Goal: Task Accomplishment & Management: Manage account settings

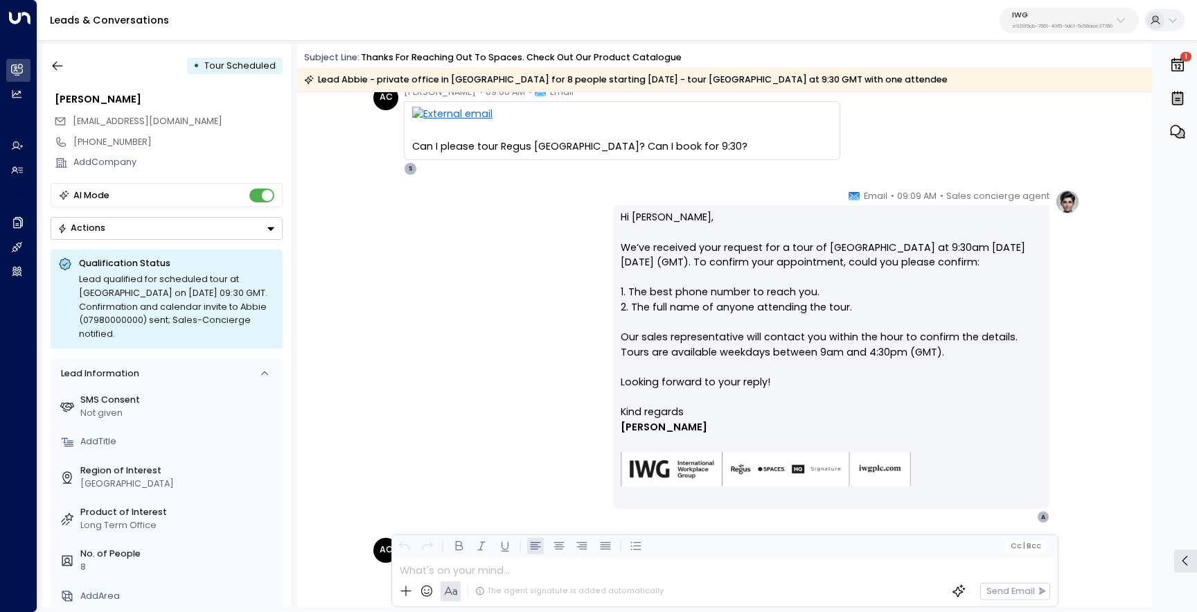
scroll to position [1034, 0]
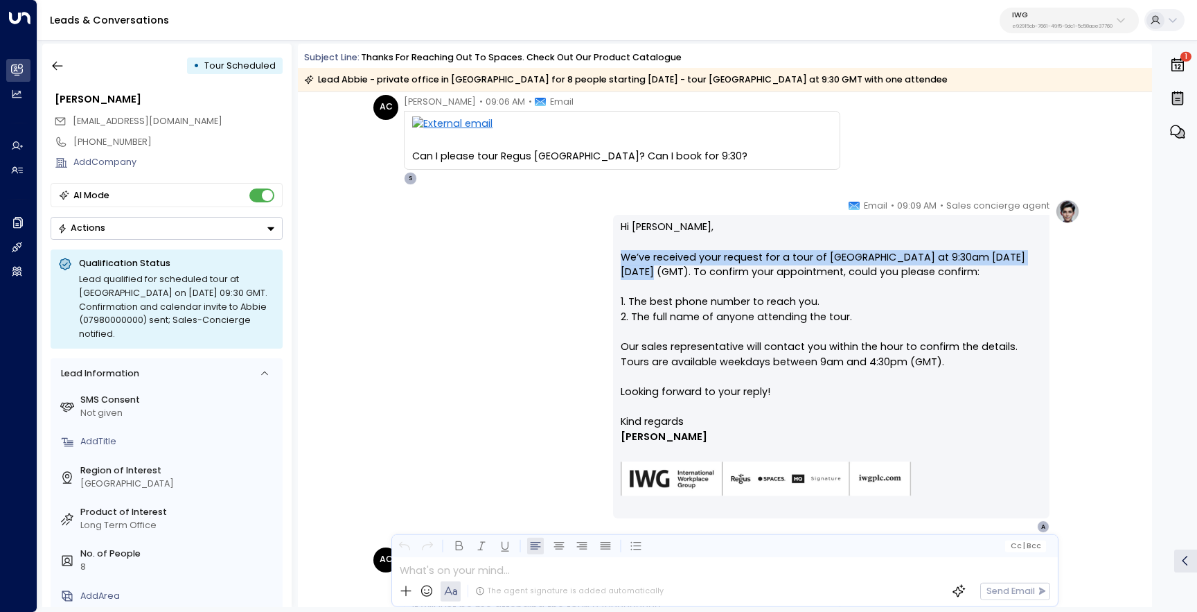
drag, startPoint x: 1024, startPoint y: 257, endPoint x: 616, endPoint y: 252, distance: 408.1
click at [616, 252] on div "Hi Abbie, We’ve received your request for a tour of Regus Princes Street at 9:3…" at bounding box center [831, 366] width 436 height 303
copy p "We’ve received your request for a tour of Regus Princes Street at 9:30am on Fri…"
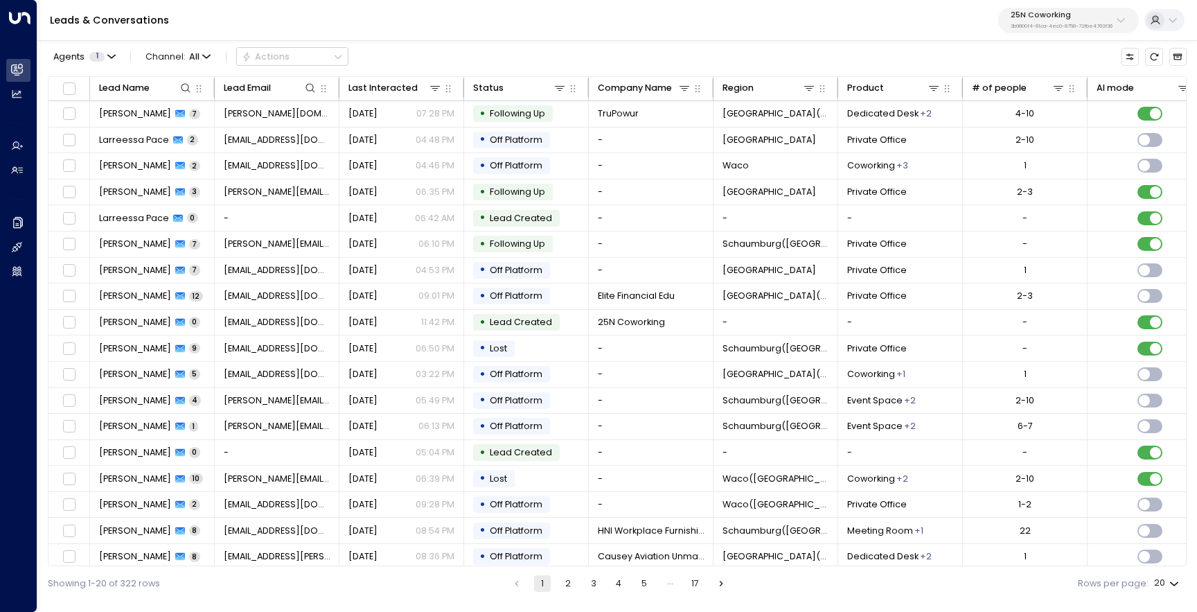
click at [1051, 29] on p "3b9800f4-81ca-4ec0-8758-72fbe4763f36" at bounding box center [1062, 27] width 102 height 6
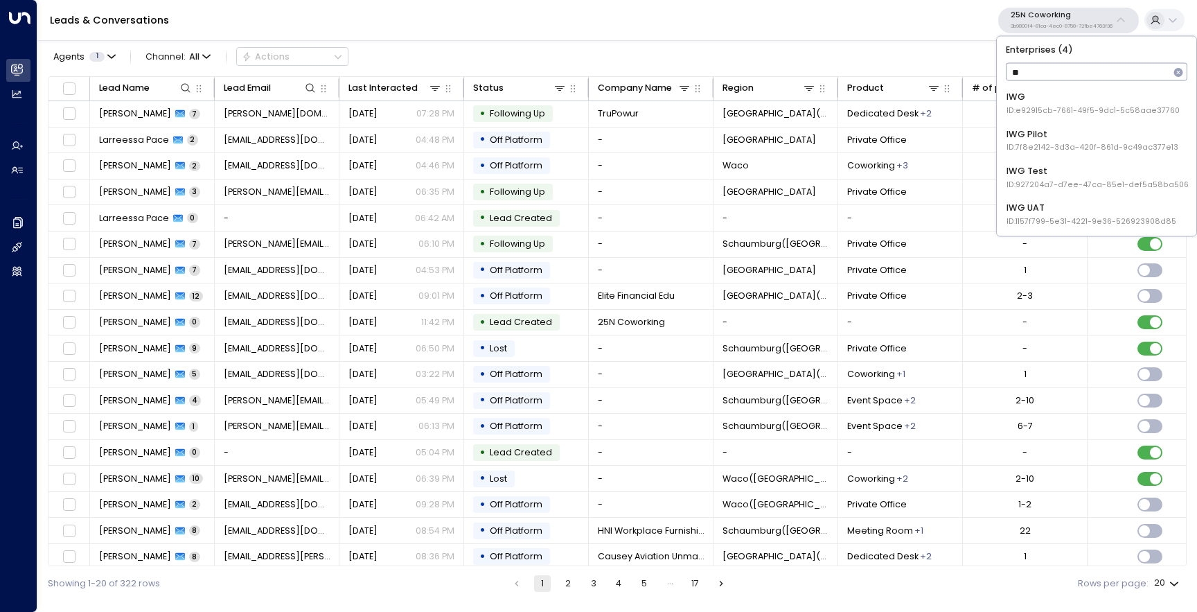
type input "***"
click at [1054, 107] on span "ID: e92915cb-7661-49f5-9dc1-5c58aae37760" at bounding box center [1093, 110] width 173 height 11
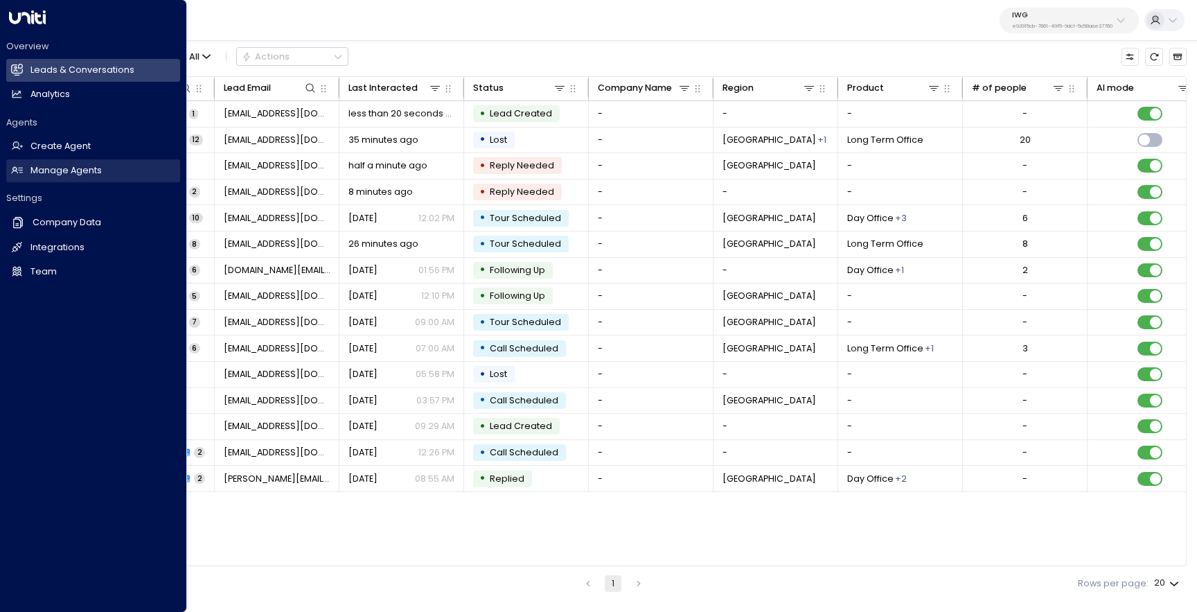
click at [60, 179] on link "Manage Agents Manage Agents" at bounding box center [93, 170] width 174 height 23
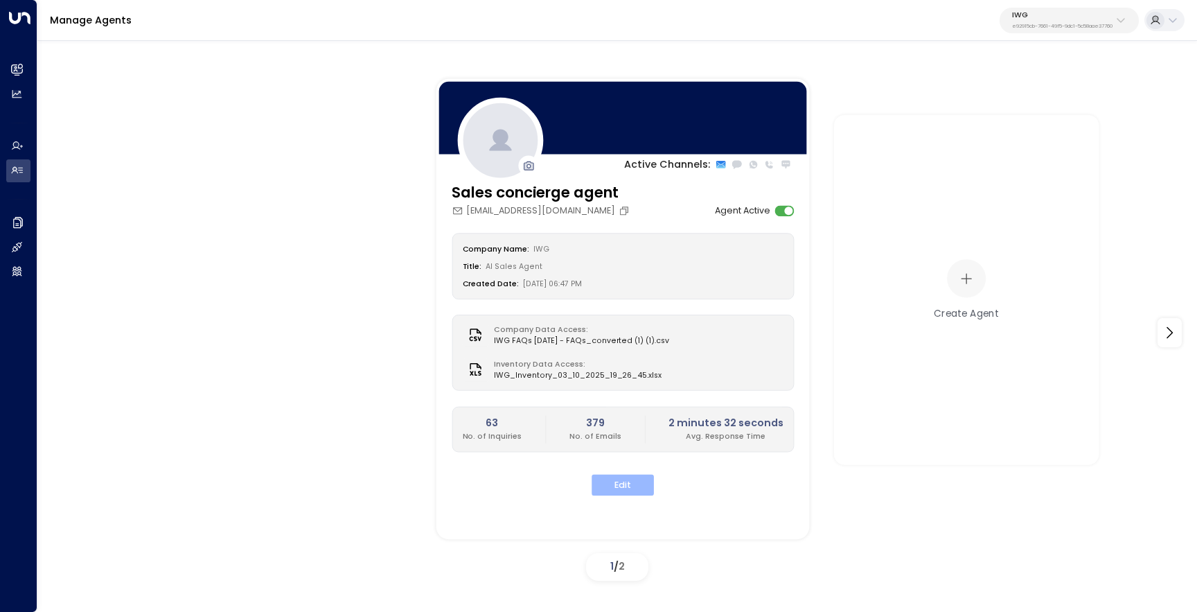
click at [633, 487] on button "Edit" at bounding box center [623, 485] width 62 height 21
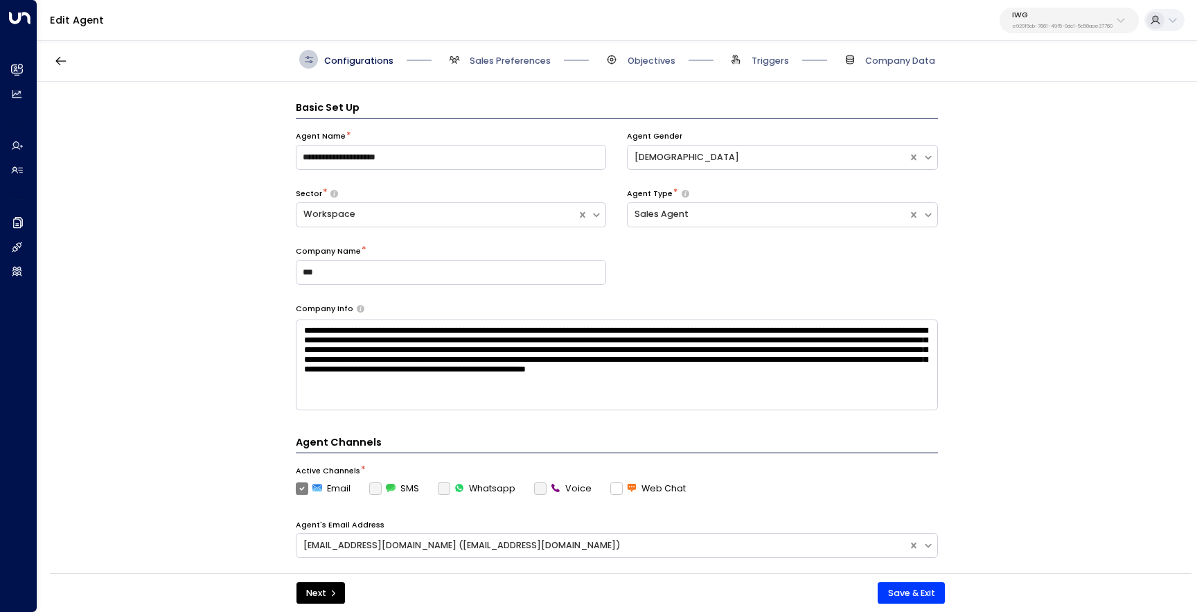
scroll to position [19, 0]
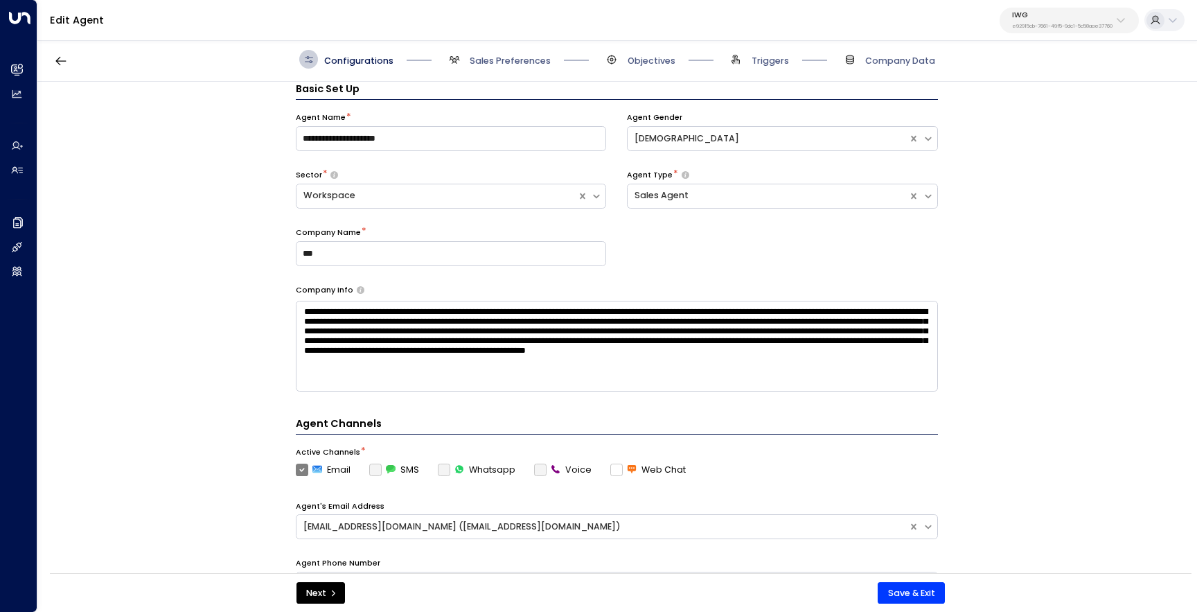
click at [464, 59] on span "Sales Preferences" at bounding box center [498, 59] width 106 height 19
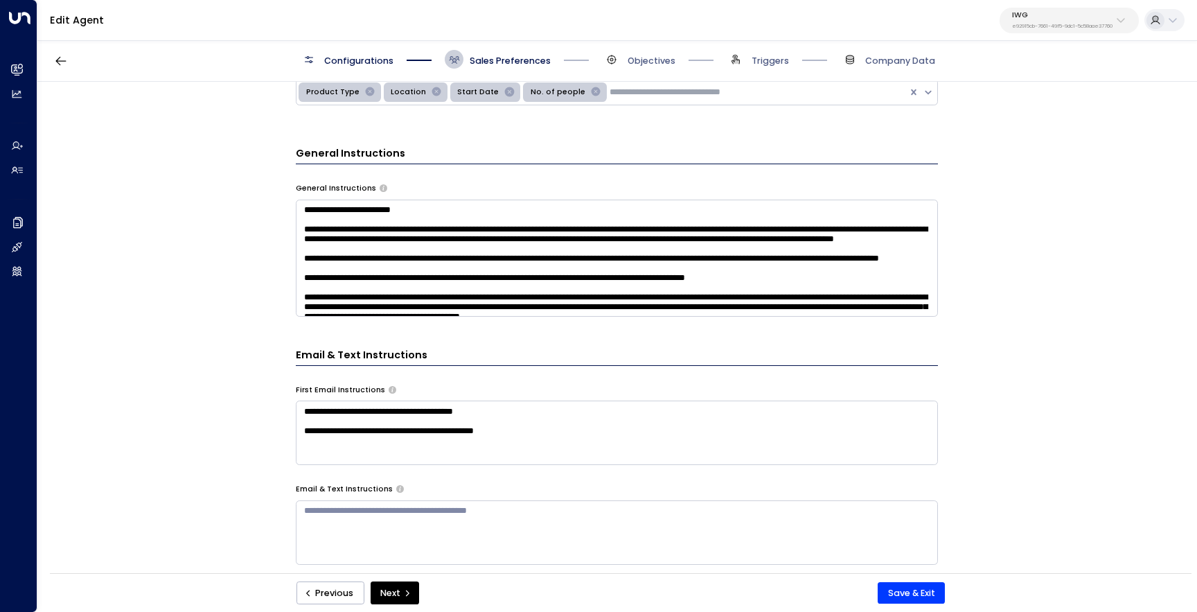
scroll to position [439, 0]
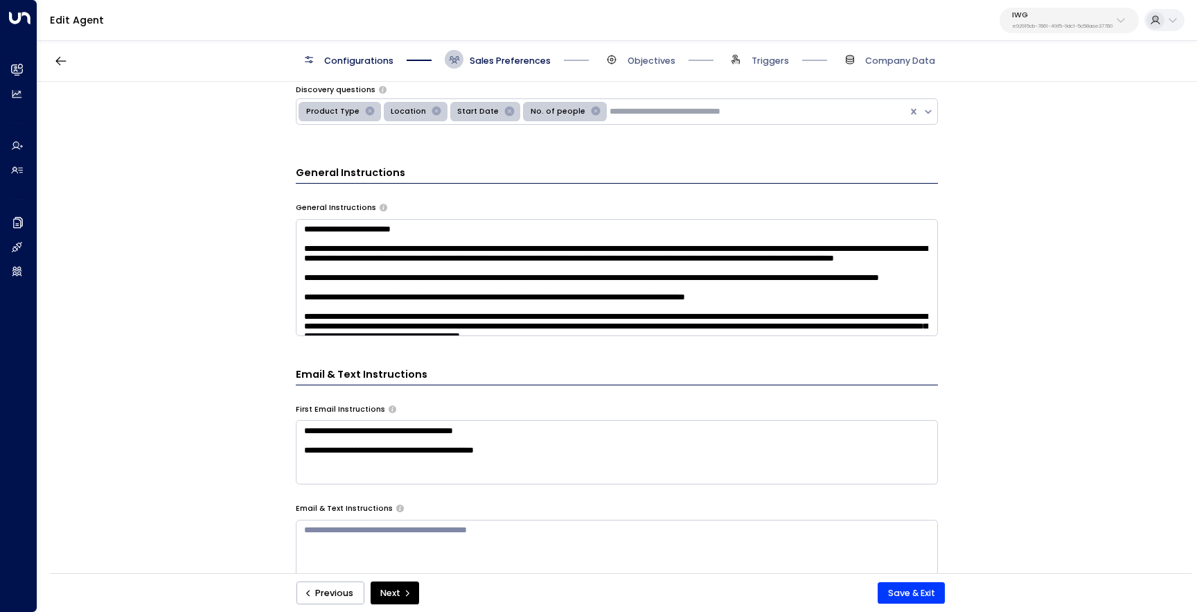
click at [377, 289] on textarea at bounding box center [617, 277] width 642 height 117
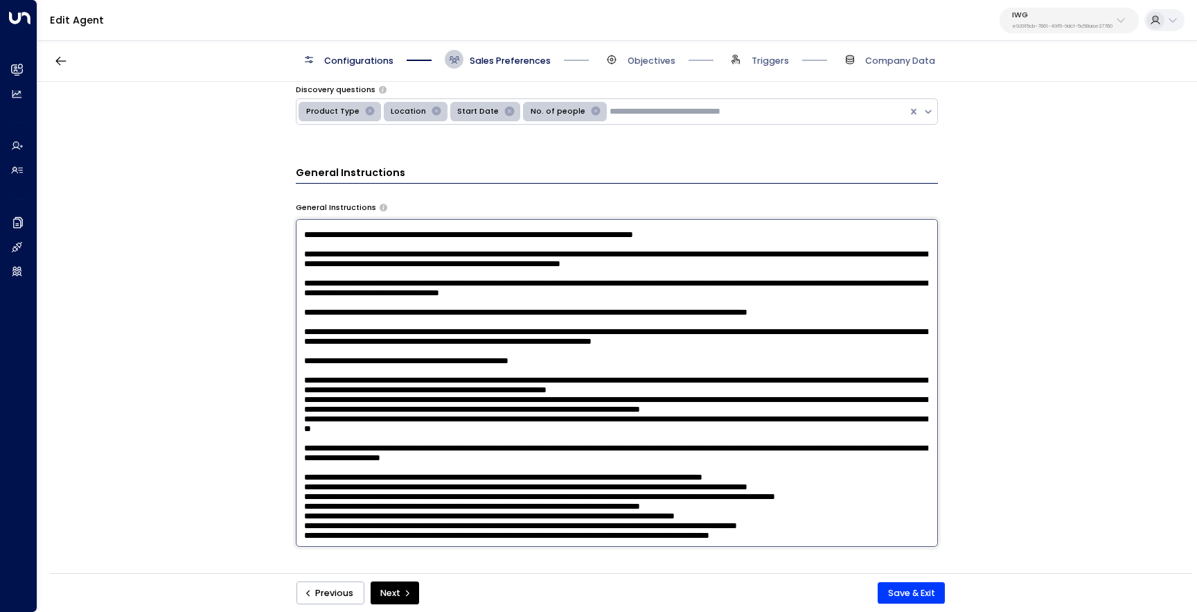
scroll to position [790, 0]
drag, startPoint x: 840, startPoint y: 537, endPoint x: 295, endPoint y: 448, distance: 552.4
click at [296, 448] on textarea at bounding box center [617, 383] width 642 height 328
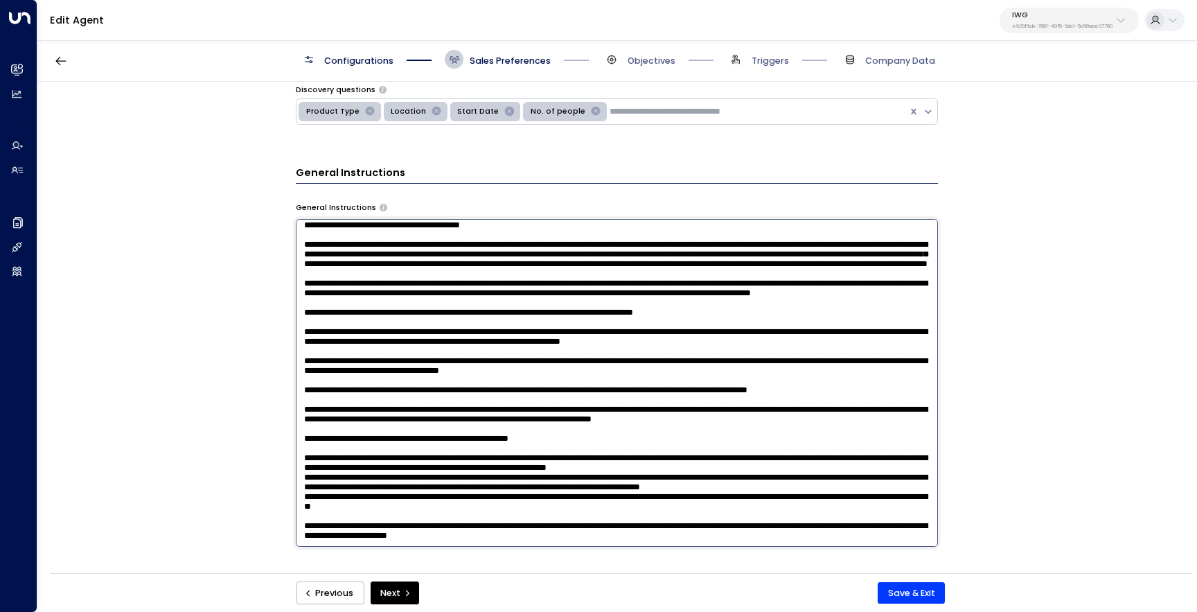
scroll to position [569, 0]
click at [835, 479] on textarea at bounding box center [617, 383] width 642 height 328
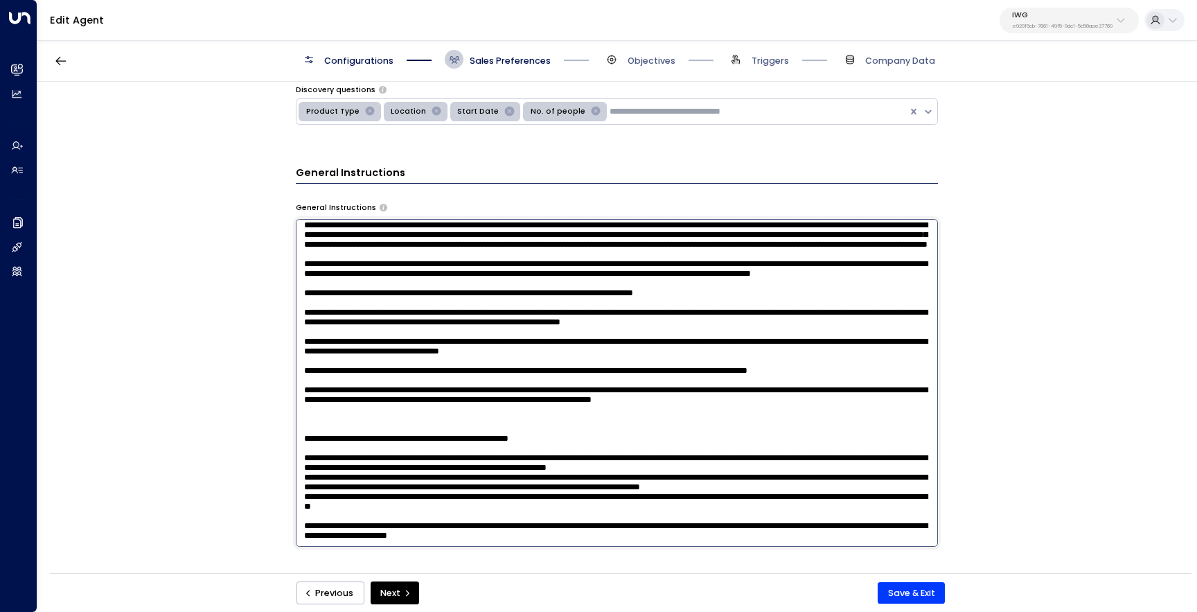
paste textarea "**********"
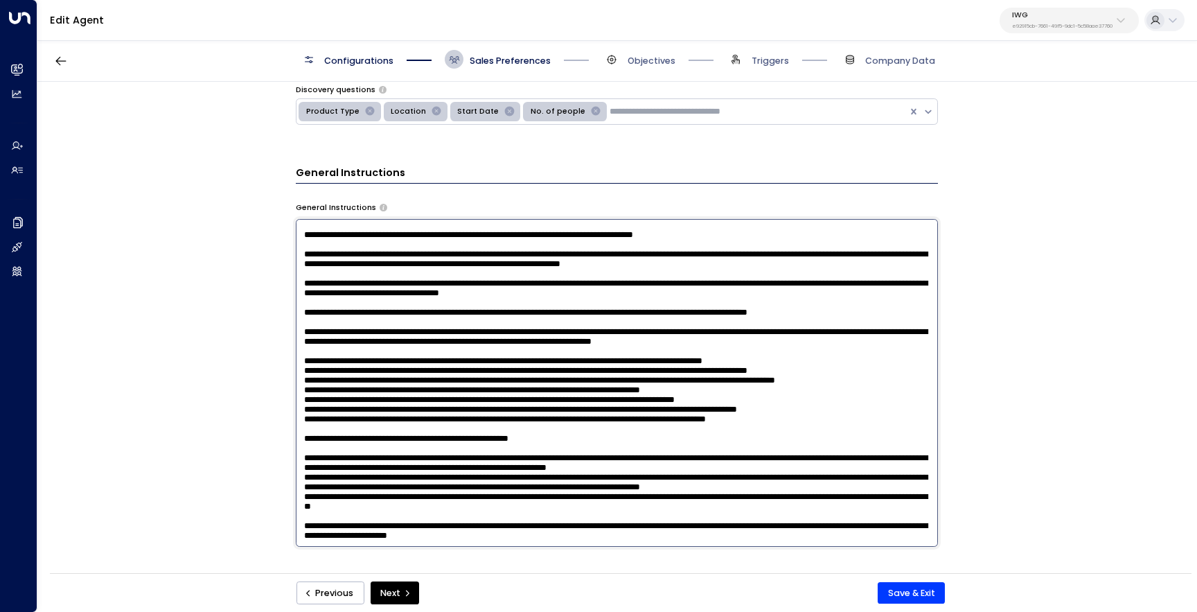
scroll to position [803, 0]
click at [689, 497] on textarea at bounding box center [617, 383] width 642 height 328
click at [479, 493] on textarea at bounding box center [617, 383] width 642 height 328
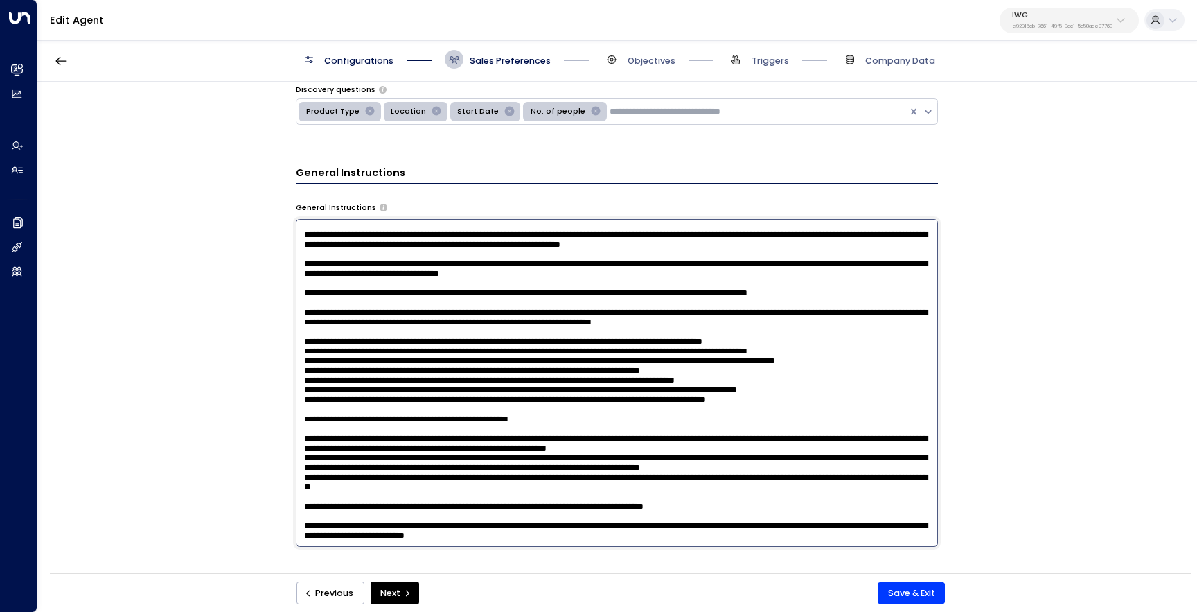
scroll to position [795, 0]
click at [746, 501] on textarea at bounding box center [617, 383] width 642 height 328
click at [727, 472] on textarea at bounding box center [617, 383] width 642 height 328
click at [305, 472] on textarea at bounding box center [617, 383] width 642 height 328
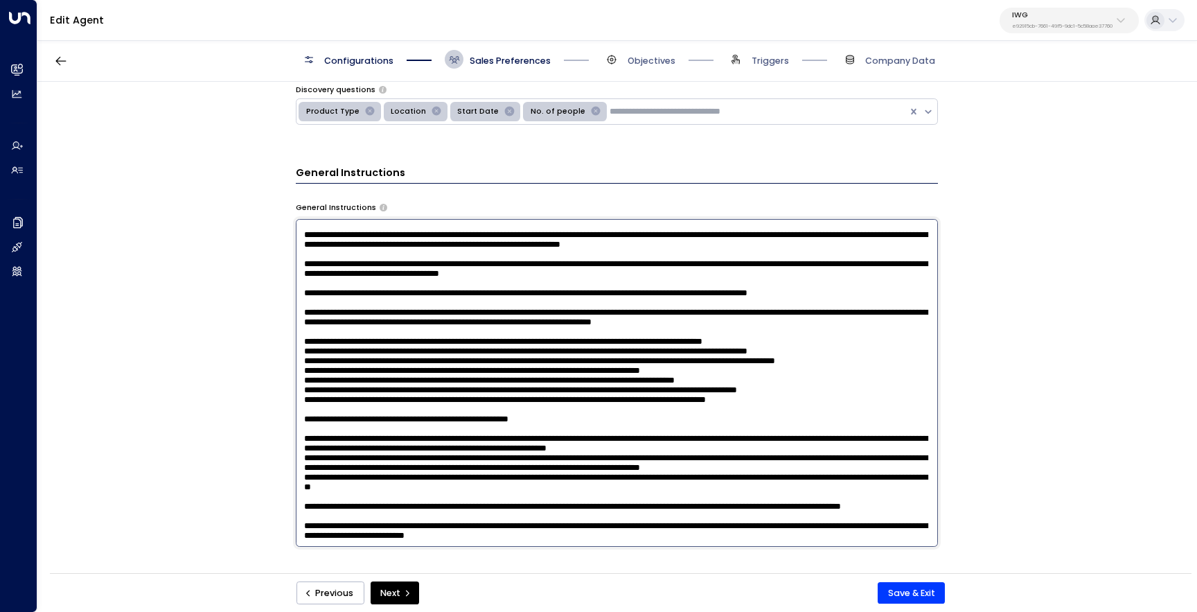
drag, startPoint x: 644, startPoint y: 473, endPoint x: 604, endPoint y: 475, distance: 39.6
click at [604, 475] on textarea at bounding box center [617, 383] width 642 height 328
click at [624, 471] on textarea at bounding box center [617, 383] width 642 height 328
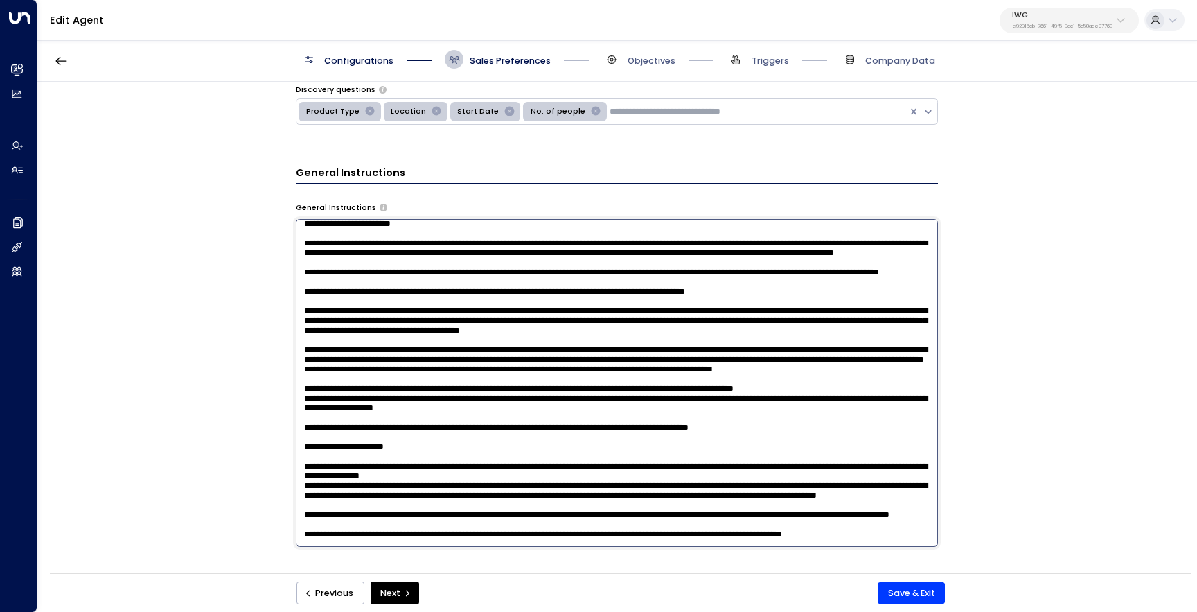
scroll to position [0, 0]
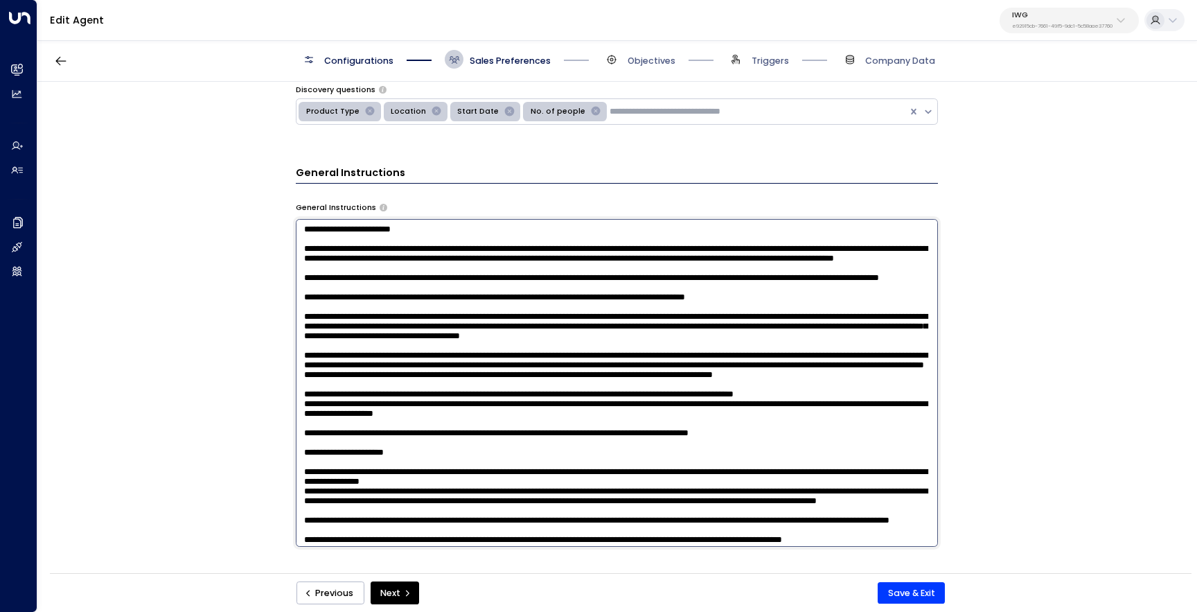
drag, startPoint x: 405, startPoint y: 327, endPoint x: 340, endPoint y: 327, distance: 64.4
click at [340, 327] on textarea at bounding box center [617, 383] width 642 height 328
type textarea "**********"
click at [888, 585] on button "Save & Exit" at bounding box center [911, 593] width 67 height 22
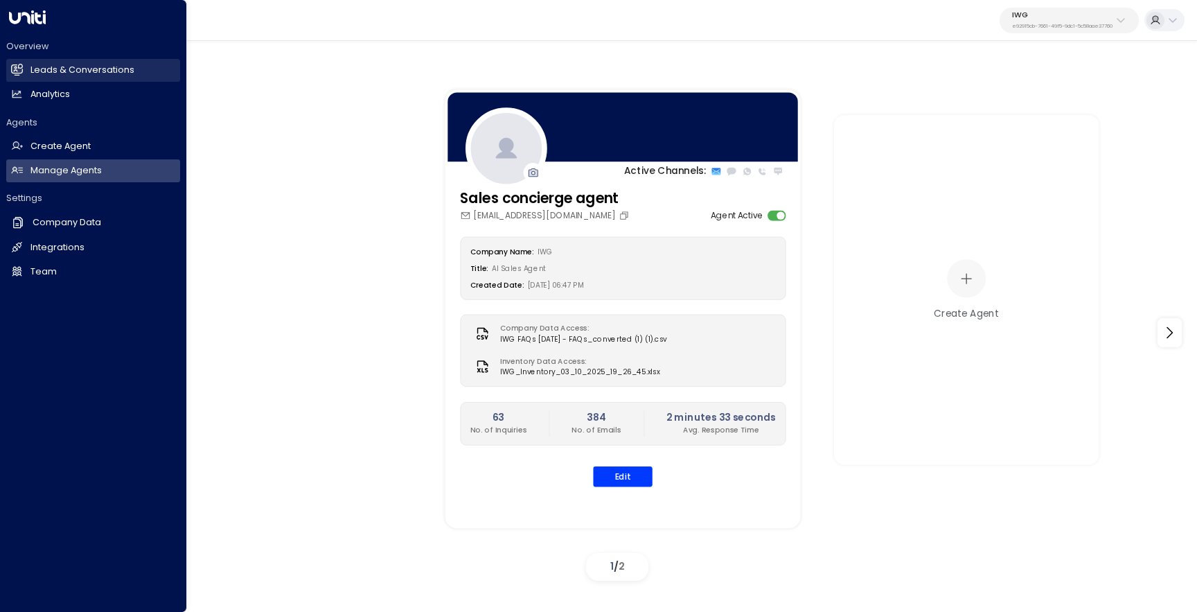
click at [35, 71] on h2 "Leads & Conversations" at bounding box center [82, 70] width 104 height 13
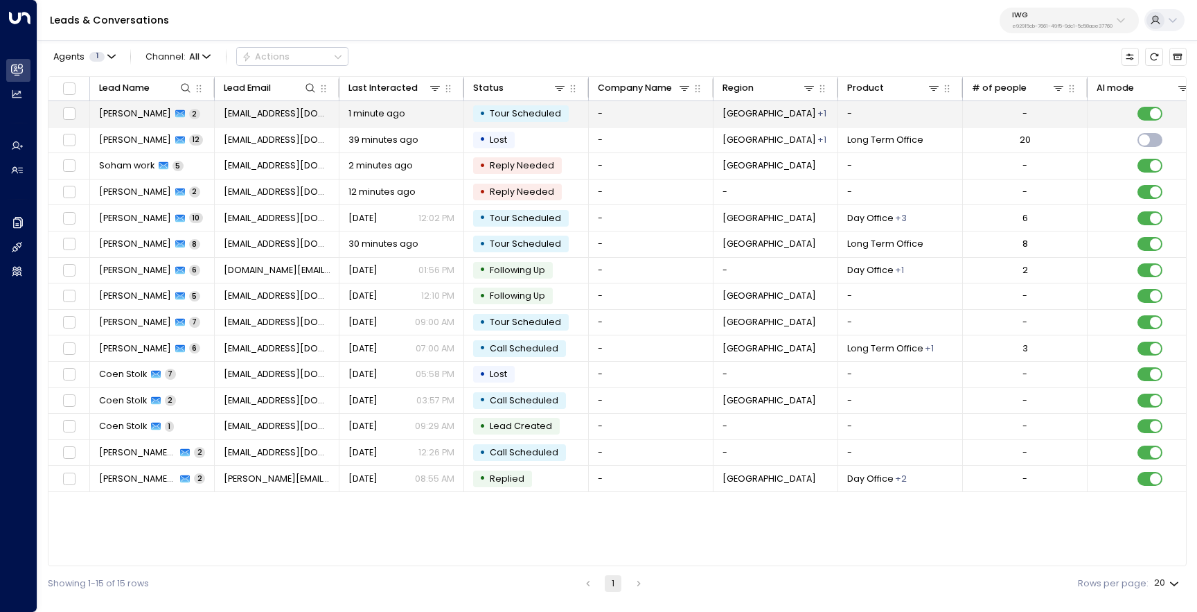
click at [127, 117] on span "[PERSON_NAME]" at bounding box center [135, 113] width 72 height 12
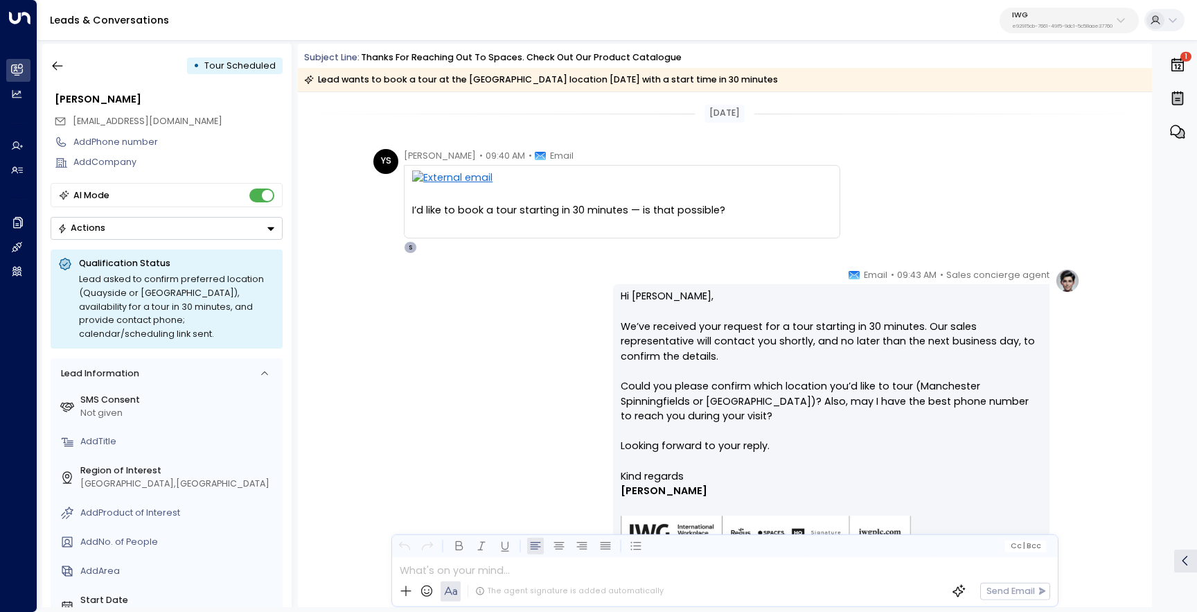
scroll to position [105, 0]
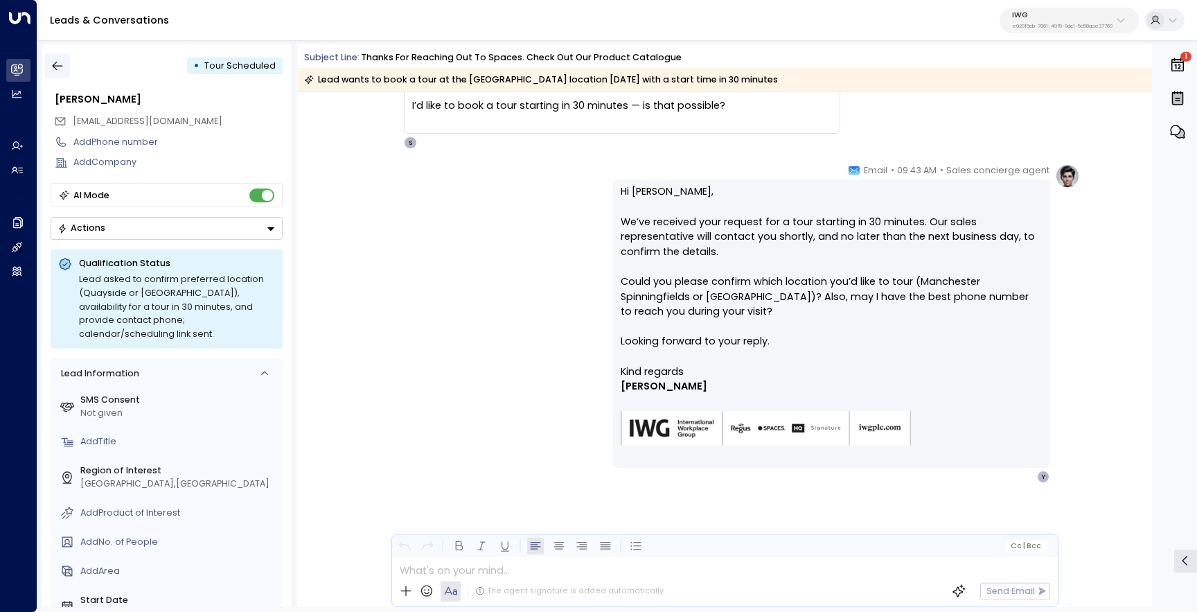
click at [65, 62] on button "button" at bounding box center [57, 65] width 25 height 25
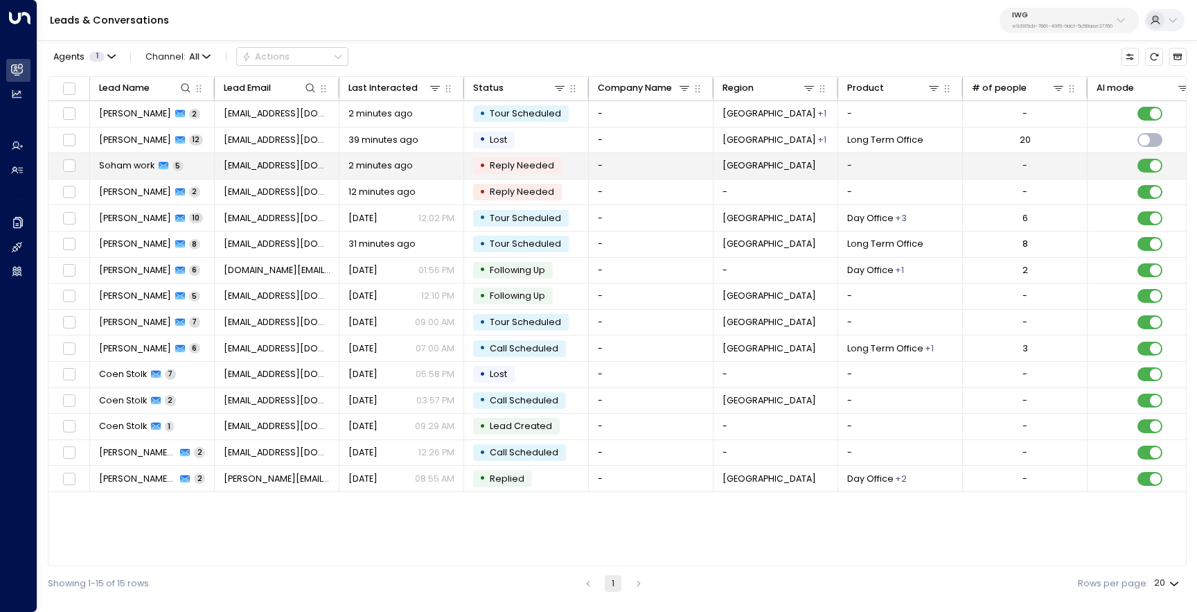
click at [125, 166] on span "Soham work" at bounding box center [126, 165] width 55 height 12
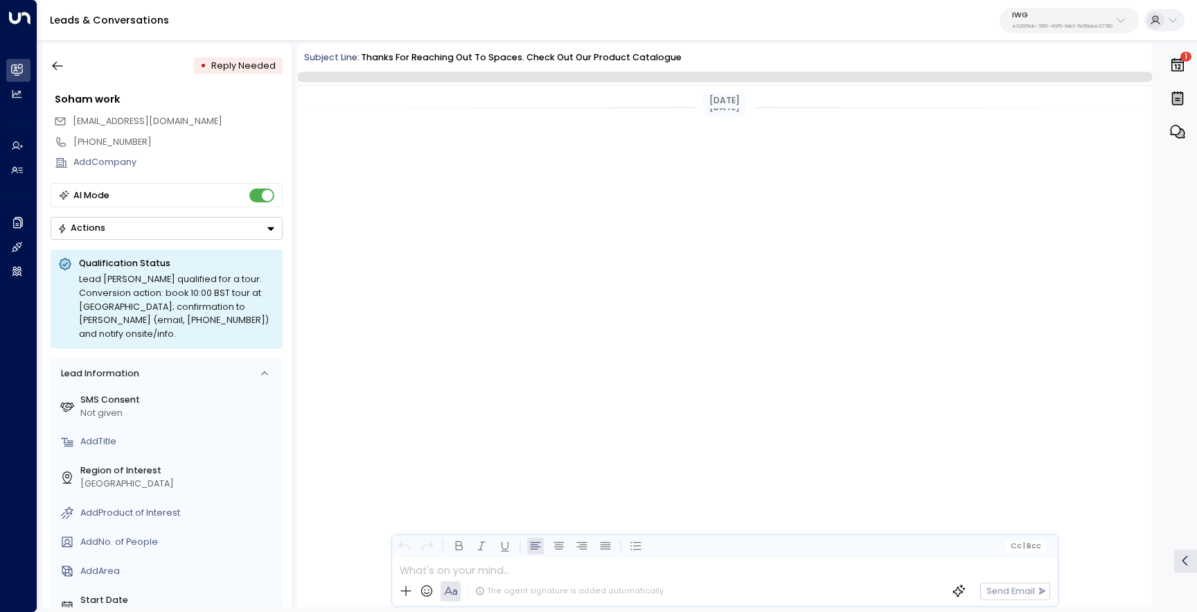
scroll to position [640, 0]
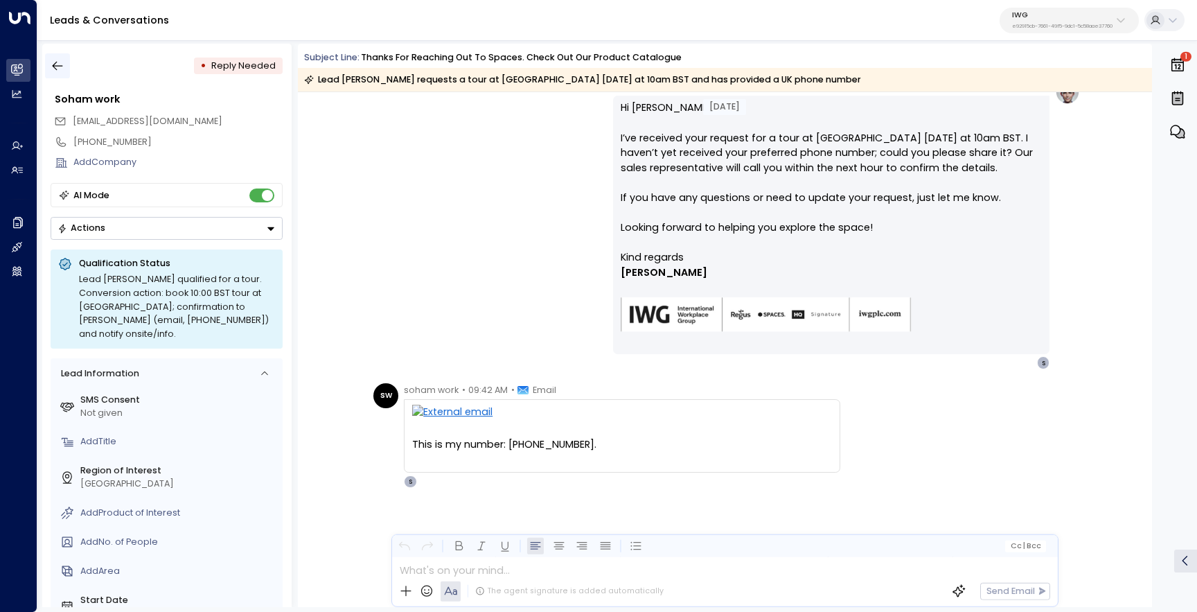
click at [68, 65] on button "button" at bounding box center [57, 65] width 25 height 25
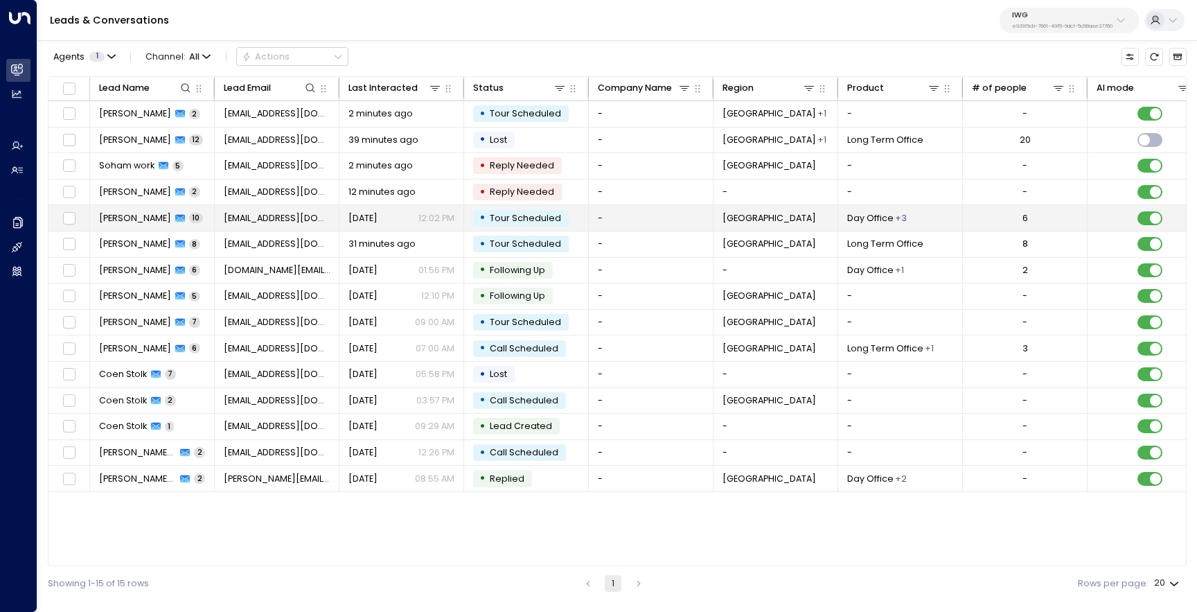
click at [175, 221] on icon at bounding box center [180, 218] width 10 height 8
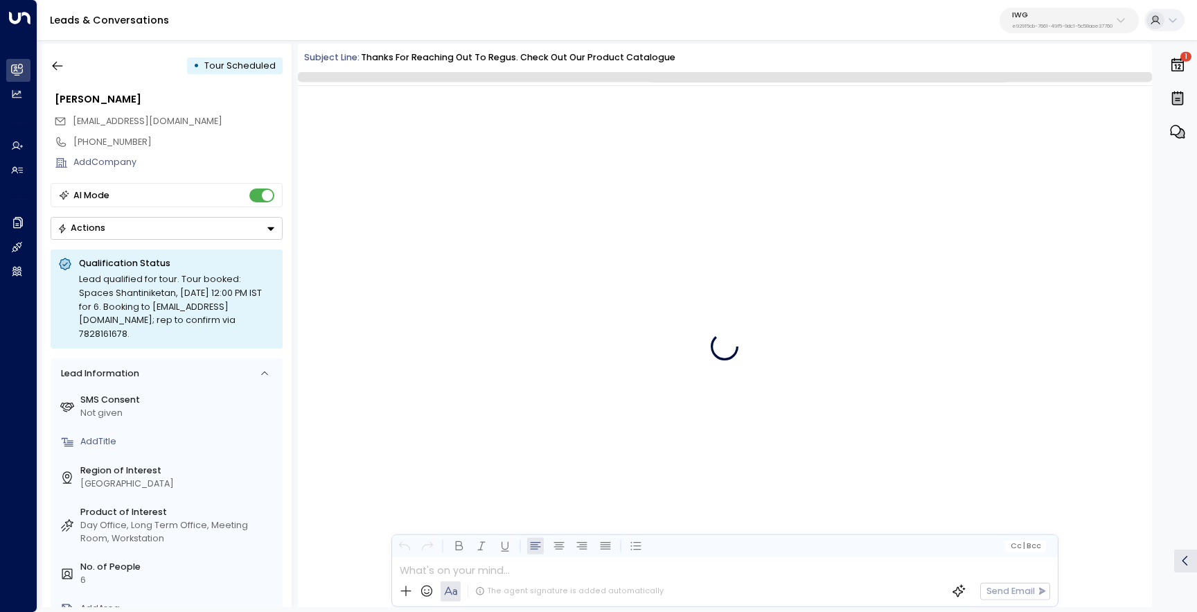
scroll to position [2284, 0]
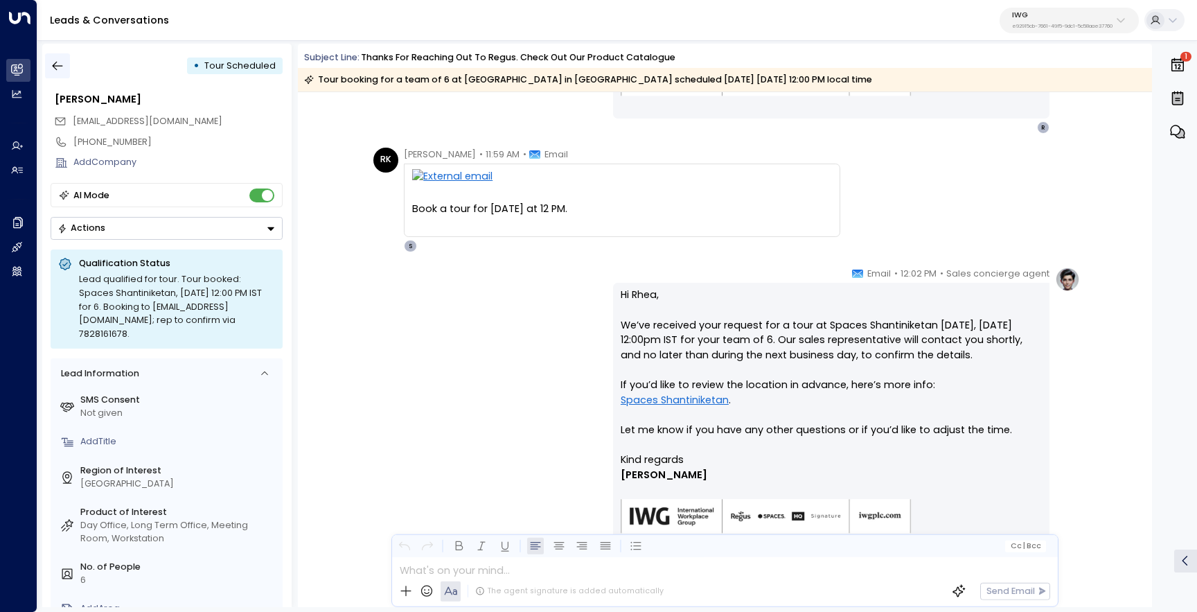
click at [69, 68] on button "button" at bounding box center [57, 65] width 25 height 25
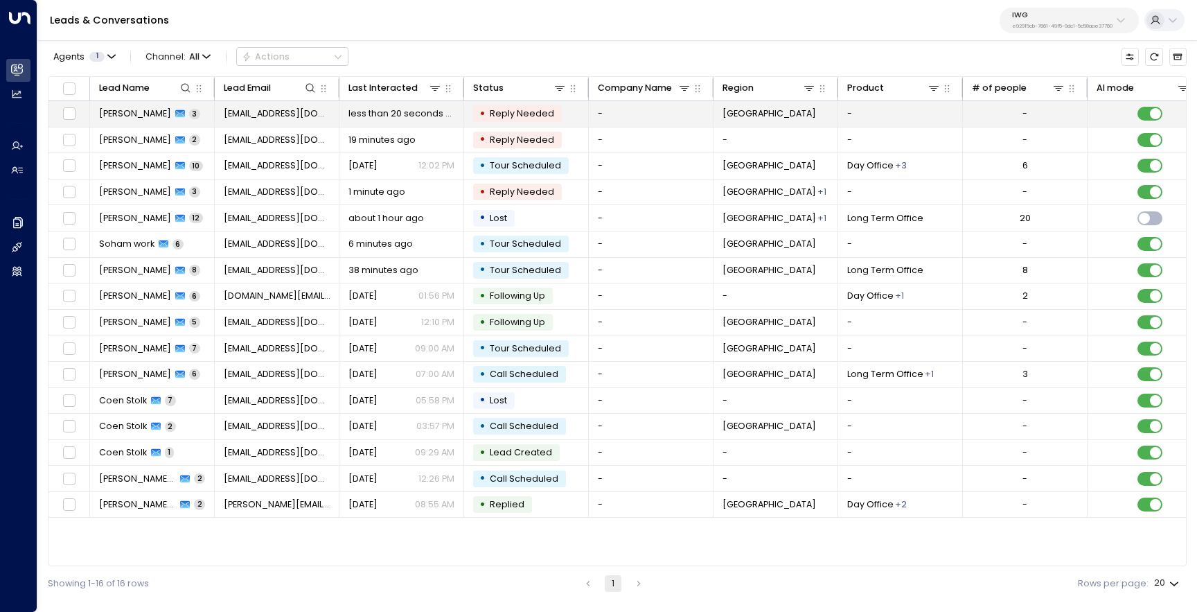
click at [127, 112] on span "[PERSON_NAME]" at bounding box center [135, 113] width 72 height 12
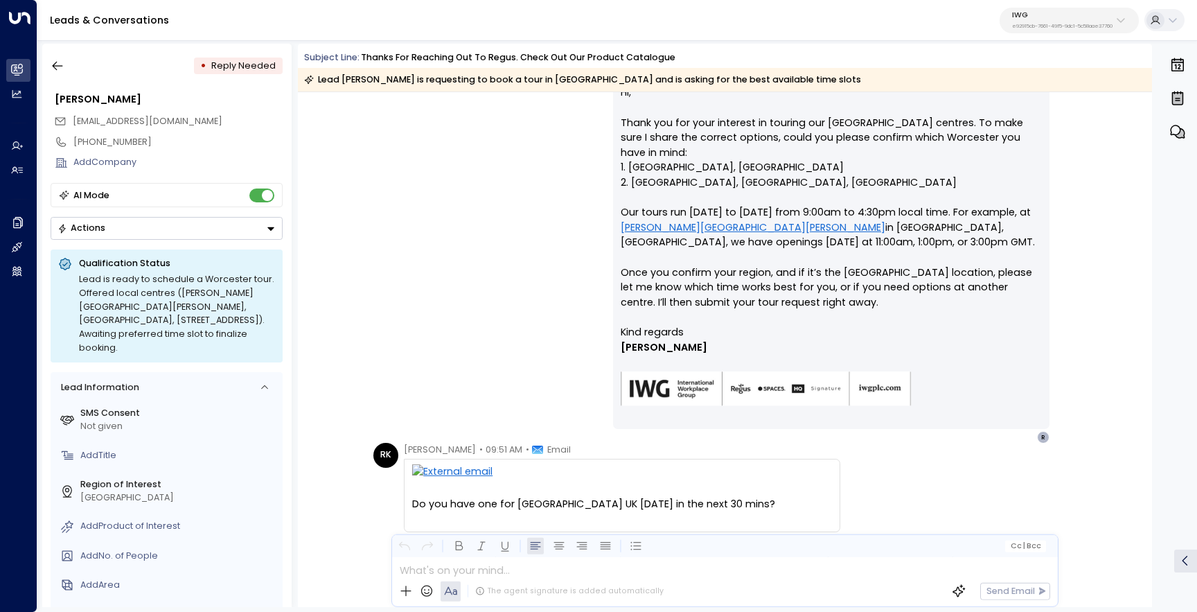
scroll to position [269, 0]
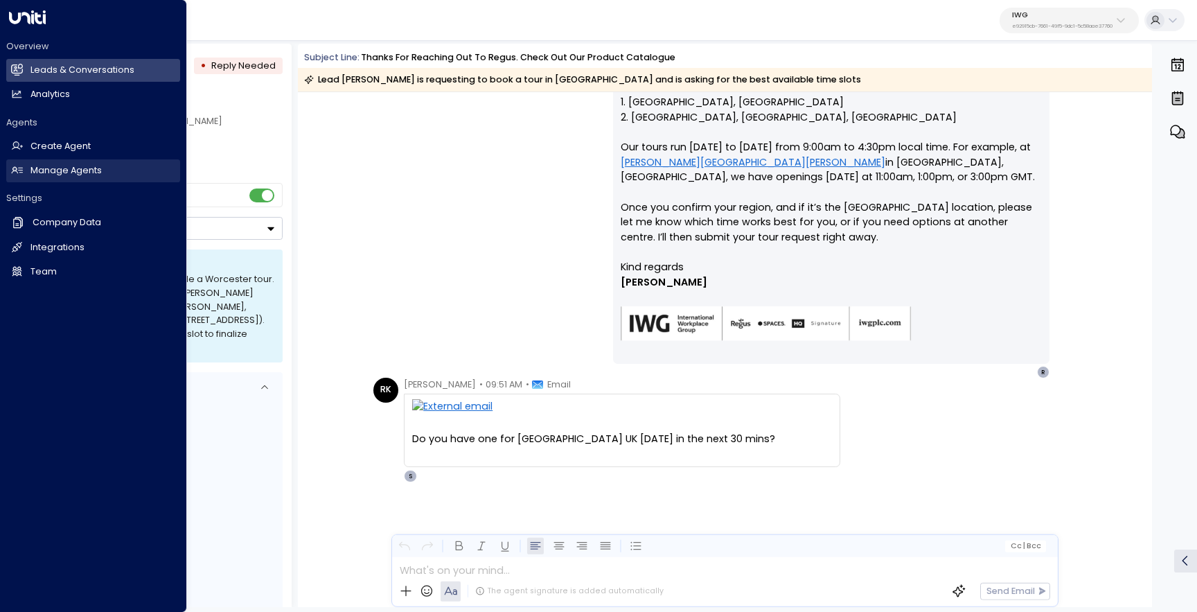
click at [69, 176] on h2 "Manage Agents" at bounding box center [65, 170] width 71 height 13
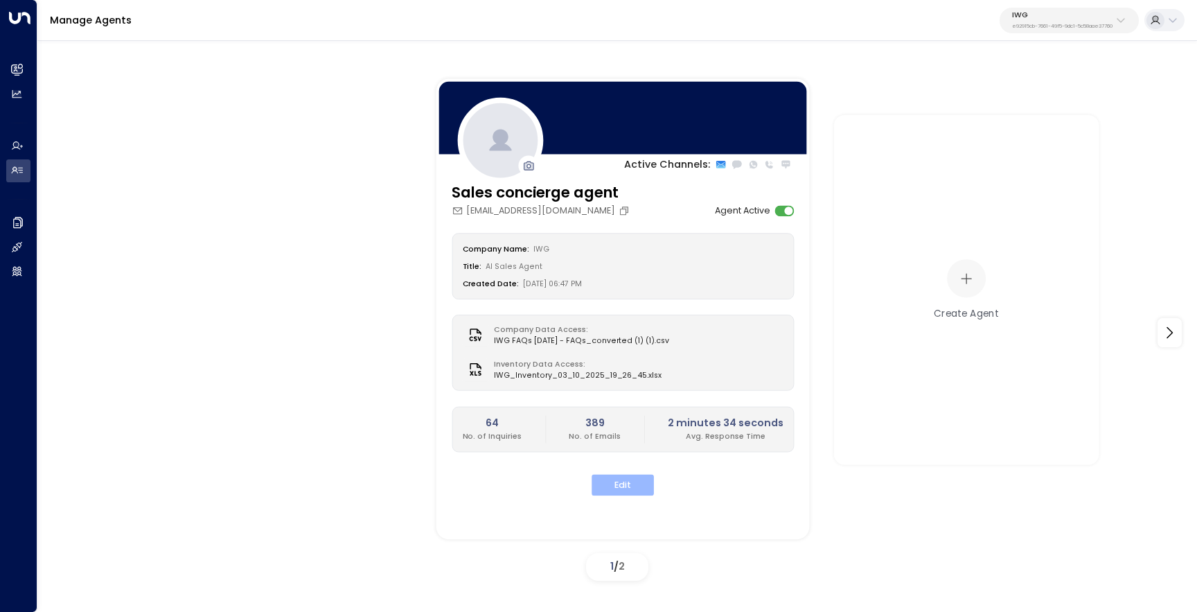
click at [606, 485] on button "Edit" at bounding box center [623, 485] width 62 height 21
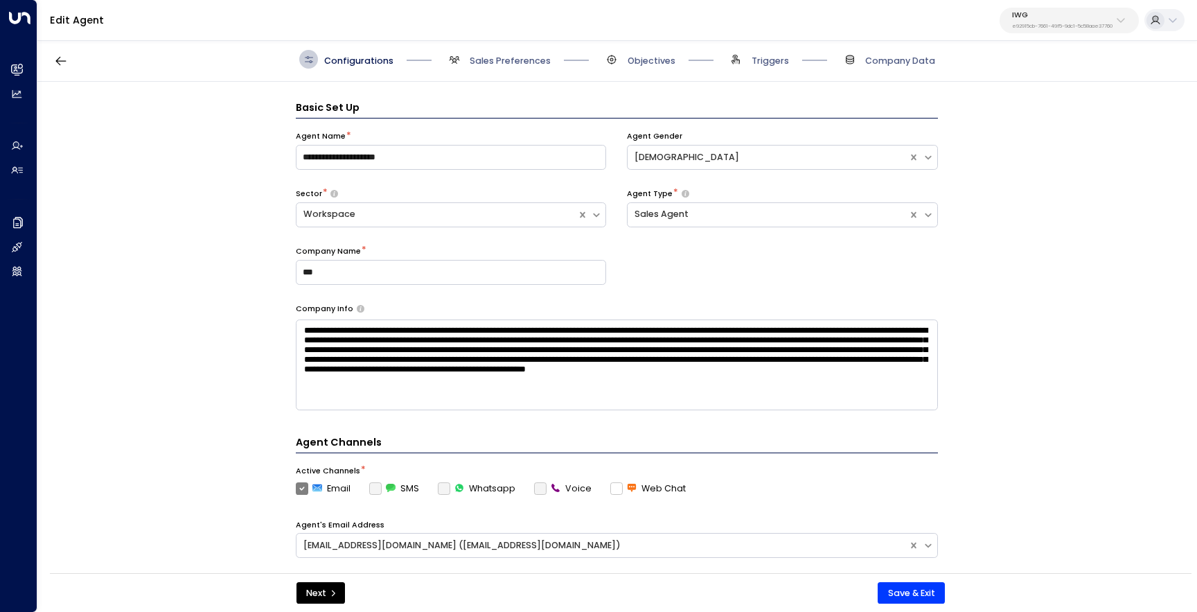
scroll to position [19, 0]
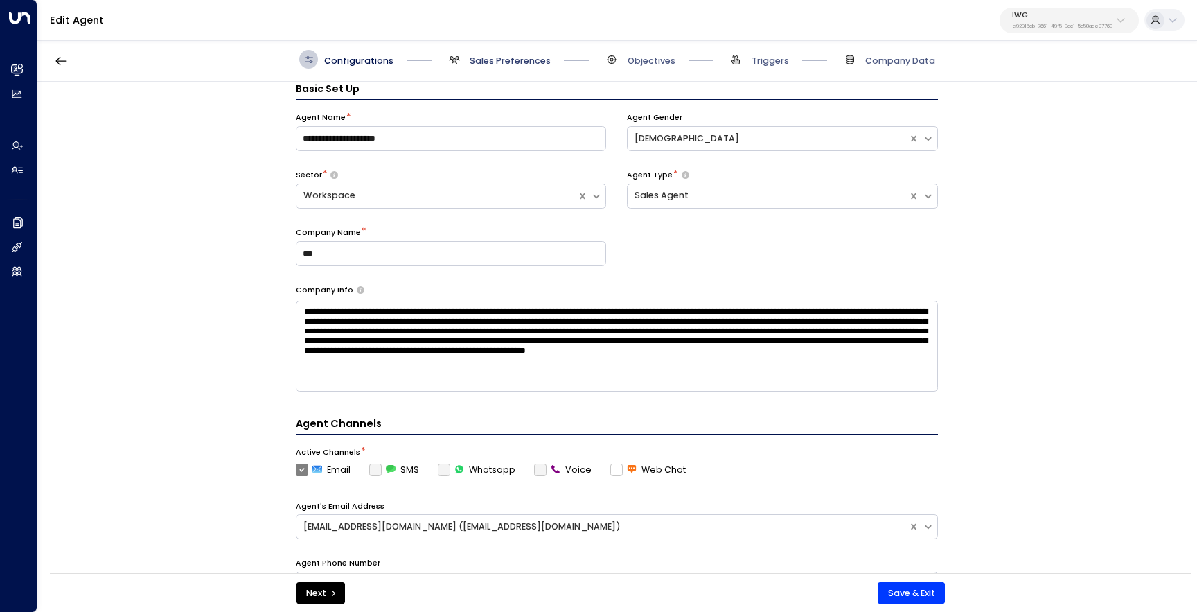
click at [502, 57] on span "Sales Preferences" at bounding box center [510, 61] width 81 height 12
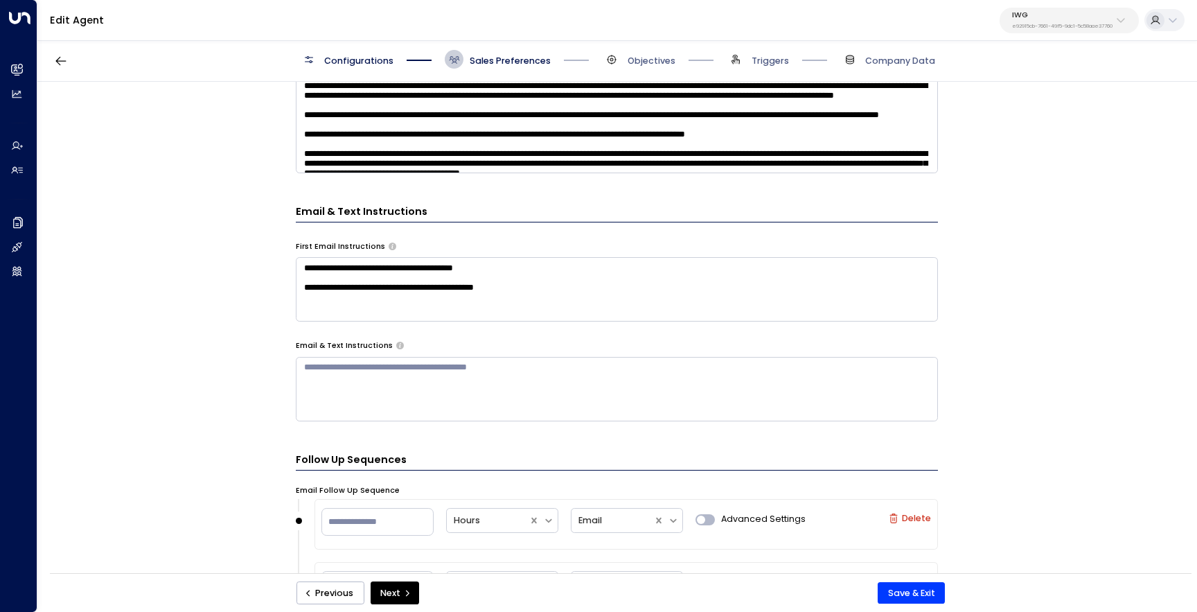
scroll to position [518, 0]
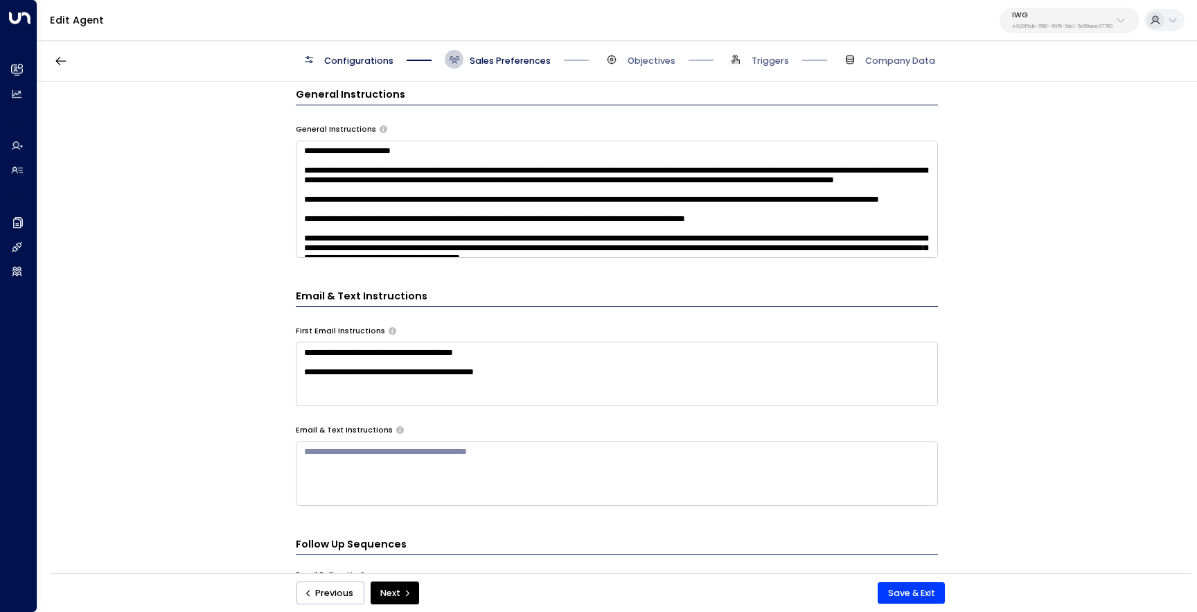
click at [488, 215] on textarea at bounding box center [617, 199] width 642 height 117
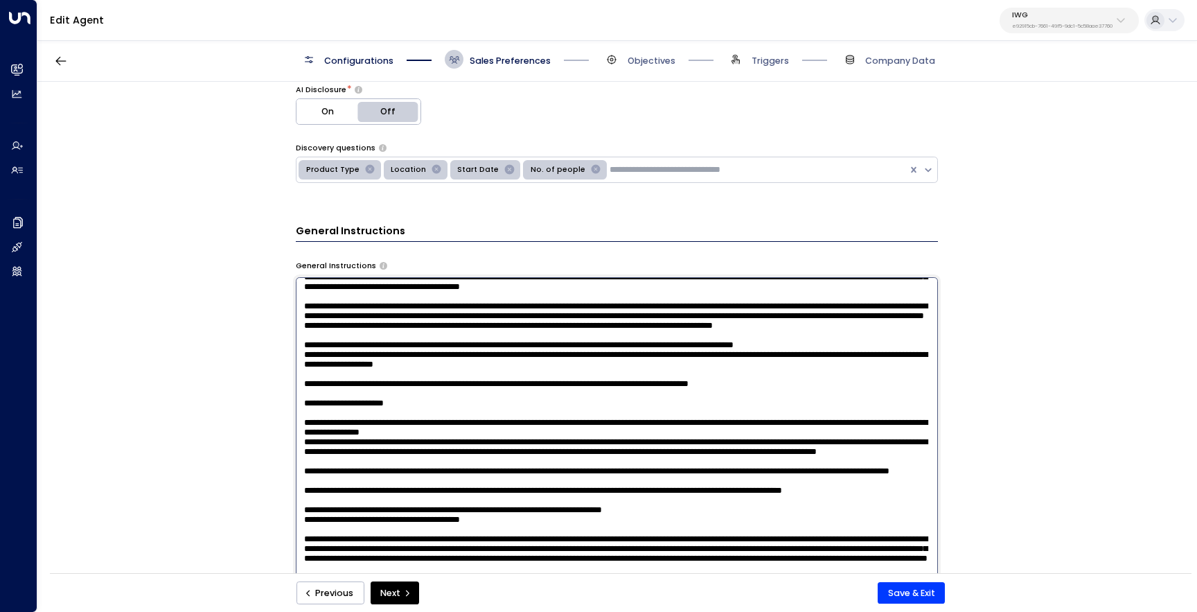
scroll to position [109, 0]
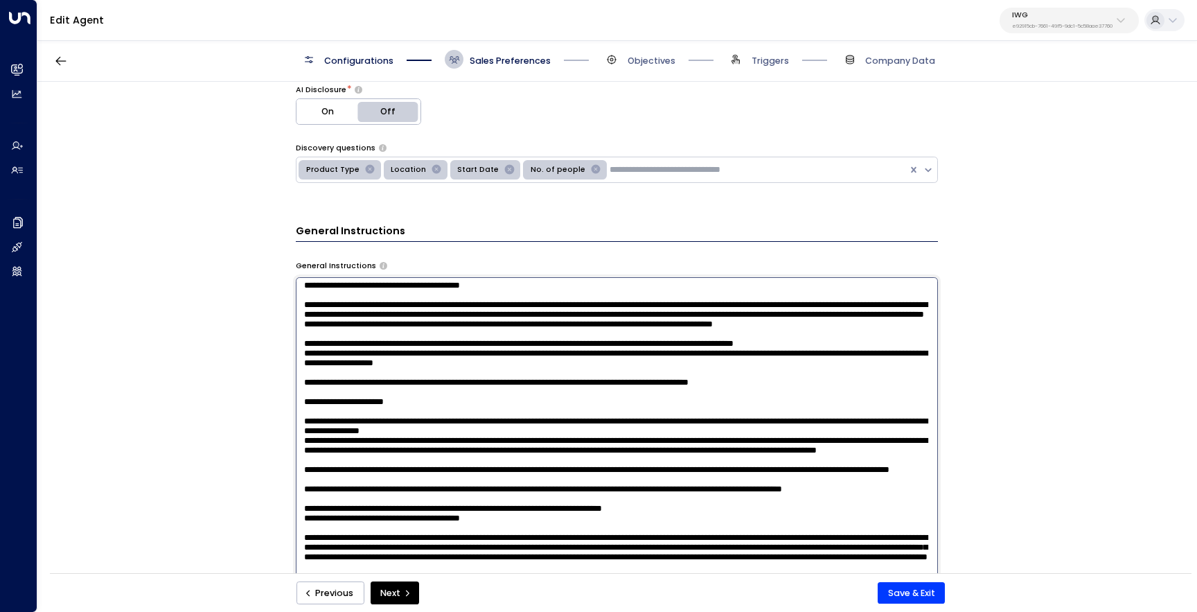
click at [544, 382] on textarea at bounding box center [617, 441] width 642 height 328
click at [563, 382] on textarea at bounding box center [617, 441] width 642 height 328
click at [551, 385] on textarea at bounding box center [617, 441] width 642 height 328
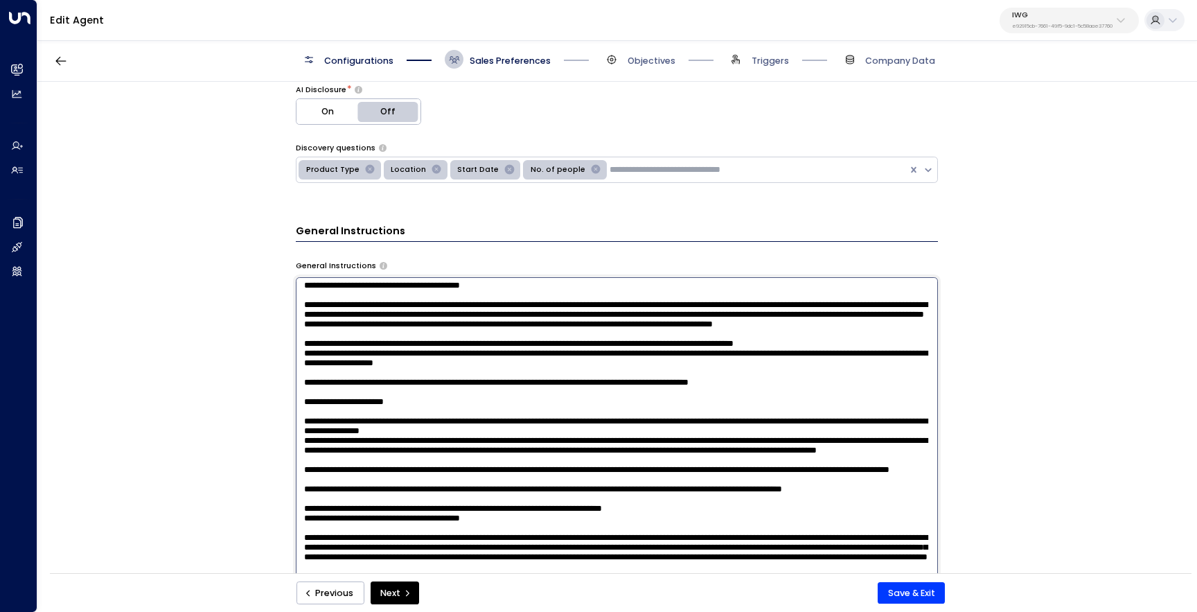
click at [590, 382] on textarea at bounding box center [617, 441] width 642 height 328
click at [588, 396] on textarea at bounding box center [617, 441] width 642 height 328
click at [591, 398] on textarea at bounding box center [617, 441] width 642 height 328
click at [303, 422] on textarea at bounding box center [617, 441] width 642 height 328
click at [475, 493] on textarea at bounding box center [617, 441] width 642 height 328
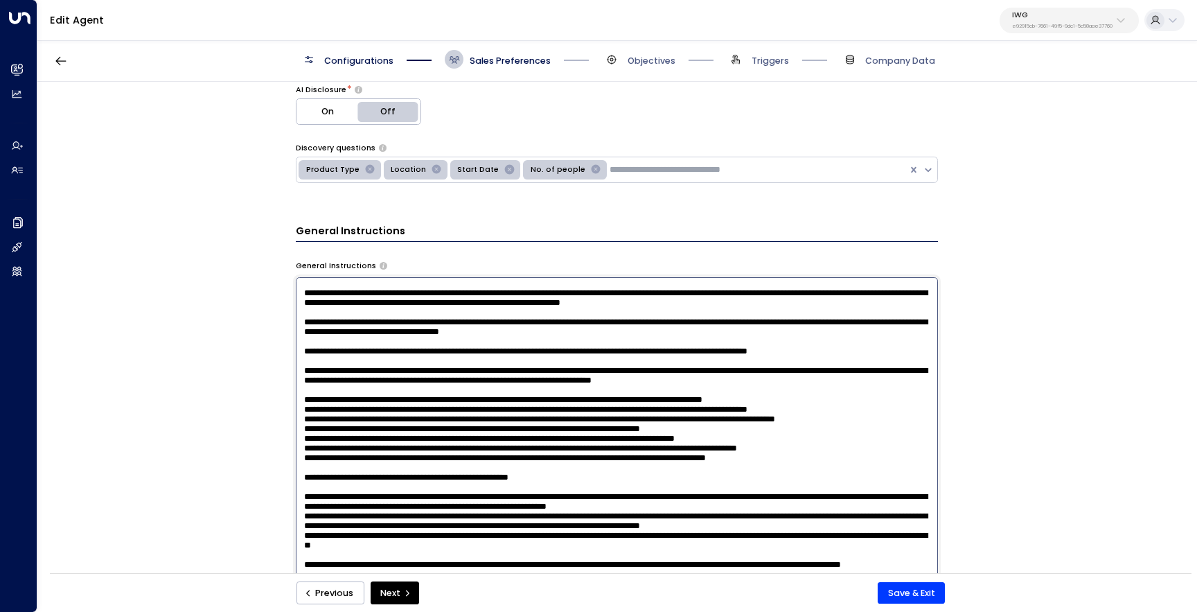
scroll to position [493, 0]
click at [371, 446] on textarea at bounding box center [617, 441] width 642 height 328
click at [376, 449] on textarea at bounding box center [617, 441] width 642 height 328
click at [533, 365] on textarea at bounding box center [617, 441] width 642 height 328
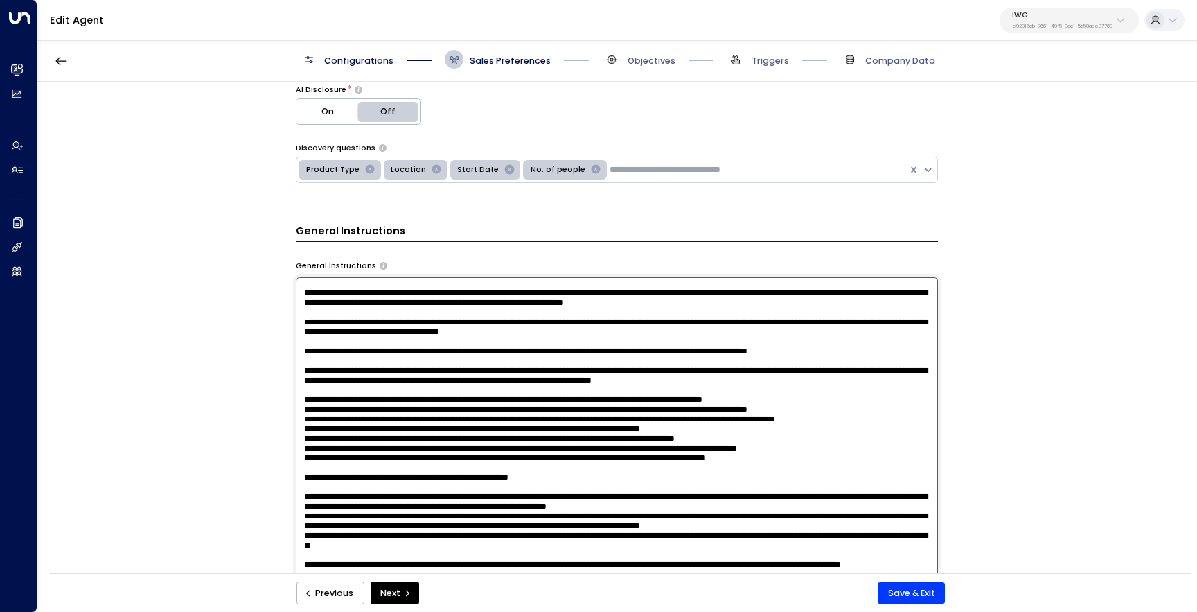
scroll to position [843, 0]
type textarea "**********"
click at [883, 590] on button "Save & Exit" at bounding box center [911, 593] width 67 height 22
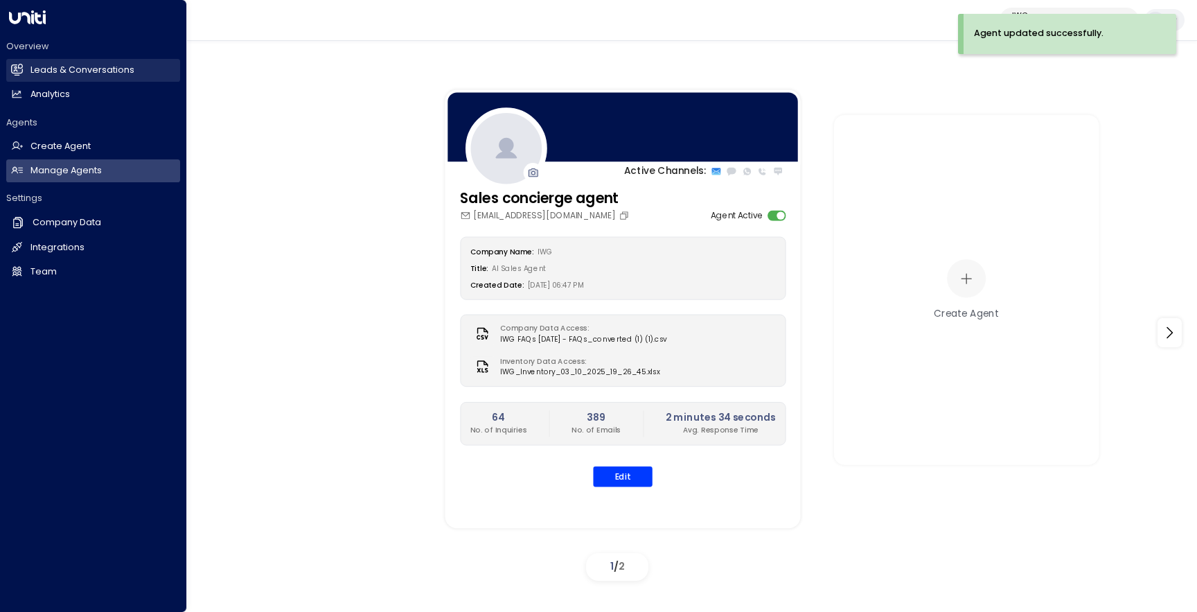
click at [33, 73] on h2 "Leads & Conversations" at bounding box center [82, 70] width 104 height 13
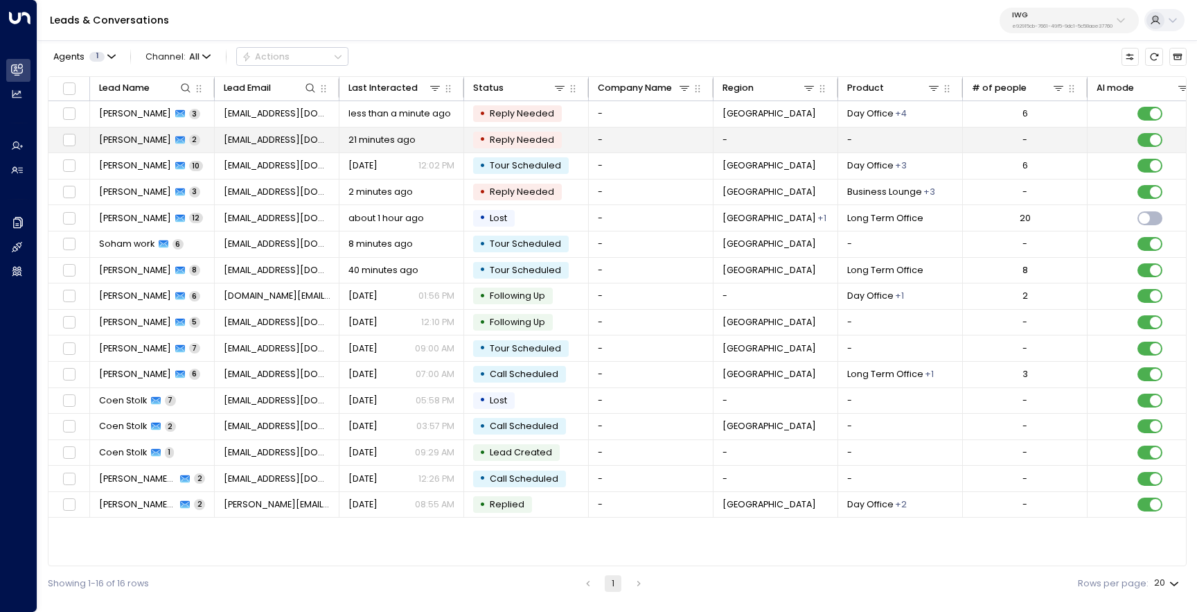
click at [143, 139] on span "[PERSON_NAME]" at bounding box center [135, 140] width 72 height 12
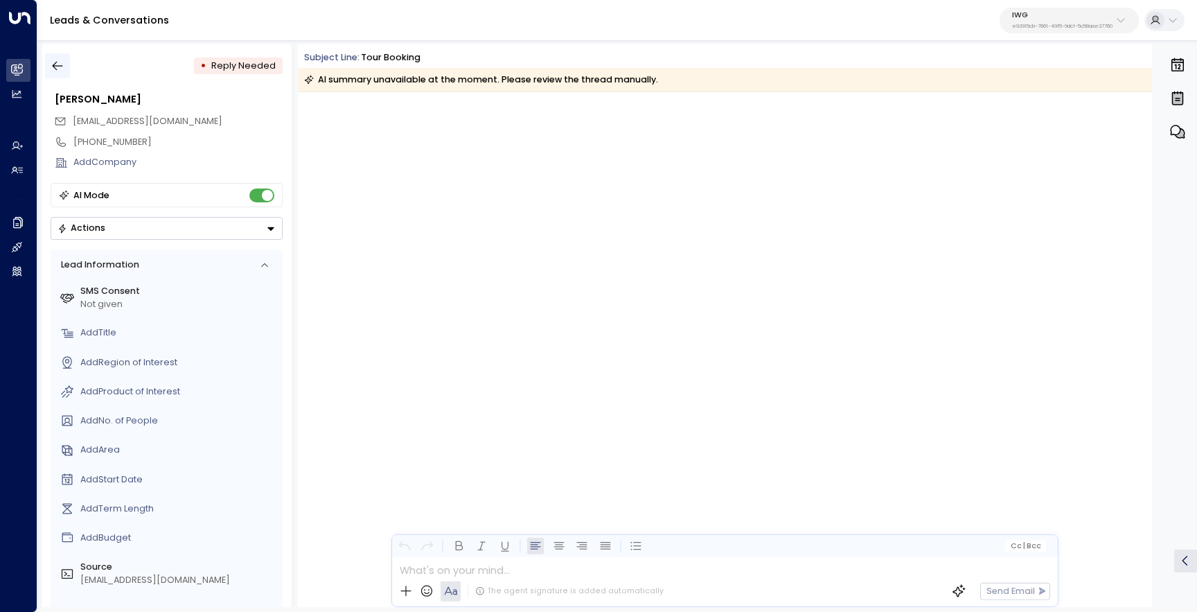
click at [47, 71] on button "button" at bounding box center [57, 65] width 25 height 25
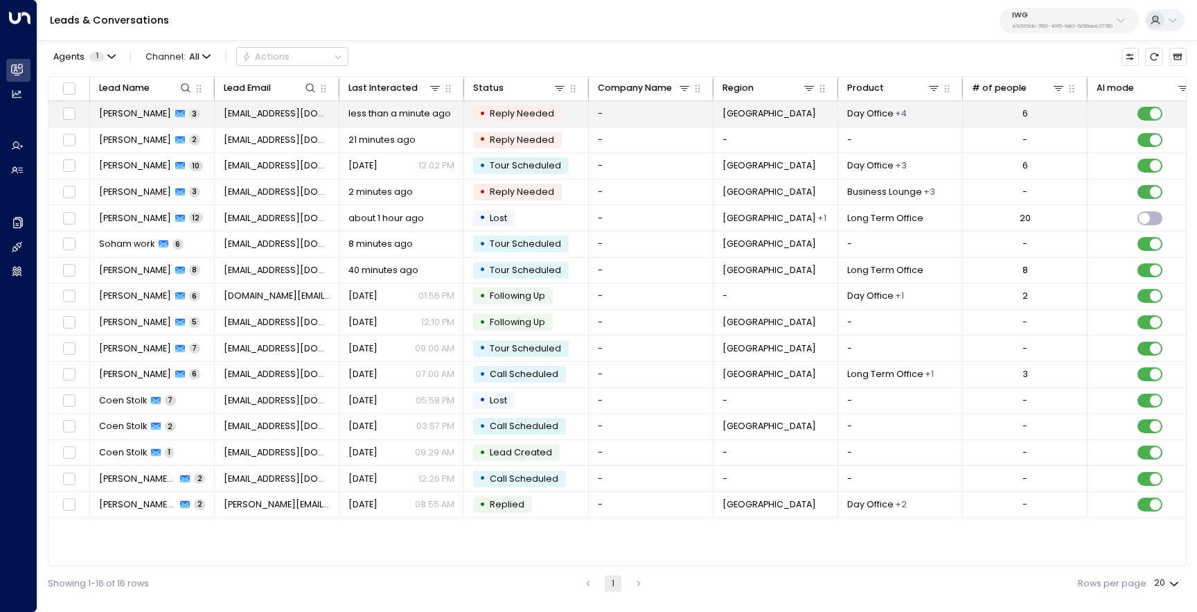
click at [127, 112] on span "[PERSON_NAME]" at bounding box center [135, 113] width 72 height 12
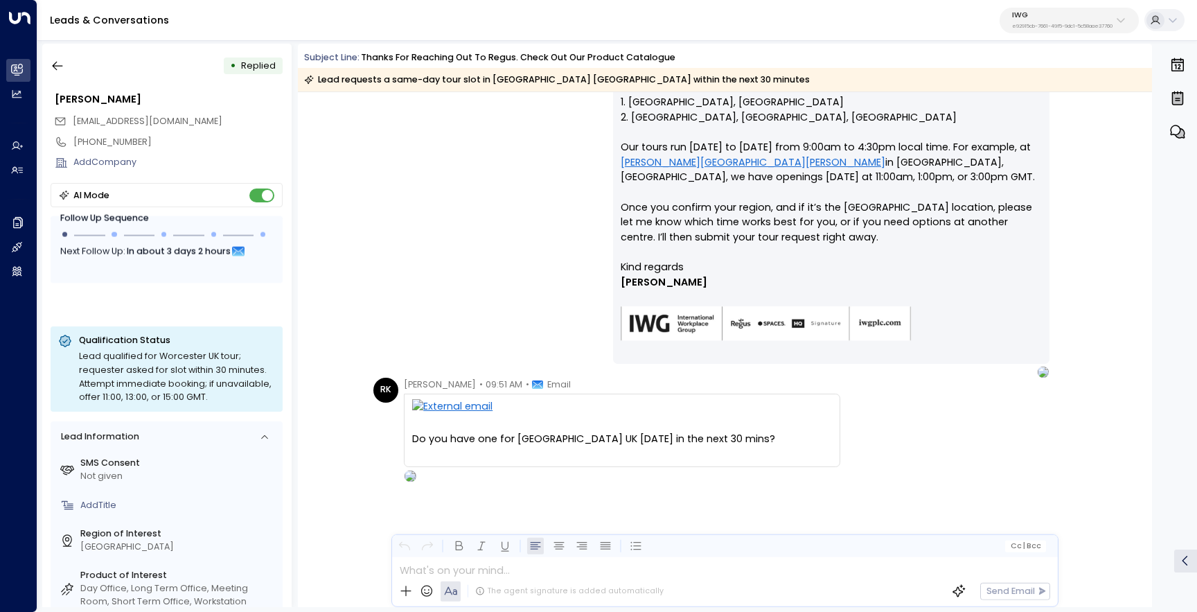
scroll to position [588, 0]
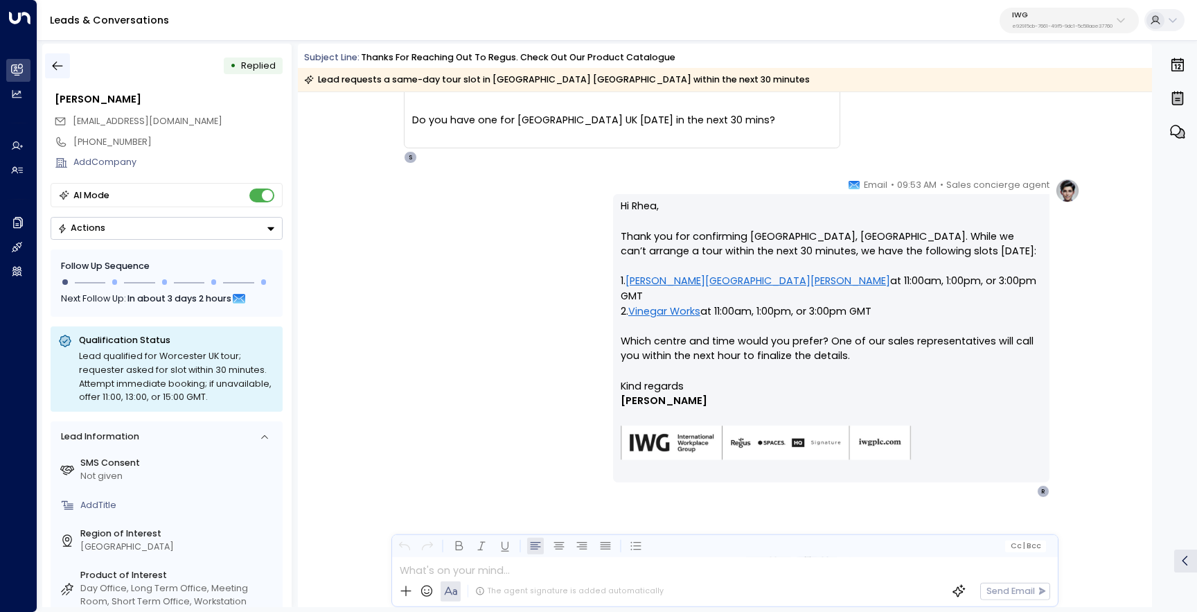
click at [56, 62] on icon "button" at bounding box center [58, 66] width 14 height 14
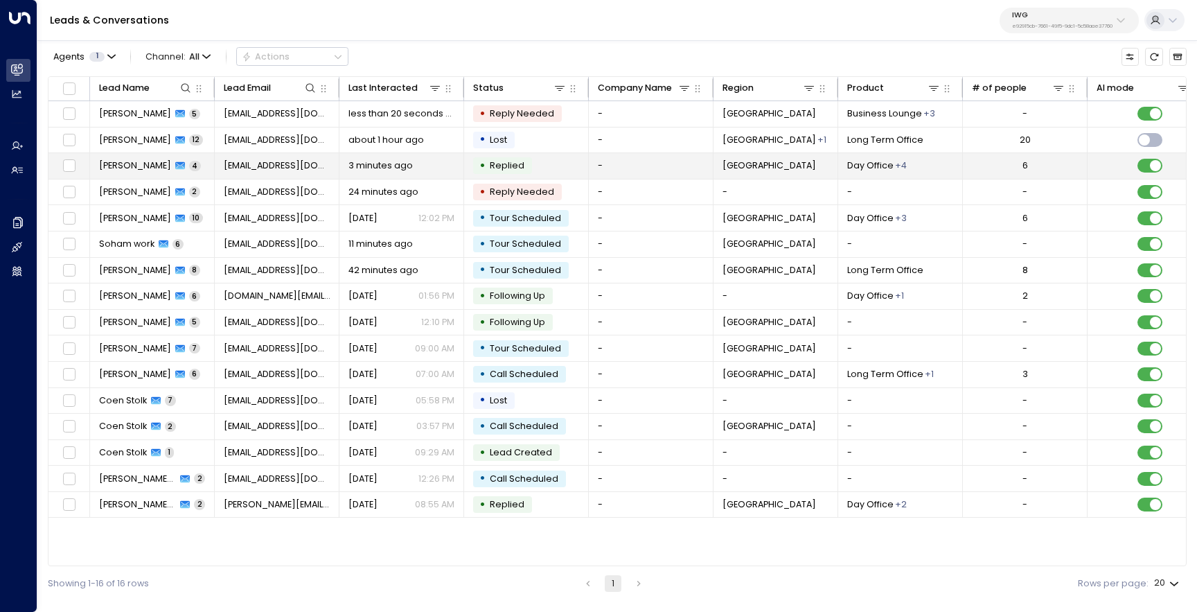
click at [168, 171] on div "[PERSON_NAME] 4" at bounding box center [150, 165] width 102 height 12
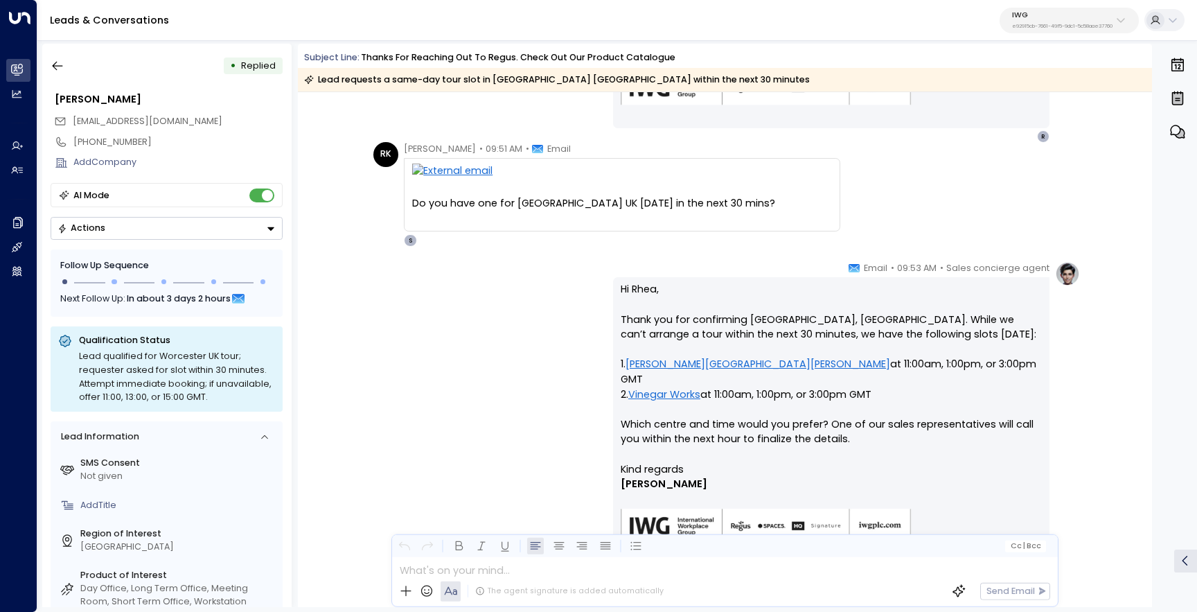
scroll to position [588, 0]
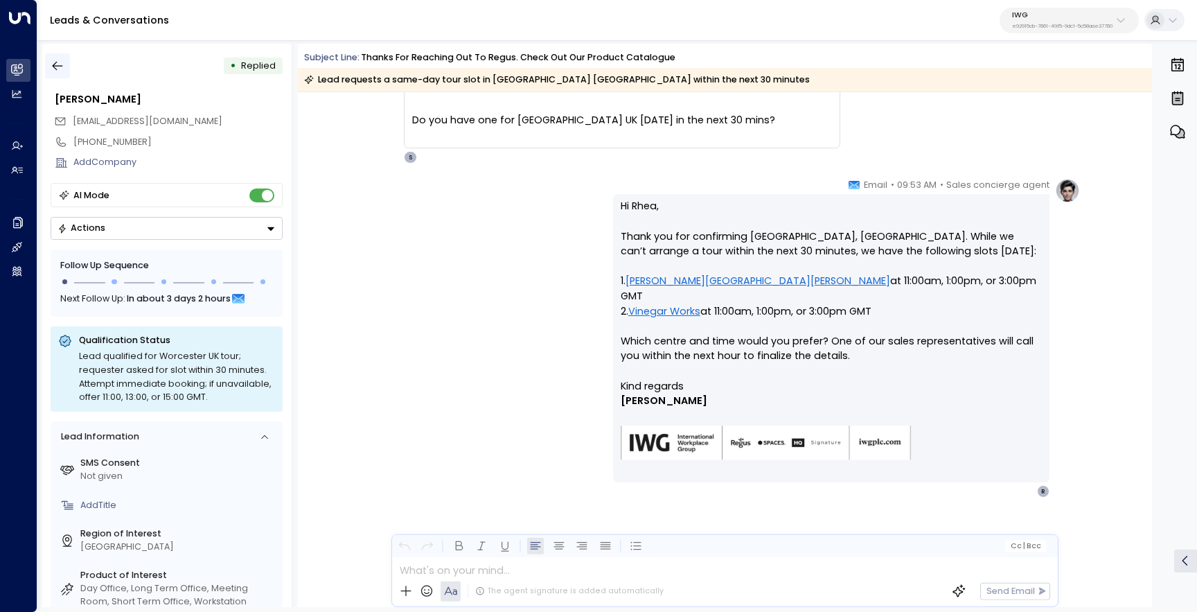
click at [61, 65] on icon "button" at bounding box center [58, 66] width 10 height 9
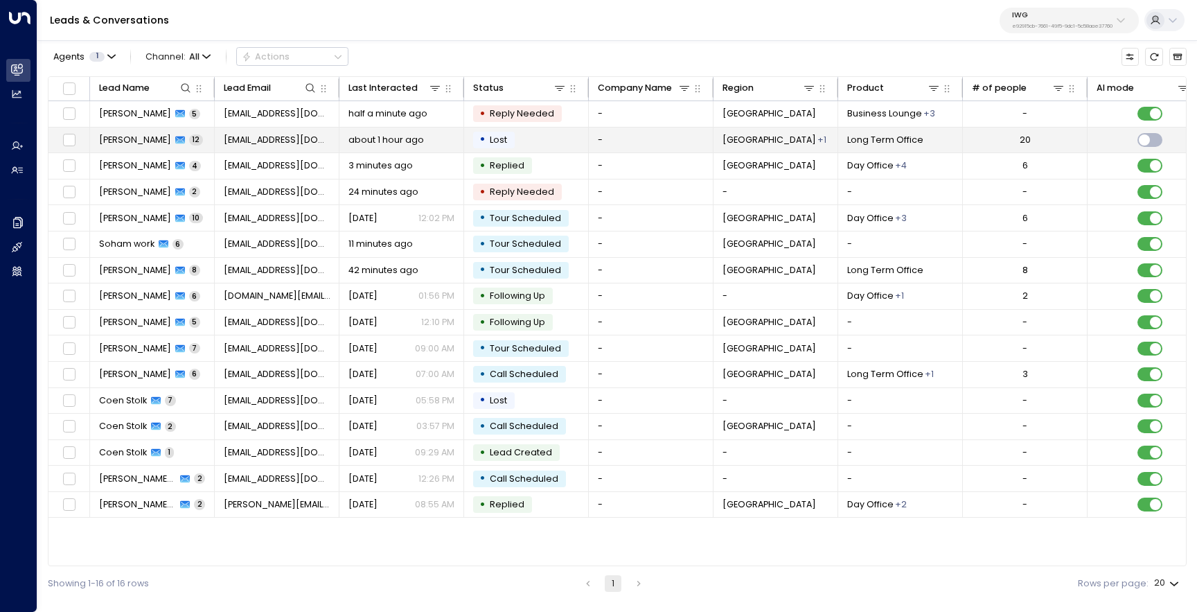
click at [189, 139] on span "12" at bounding box center [196, 139] width 14 height 10
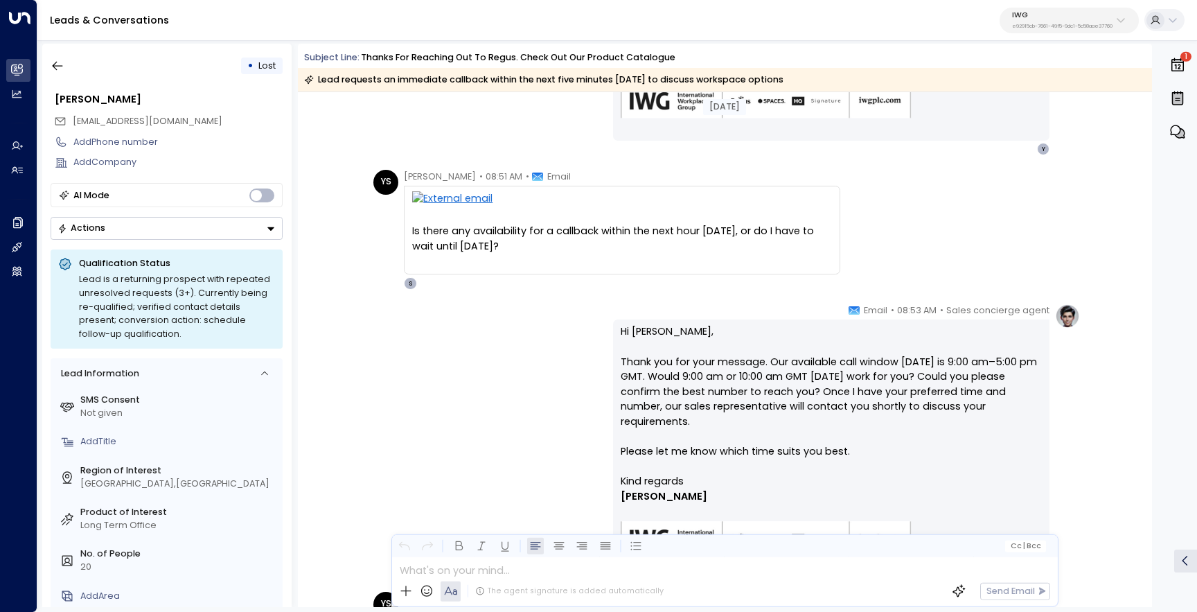
scroll to position [1502, 0]
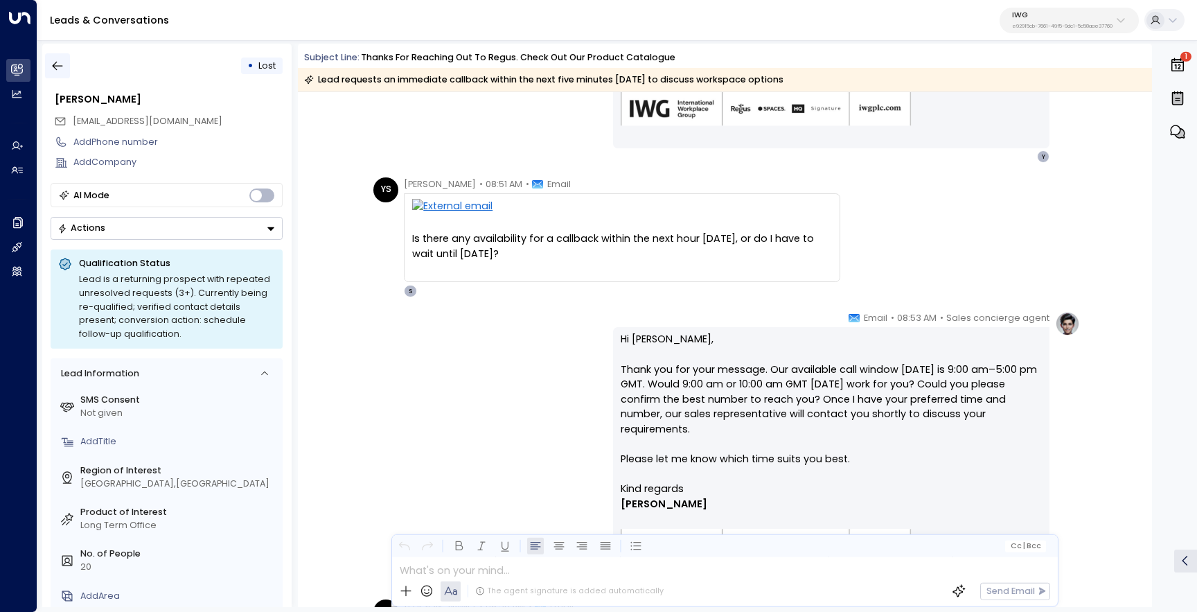
click at [58, 78] on button "button" at bounding box center [57, 65] width 25 height 25
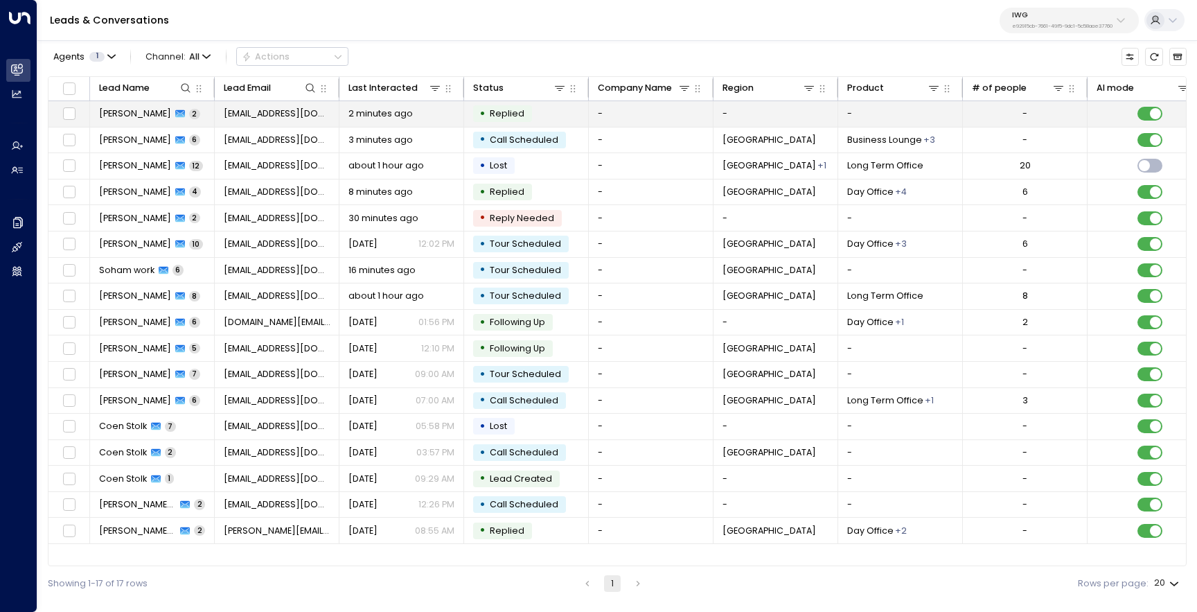
click at [189, 115] on span "2" at bounding box center [194, 114] width 11 height 10
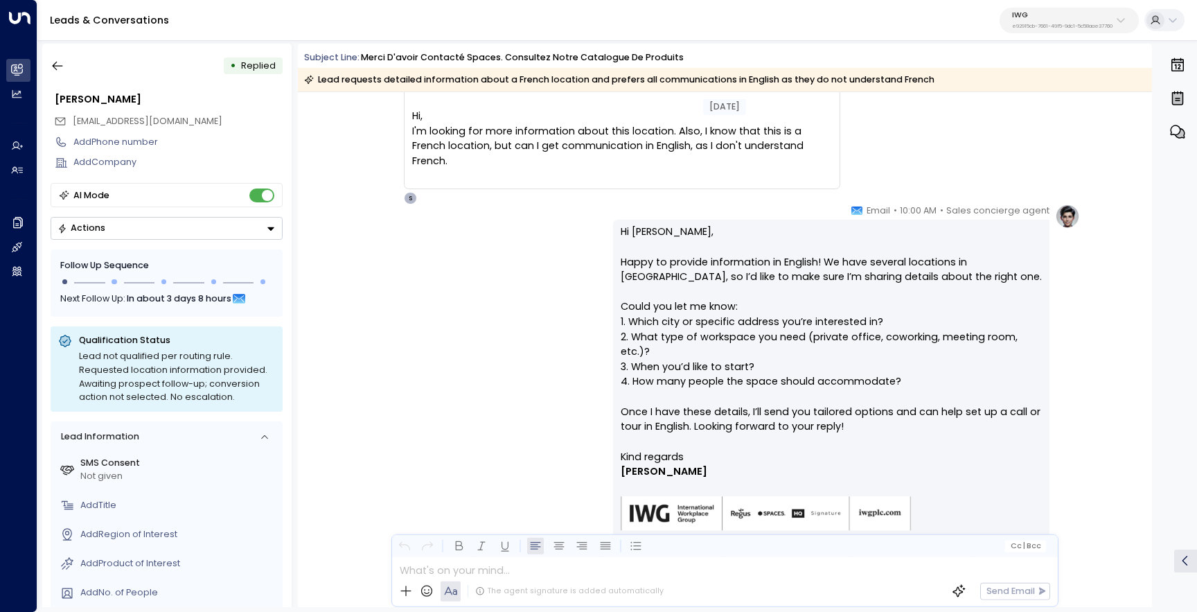
scroll to position [124, 0]
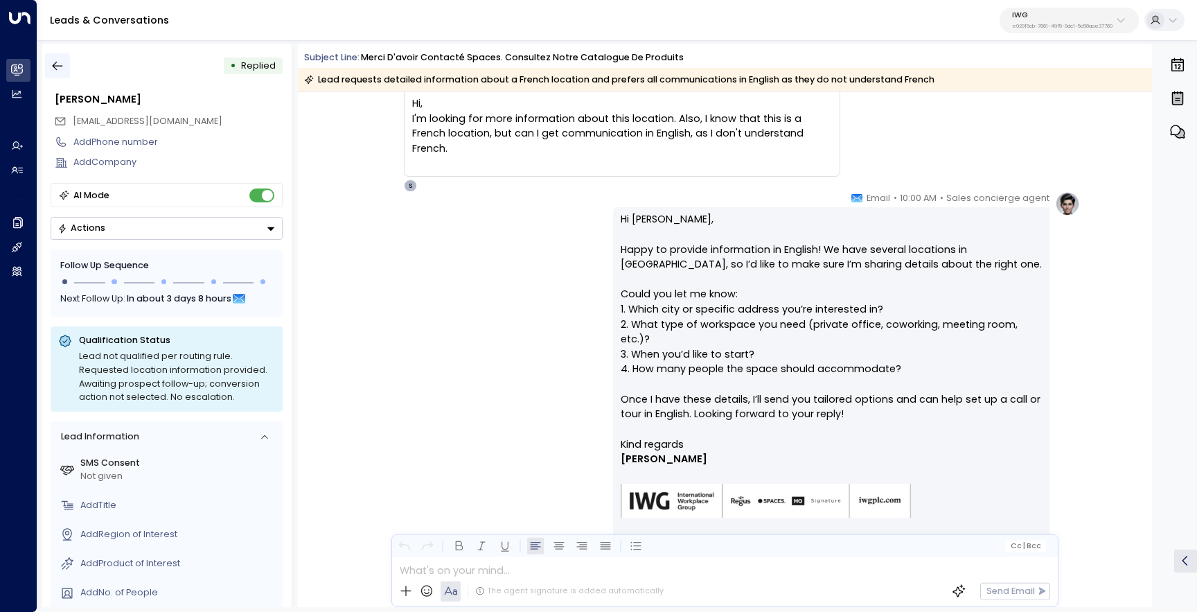
click at [69, 64] on button "button" at bounding box center [57, 65] width 25 height 25
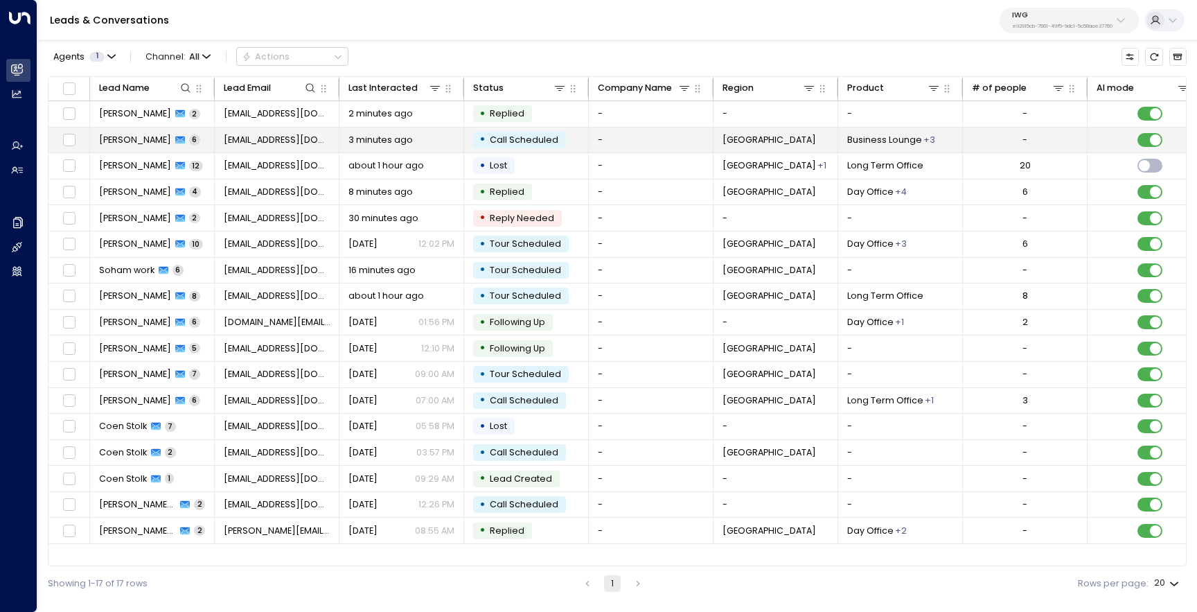
click at [123, 140] on span "[PERSON_NAME]" at bounding box center [135, 140] width 72 height 12
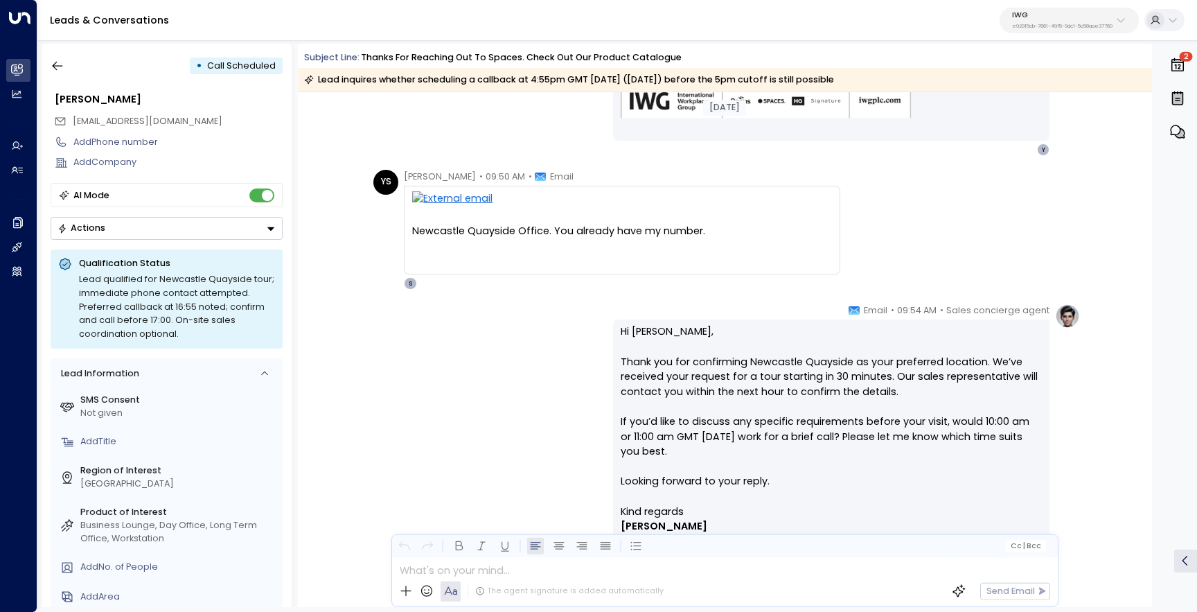
scroll to position [727, 0]
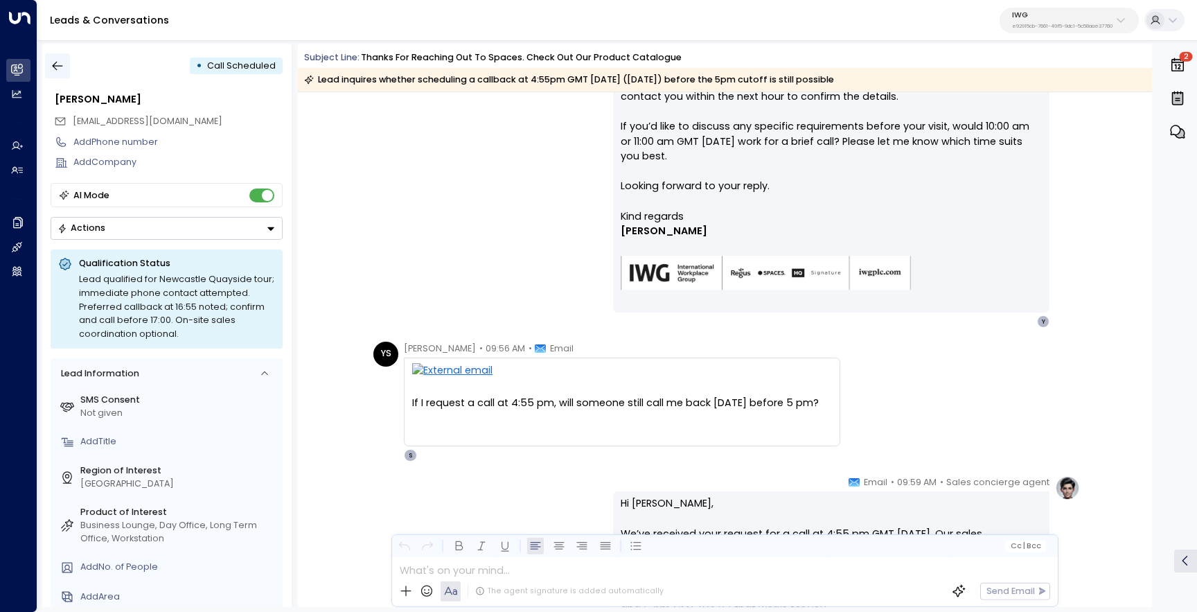
click at [53, 69] on icon "button" at bounding box center [58, 66] width 14 height 14
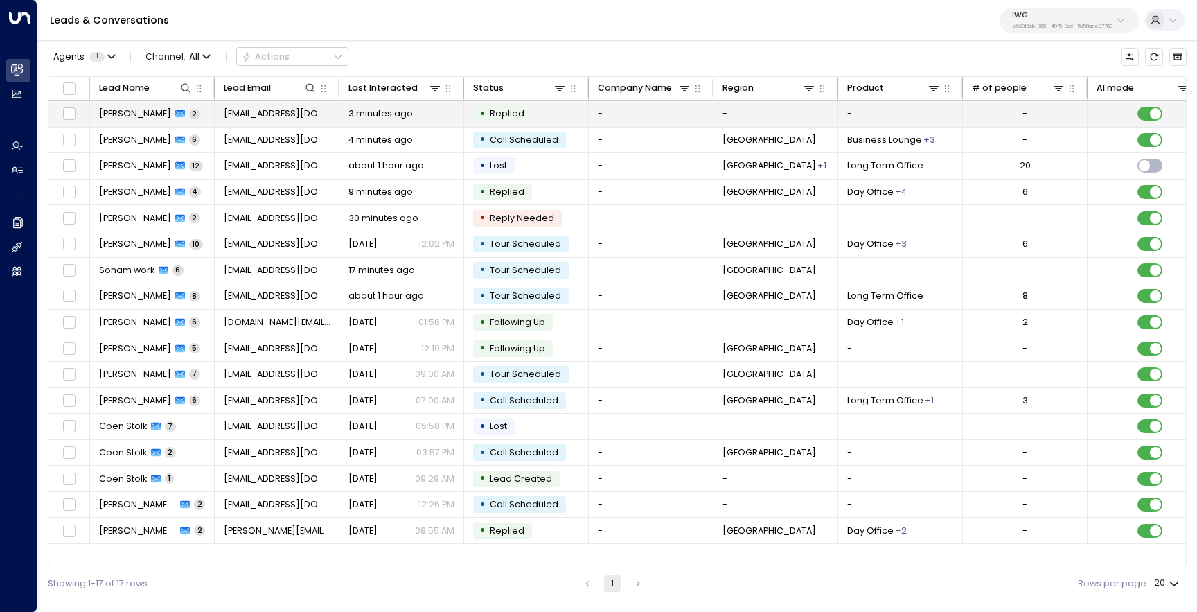
click at [128, 120] on div "Nick 2" at bounding box center [149, 113] width 101 height 12
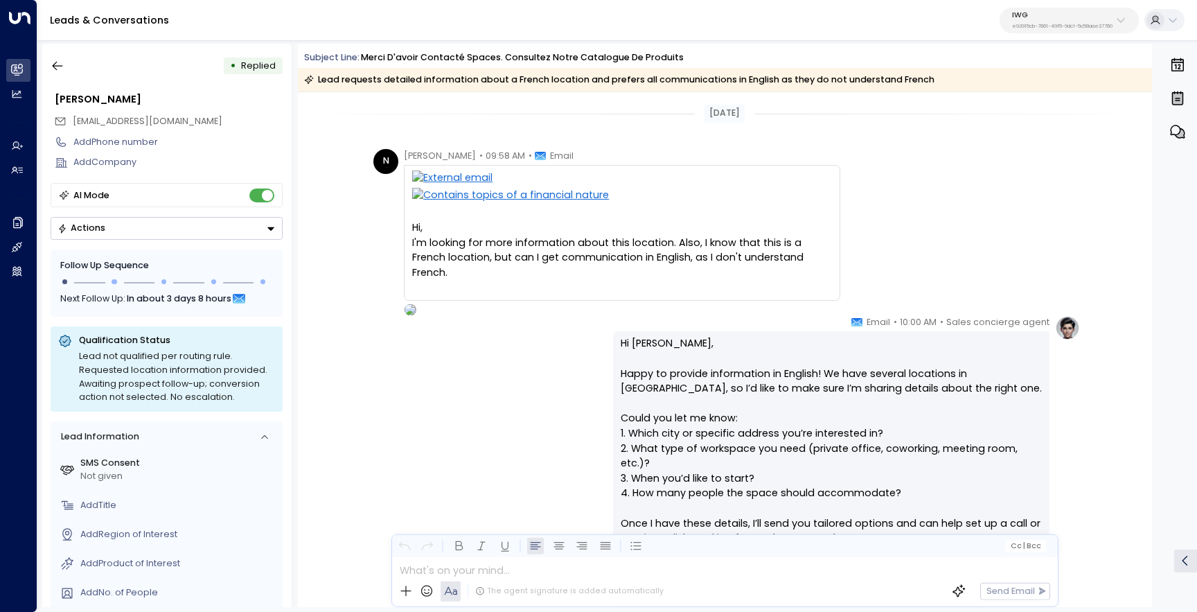
scroll to position [182, 0]
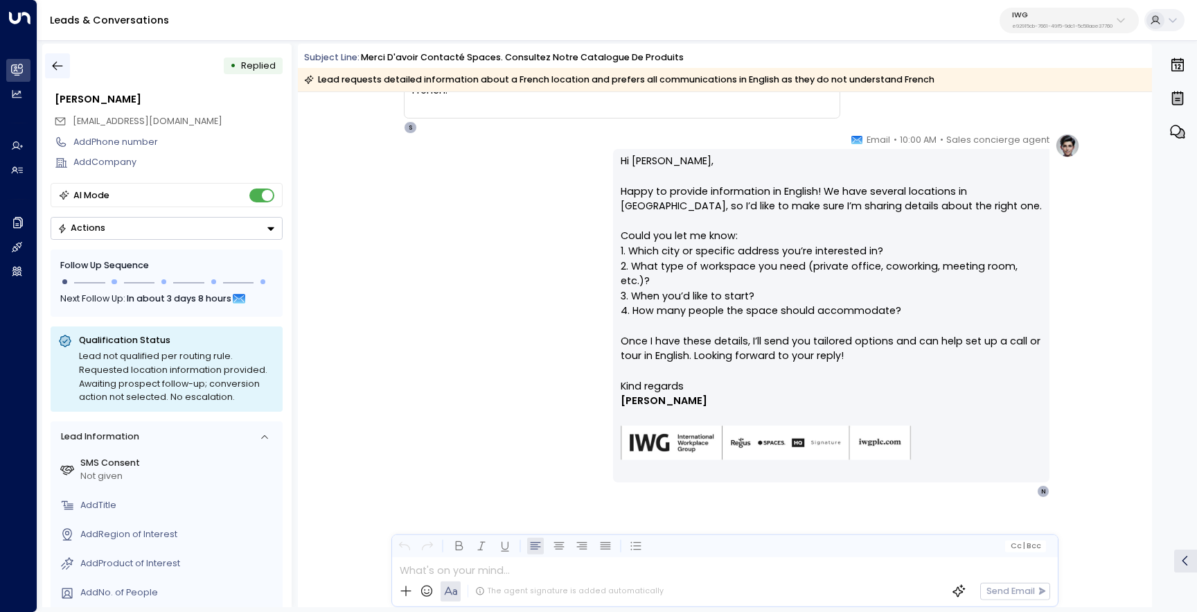
click at [66, 67] on button "button" at bounding box center [57, 65] width 25 height 25
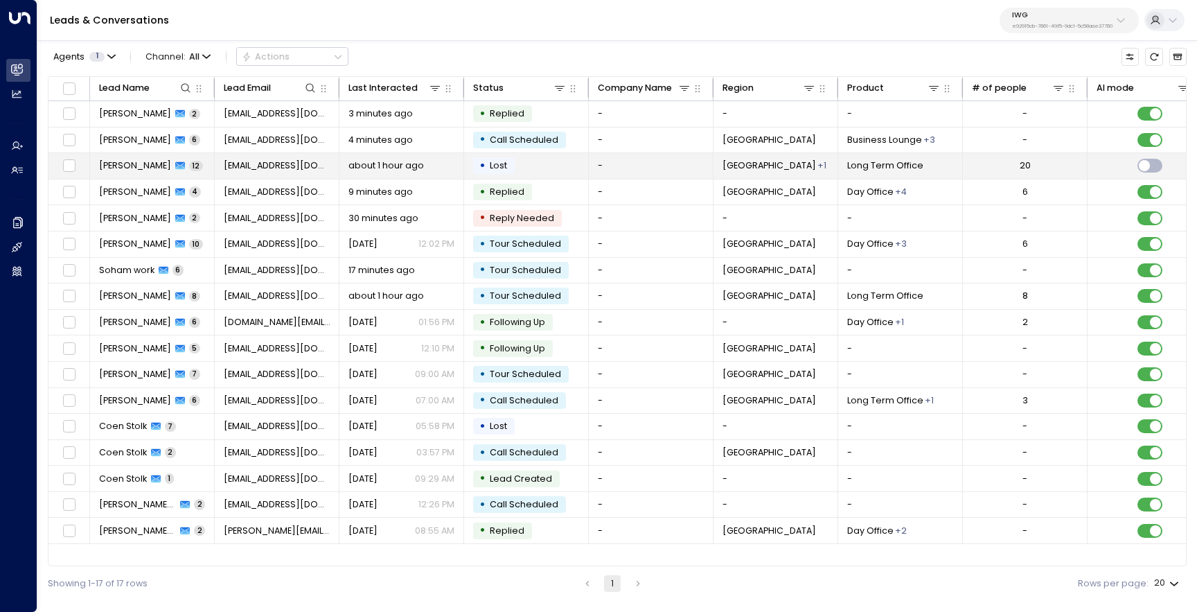
click at [111, 169] on span "[PERSON_NAME]" at bounding box center [135, 165] width 72 height 12
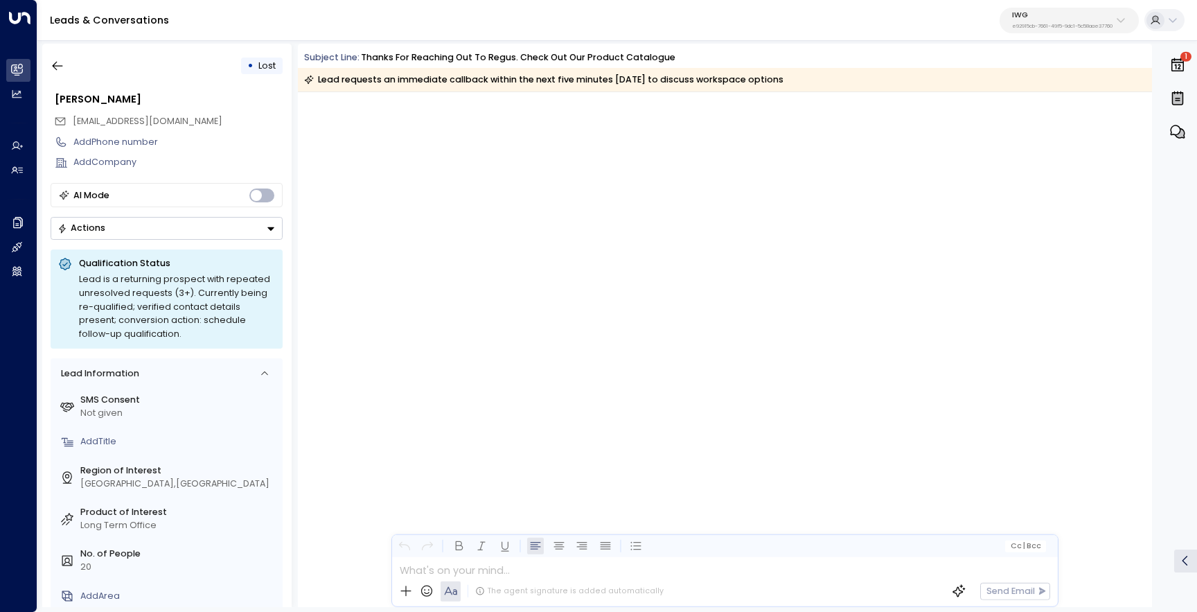
scroll to position [2921, 0]
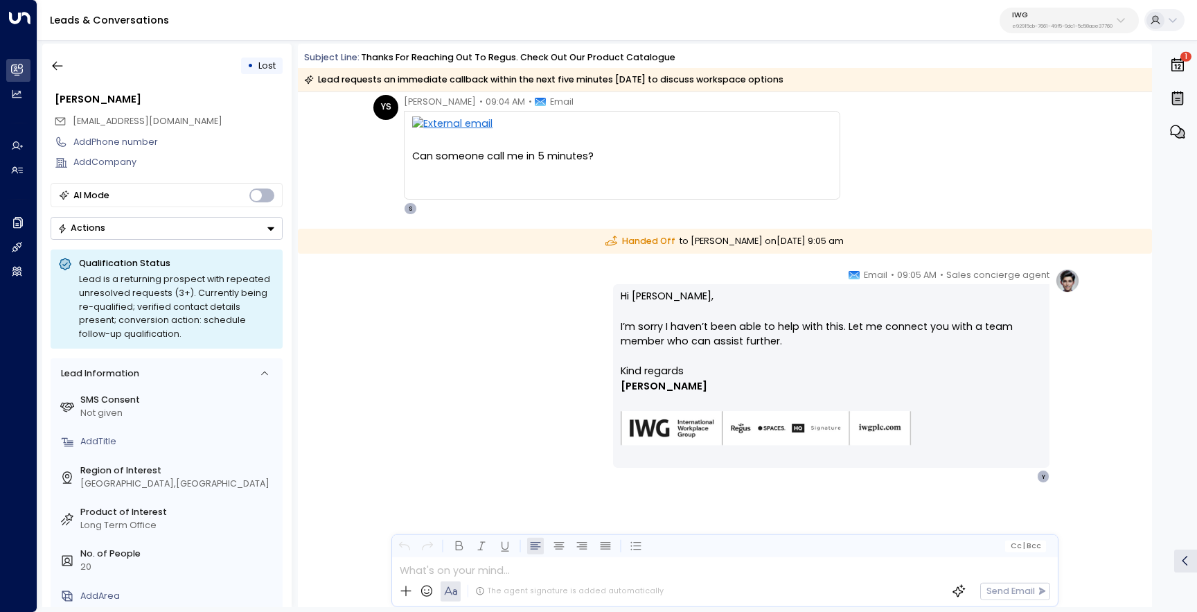
click at [1060, 19] on div "IWG e92915cb-7661-49f5-9dc1-5c58aae37760" at bounding box center [1062, 20] width 100 height 18
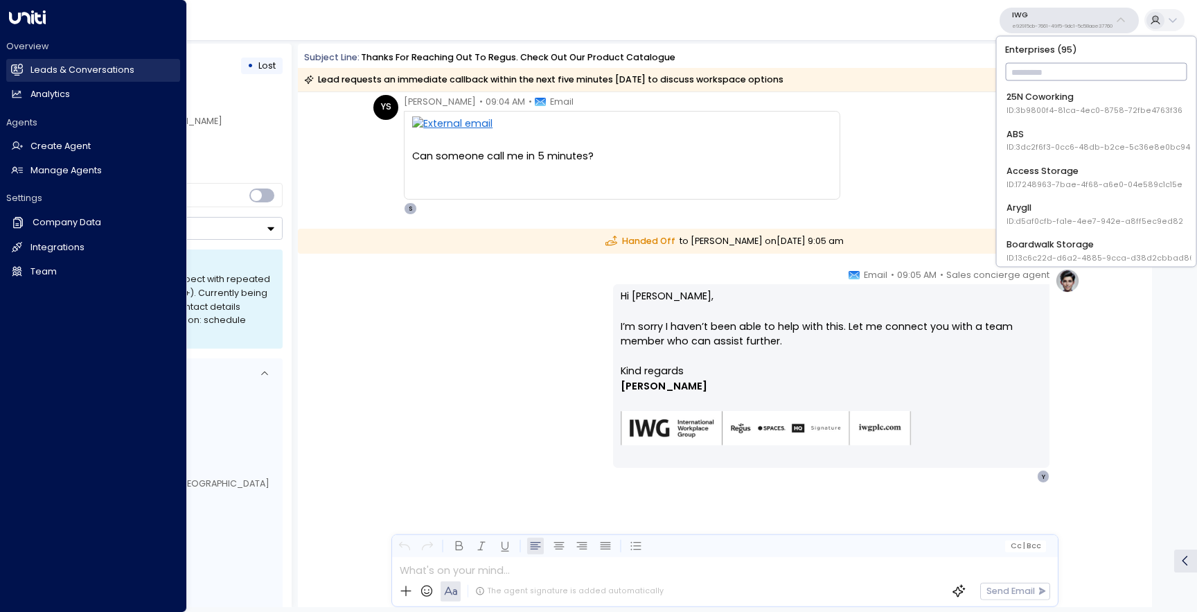
click at [25, 63] on link "Leads & Conversations Leads & Conversations" at bounding box center [93, 70] width 174 height 23
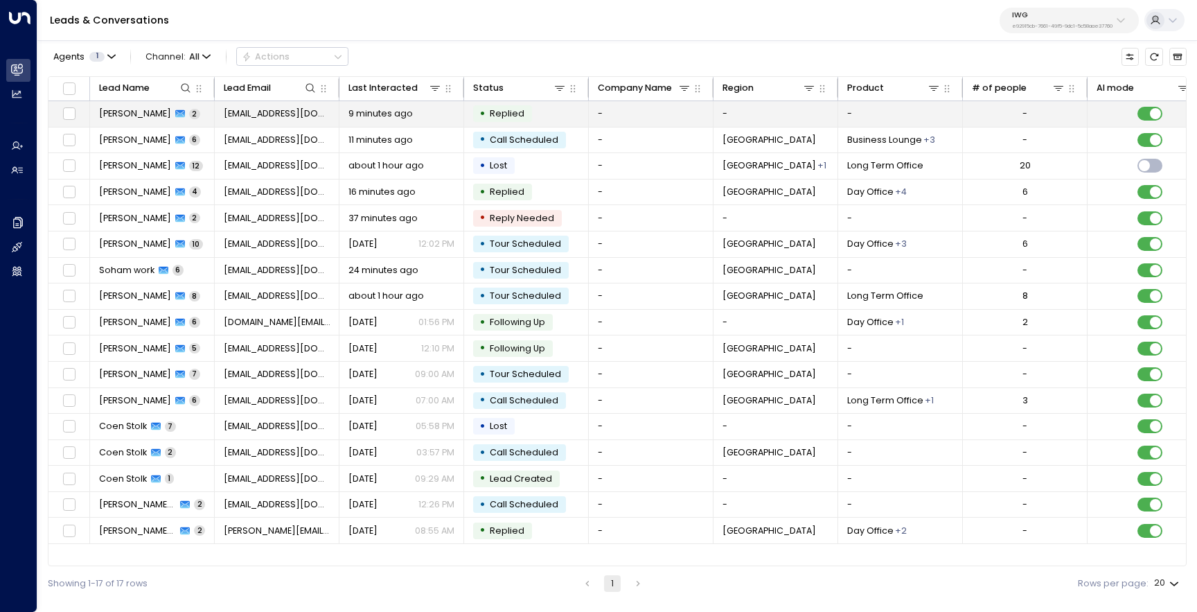
click at [121, 114] on div "Nick 2" at bounding box center [149, 113] width 101 height 12
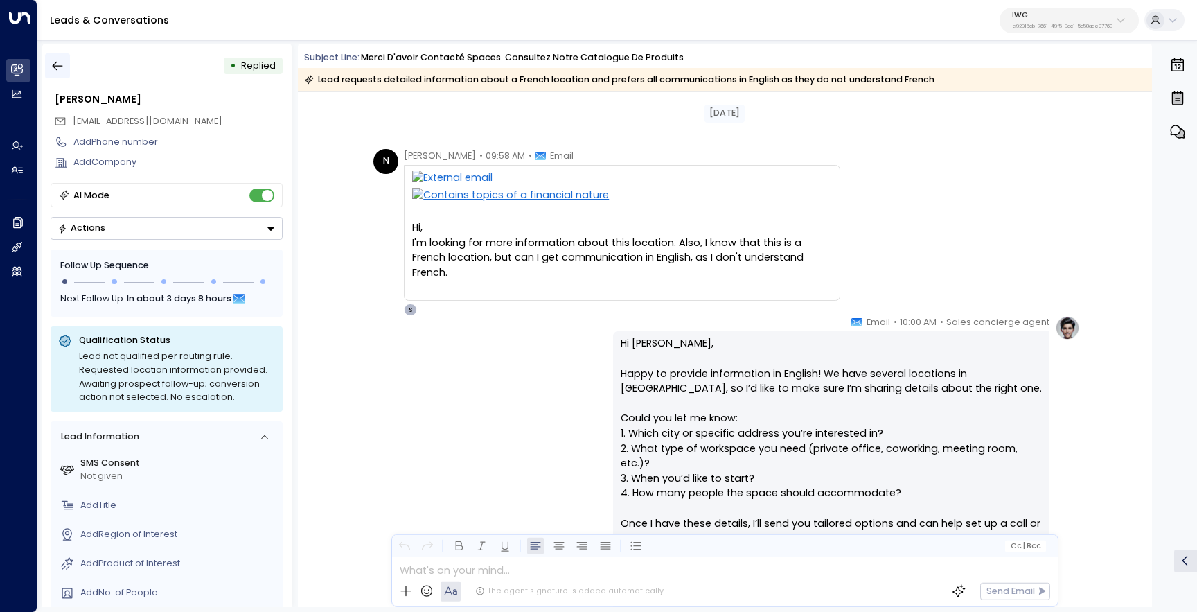
click at [61, 67] on icon "button" at bounding box center [58, 66] width 14 height 14
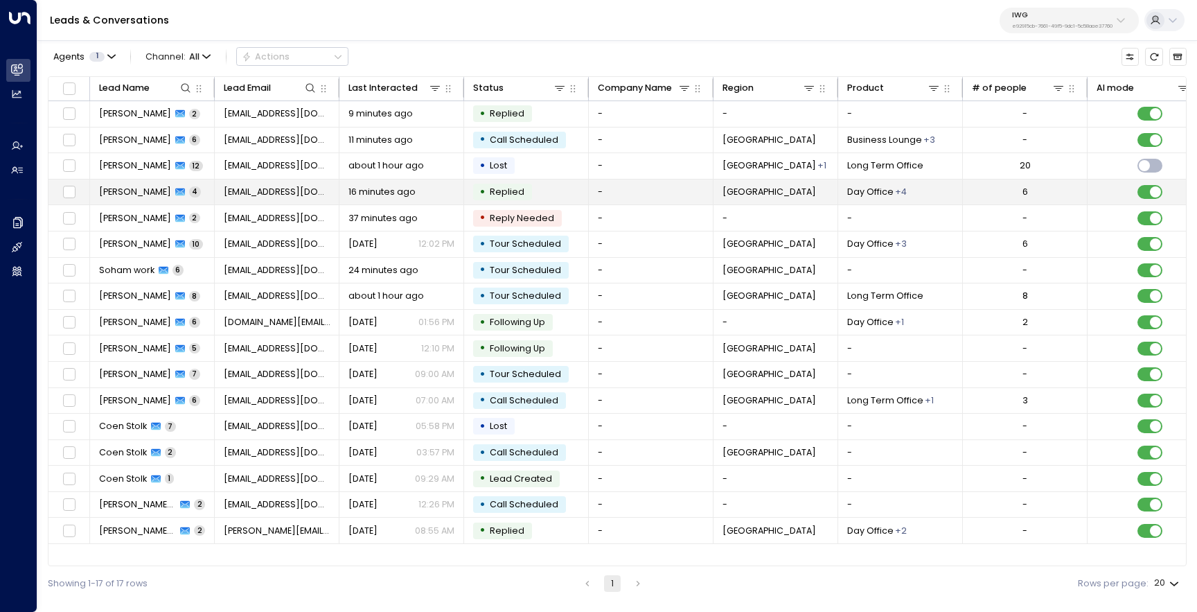
click at [113, 185] on td "[PERSON_NAME] 4" at bounding box center [152, 192] width 125 height 26
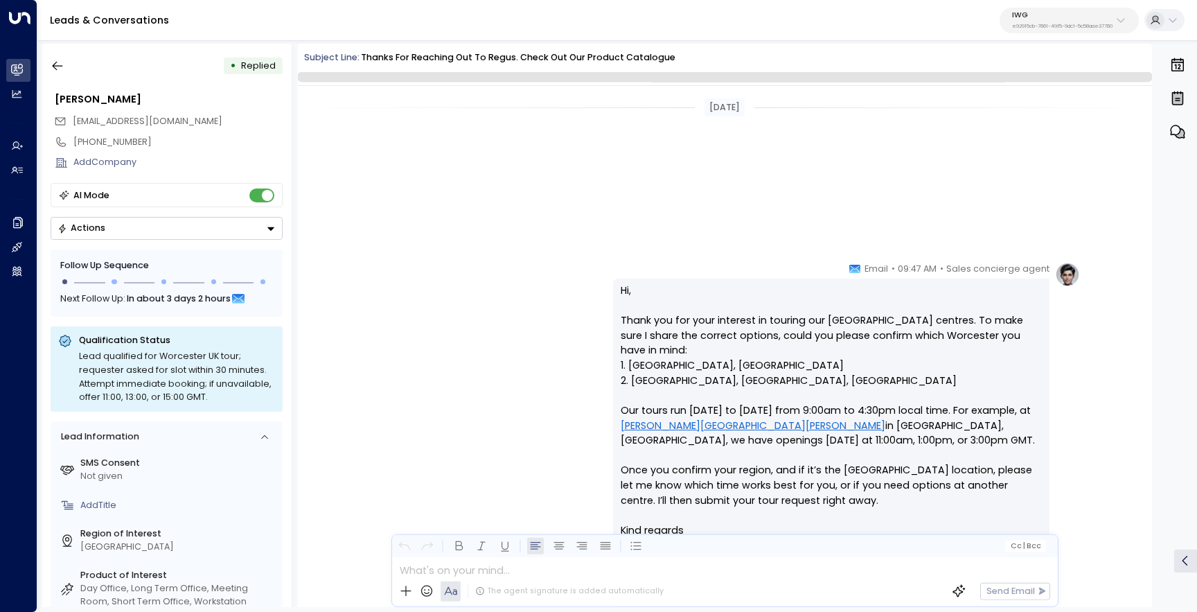
scroll to position [582, 0]
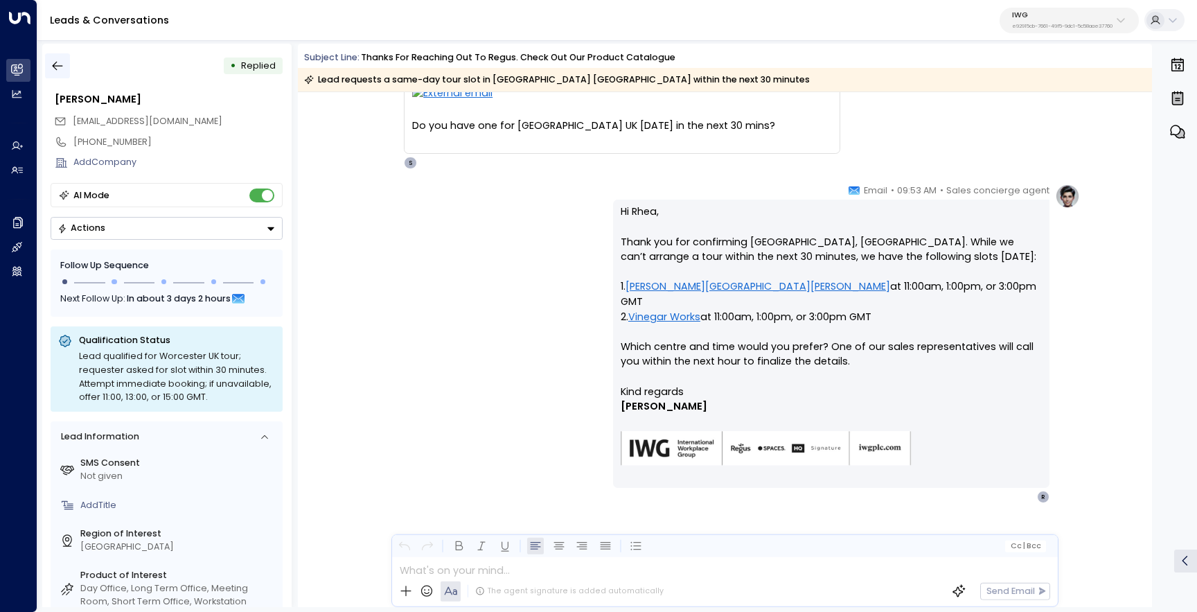
click at [64, 62] on icon "button" at bounding box center [58, 66] width 14 height 14
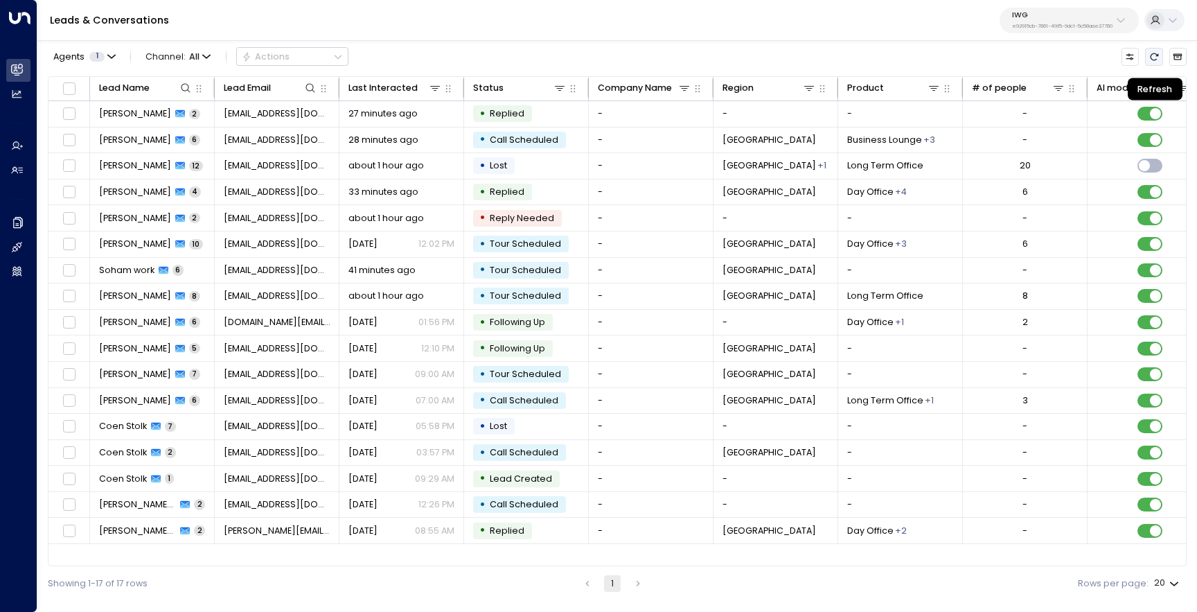
click at [1149, 57] on icon "Refresh" at bounding box center [1154, 57] width 10 height 10
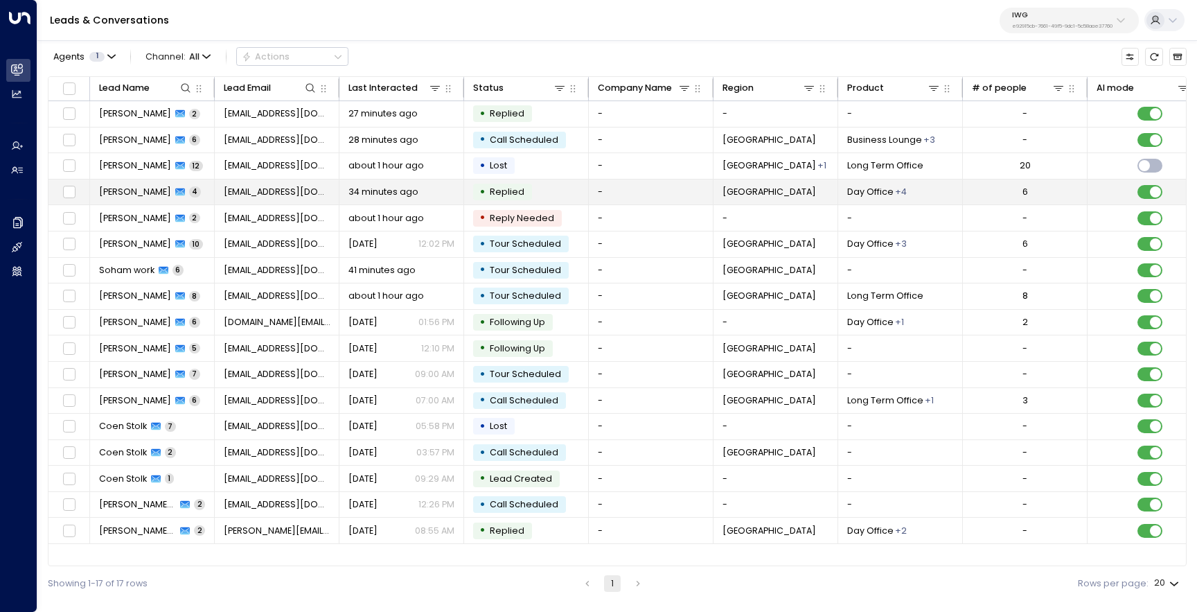
click at [159, 195] on div "[PERSON_NAME] 4" at bounding box center [150, 192] width 102 height 12
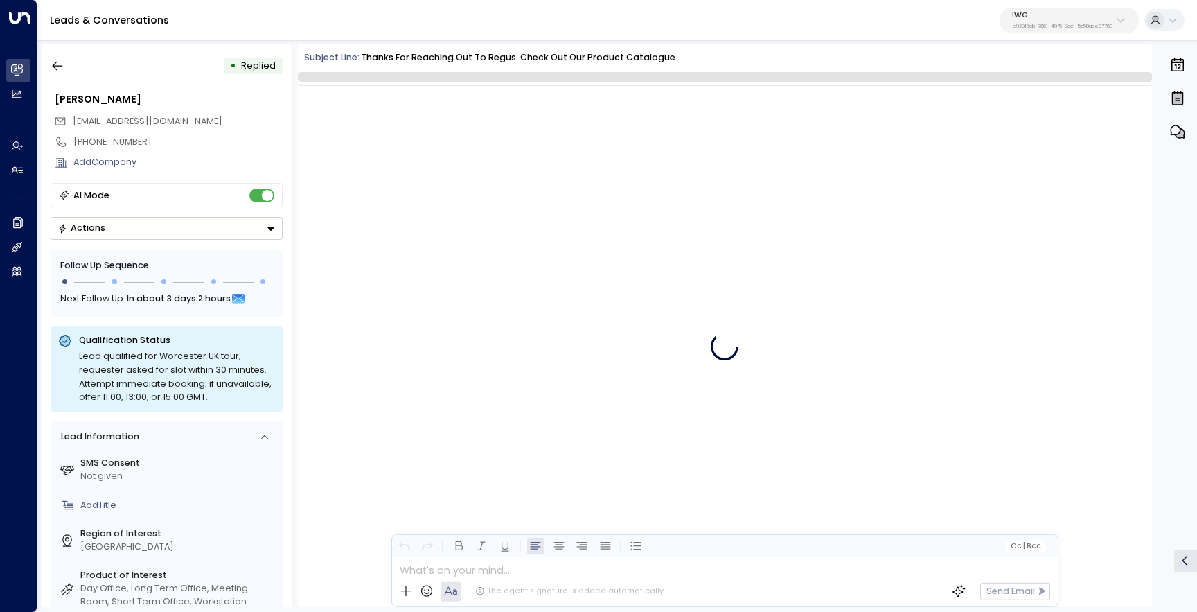
scroll to position [582, 0]
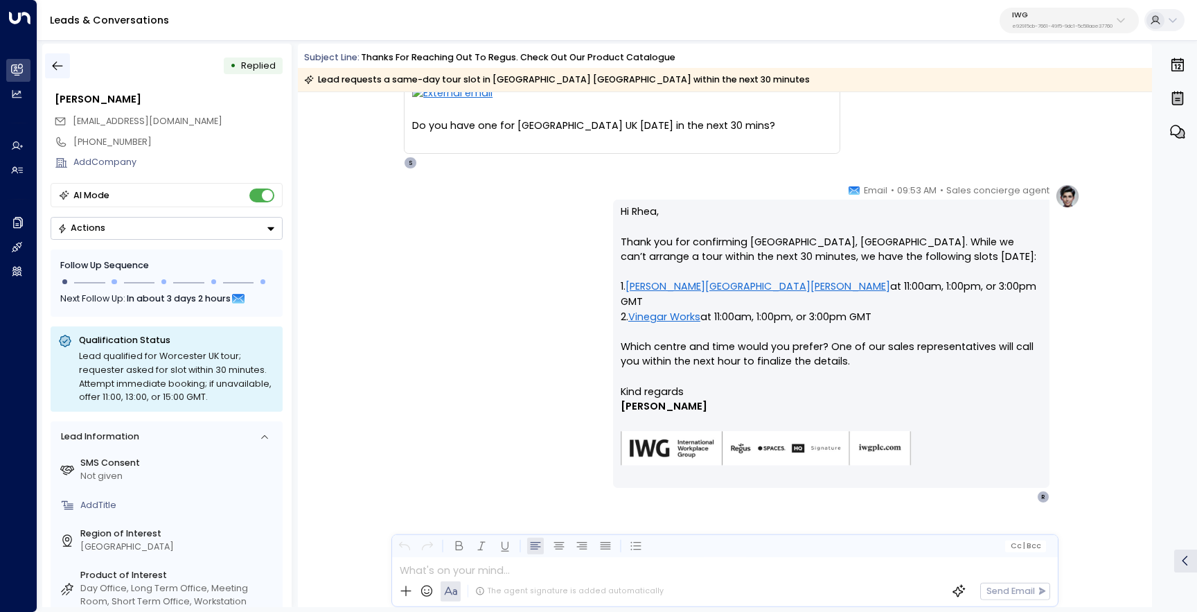
click at [64, 67] on button "button" at bounding box center [57, 65] width 25 height 25
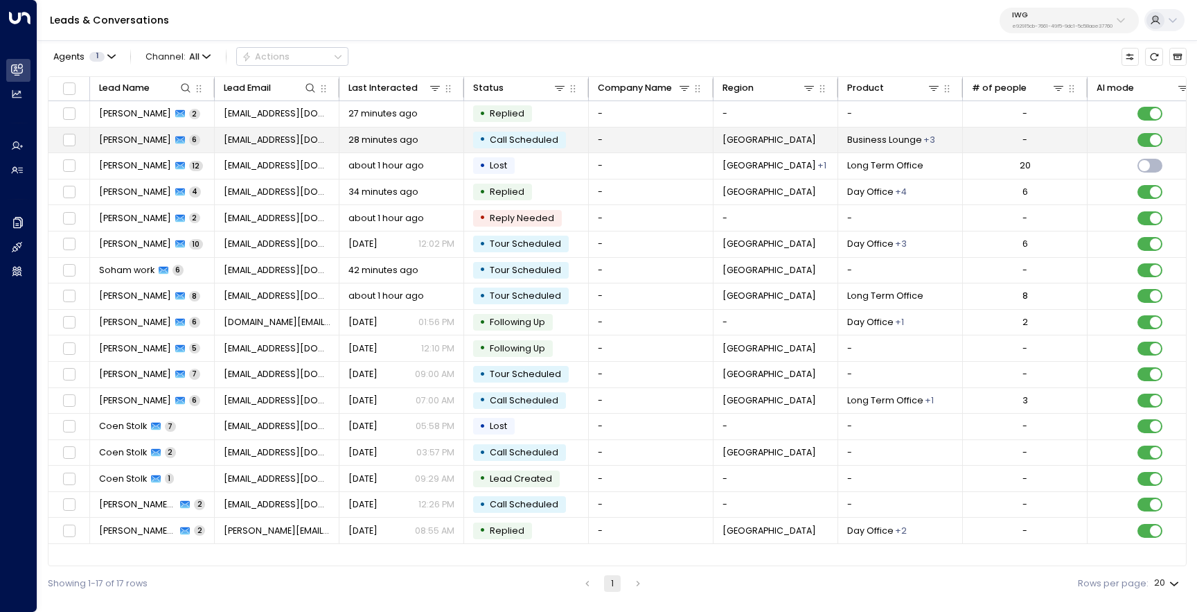
click at [118, 143] on span "[PERSON_NAME]" at bounding box center [135, 140] width 72 height 12
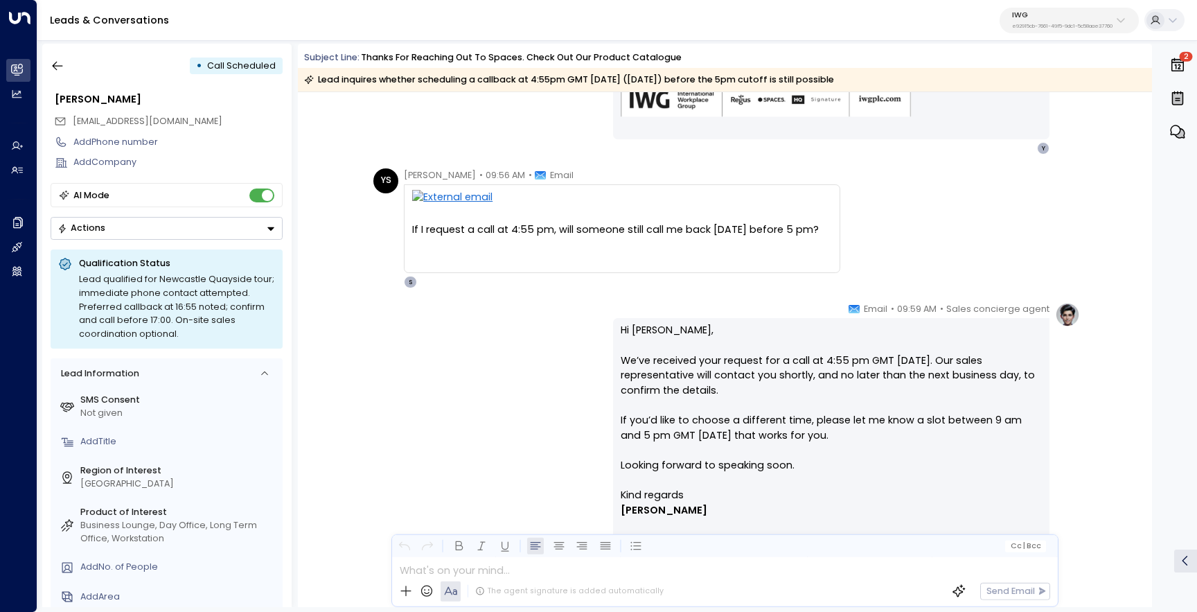
scroll to position [1024, 0]
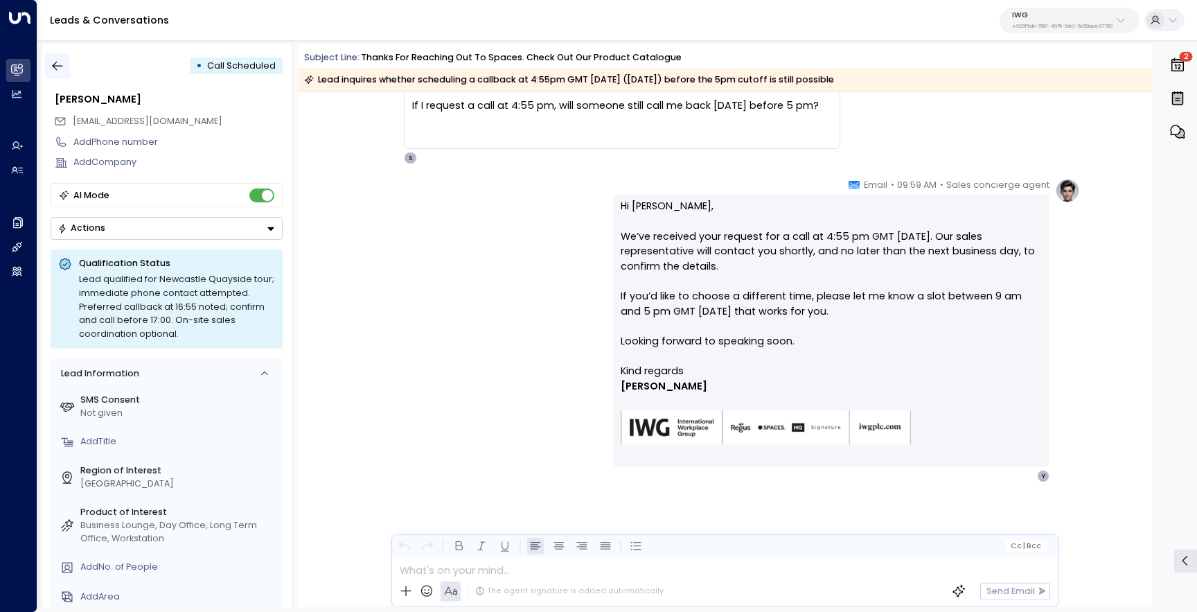
click at [55, 64] on icon "button" at bounding box center [58, 66] width 14 height 14
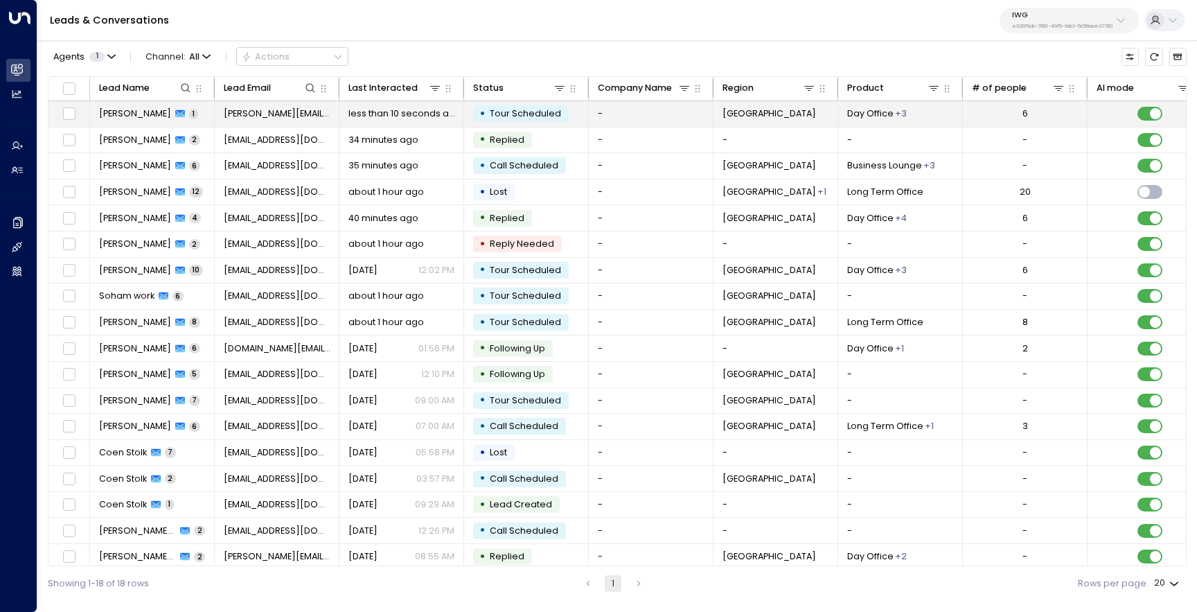
click at [151, 110] on span "[PERSON_NAME]" at bounding box center [135, 113] width 72 height 12
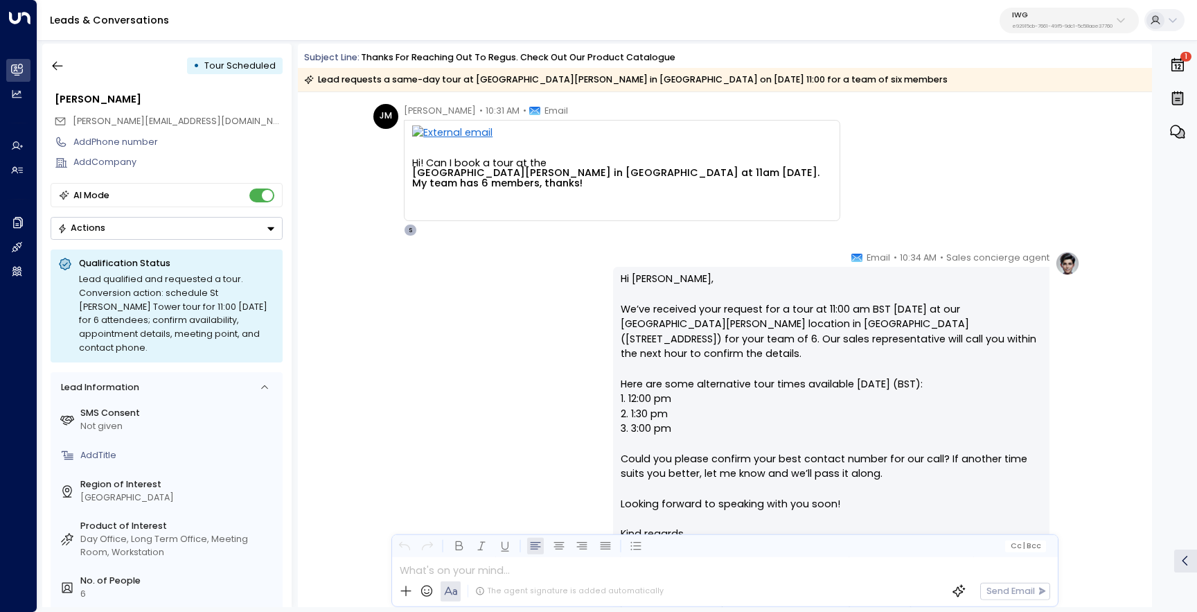
scroll to position [10, 0]
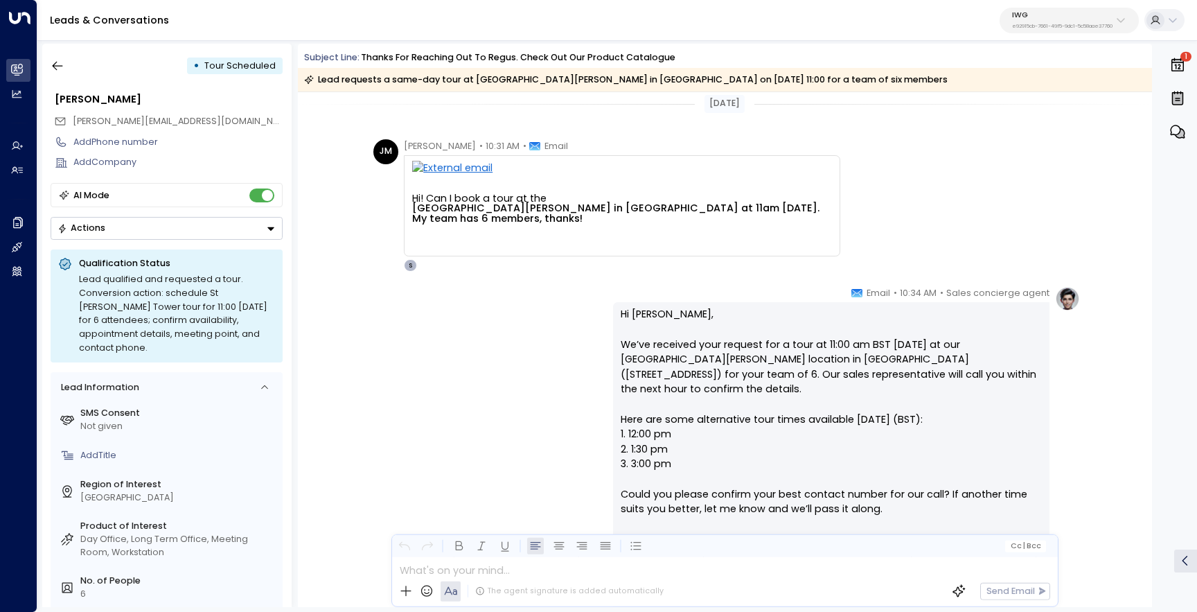
click at [691, 254] on div "Hi! Can I book a tour at the [GEOGRAPHIC_DATA][PERSON_NAME] in [GEOGRAPHIC_DATA…" at bounding box center [622, 205] width 436 height 101
drag, startPoint x: 678, startPoint y: 310, endPoint x: 619, endPoint y: 306, distance: 58.3
click at [619, 306] on div "Hi [PERSON_NAME], We’ve received your request for a tour at 11:00 am BST [DATE]…" at bounding box center [831, 483] width 436 height 363
copy p "Hi [PERSON_NAME],"
click at [62, 60] on icon "button" at bounding box center [58, 66] width 14 height 14
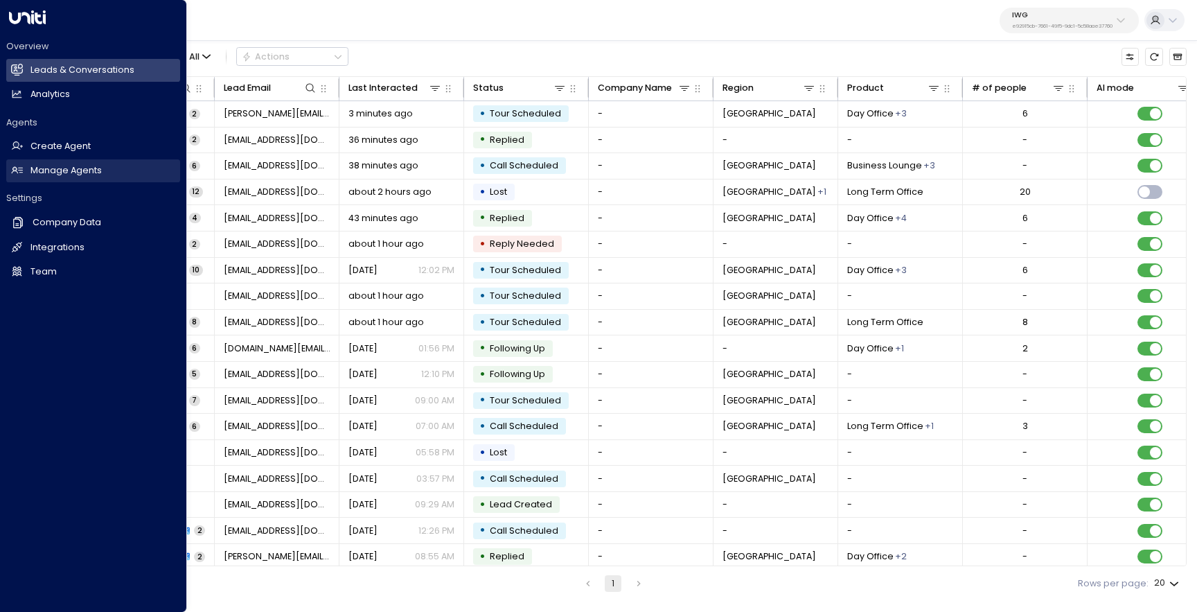
click at [65, 171] on h2 "Manage Agents" at bounding box center [65, 170] width 71 height 13
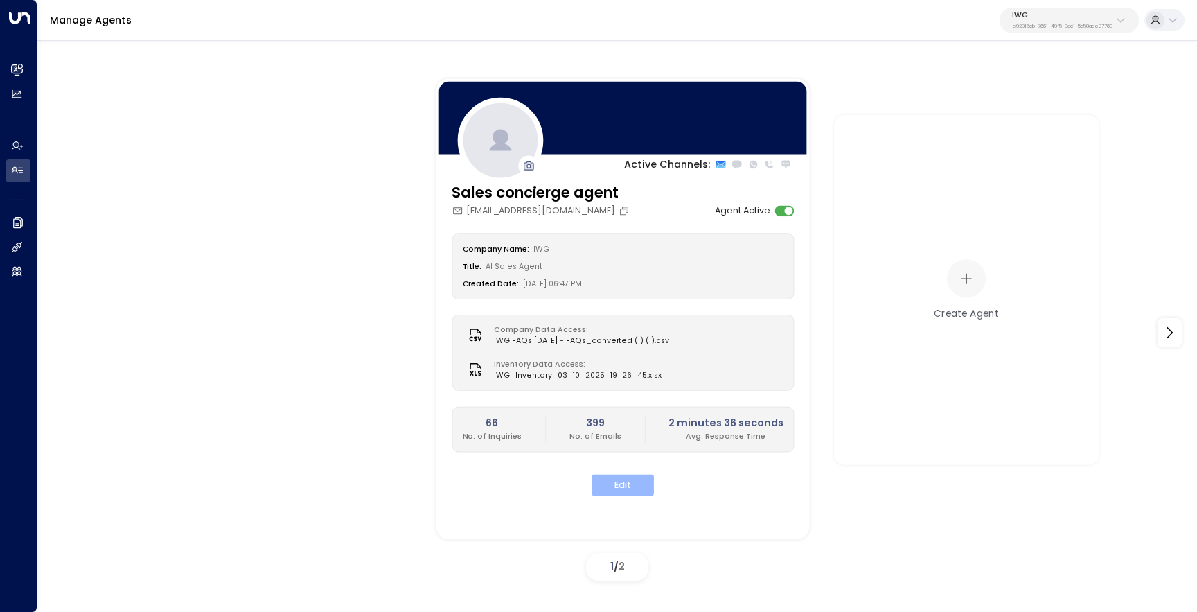
click at [612, 481] on button "Edit" at bounding box center [623, 485] width 62 height 21
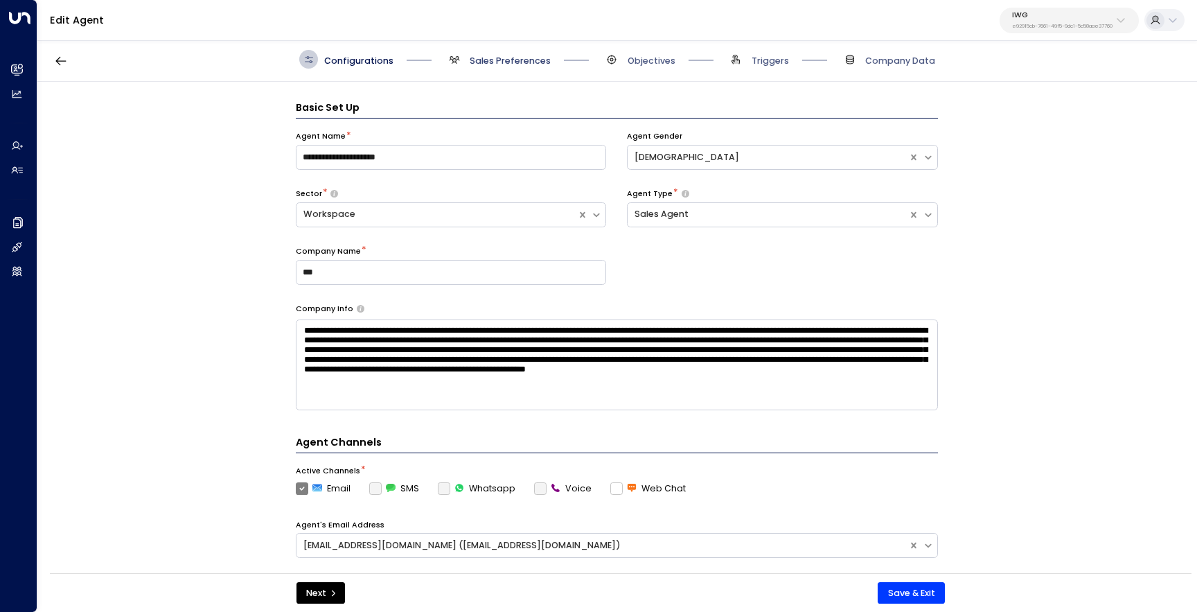
click at [505, 55] on span "Sales Preferences" at bounding box center [510, 61] width 81 height 12
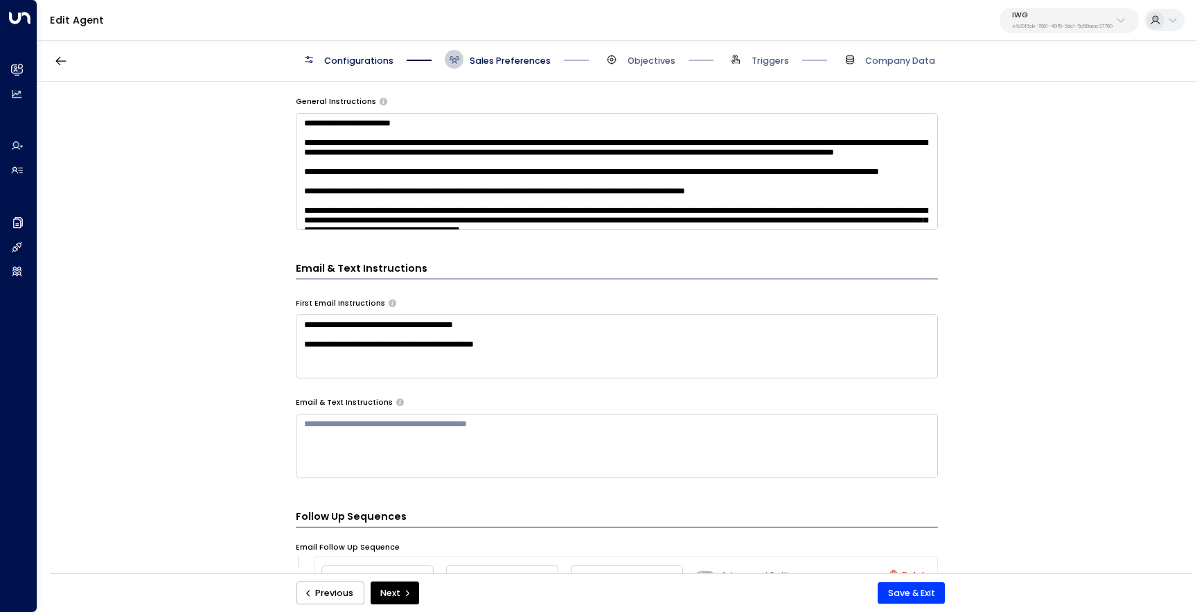
scroll to position [527, 0]
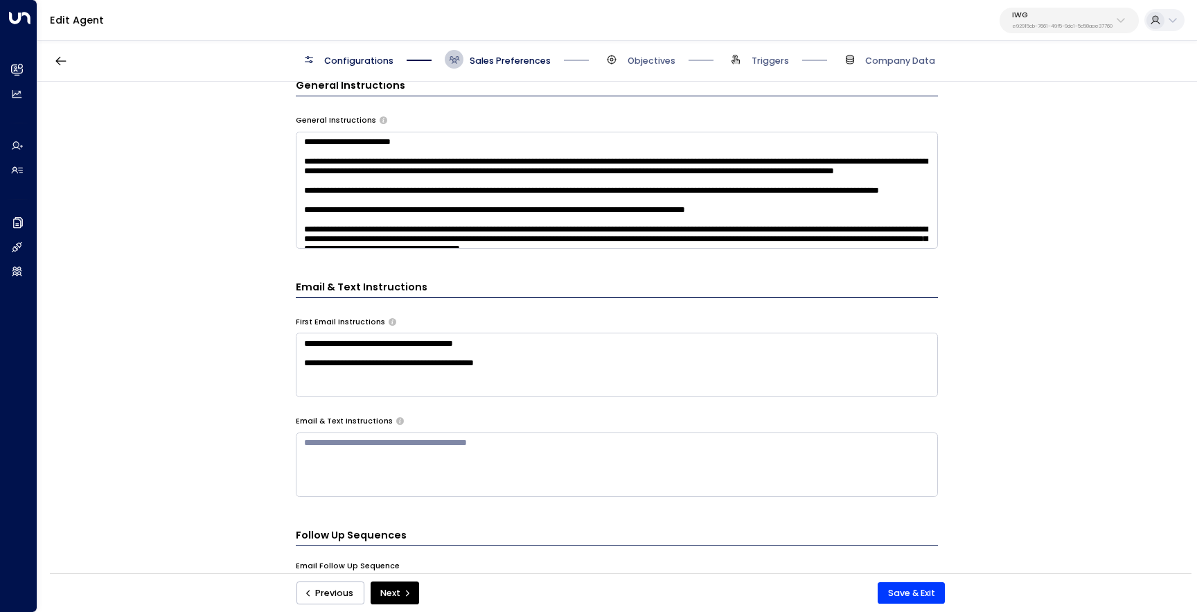
click at [556, 218] on textarea at bounding box center [617, 190] width 642 height 117
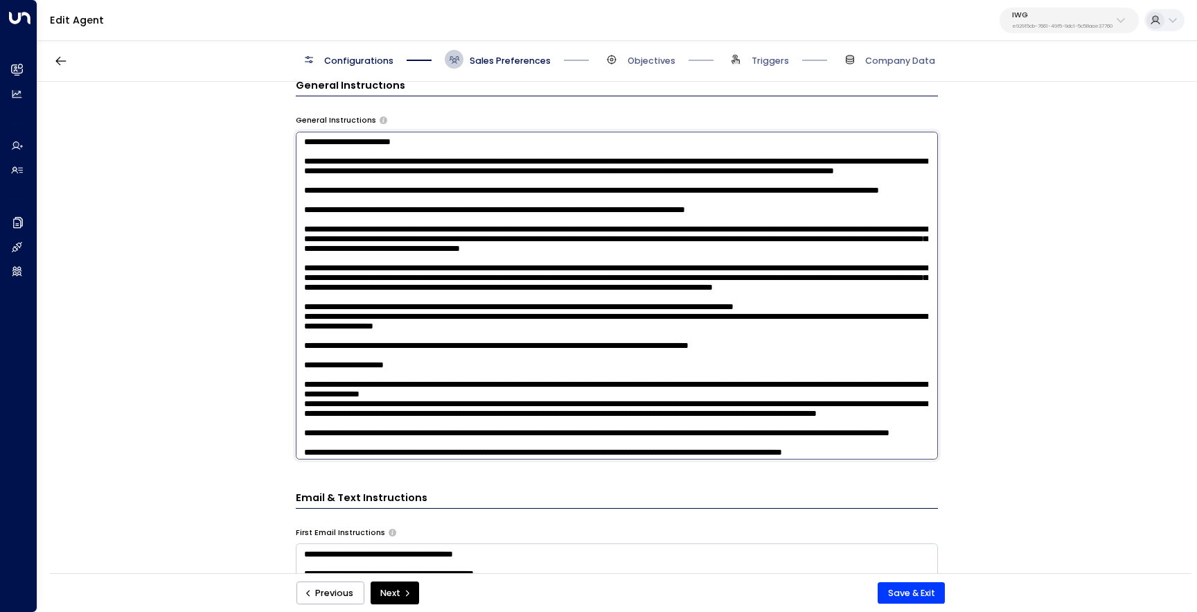
scroll to position [510, 0]
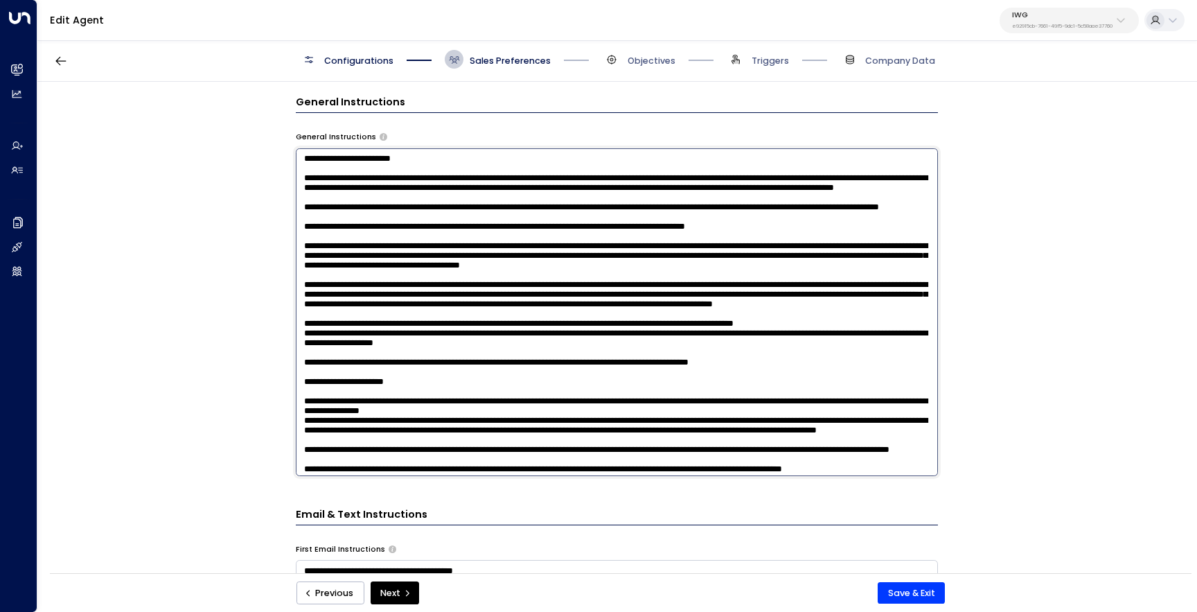
click at [319, 166] on textarea at bounding box center [617, 312] width 642 height 328
click at [348, 168] on textarea at bounding box center [617, 312] width 642 height 328
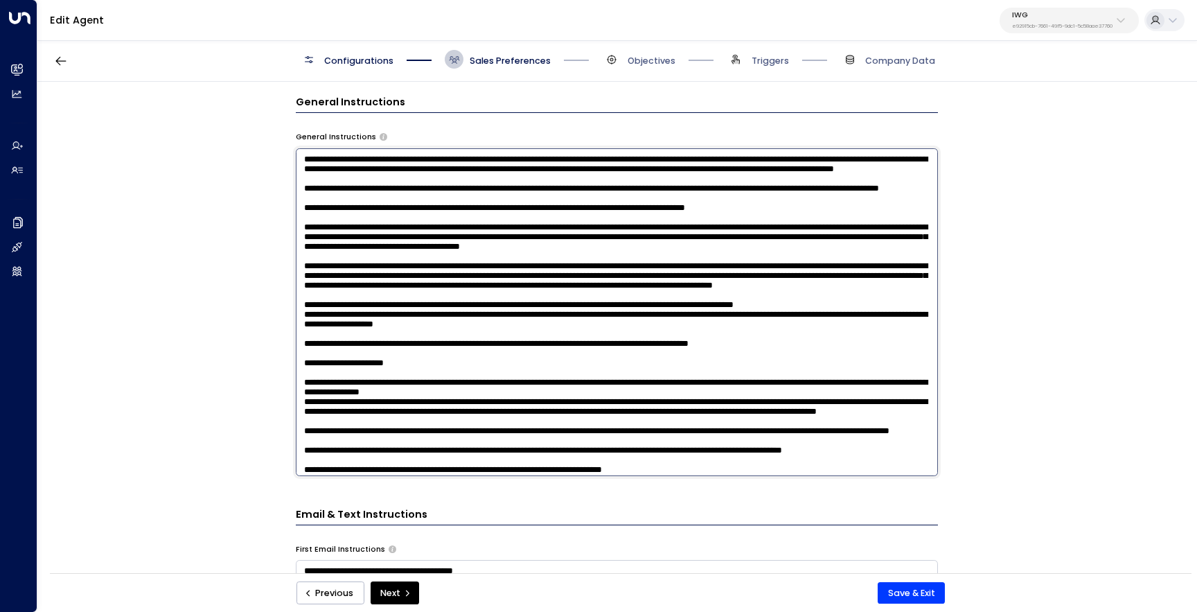
scroll to position [0, 0]
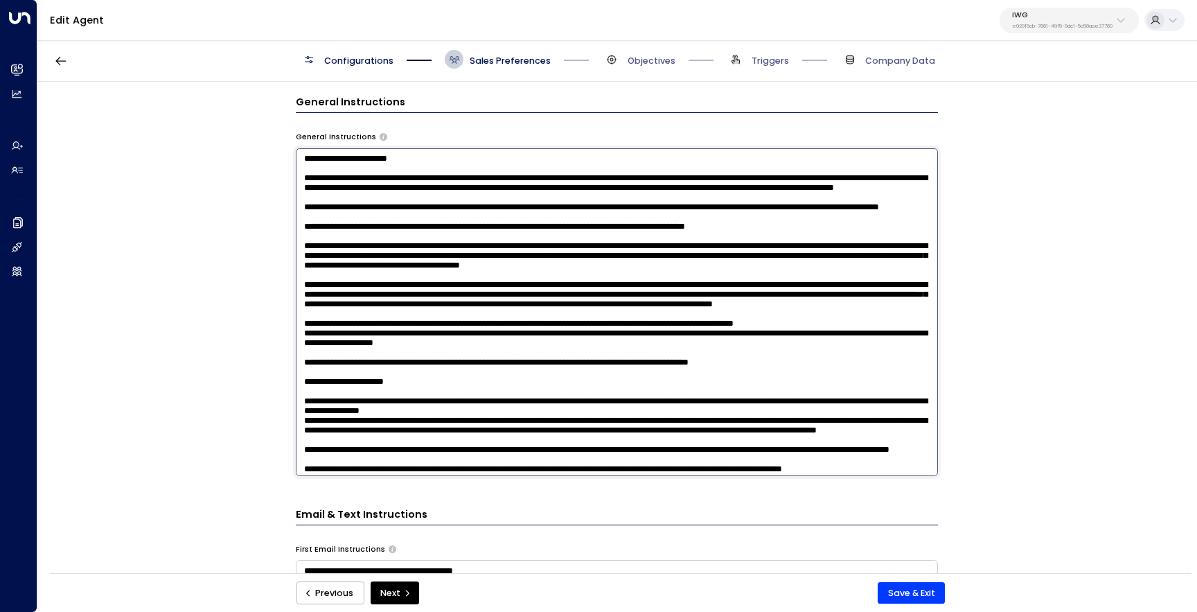
drag, startPoint x: 408, startPoint y: 166, endPoint x: 321, endPoint y: 166, distance: 87.3
click at [321, 166] on textarea at bounding box center [617, 312] width 642 height 328
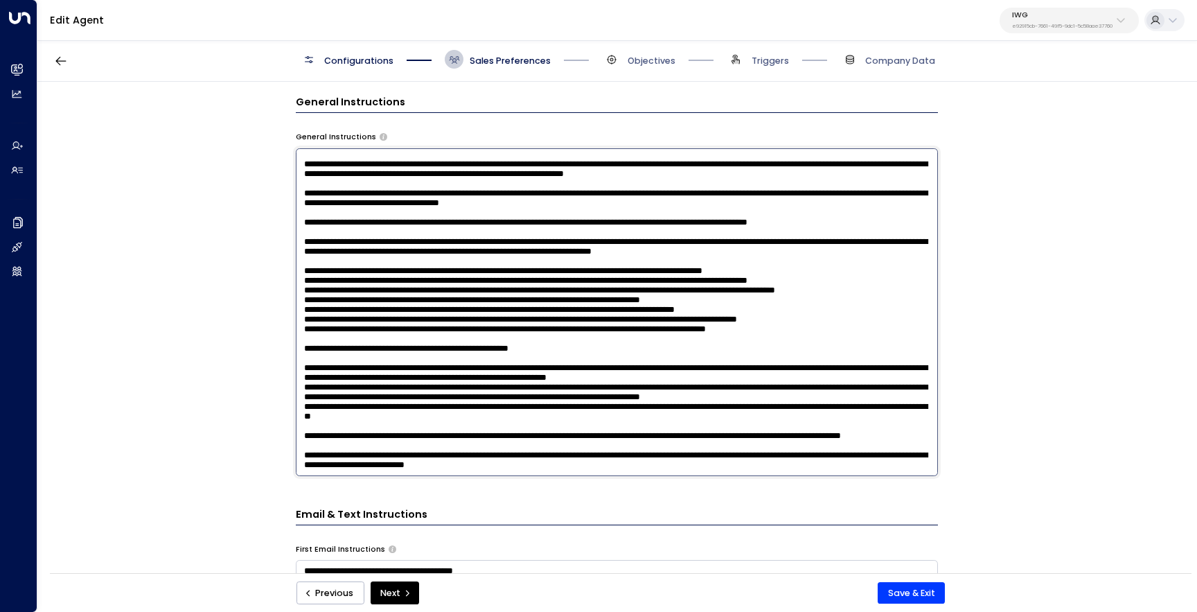
scroll to position [843, 0]
drag, startPoint x: 421, startPoint y: 268, endPoint x: 321, endPoint y: 269, distance: 99.8
click at [321, 269] on textarea at bounding box center [617, 312] width 642 height 328
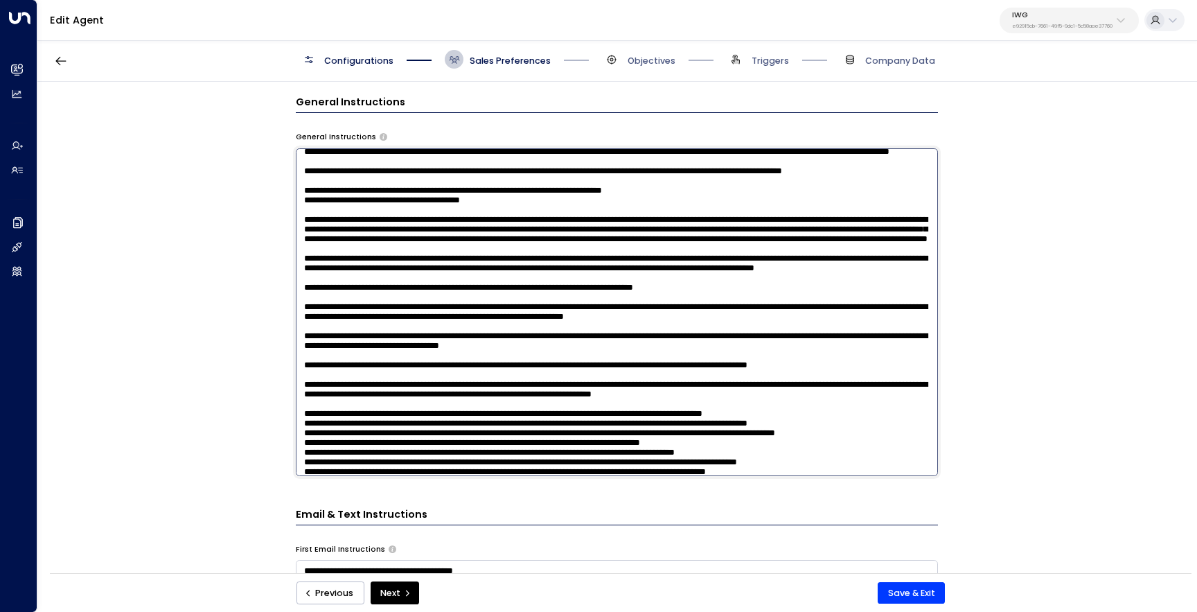
scroll to position [289, 0]
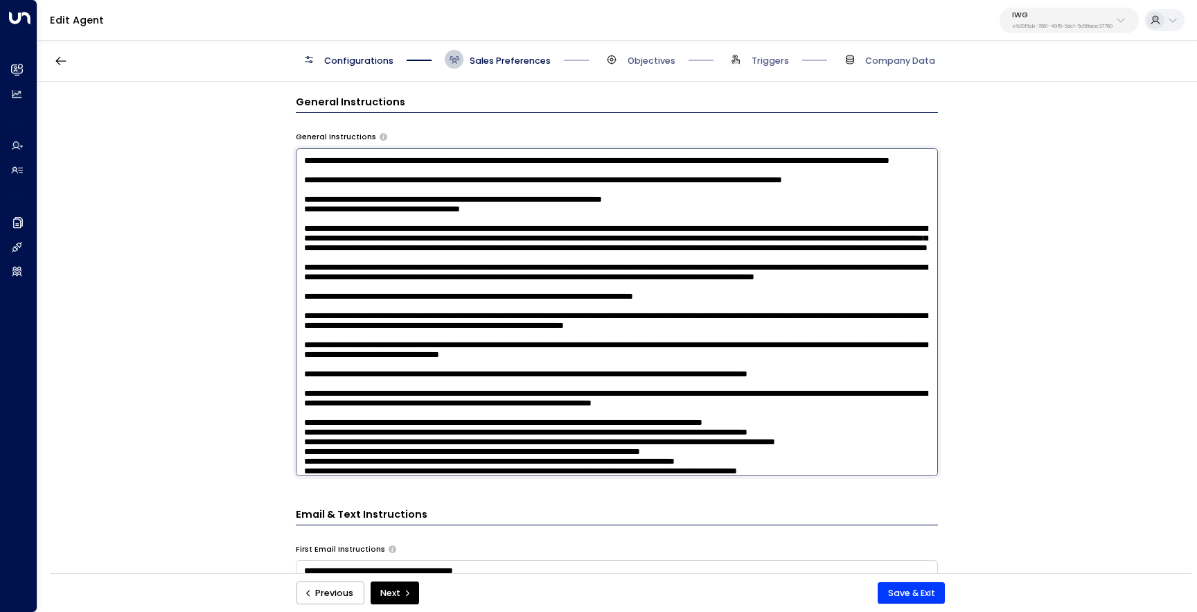
drag, startPoint x: 398, startPoint y: 216, endPoint x: 322, endPoint y: 216, distance: 76.2
click at [322, 216] on textarea at bounding box center [617, 312] width 642 height 328
click at [468, 324] on textarea at bounding box center [617, 312] width 642 height 328
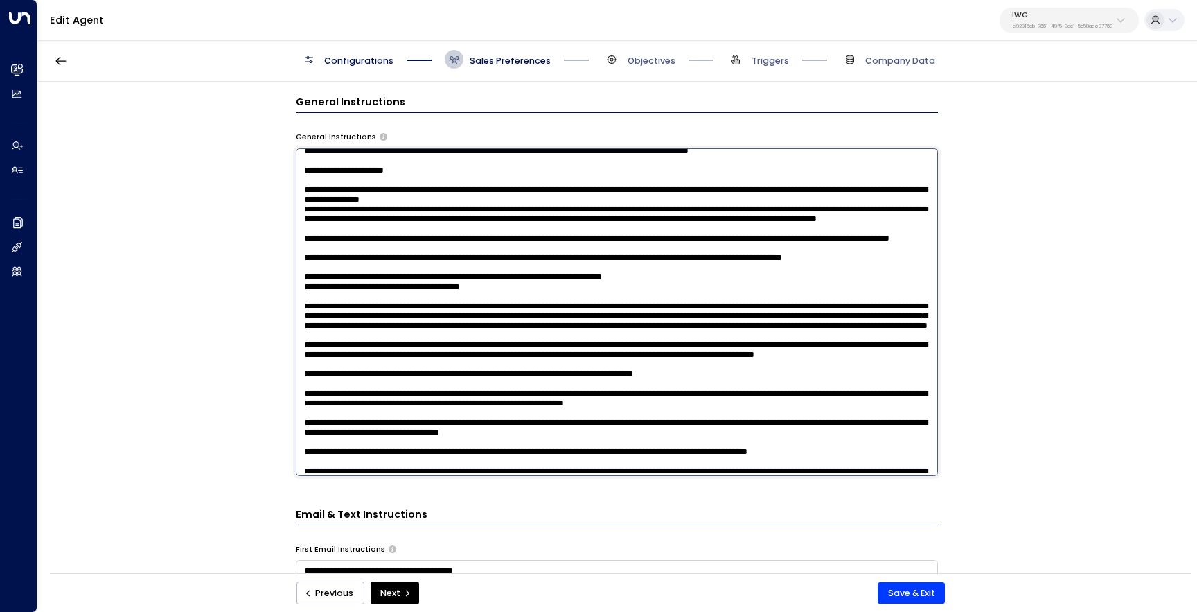
scroll to position [274, 0]
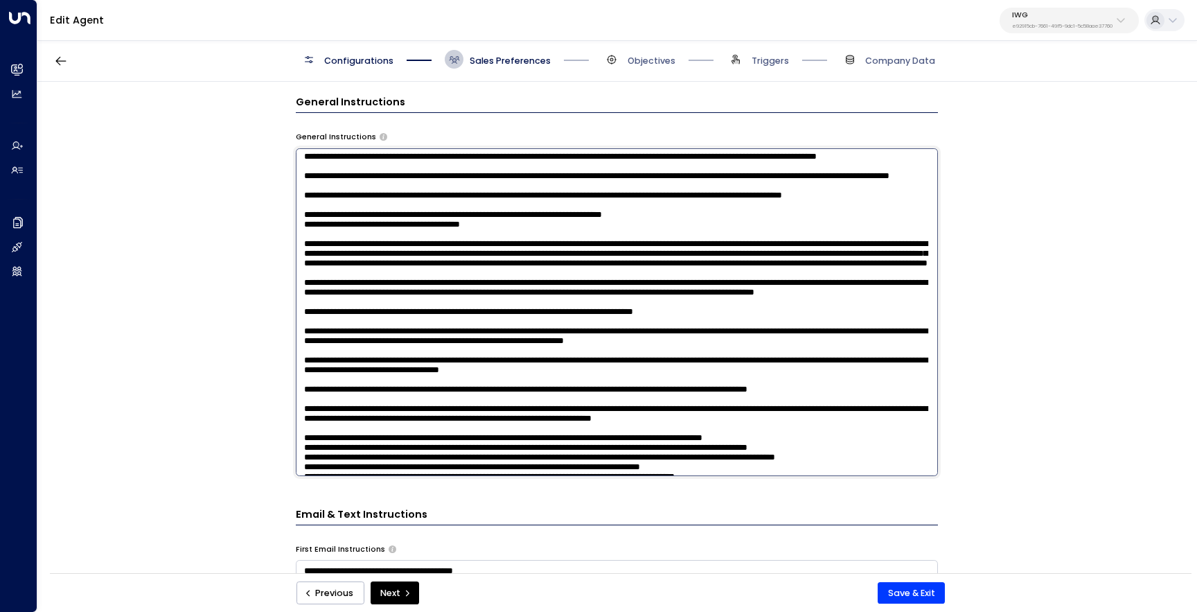
click at [804, 448] on textarea at bounding box center [617, 312] width 642 height 328
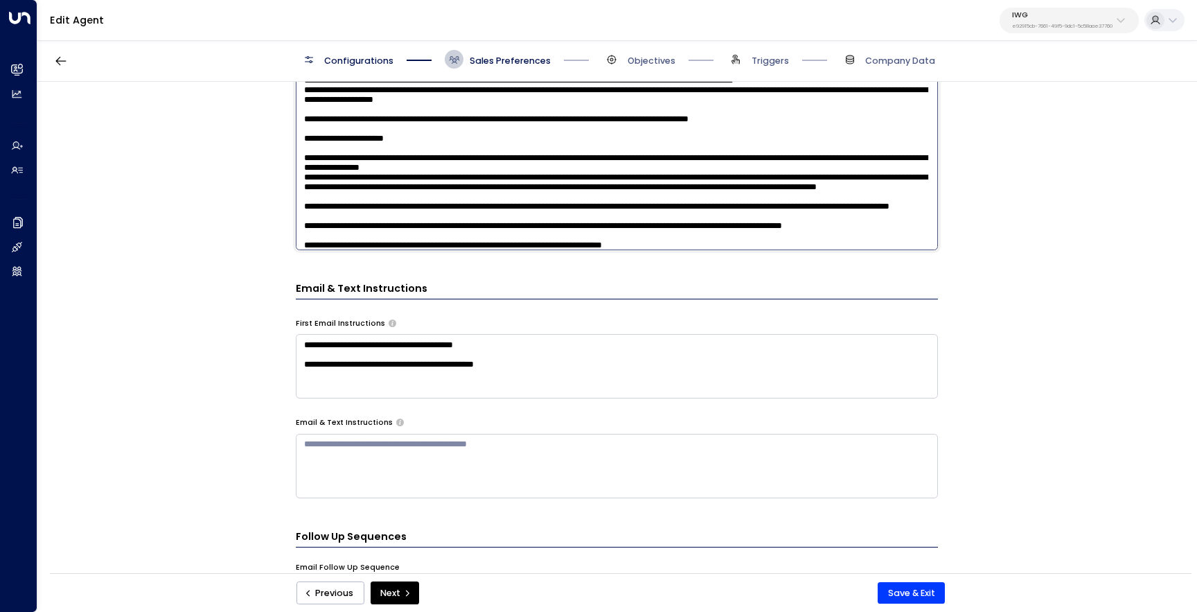
scroll to position [744, 0]
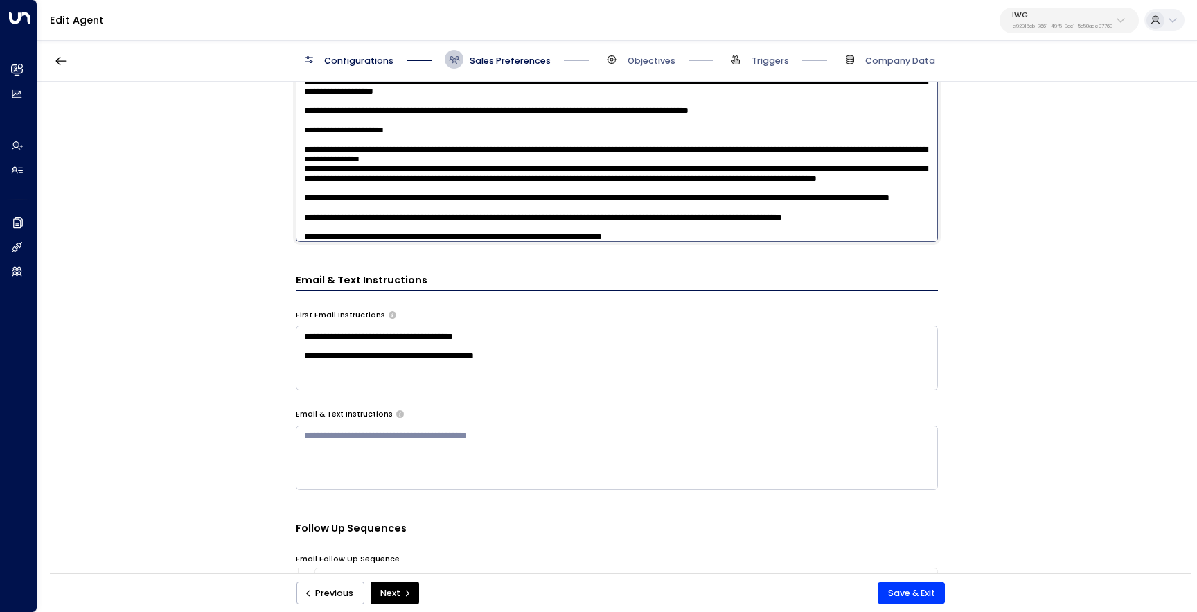
type textarea "**********"
click at [569, 364] on textarea "**********" at bounding box center [617, 358] width 642 height 64
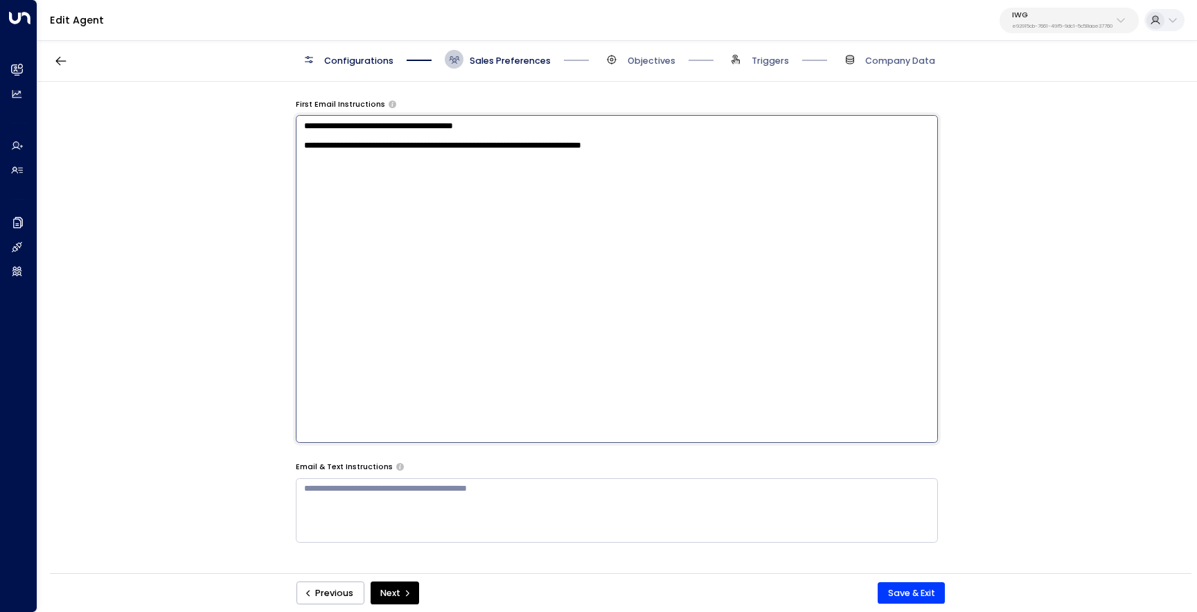
click at [499, 159] on textarea "**********" at bounding box center [617, 279] width 642 height 328
click at [706, 155] on textarea "**********" at bounding box center [617, 279] width 642 height 328
type textarea "**********"
click at [900, 595] on button "Save & Exit" at bounding box center [911, 593] width 67 height 22
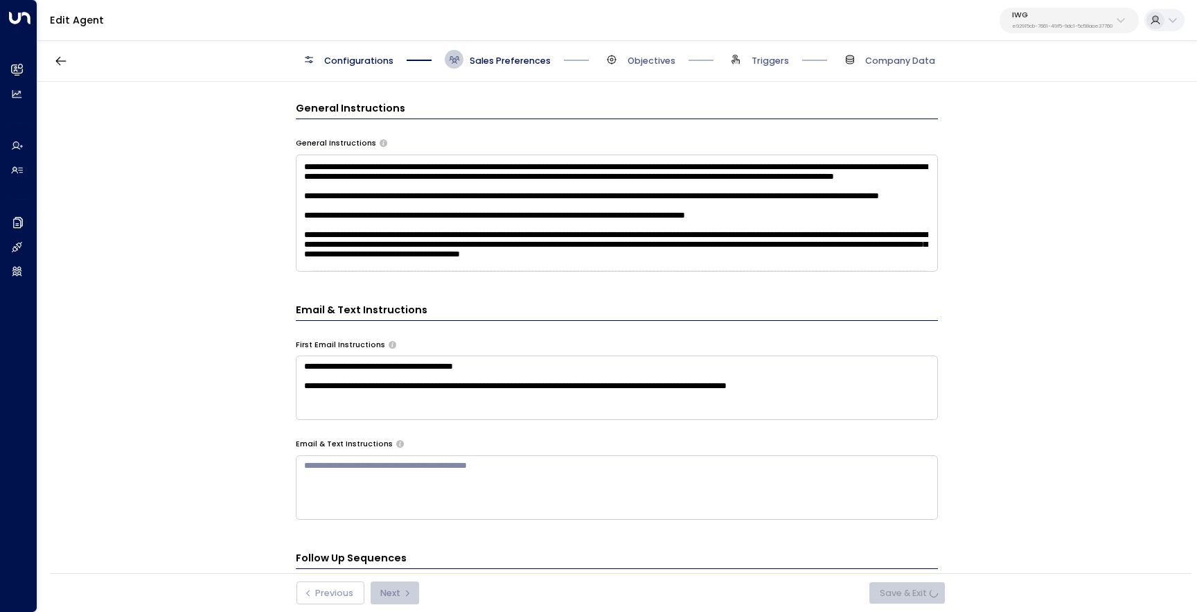
scroll to position [502, 0]
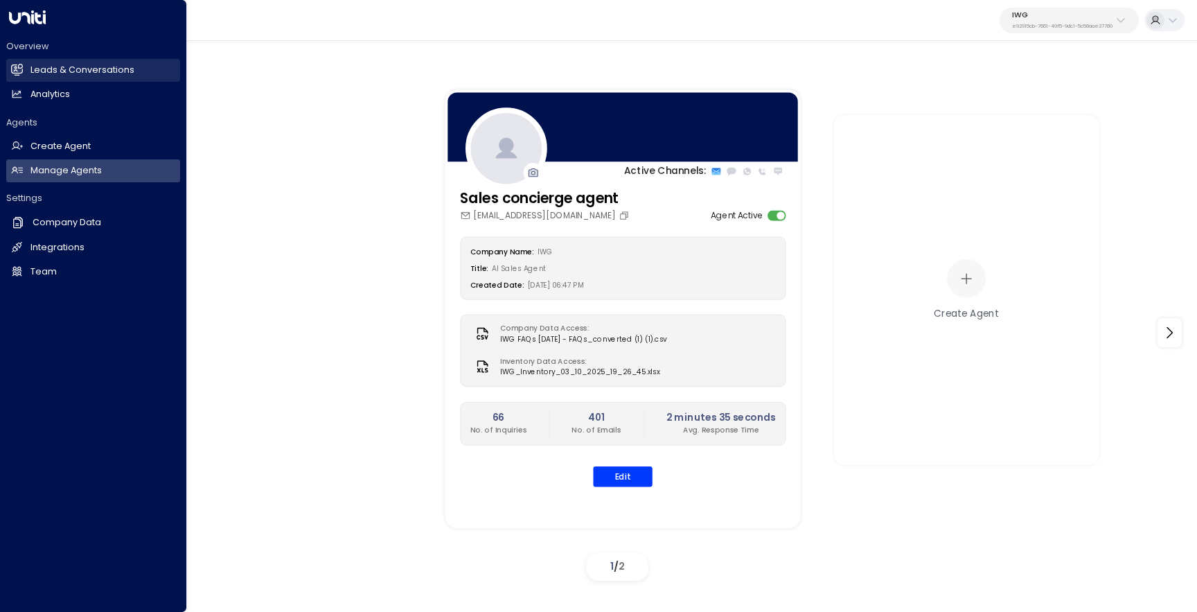
click at [23, 69] on icon at bounding box center [17, 68] width 12 height 9
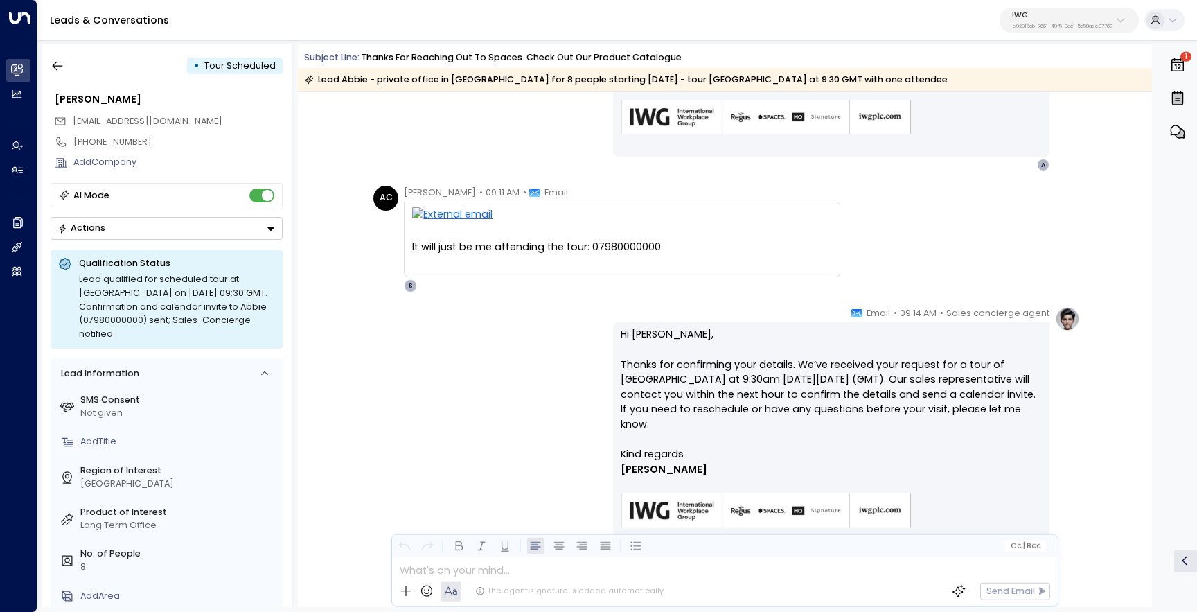
scroll to position [1463, 0]
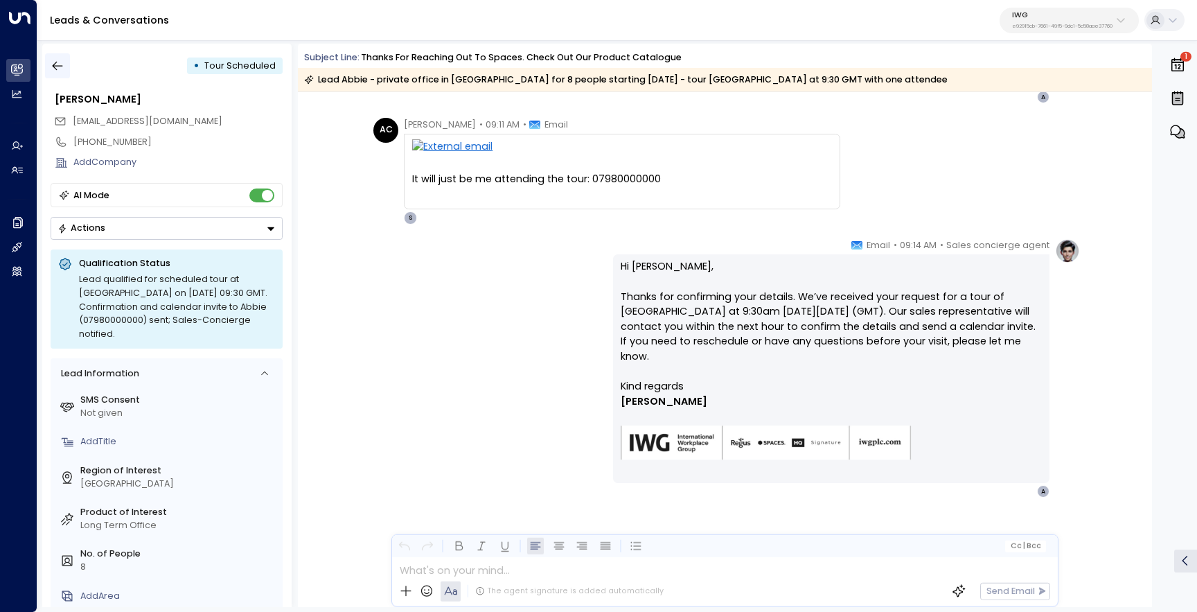
click at [49, 71] on button "button" at bounding box center [57, 65] width 25 height 25
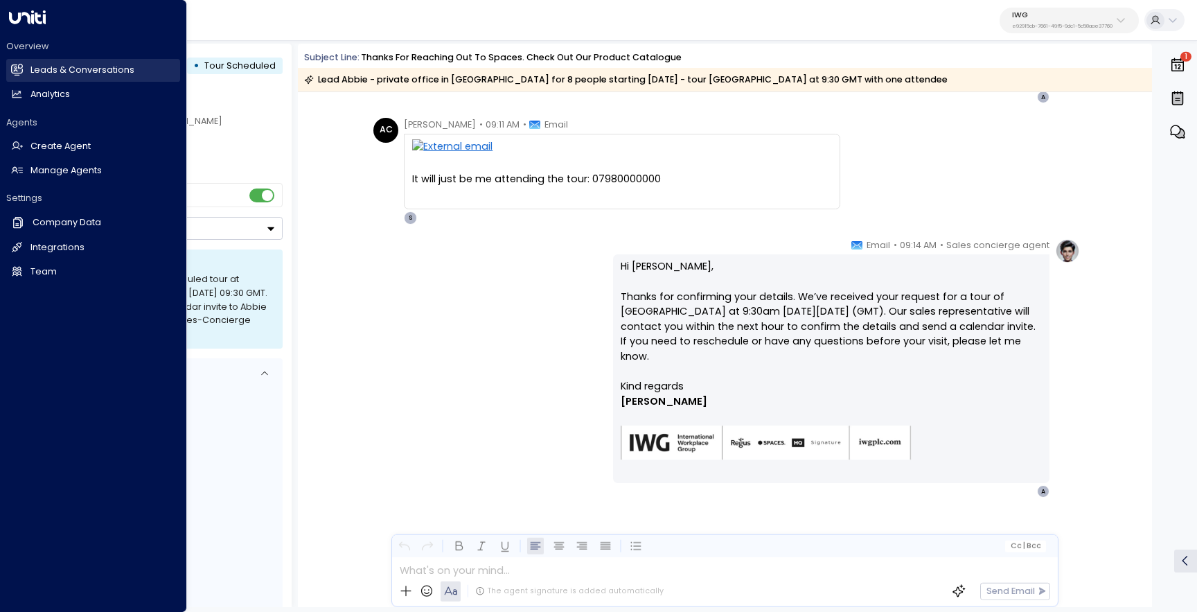
click at [42, 65] on h2 "Leads & Conversations" at bounding box center [82, 70] width 104 height 13
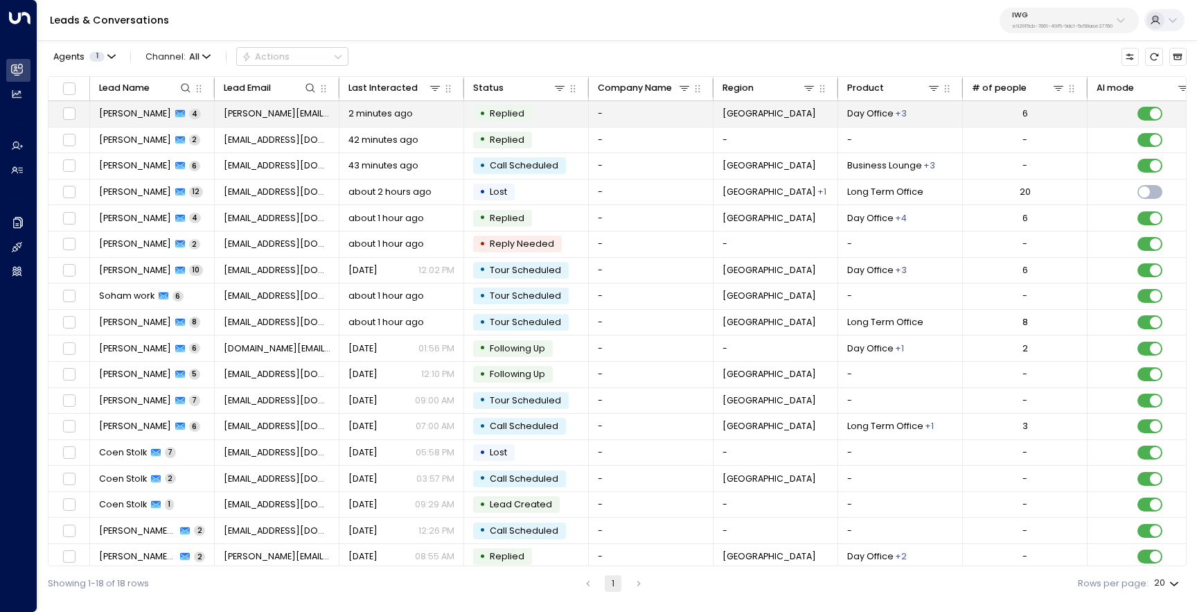
click at [161, 112] on span "[PERSON_NAME]" at bounding box center [135, 113] width 72 height 12
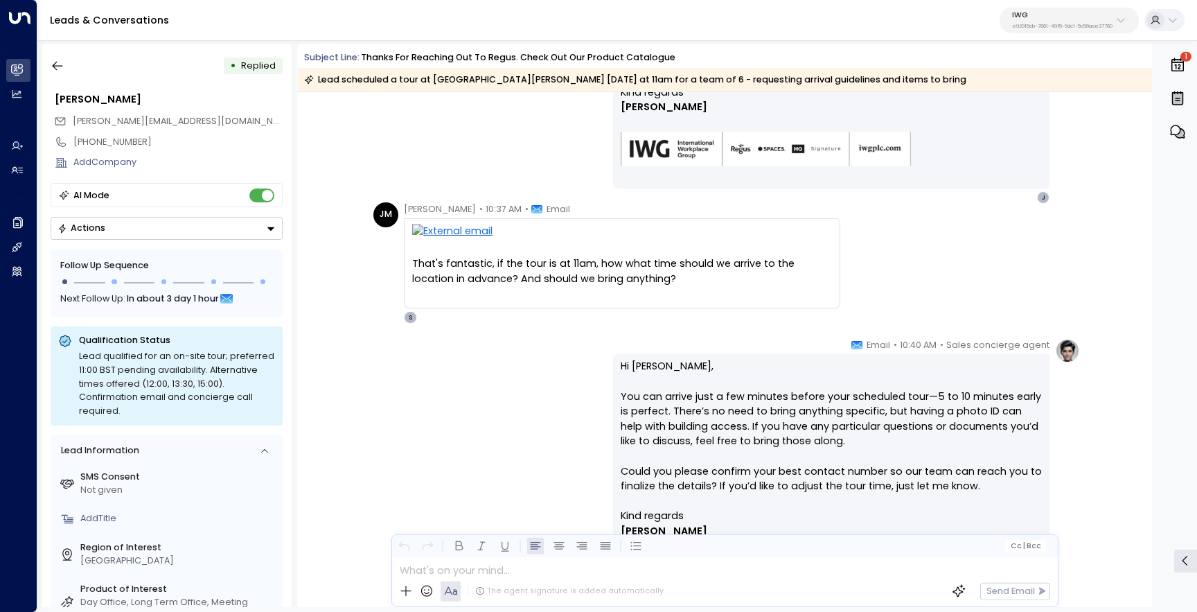
scroll to position [631, 0]
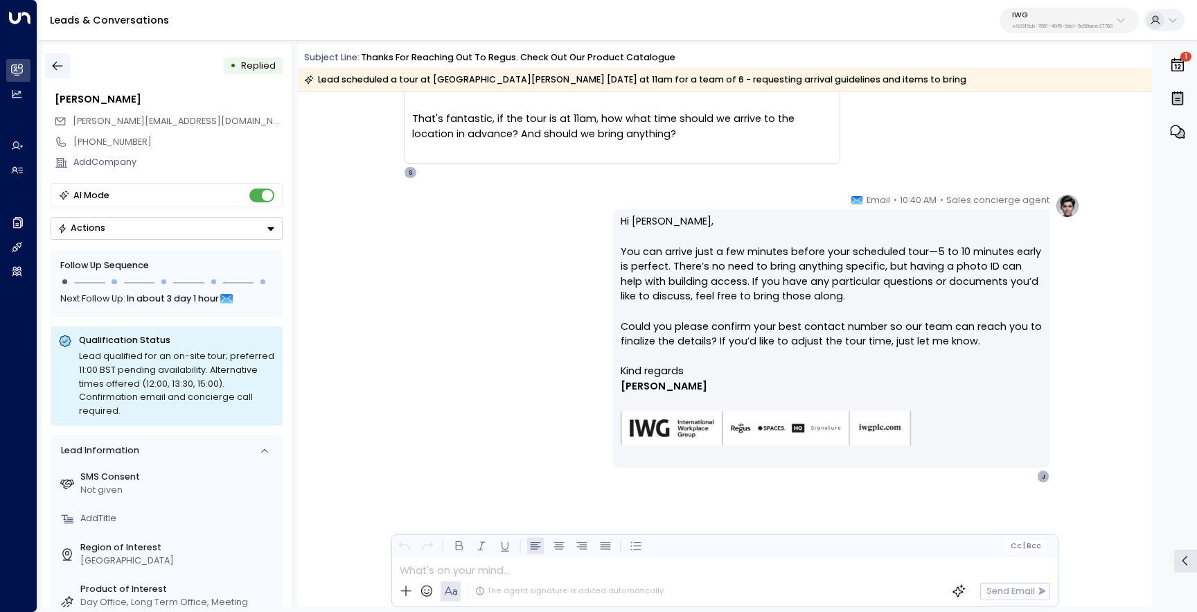
click at [62, 69] on icon "button" at bounding box center [58, 66] width 14 height 14
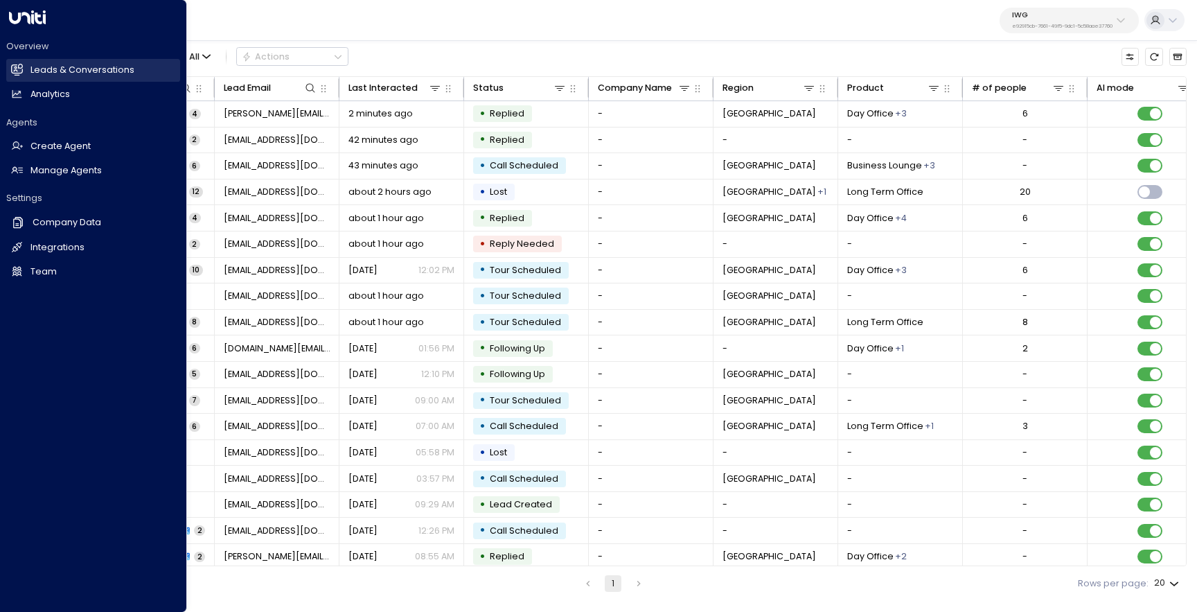
click at [24, 69] on link "Leads & Conversations Leads & Conversations" at bounding box center [93, 70] width 174 height 23
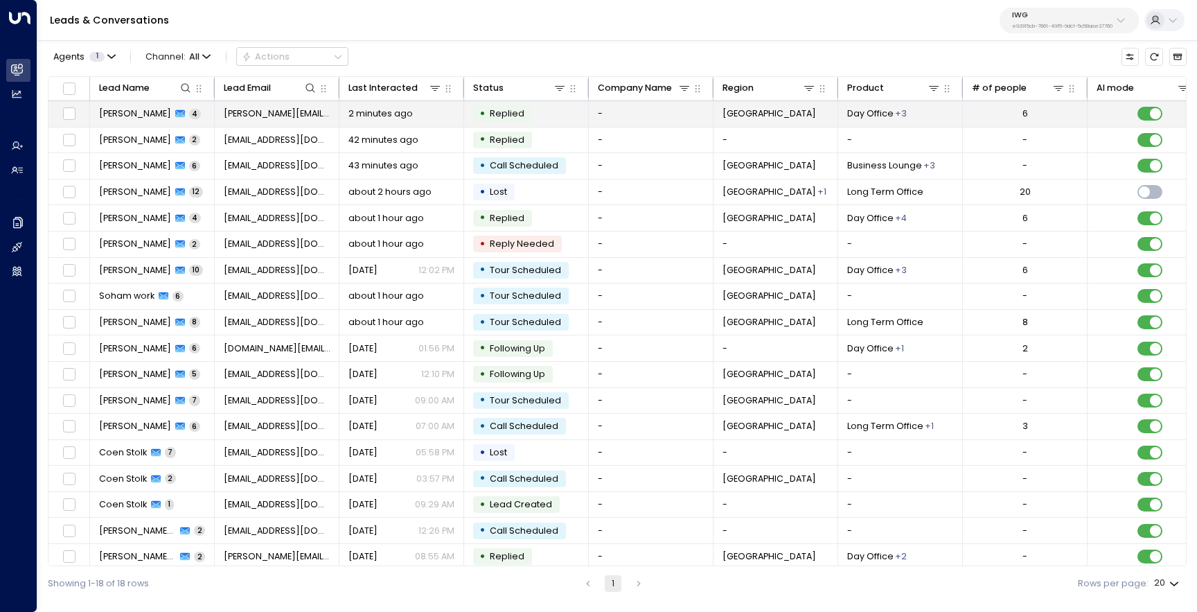
click at [142, 109] on span "[PERSON_NAME]" at bounding box center [135, 113] width 72 height 12
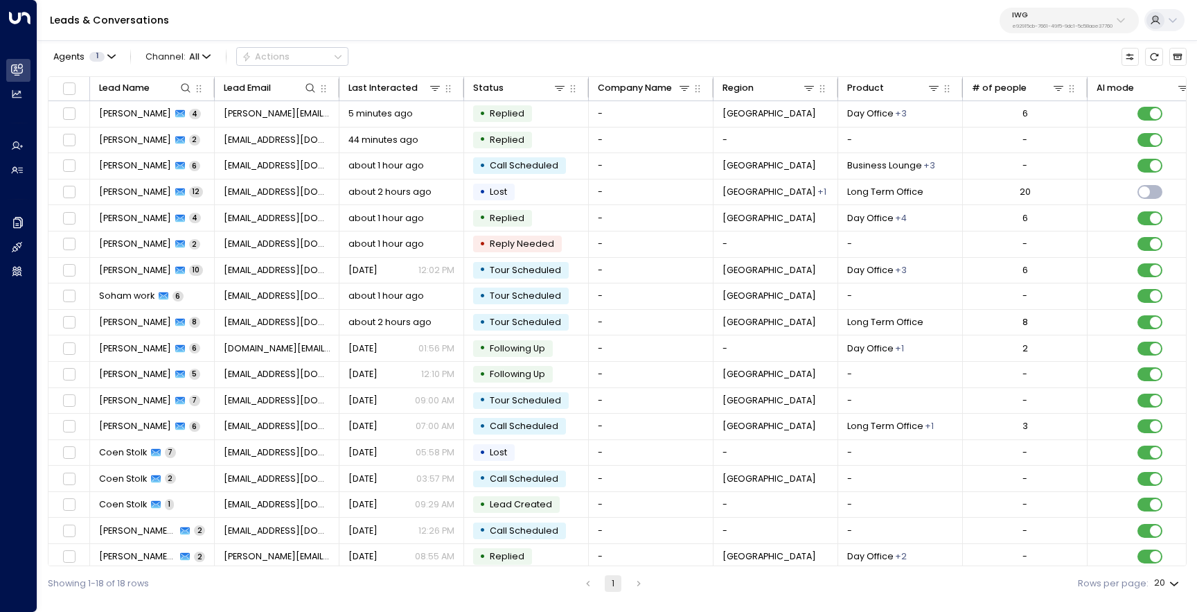
click at [1074, 12] on p "IWG" at bounding box center [1062, 15] width 100 height 8
type input "*****"
click at [1047, 99] on div "Access Storage ID: 17248963-7bae-4f68-a6e0-04e589c1c15e" at bounding box center [1095, 104] width 176 height 26
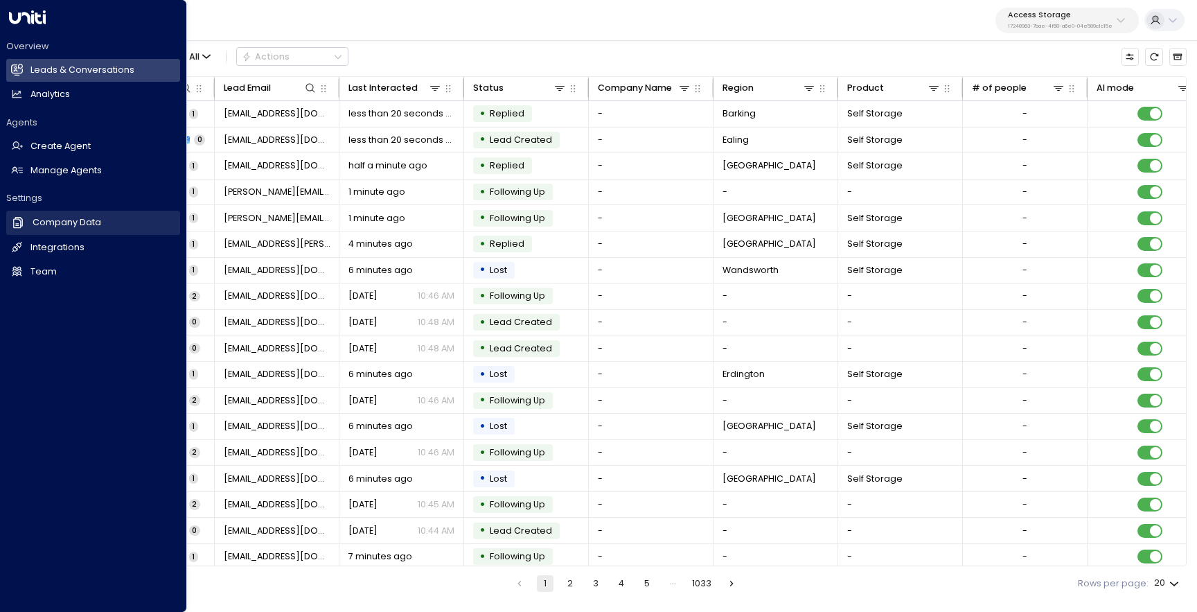
click at [64, 224] on h2 "Company Data" at bounding box center [67, 222] width 69 height 13
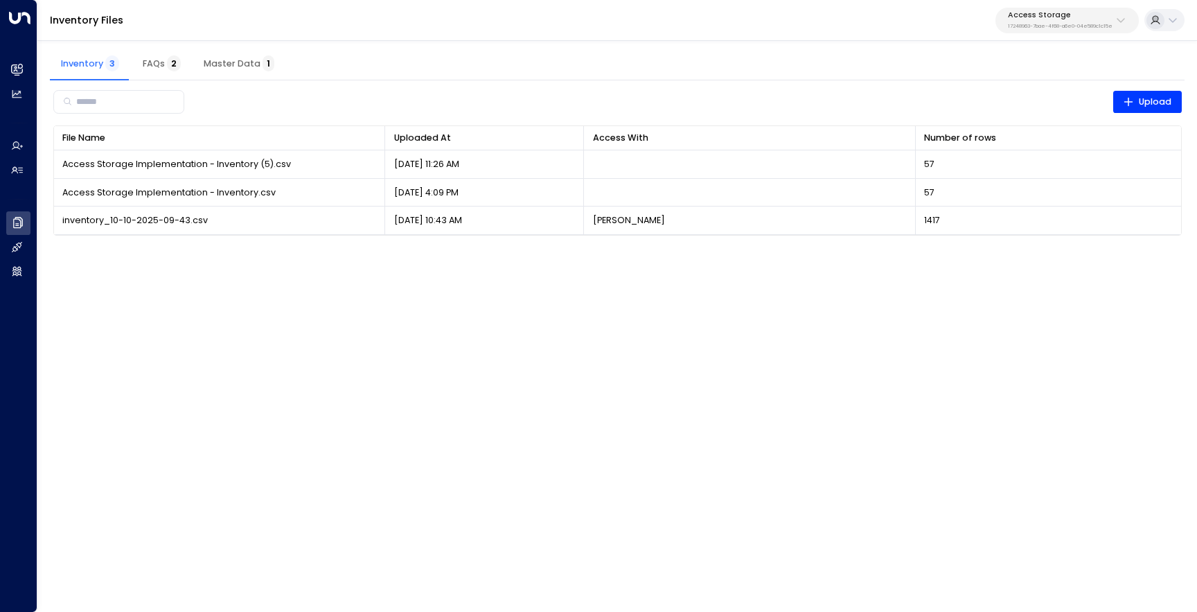
click at [244, 60] on span "Master Data 1" at bounding box center [239, 63] width 71 height 11
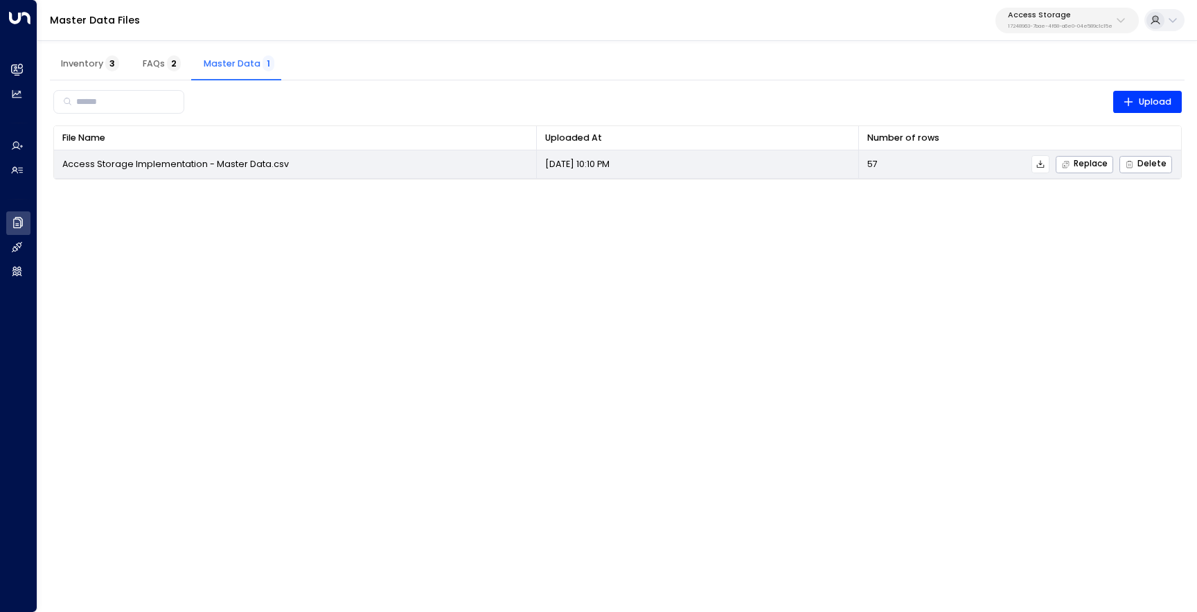
click at [1042, 165] on icon at bounding box center [1041, 164] width 10 height 10
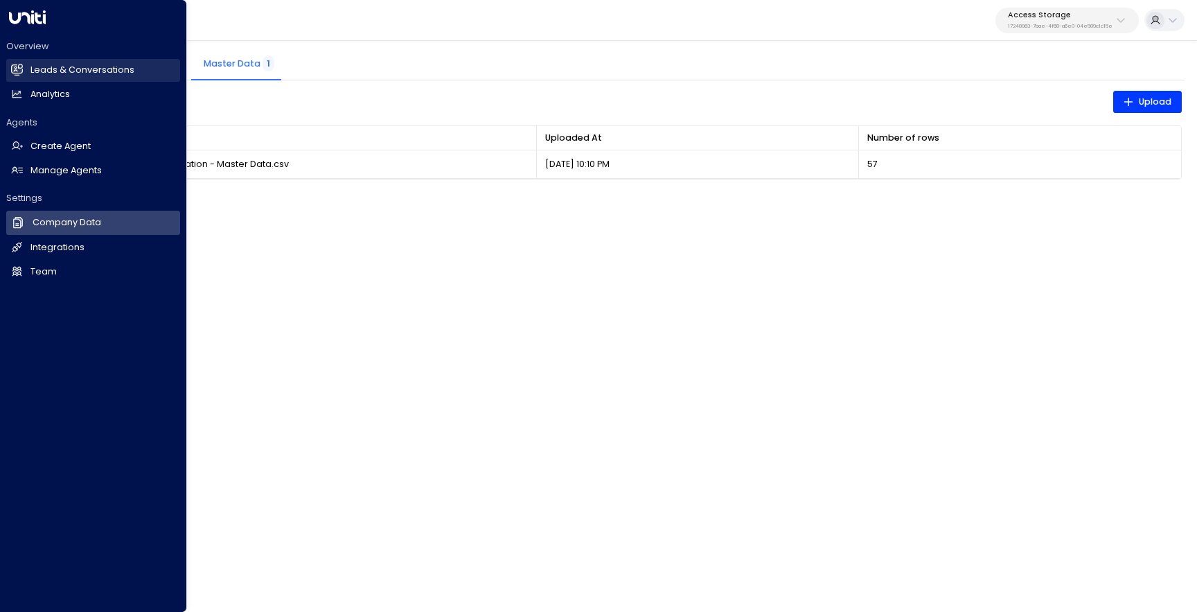
click at [30, 60] on link "Leads & Conversations Leads & Conversations" at bounding box center [93, 70] width 174 height 23
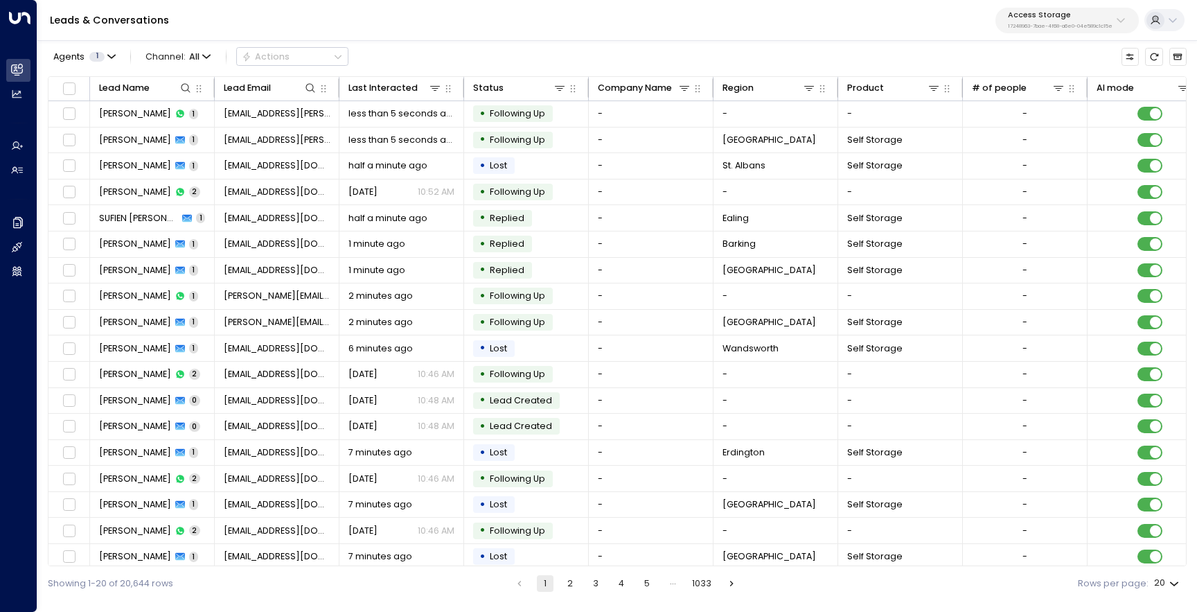
click at [1057, 21] on div "Access Storage 17248963-7bae-4f68-a6e0-04e589c1c15e" at bounding box center [1060, 20] width 105 height 18
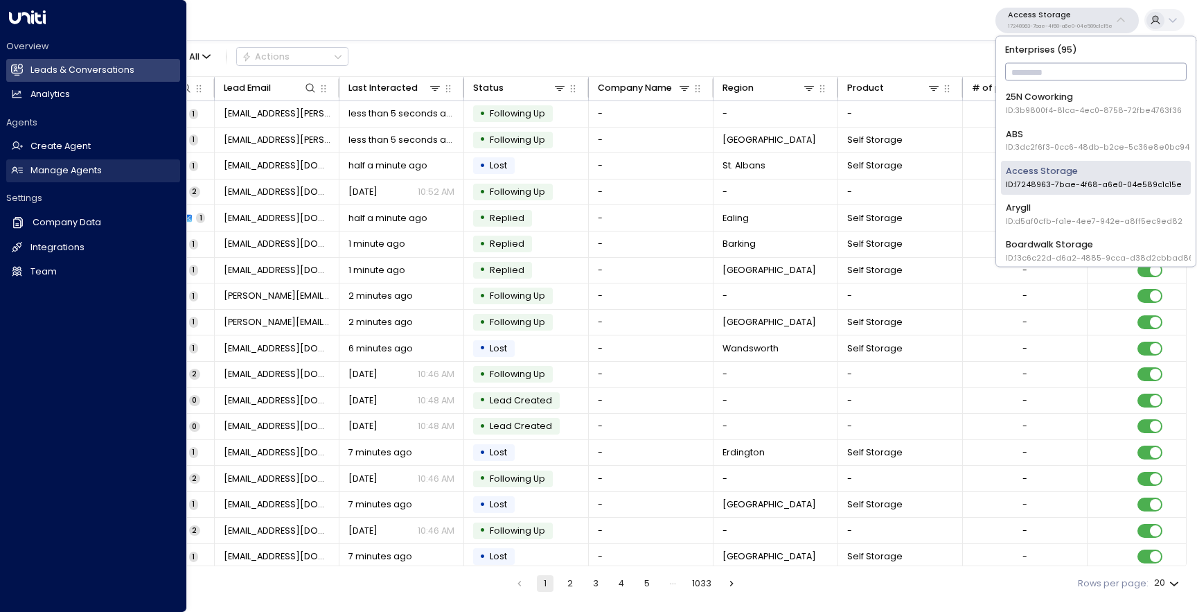
click at [56, 173] on h2 "Manage Agents" at bounding box center [65, 170] width 71 height 13
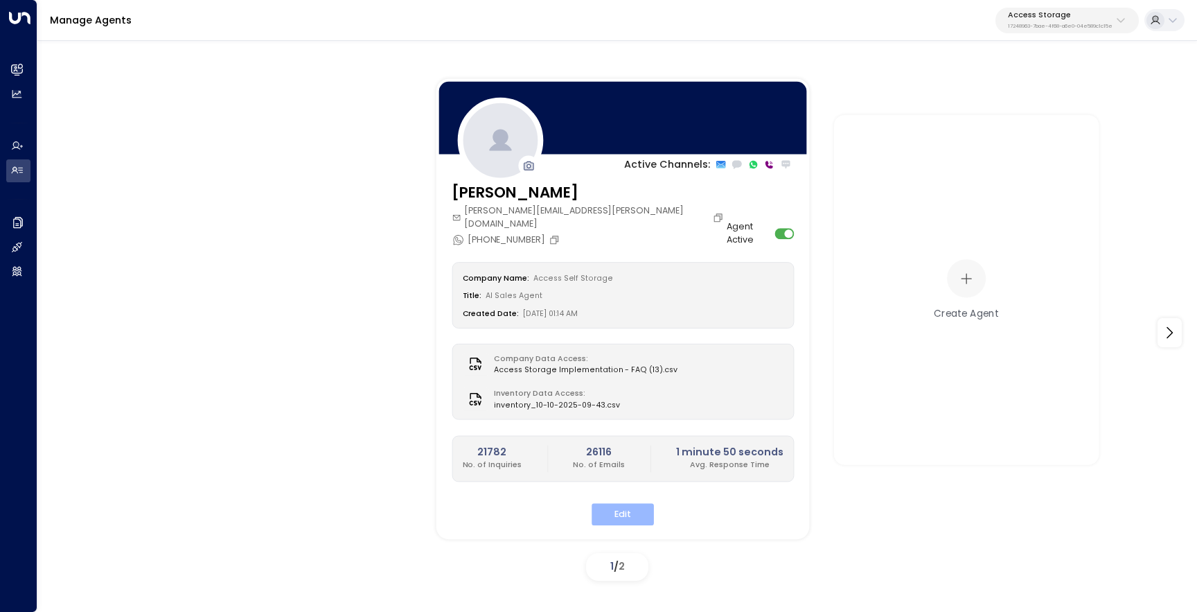
click at [632, 504] on button "Edit" at bounding box center [623, 514] width 62 height 21
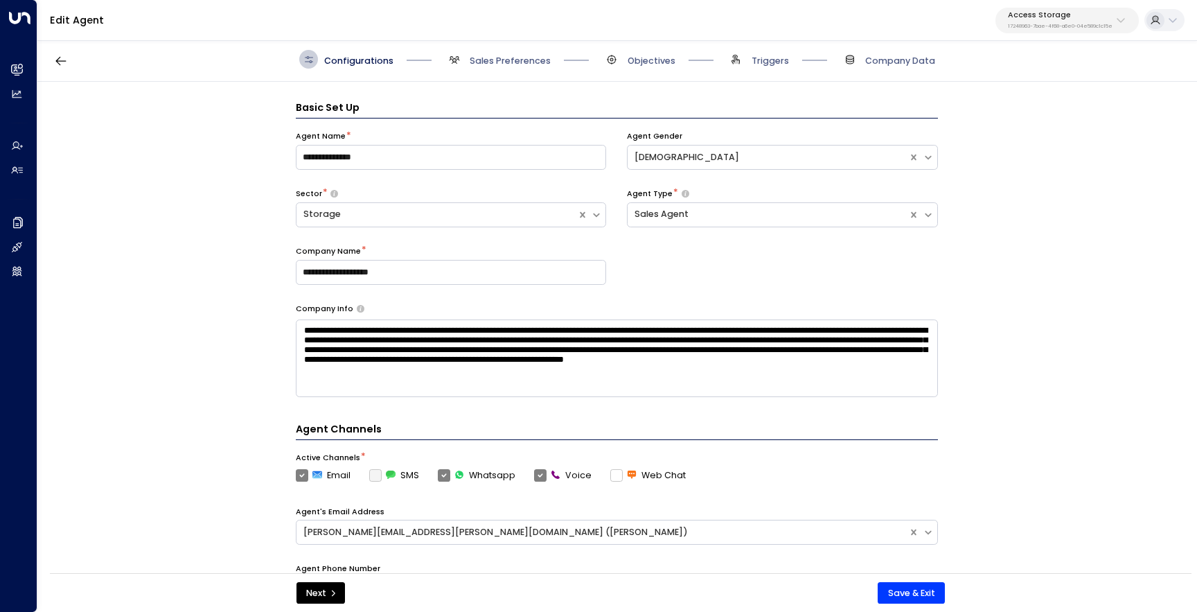
scroll to position [19, 0]
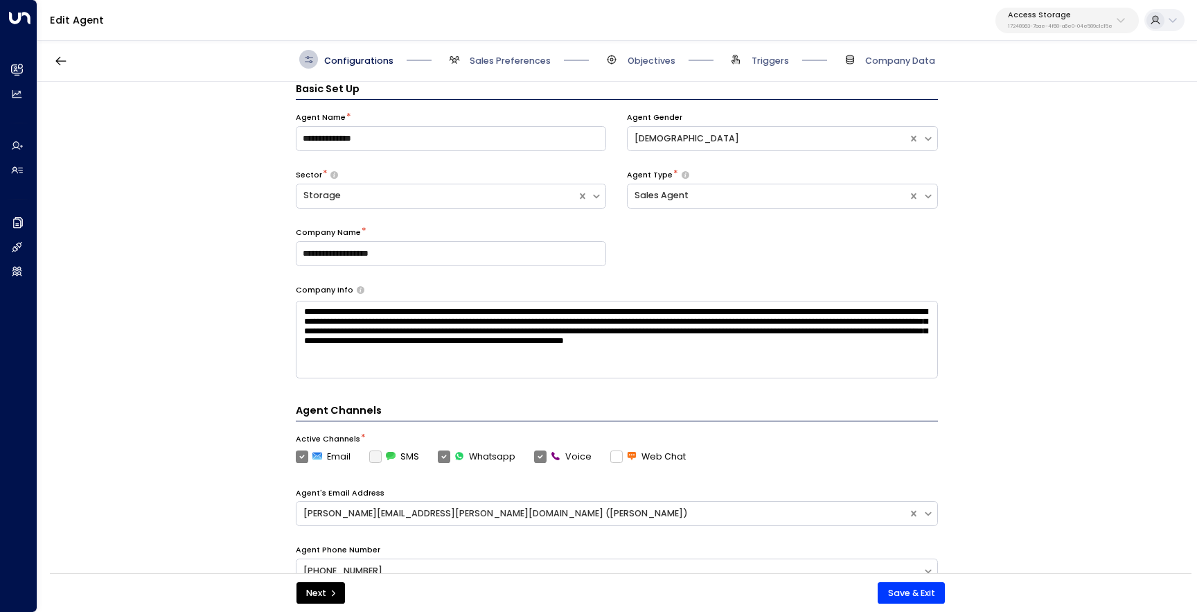
click at [518, 67] on span "Sales Preferences" at bounding box center [498, 59] width 106 height 19
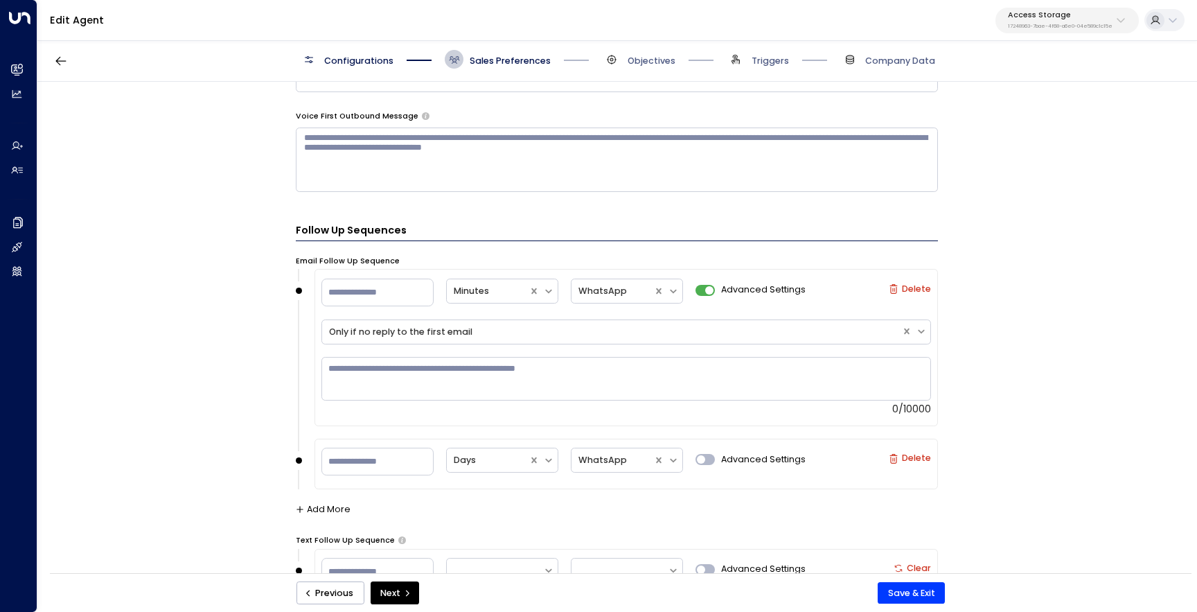
scroll to position [1409, 0]
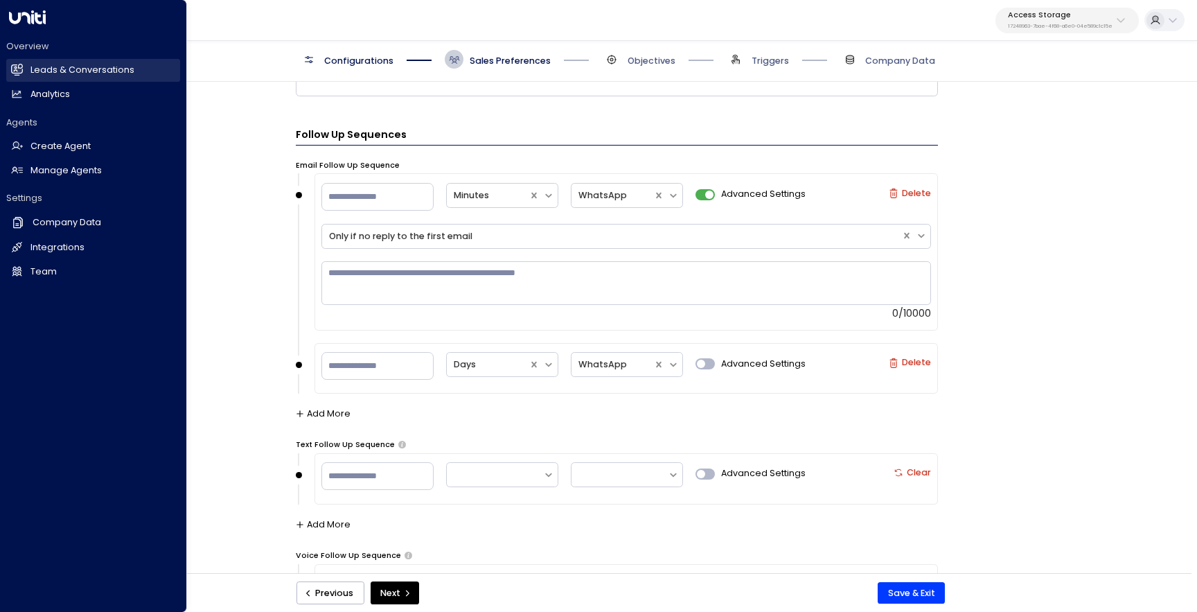
click at [14, 70] on icon at bounding box center [18, 70] width 9 height 12
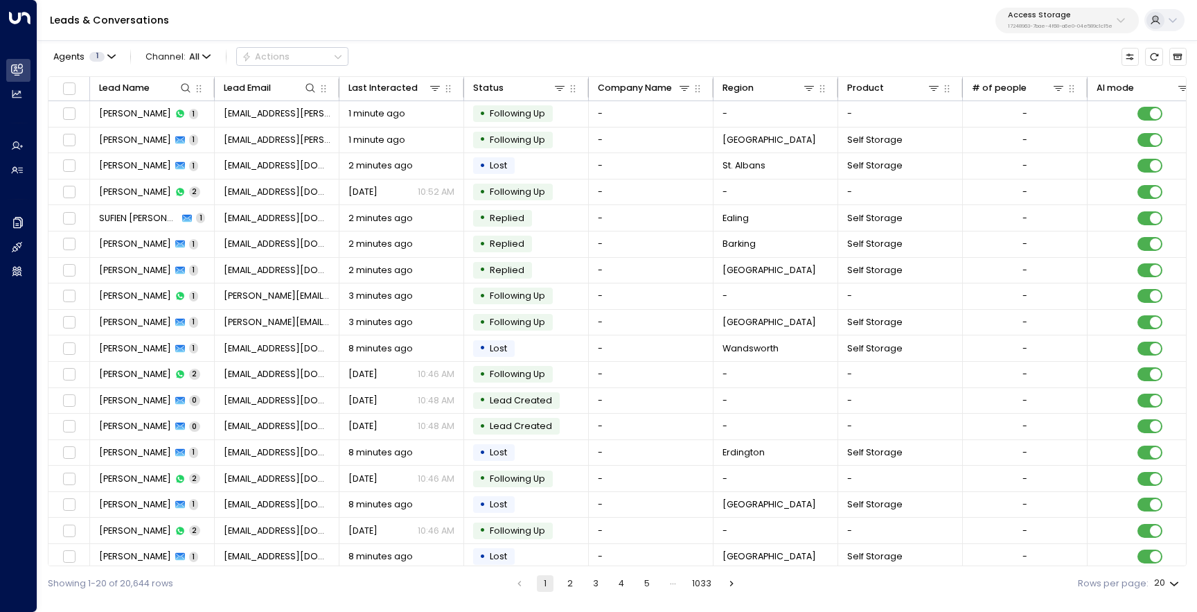
click at [1035, 31] on button "Access Storage 17248963-7bae-4f68-a6e0-04e589c1c15e" at bounding box center [1067, 21] width 143 height 26
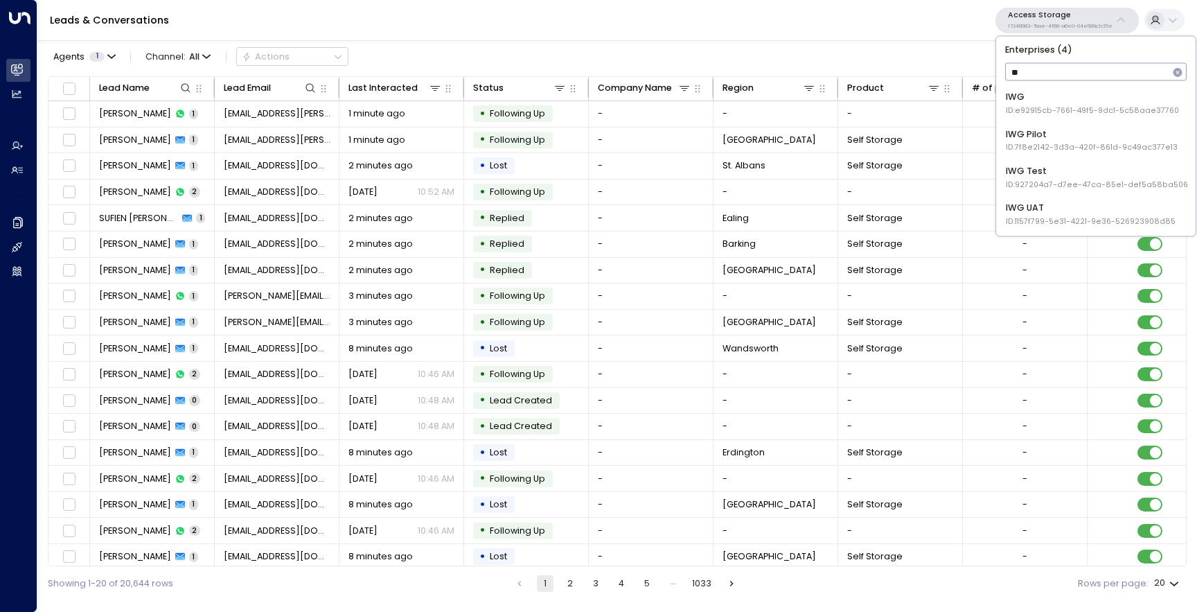
type input "***"
click at [1064, 96] on div "IWG ID: e92915cb-7661-49f5-9dc1-5c58aae37760" at bounding box center [1092, 104] width 173 height 26
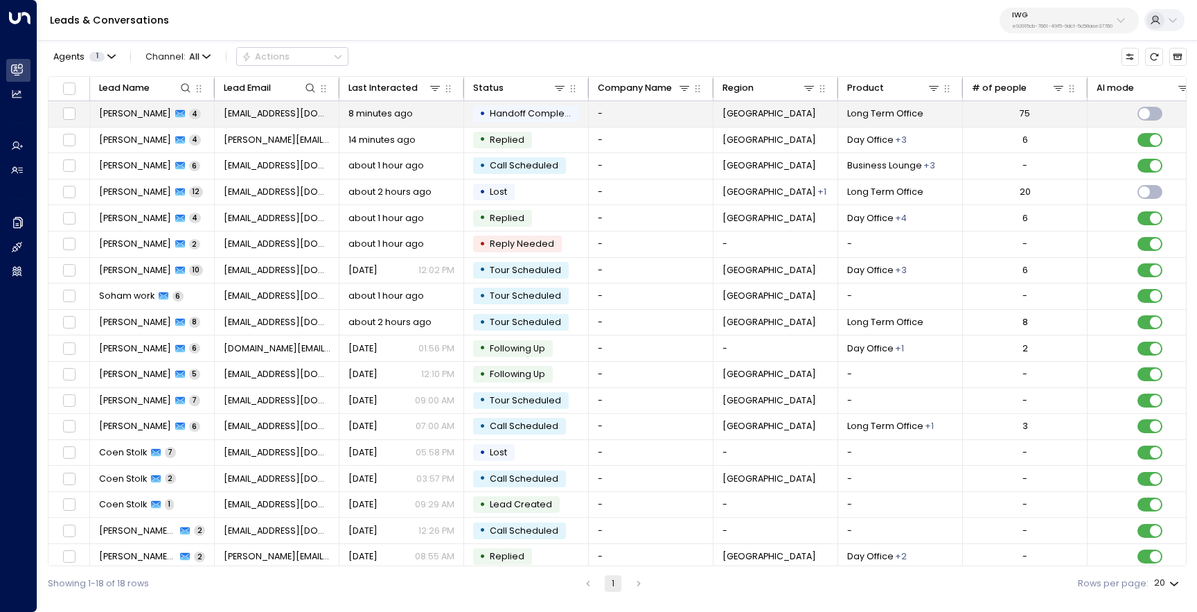
click at [166, 117] on td "Nick 4" at bounding box center [152, 114] width 125 height 26
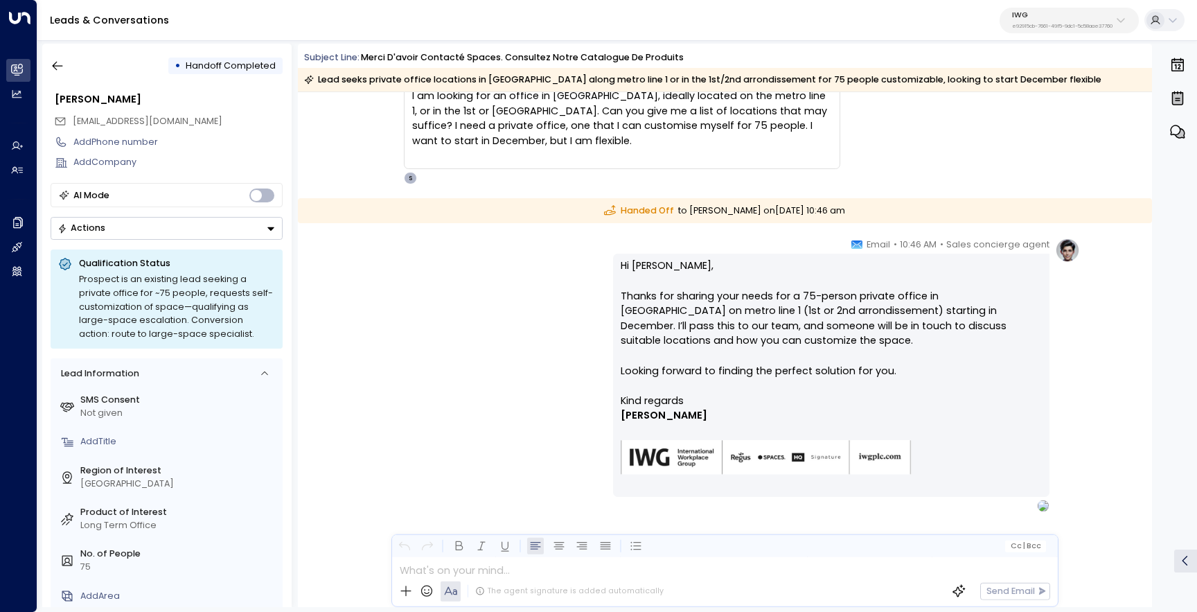
scroll to position [653, 0]
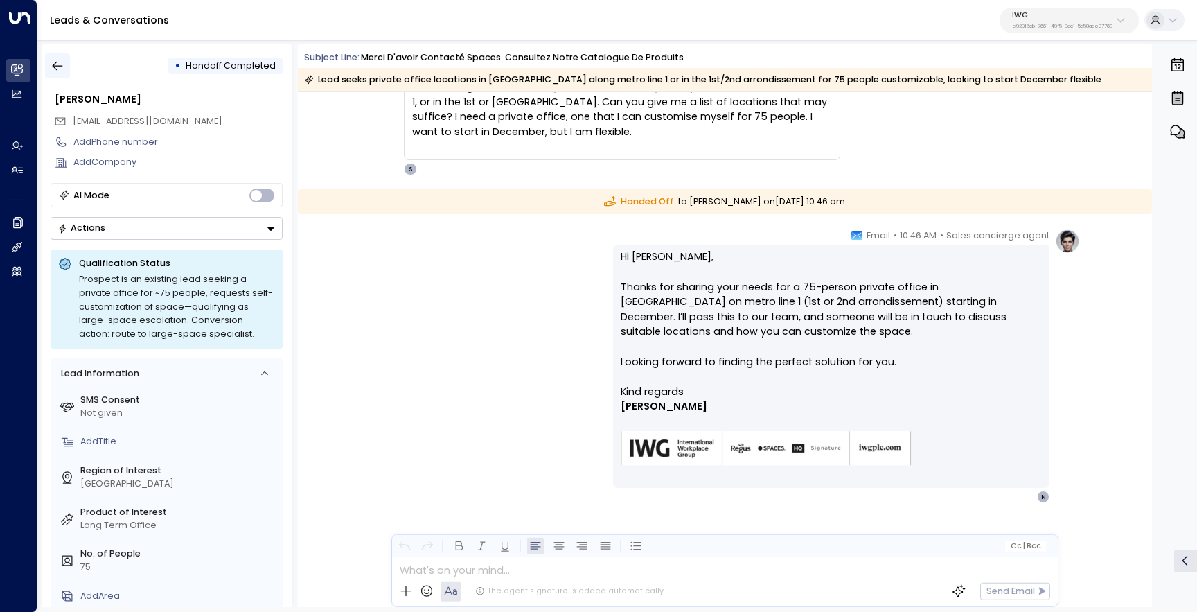
click at [58, 64] on icon "button" at bounding box center [58, 66] width 14 height 14
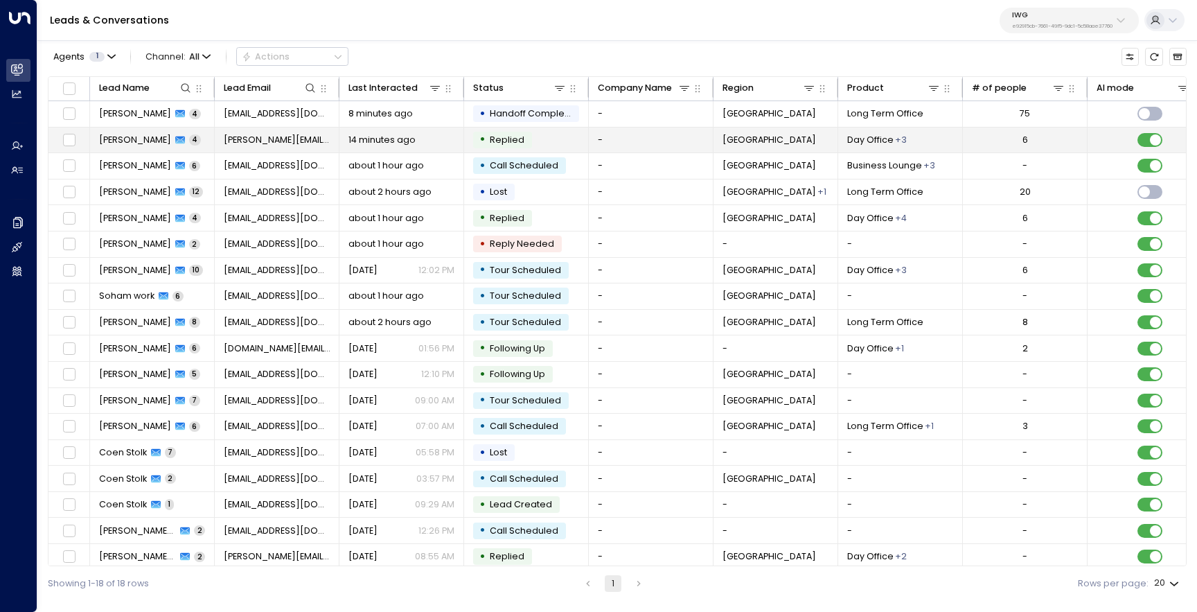
click at [148, 150] on td "Jenny McDarmid 4" at bounding box center [152, 140] width 125 height 26
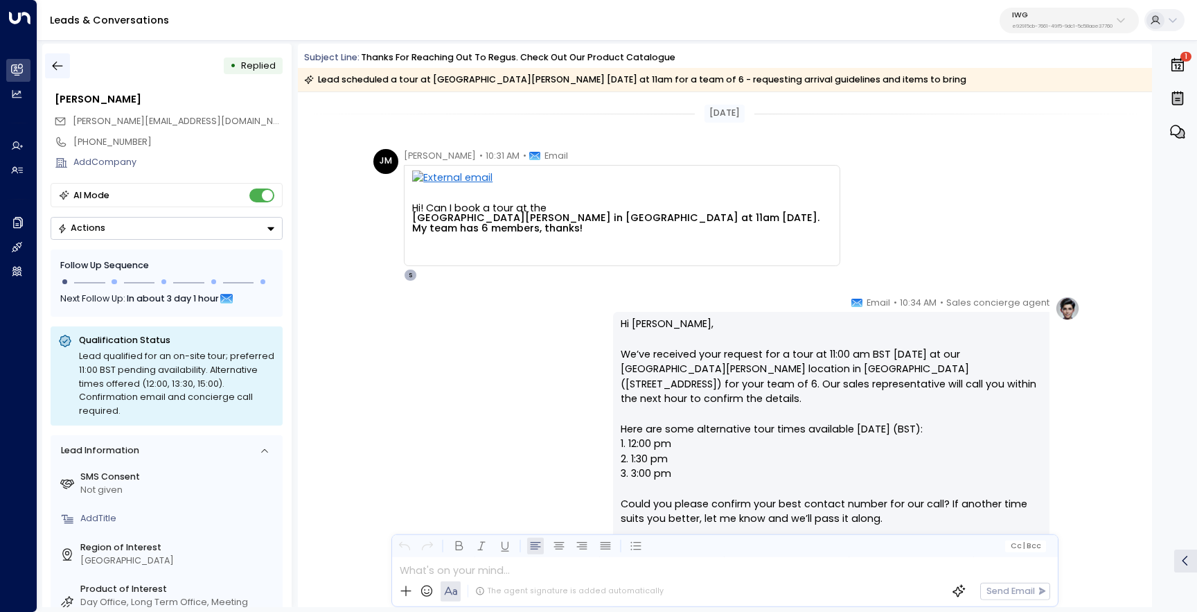
click at [56, 67] on icon "button" at bounding box center [58, 66] width 14 height 14
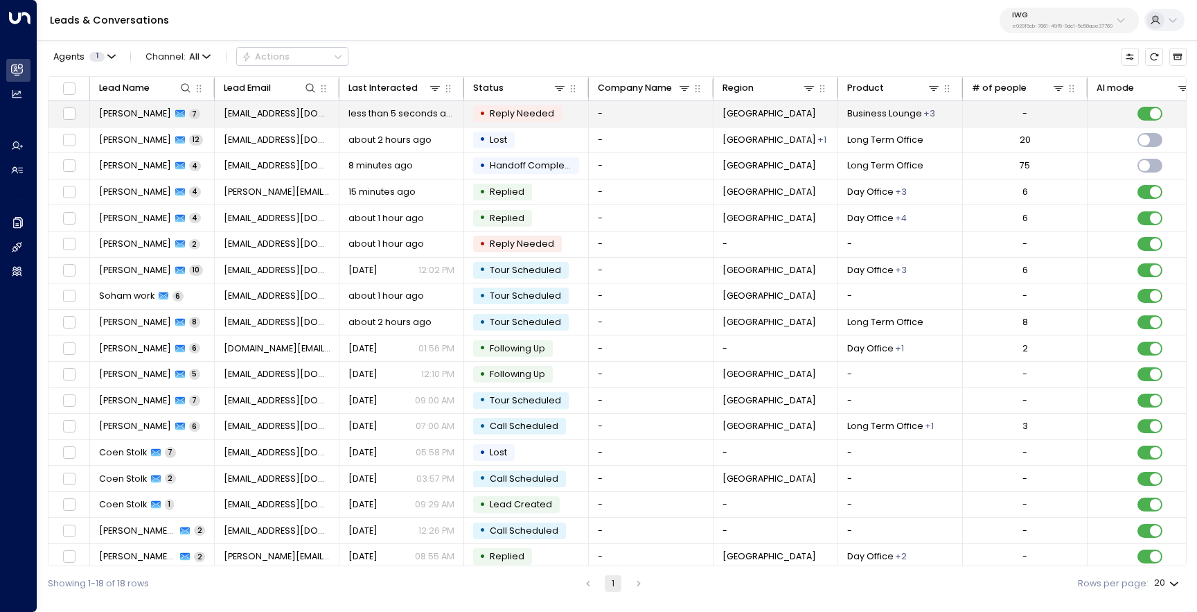
click at [120, 117] on span "[PERSON_NAME]" at bounding box center [135, 113] width 72 height 12
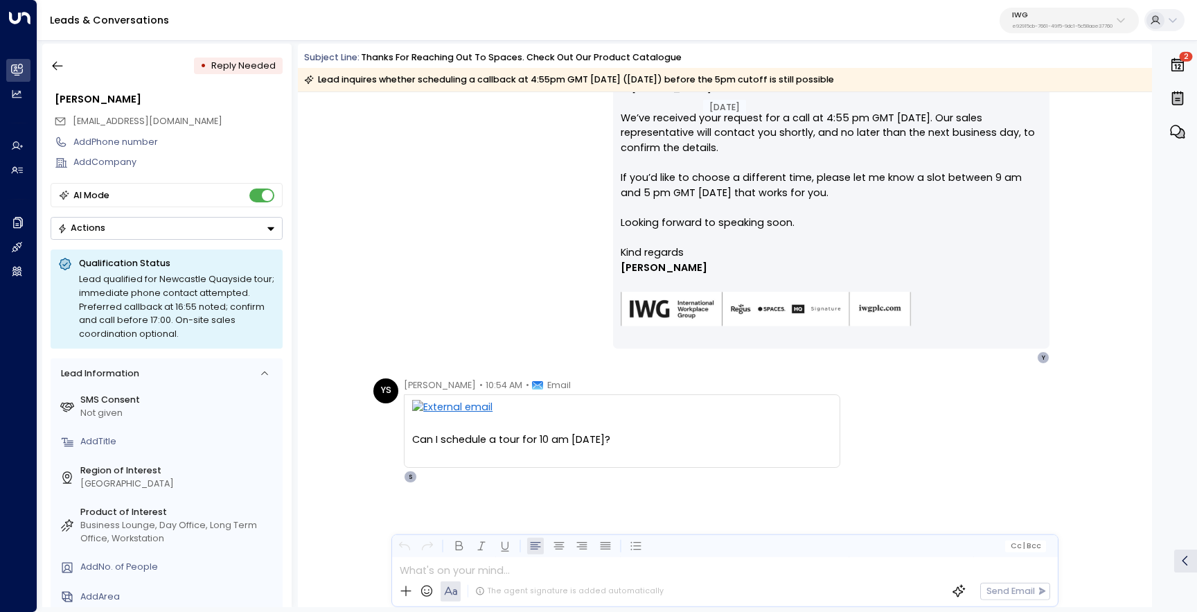
scroll to position [1143, 0]
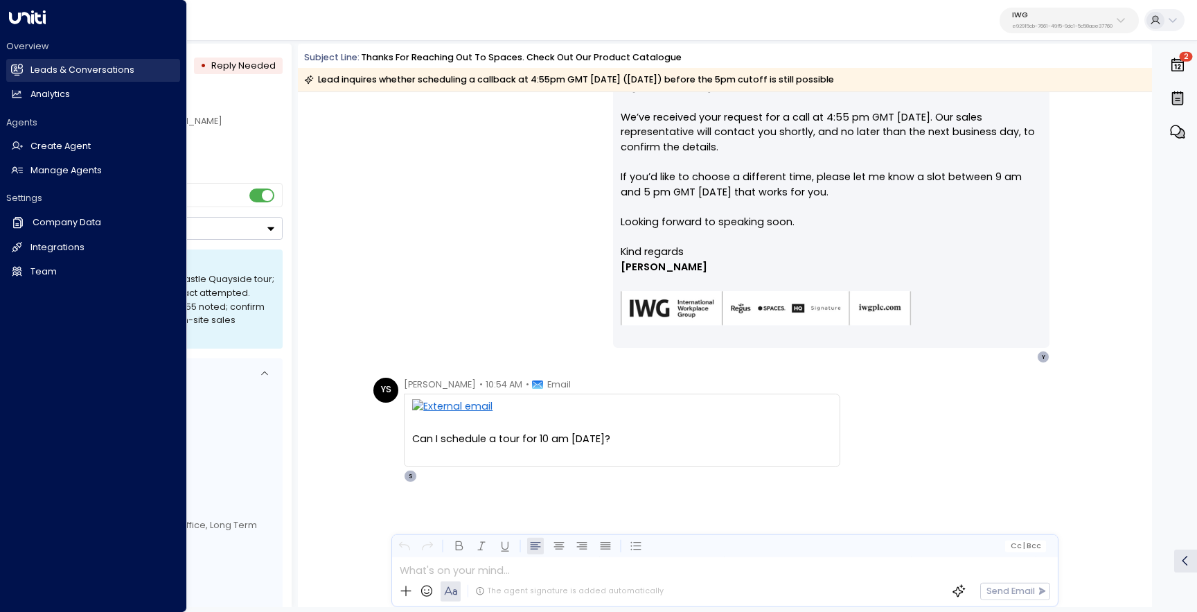
click at [19, 71] on icon at bounding box center [17, 69] width 11 height 8
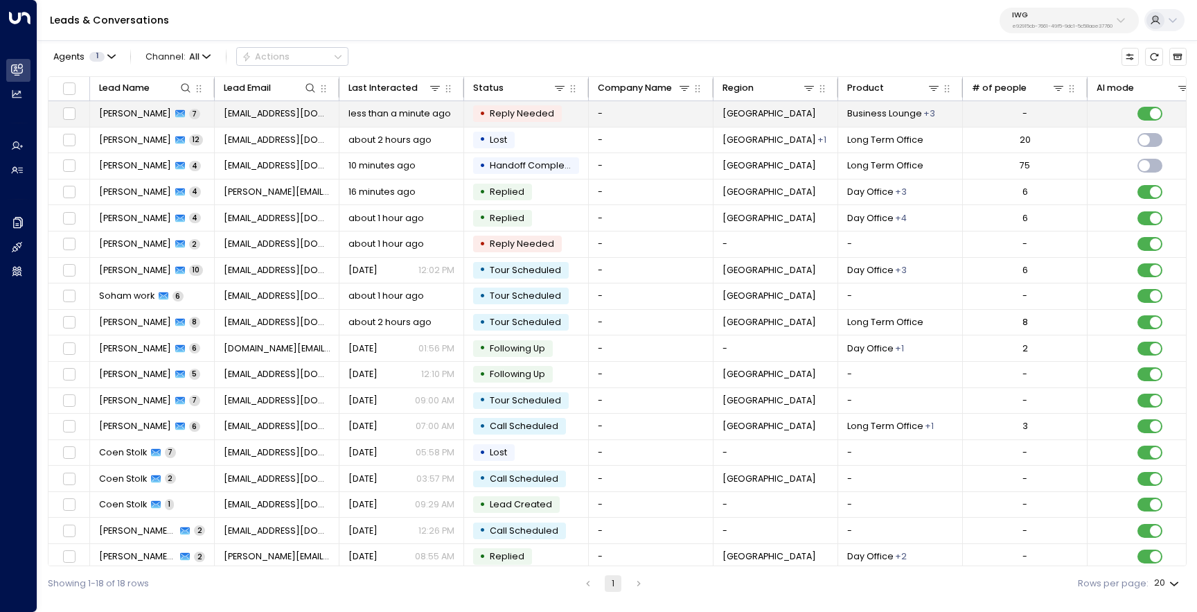
click at [129, 117] on span "[PERSON_NAME]" at bounding box center [135, 113] width 72 height 12
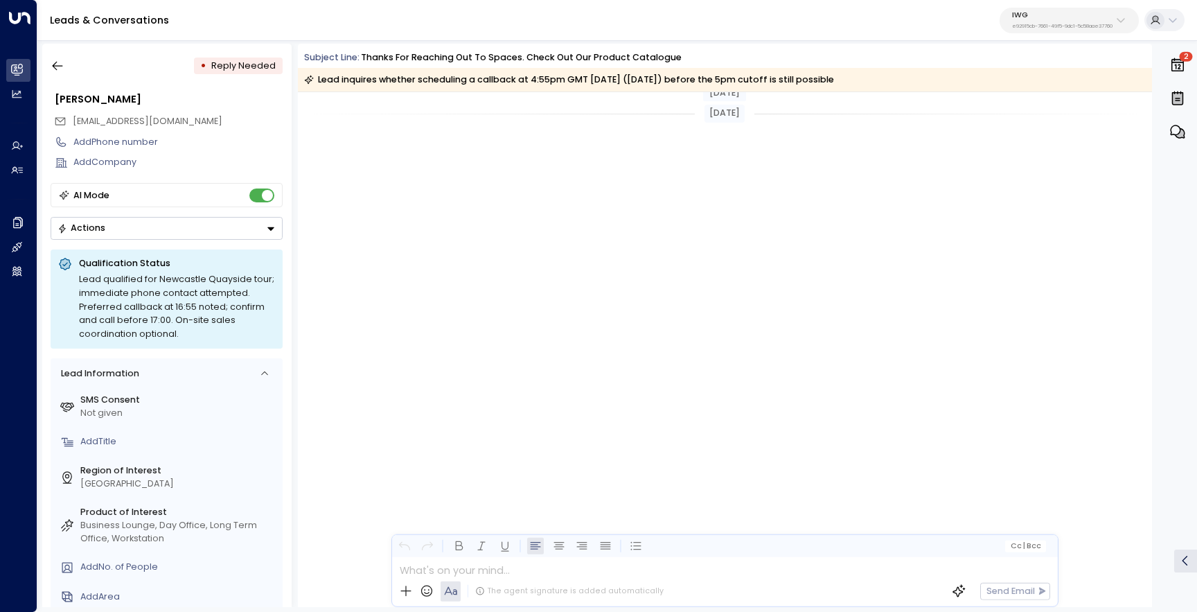
scroll to position [1143, 0]
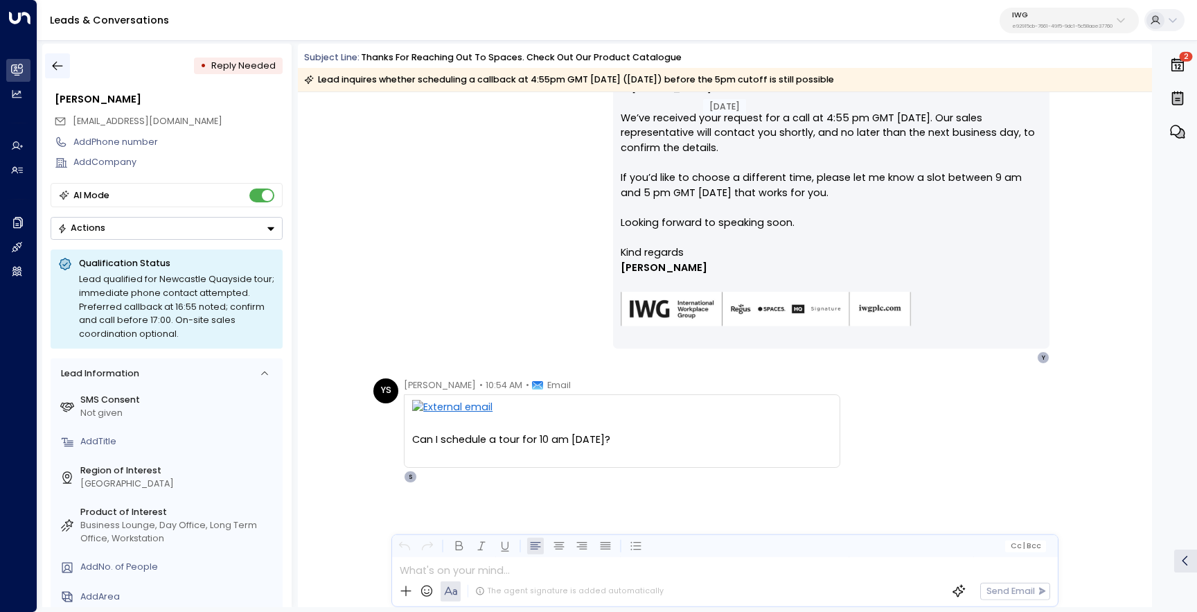
click at [51, 63] on icon "button" at bounding box center [58, 66] width 14 height 14
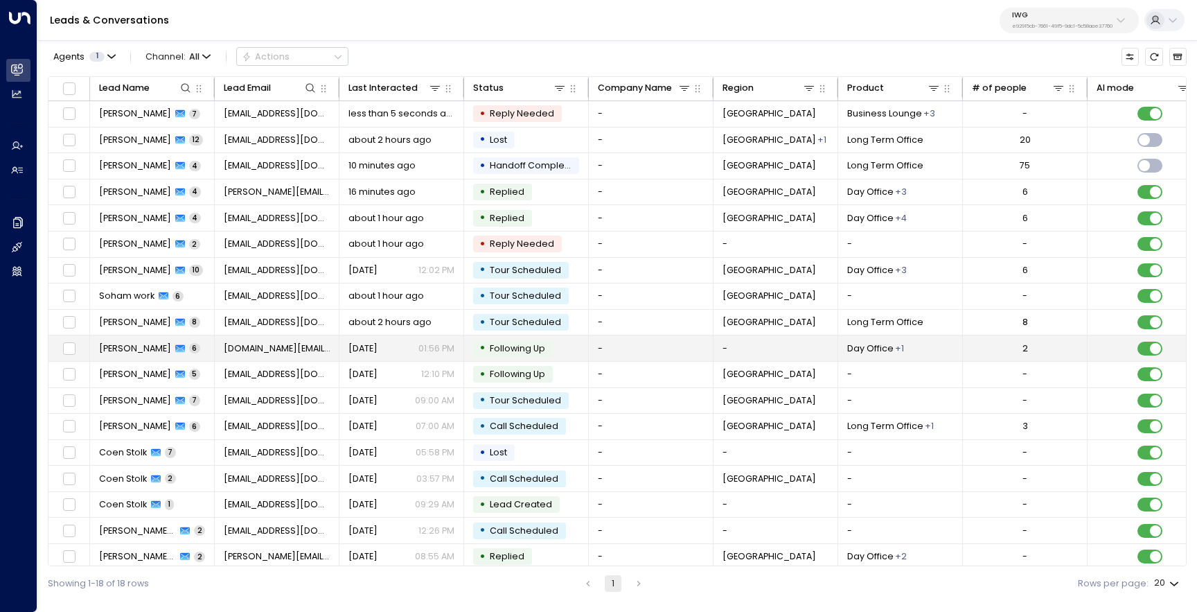
click at [150, 342] on span "[PERSON_NAME]" at bounding box center [135, 348] width 72 height 12
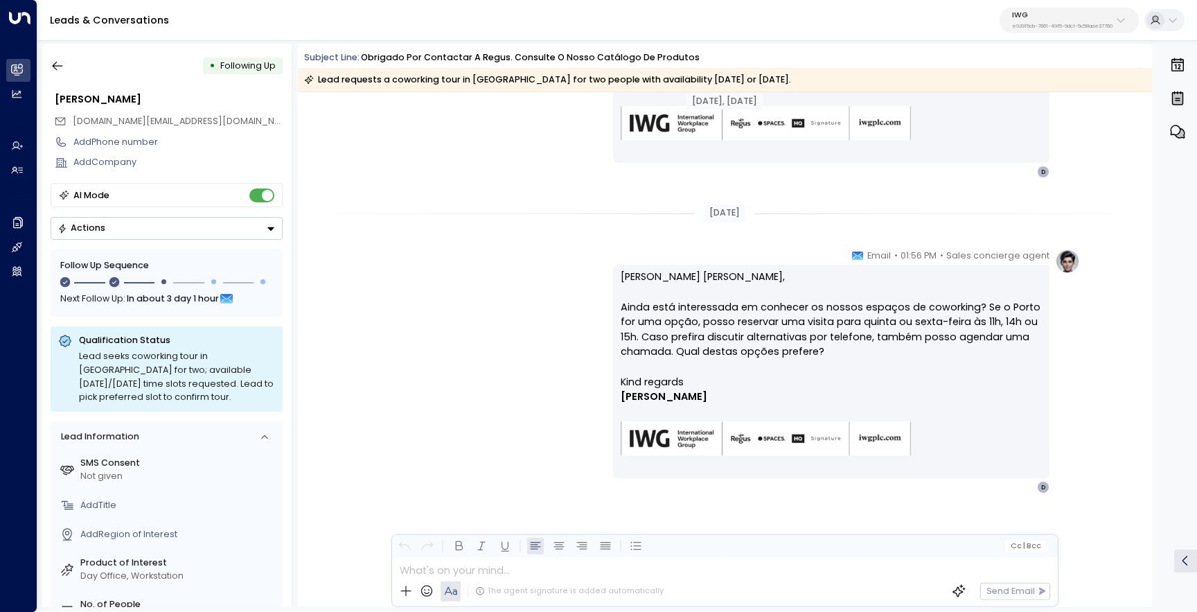
scroll to position [1307, 0]
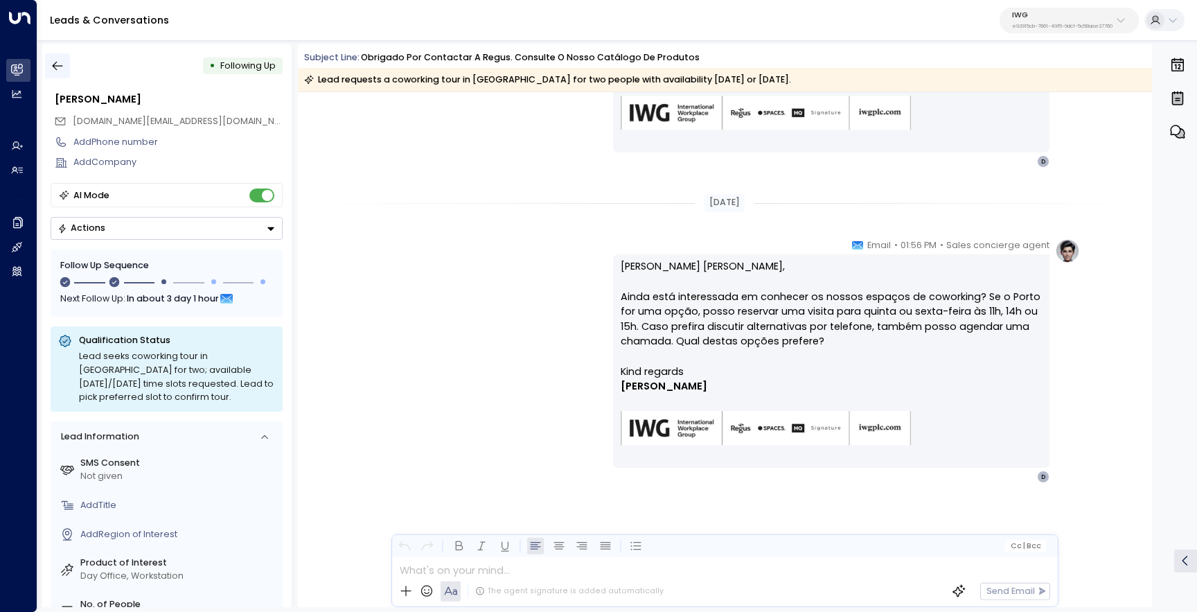
click at [60, 64] on icon "button" at bounding box center [58, 66] width 14 height 14
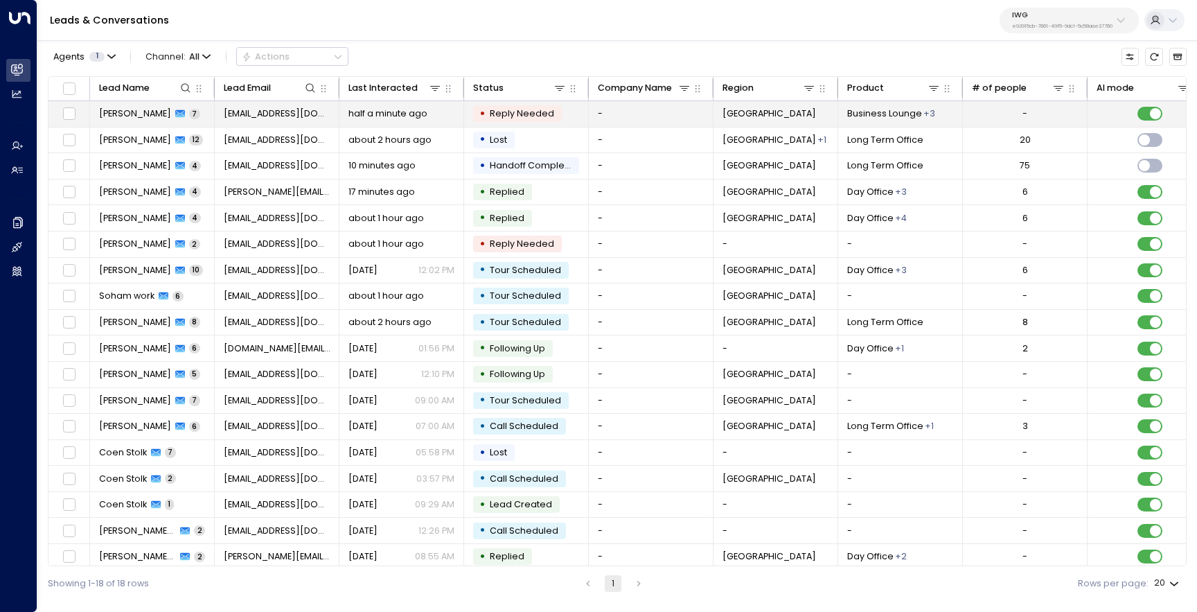
click at [157, 108] on div "Yuvraj Singh 7" at bounding box center [149, 113] width 101 height 12
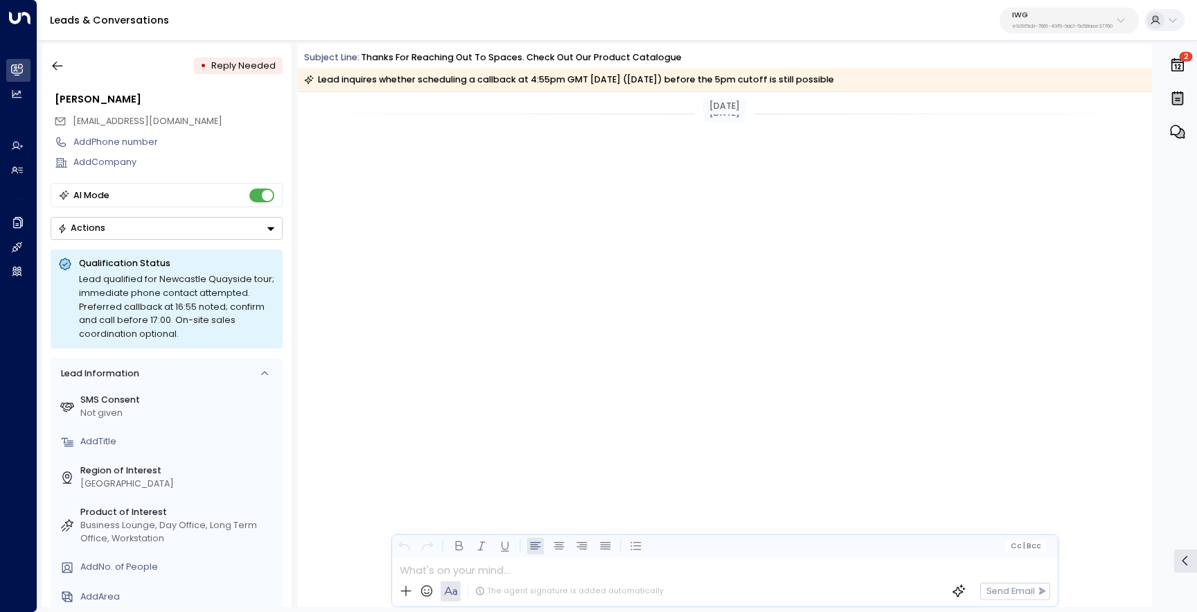
scroll to position [1143, 0]
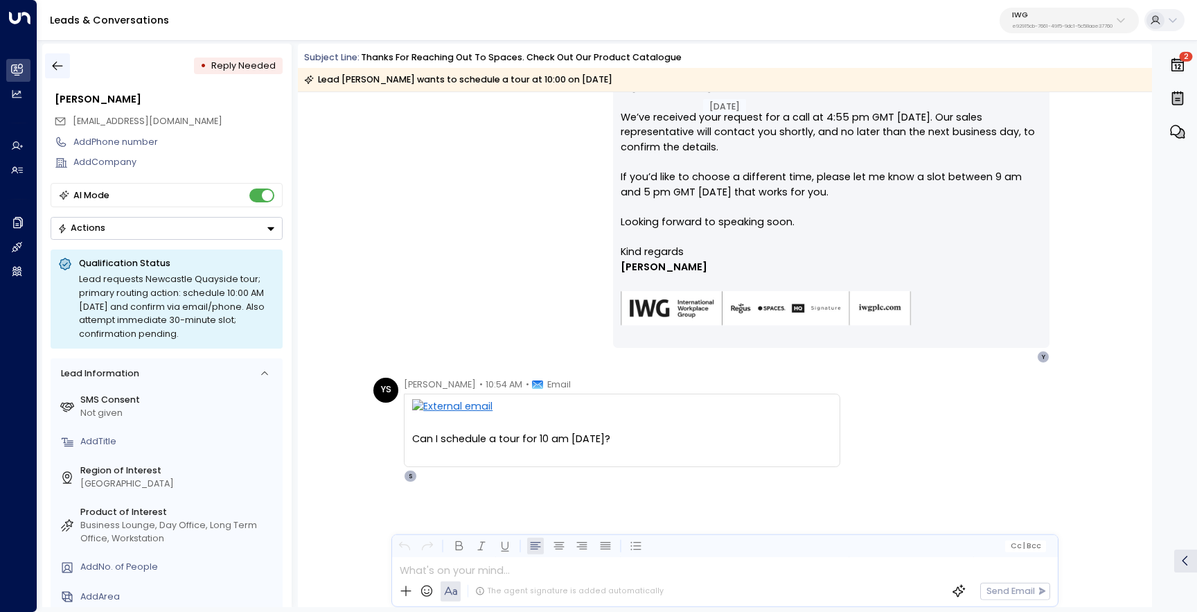
click at [59, 69] on icon "button" at bounding box center [58, 66] width 14 height 14
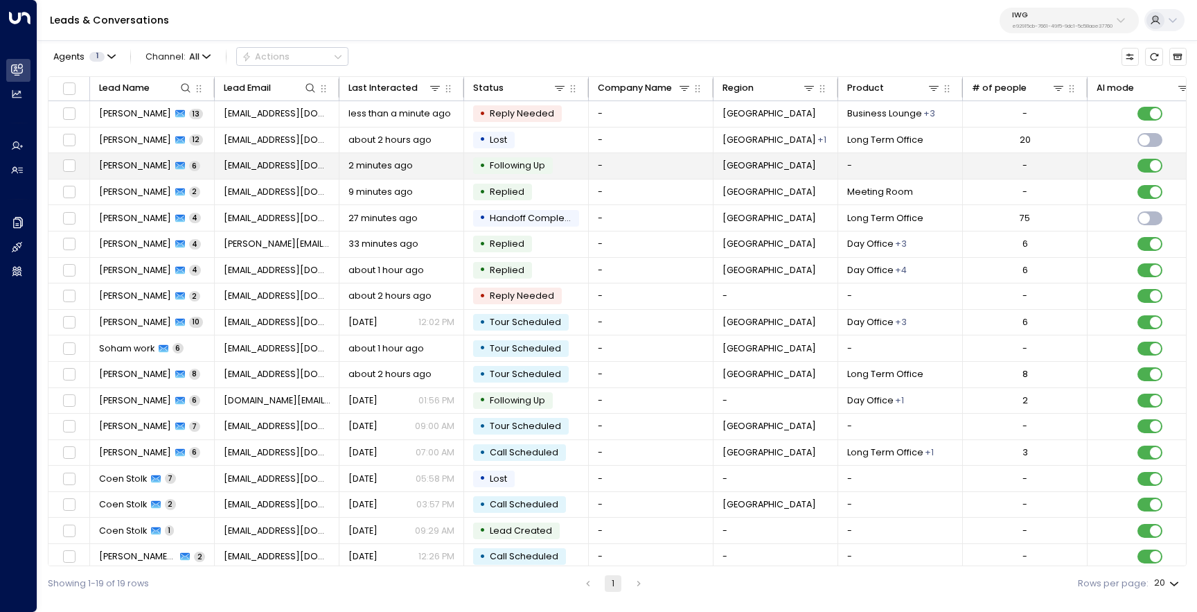
click at [112, 161] on span "[PERSON_NAME]" at bounding box center [135, 165] width 72 height 12
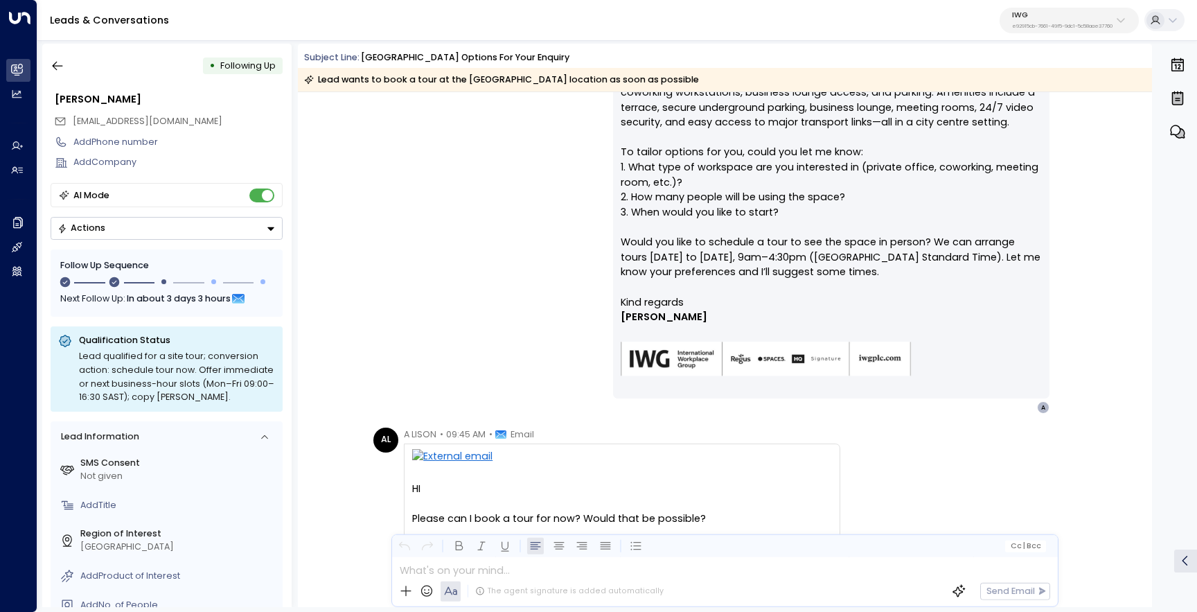
scroll to position [344, 0]
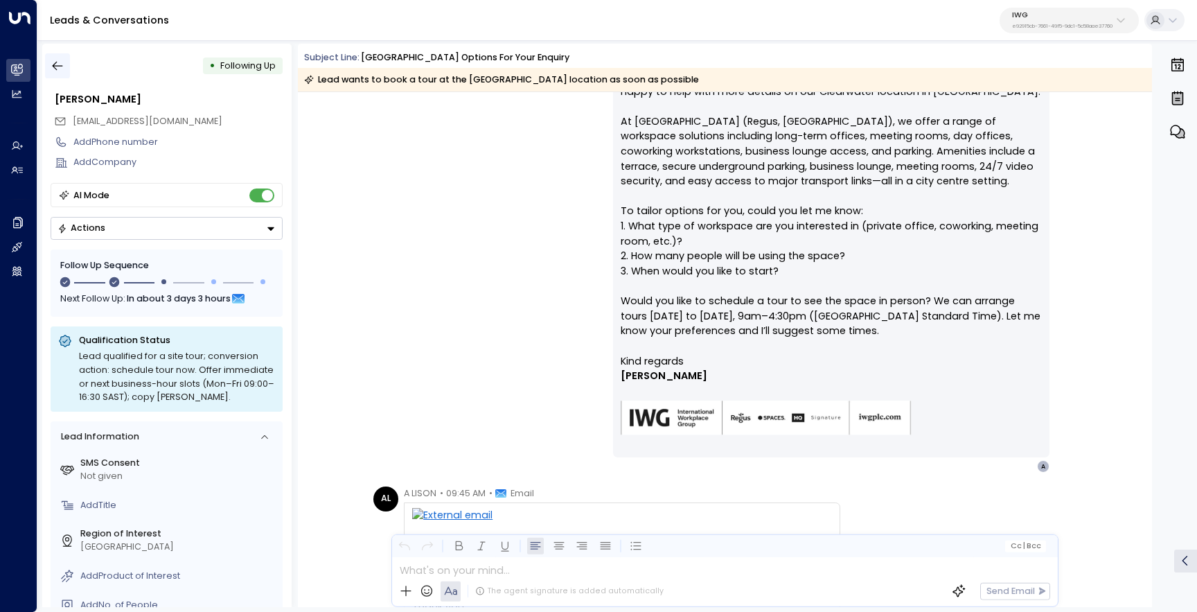
click at [60, 71] on icon "button" at bounding box center [58, 66] width 14 height 14
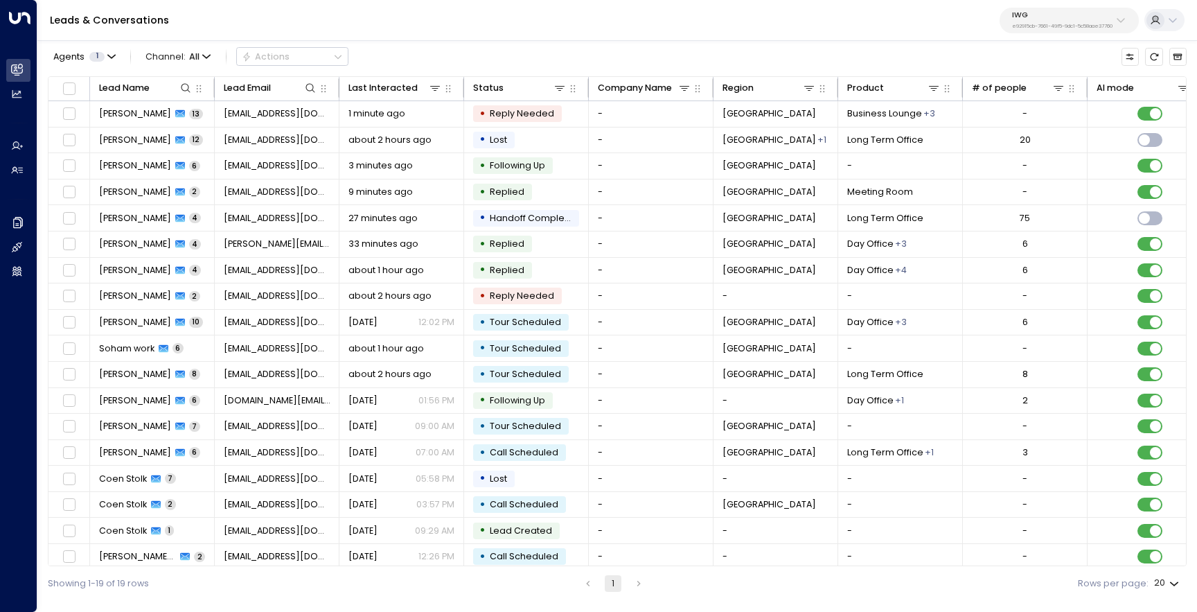
click at [1034, 24] on p "e92915cb-7661-49f5-9dc1-5c58aae37760" at bounding box center [1062, 27] width 100 height 6
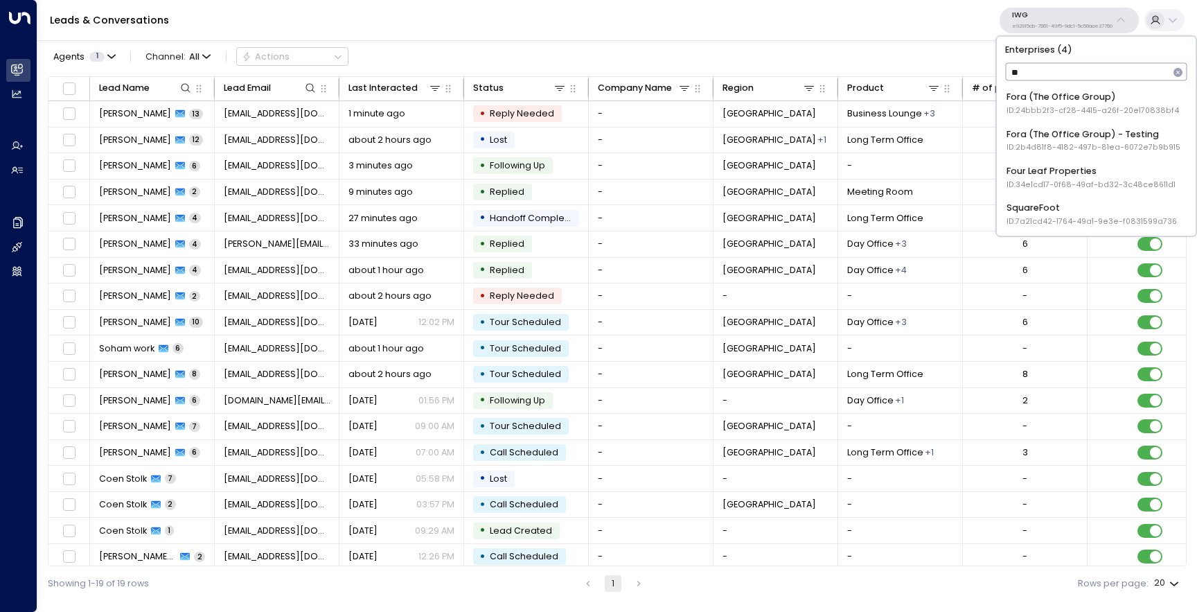
type input "***"
click at [1088, 146] on span "ID: 2b4d81f8-4182-497b-81ea-6072e7b9b915" at bounding box center [1094, 147] width 174 height 11
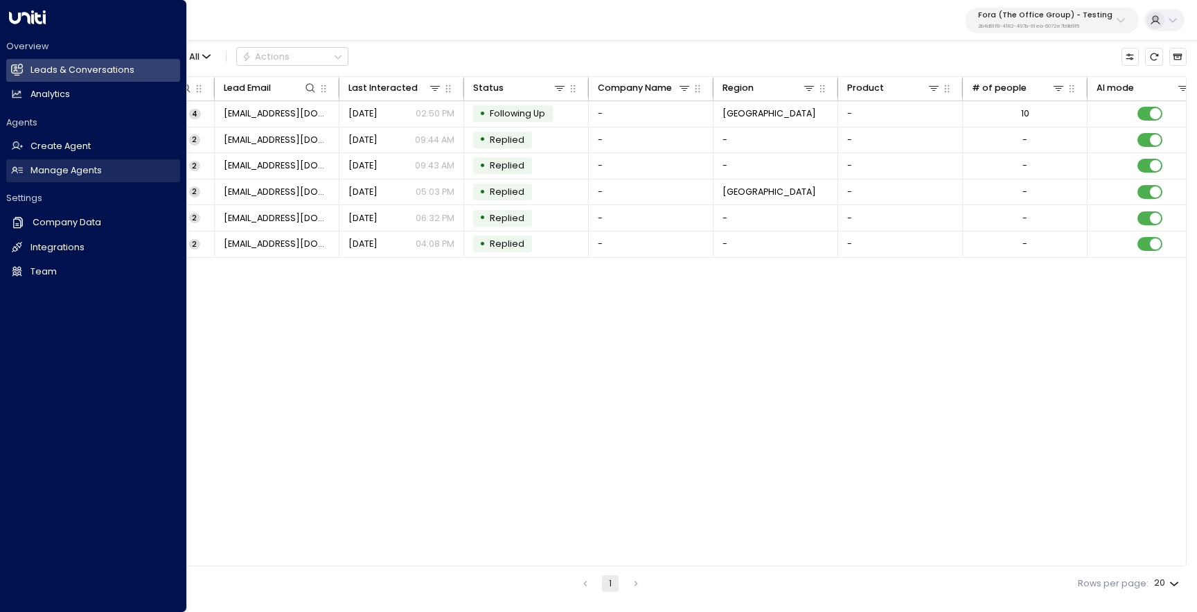
click at [32, 175] on h2 "Manage Agents" at bounding box center [65, 170] width 71 height 13
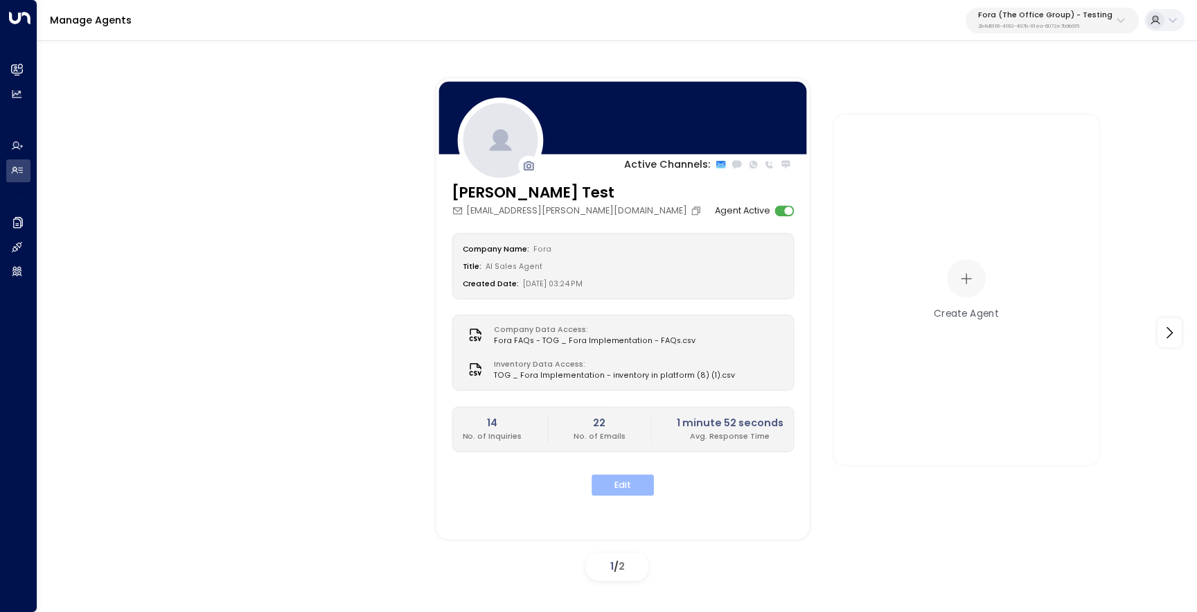
click at [626, 488] on button "Edit" at bounding box center [623, 485] width 62 height 21
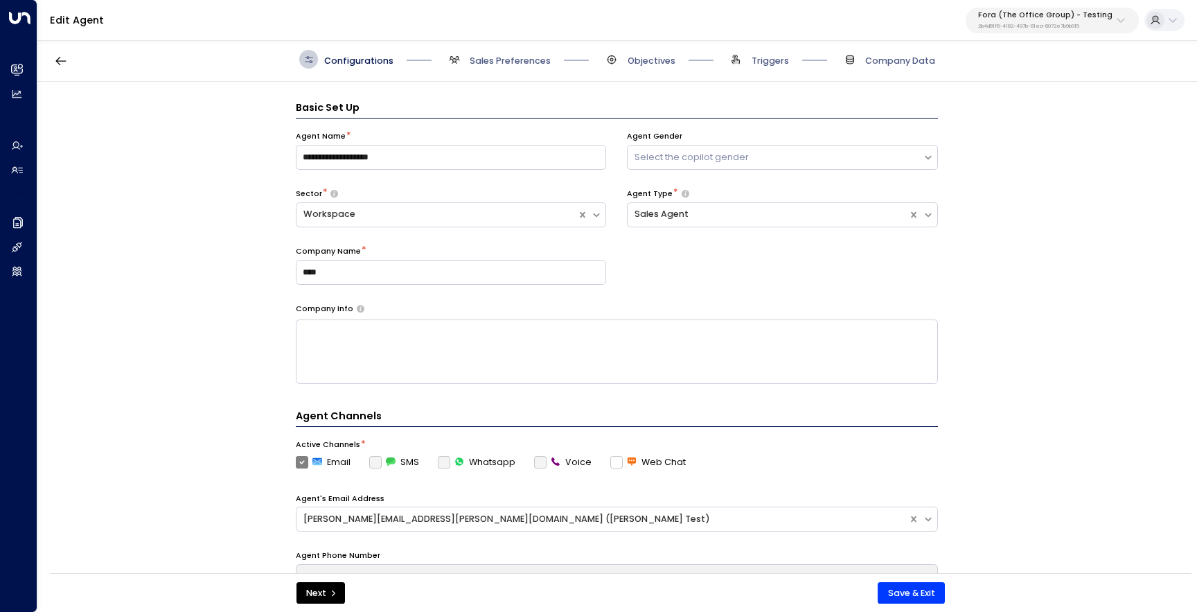
scroll to position [19, 0]
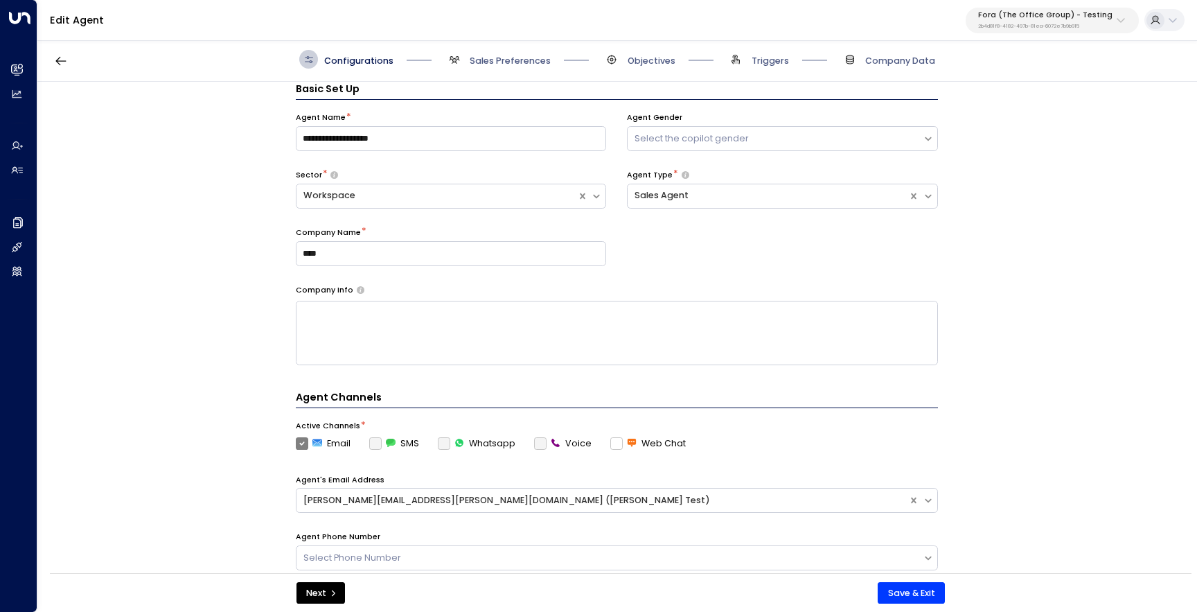
click at [627, 51] on span "Objectives" at bounding box center [639, 59] width 73 height 19
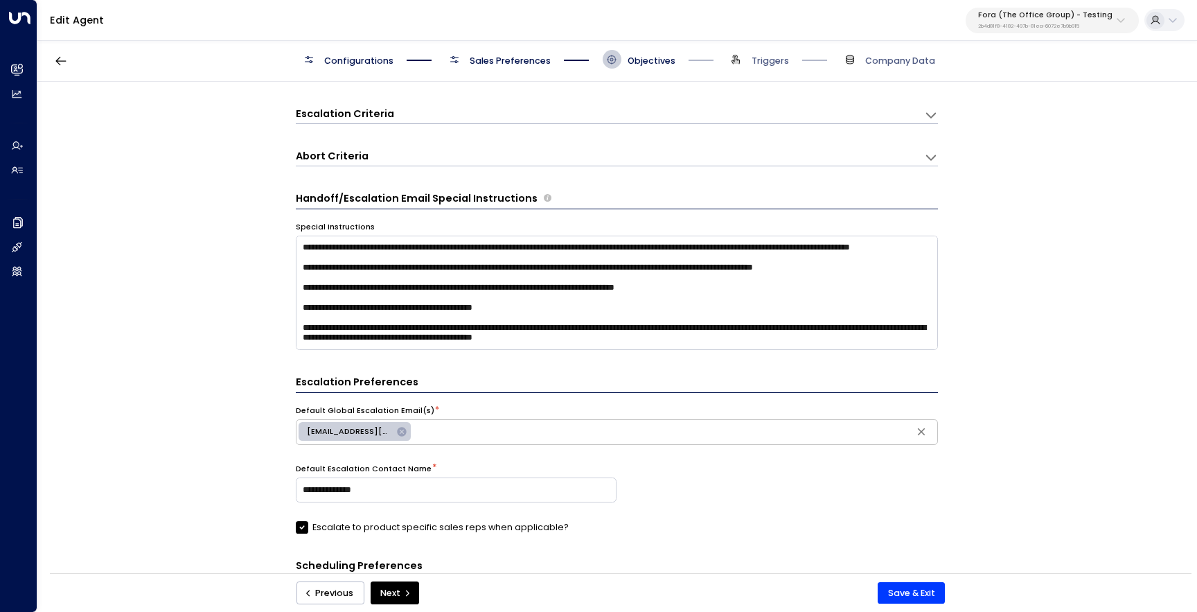
scroll to position [341, 0]
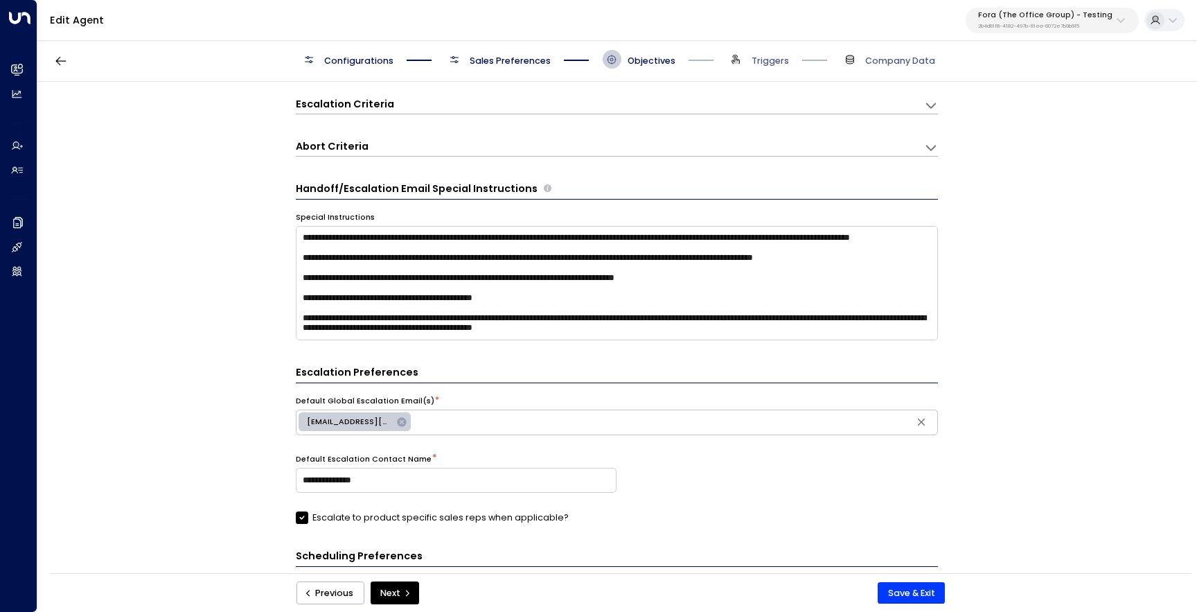
click at [1046, 24] on p "2b4d81f8-4182-497b-81ea-6072e7b9b915" at bounding box center [1045, 27] width 134 height 6
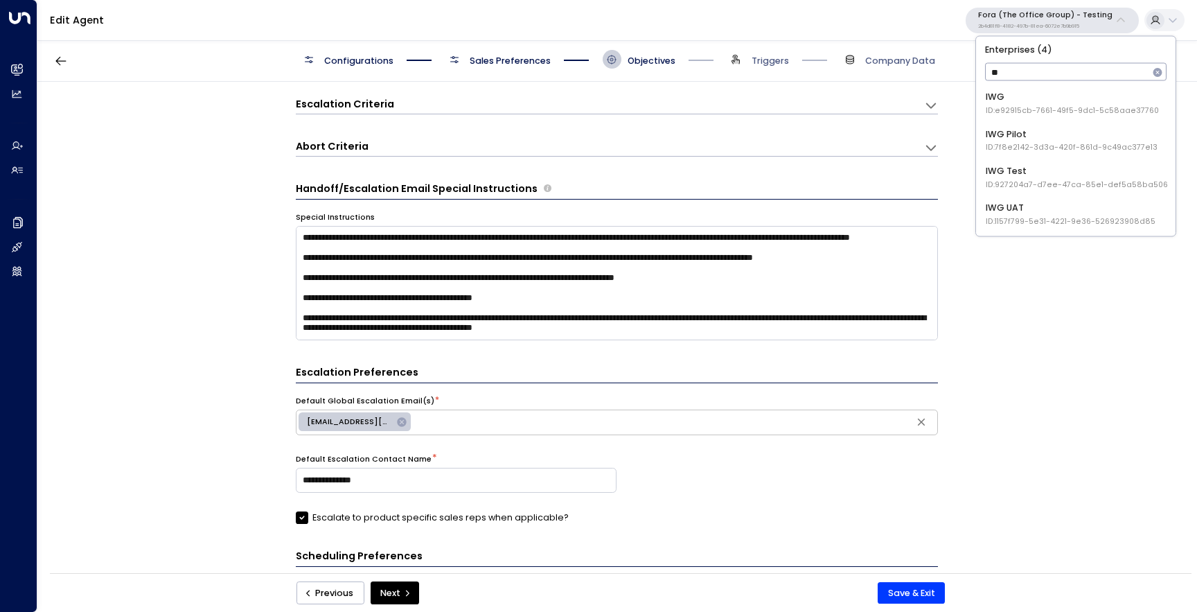
type input "***"
click at [1028, 106] on span "ID: e92915cb-7661-49f5-9dc1-5c58aae37760" at bounding box center [1072, 110] width 173 height 11
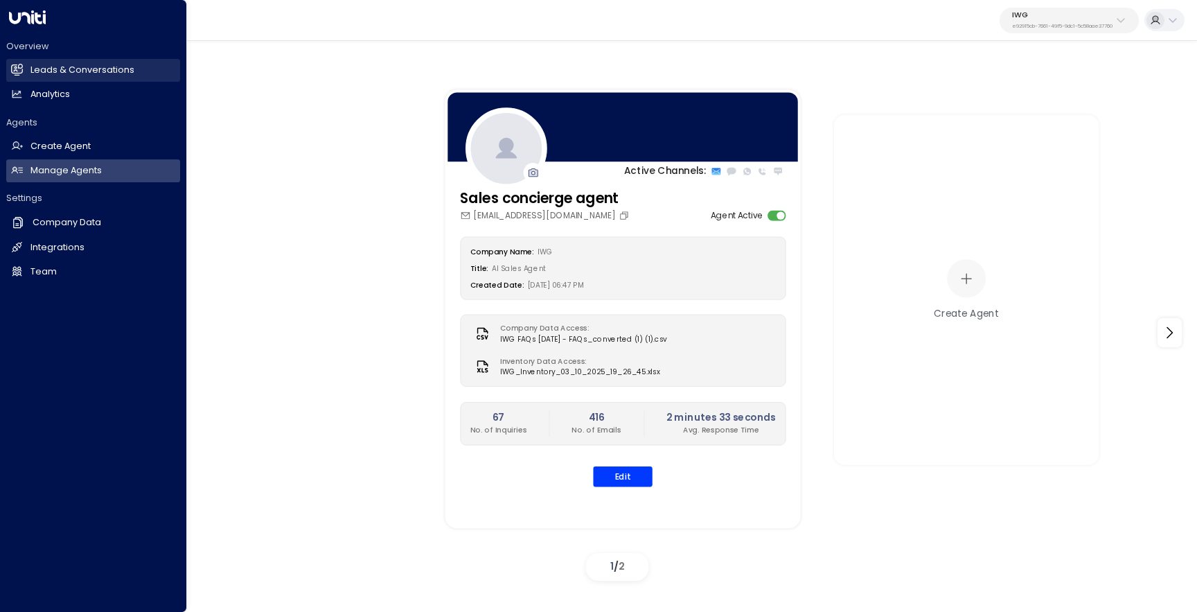
click at [20, 73] on icon at bounding box center [17, 68] width 12 height 9
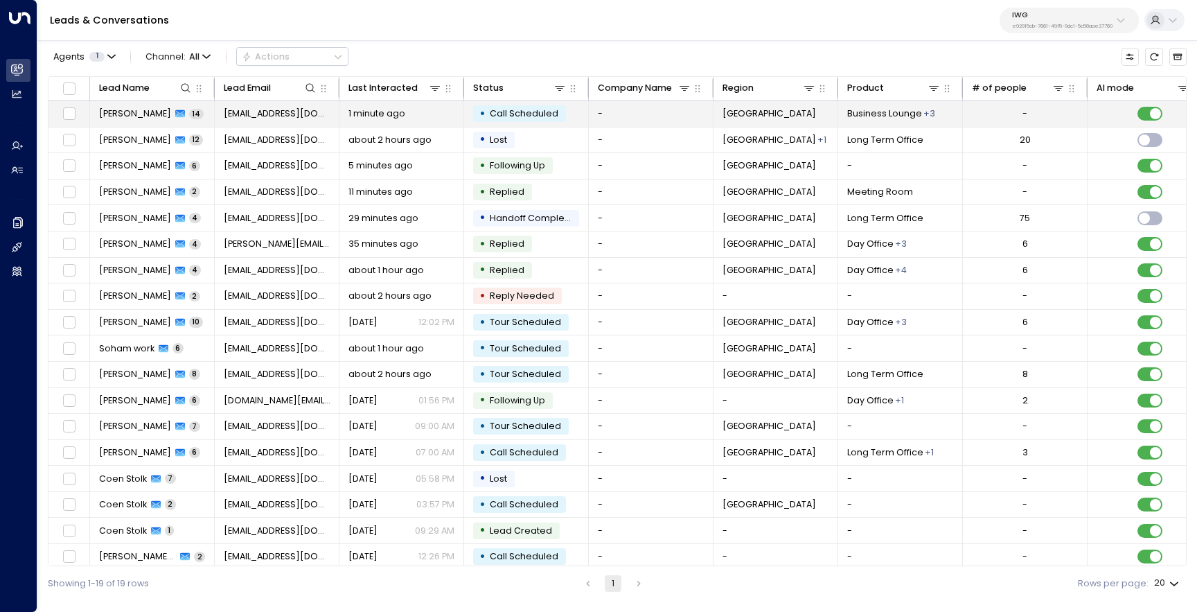
click at [125, 112] on span "[PERSON_NAME]" at bounding box center [135, 113] width 72 height 12
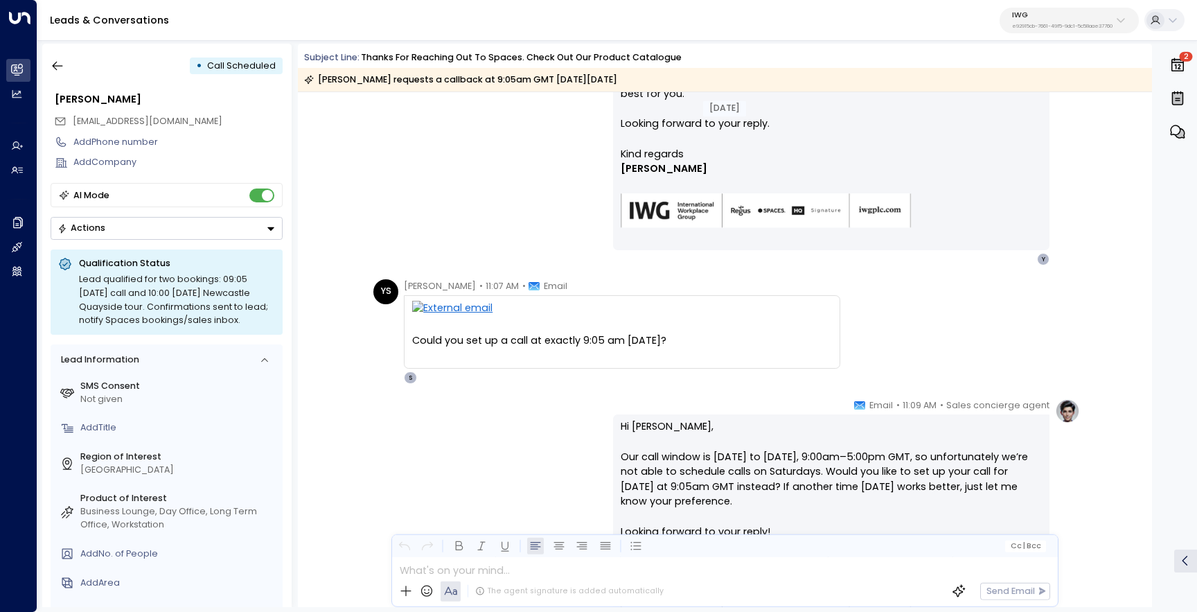
scroll to position [2311, 0]
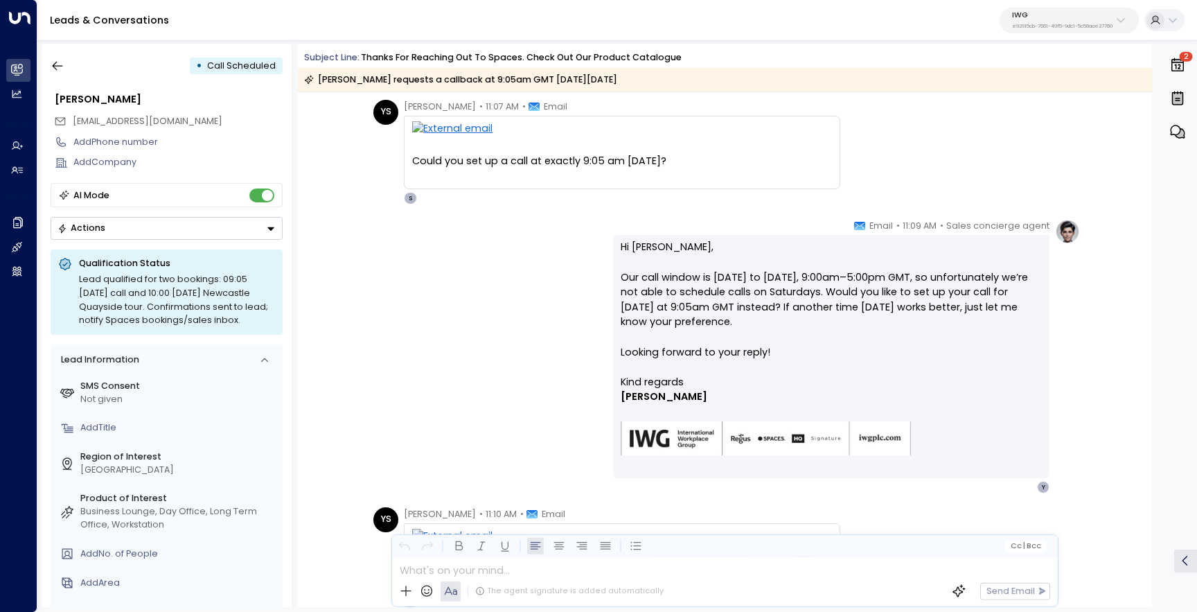
click at [1180, 60] on icon "button" at bounding box center [1178, 61] width 12 height 3
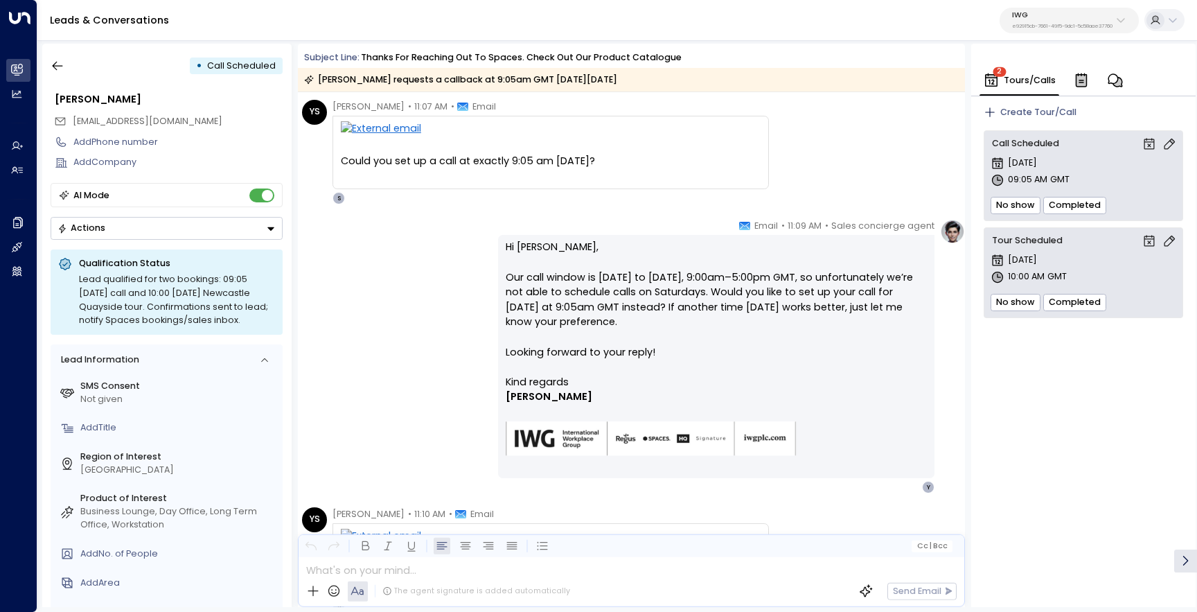
click at [838, 161] on div "YS Yuvraj Singh • 11:07 AM • Email Could you set up a call at exactly 9:05 am t…" at bounding box center [633, 152] width 663 height 105
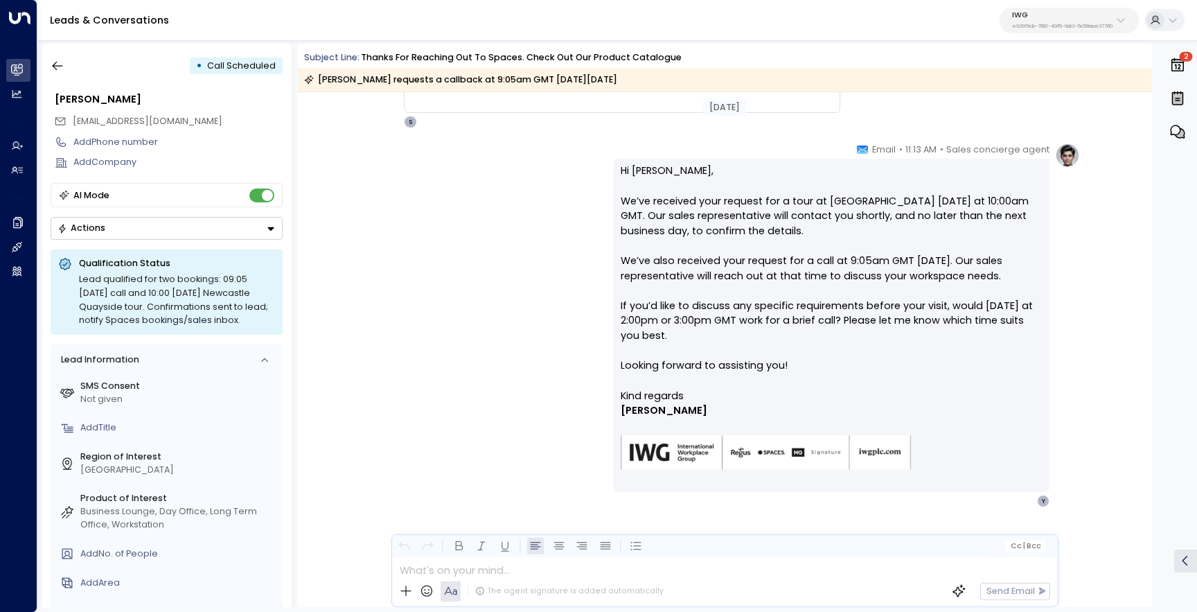
scroll to position [2819, 0]
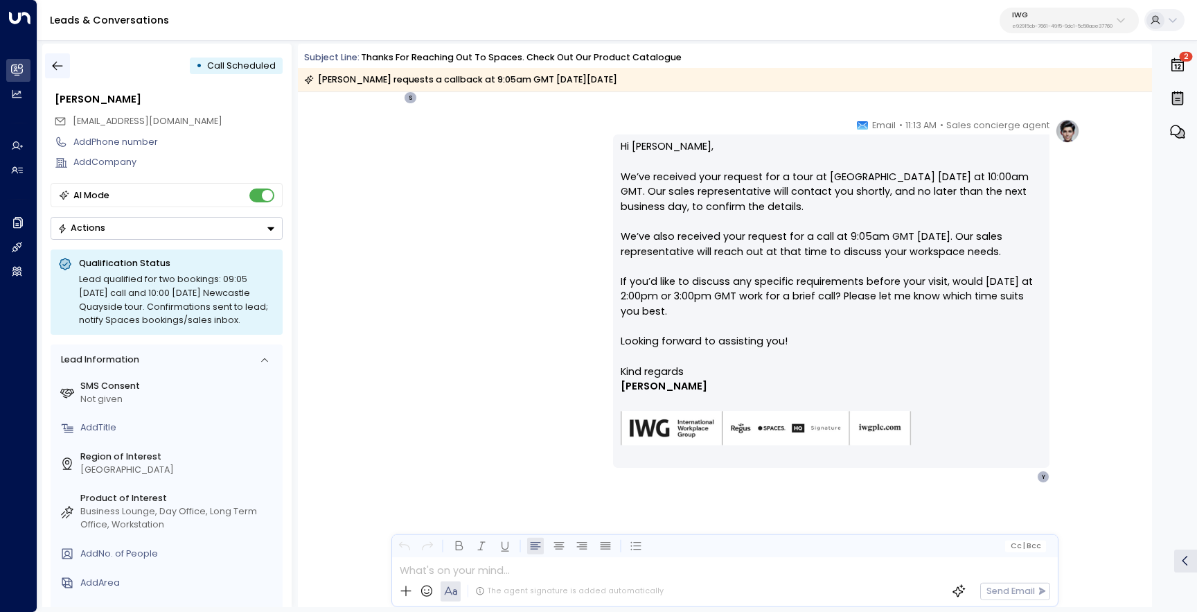
click at [62, 64] on icon "button" at bounding box center [58, 66] width 14 height 14
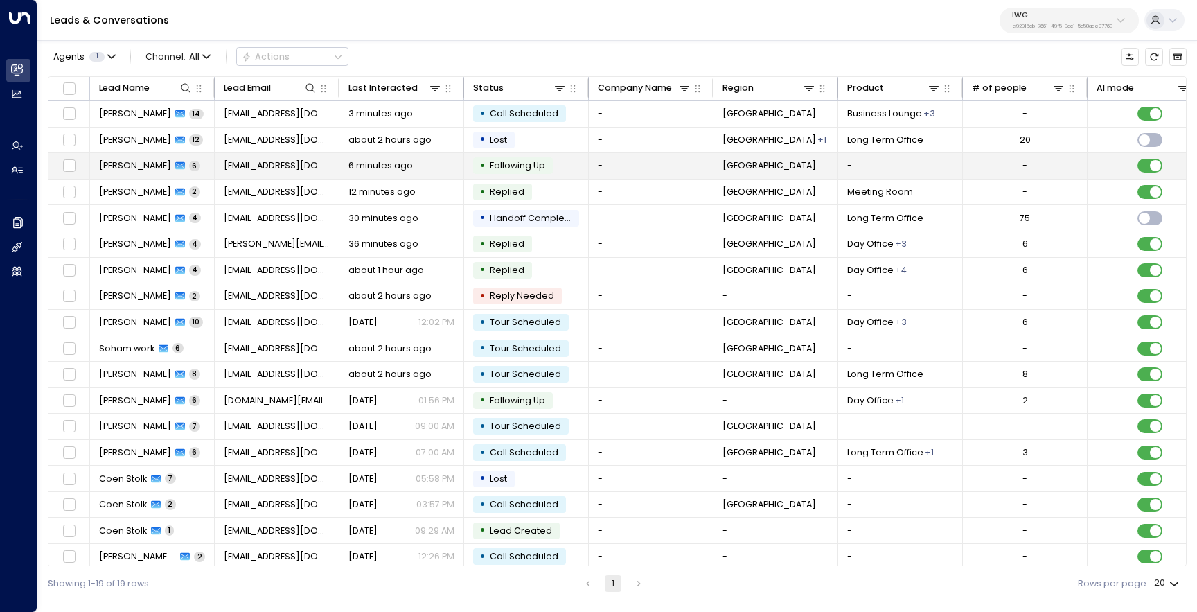
click at [143, 175] on td "Alison LISON 6" at bounding box center [152, 166] width 125 height 26
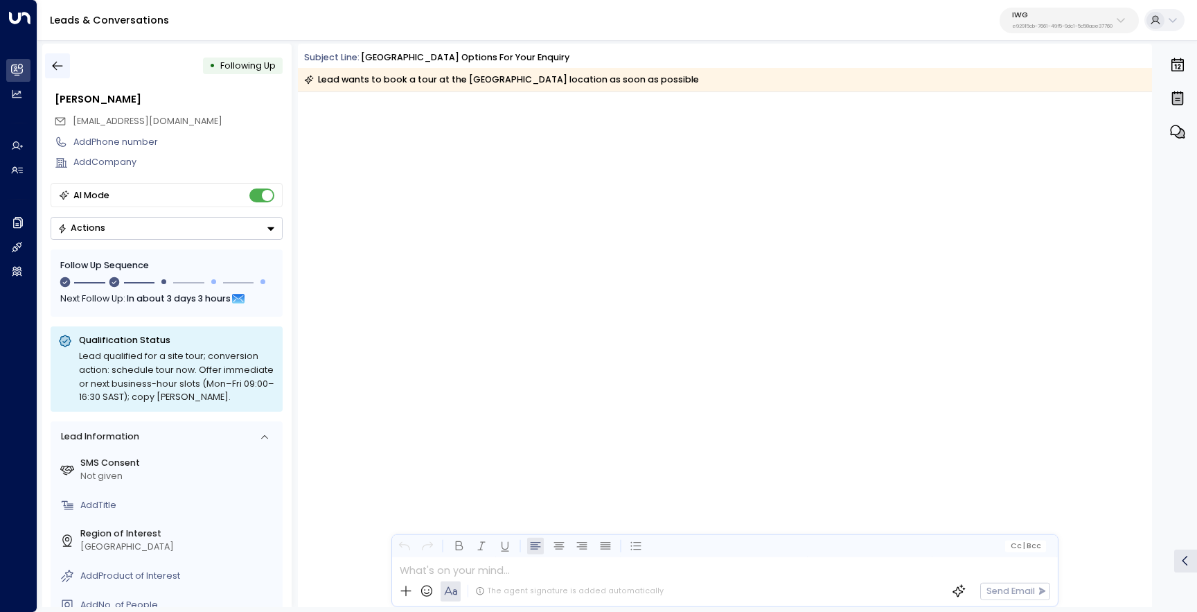
scroll to position [1466, 0]
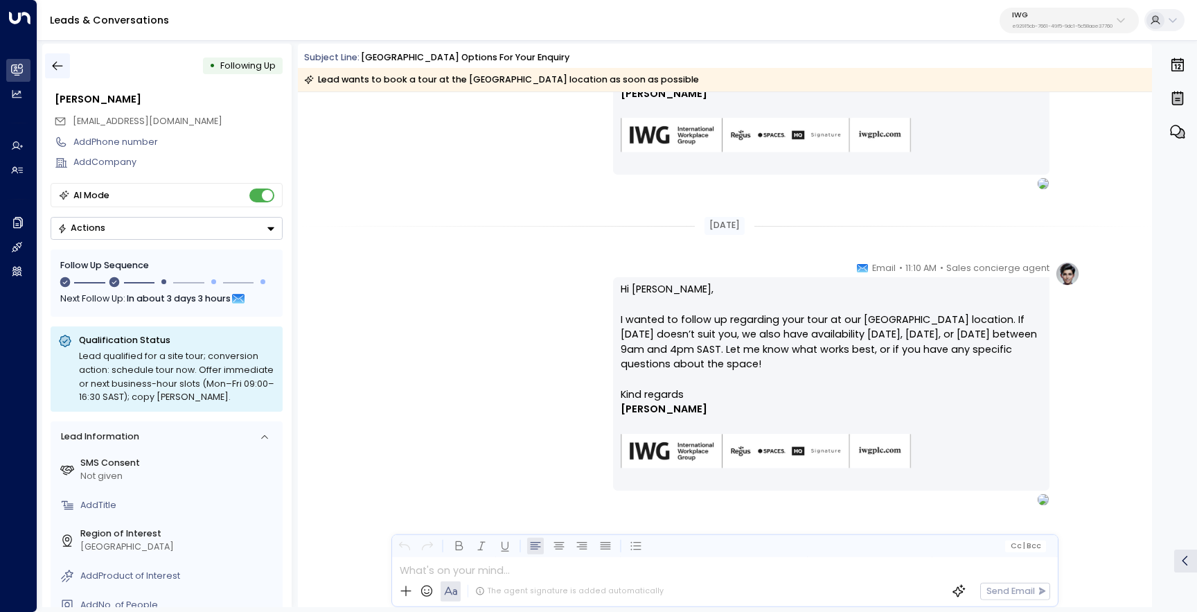
click at [58, 57] on button "button" at bounding box center [57, 65] width 25 height 25
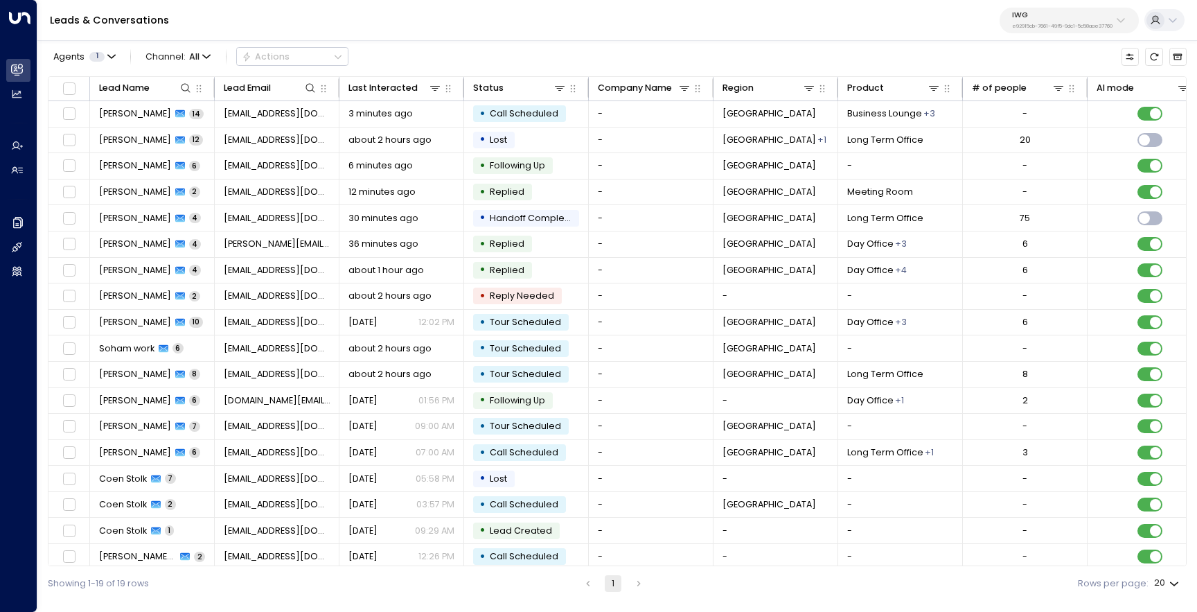
click at [1040, 10] on button "IWG e92915cb-7661-49f5-9dc1-5c58aae37760" at bounding box center [1069, 21] width 139 height 26
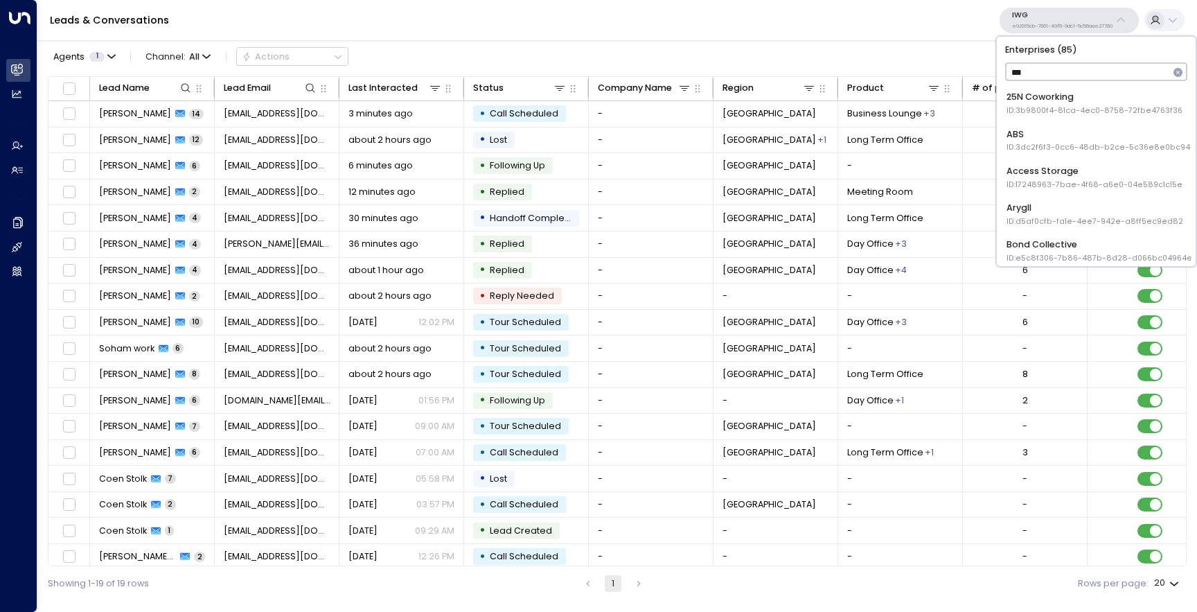
type input "****"
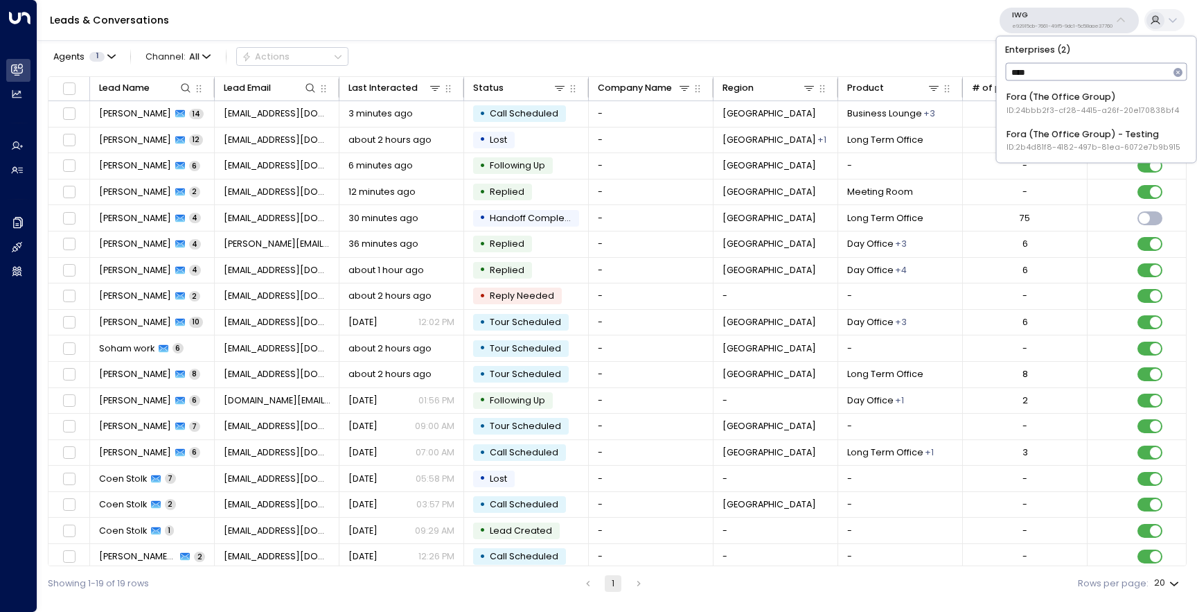
click at [1073, 104] on div "Fora (The Office Group) ID: 24bbb2f3-cf28-4415-a26f-20e170838bf4" at bounding box center [1093, 104] width 173 height 26
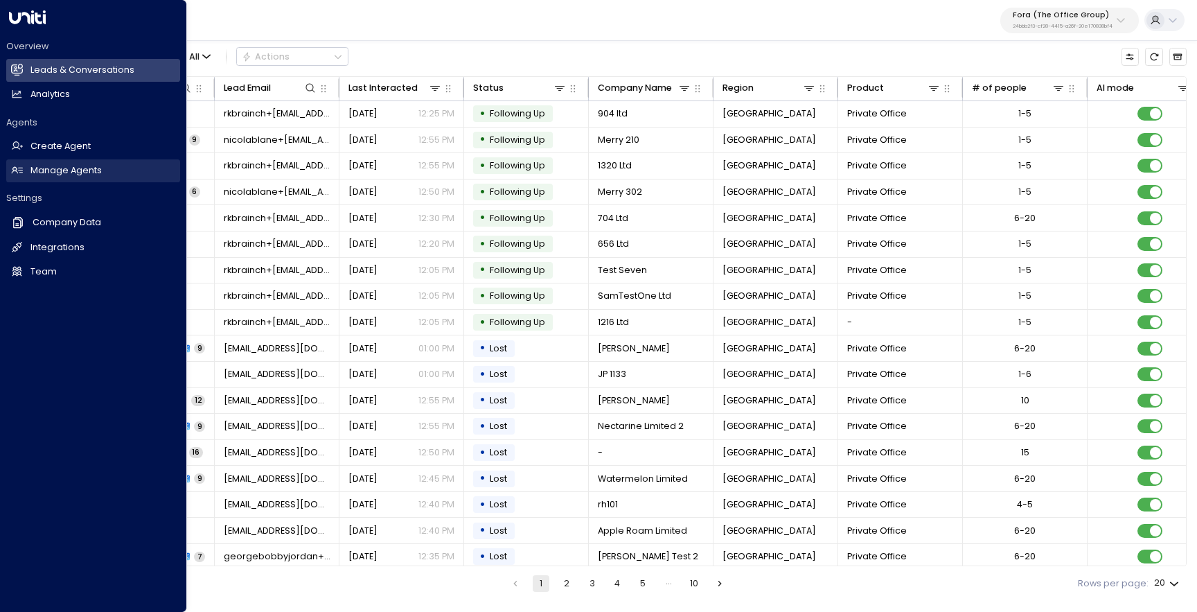
click at [28, 170] on link "Manage Agents Manage Agents" at bounding box center [93, 170] width 174 height 23
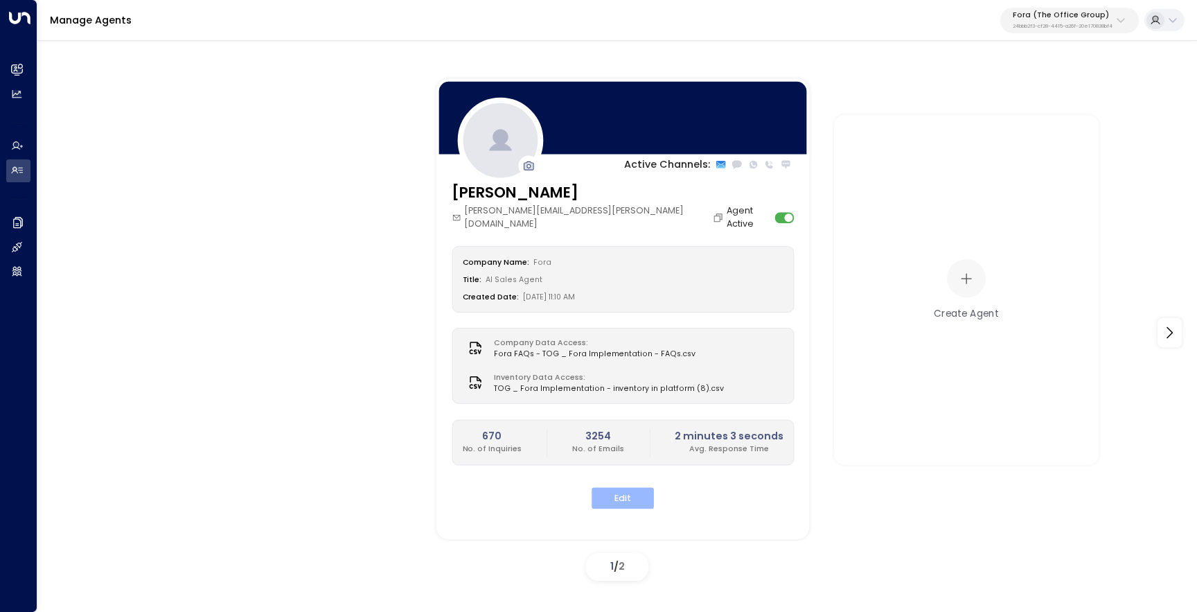
click at [622, 488] on button "Edit" at bounding box center [623, 498] width 62 height 21
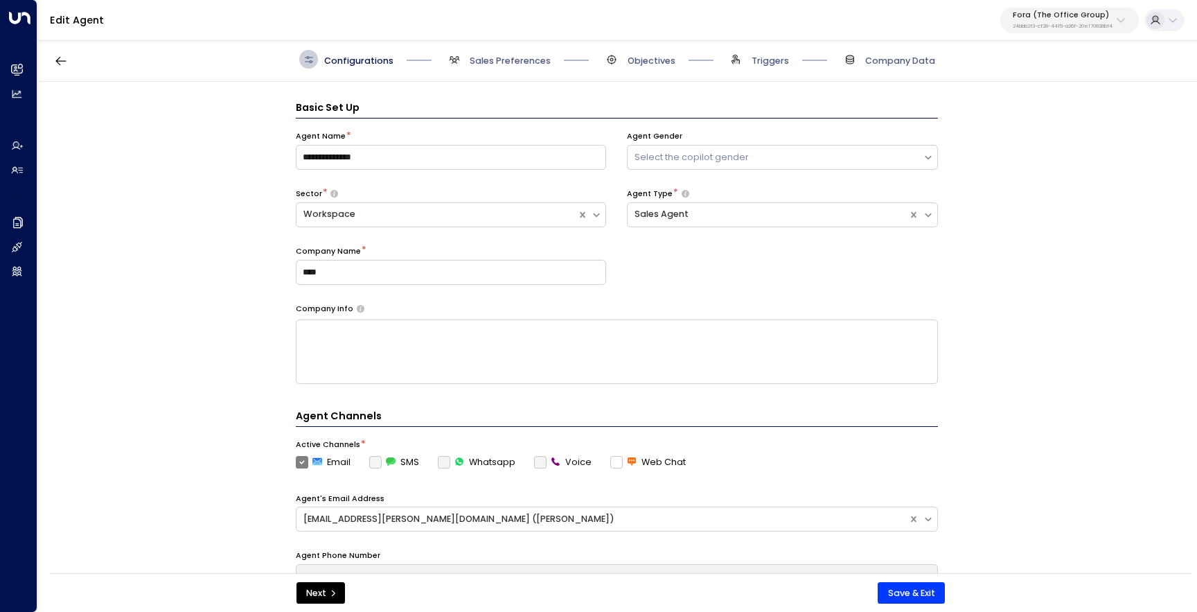
scroll to position [19, 0]
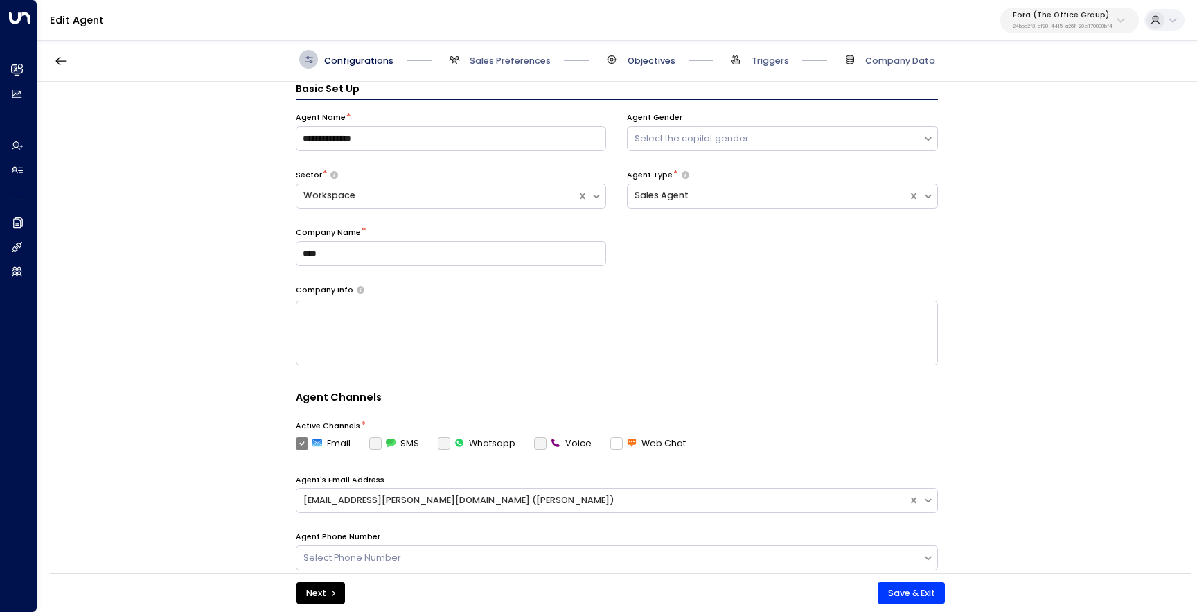
click at [661, 60] on span "Objectives" at bounding box center [652, 61] width 48 height 12
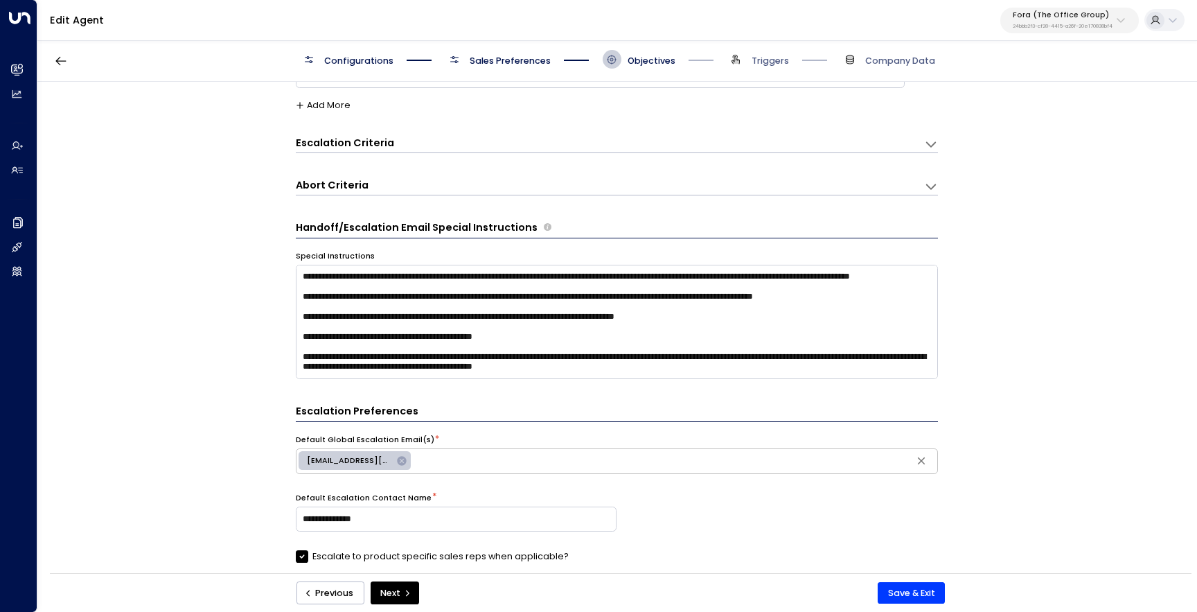
scroll to position [318, 0]
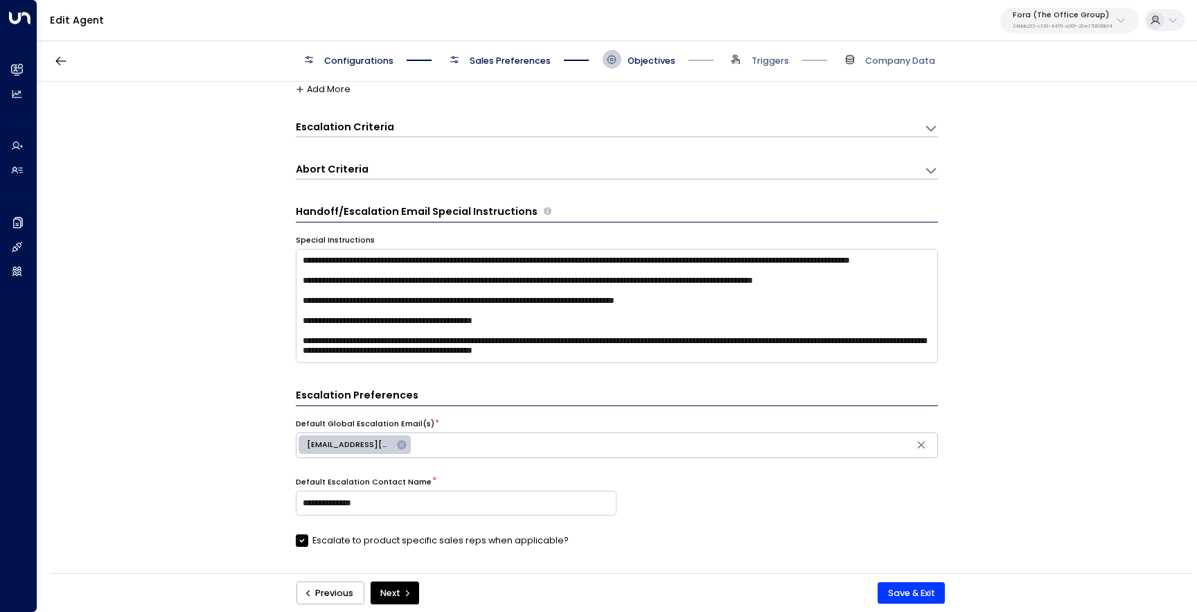
click at [397, 445] on icon at bounding box center [401, 444] width 9 height 9
click at [400, 441] on input "text" at bounding box center [617, 444] width 636 height 19
paste input "**********"
click at [304, 446] on input "**********" at bounding box center [617, 444] width 636 height 19
click at [466, 446] on input "**********" at bounding box center [617, 444] width 636 height 19
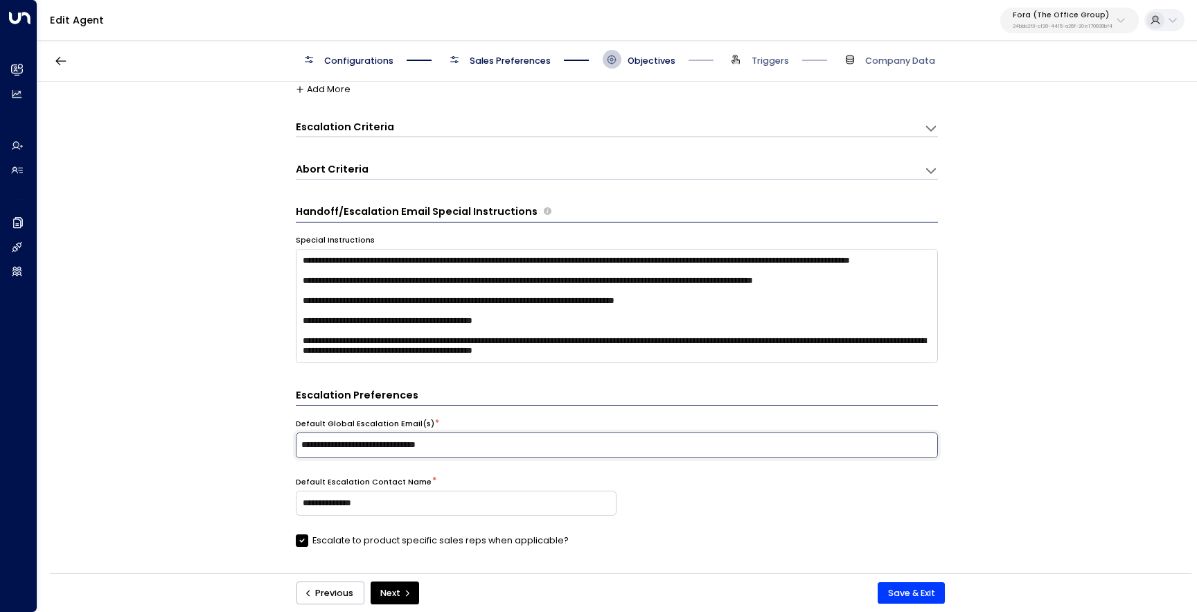
click at [466, 446] on input "**********" at bounding box center [617, 444] width 636 height 19
type input "**********"
click at [247, 452] on div "**********" at bounding box center [616, 332] width 1158 height 500
click at [905, 595] on button "Save & Exit" at bounding box center [911, 593] width 67 height 22
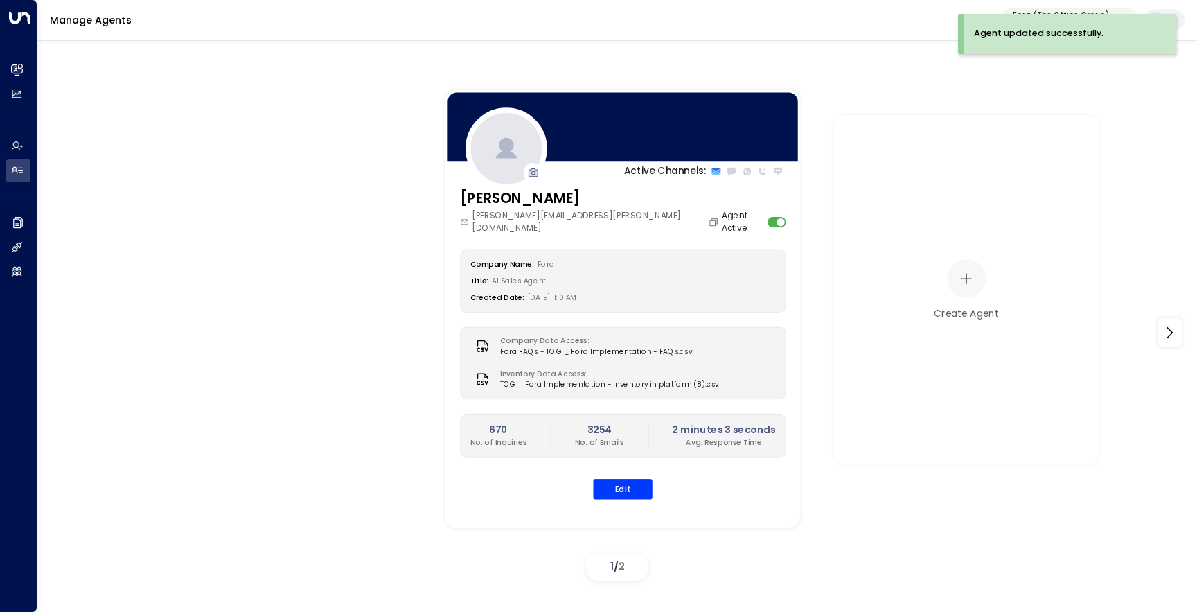
click at [1034, 13] on p "Fora (The Office Group)" at bounding box center [1063, 15] width 100 height 8
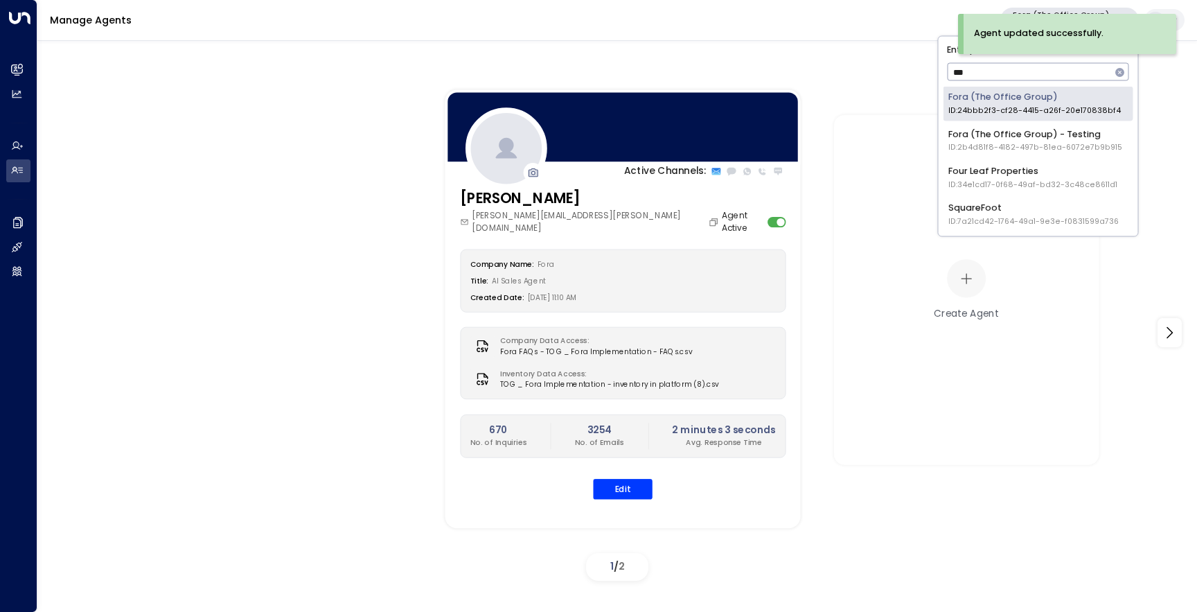
type input "****"
click at [1029, 131] on div "Fora (The Office Group) - Testing ID: 2b4d81f8-4182-497b-81ea-6072e7b9b915" at bounding box center [1036, 140] width 174 height 26
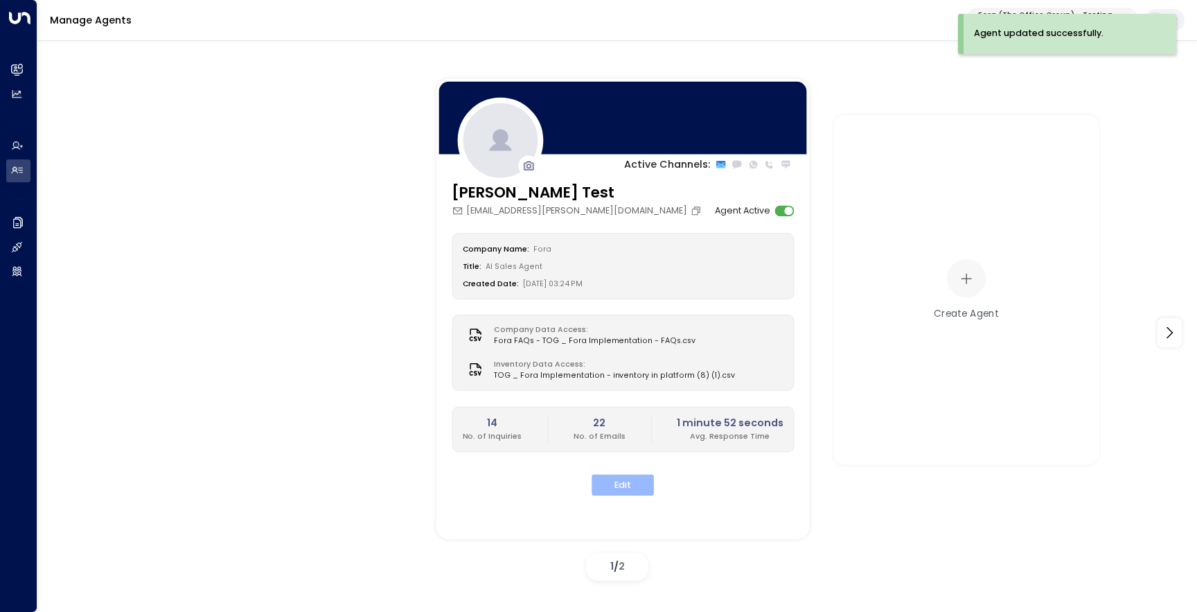
click at [628, 477] on button "Edit" at bounding box center [623, 485] width 62 height 21
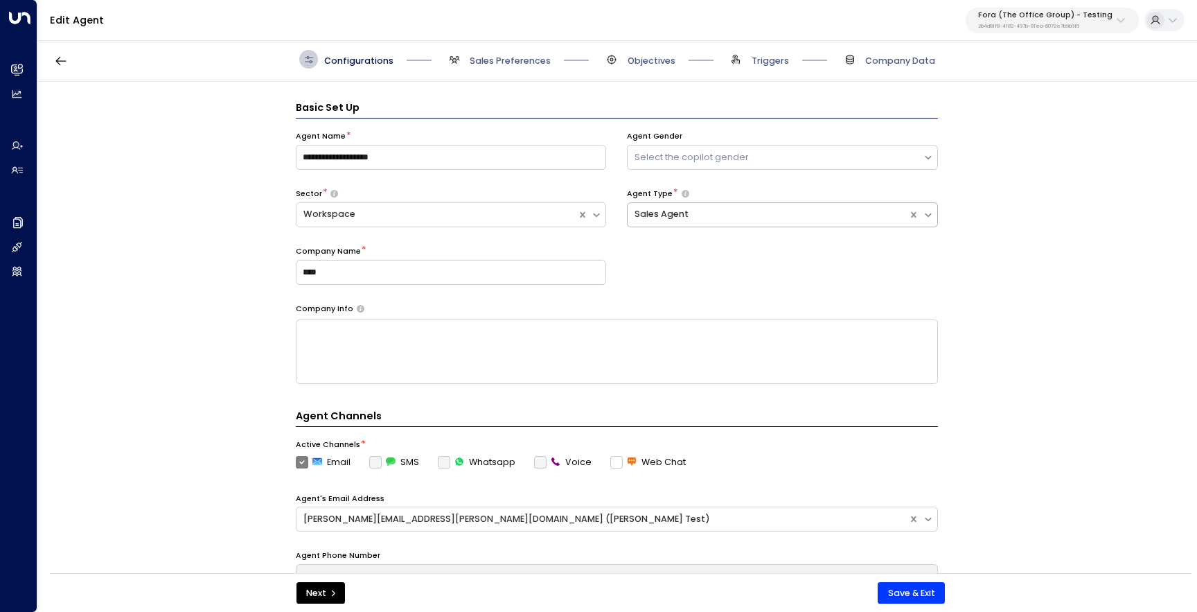
scroll to position [19, 0]
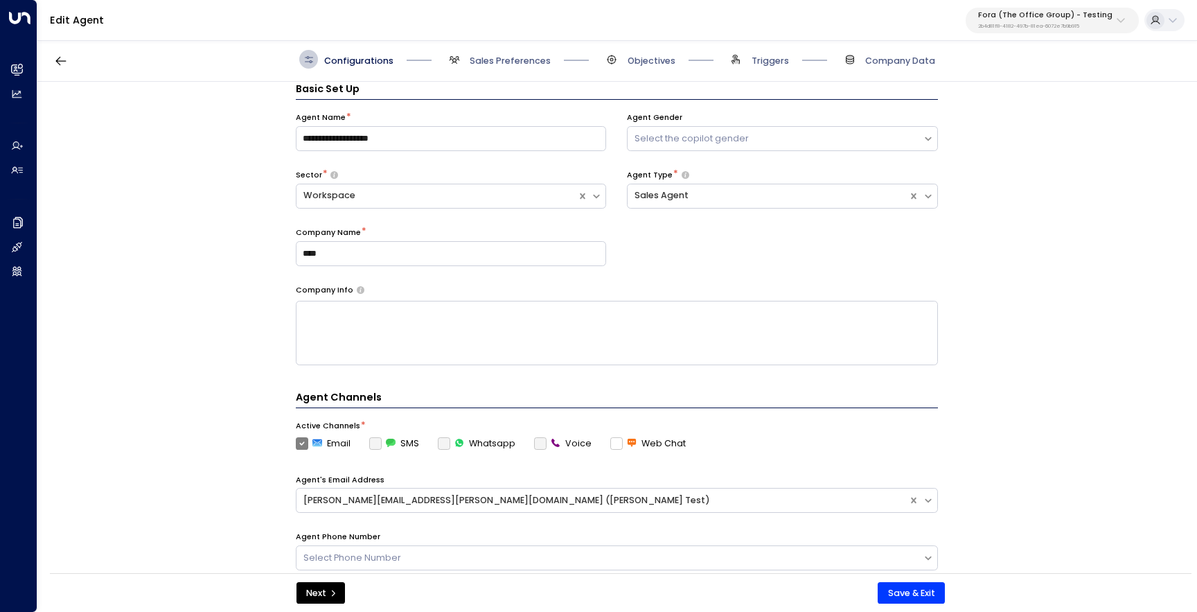
click at [656, 67] on span "Objectives" at bounding box center [639, 59] width 73 height 19
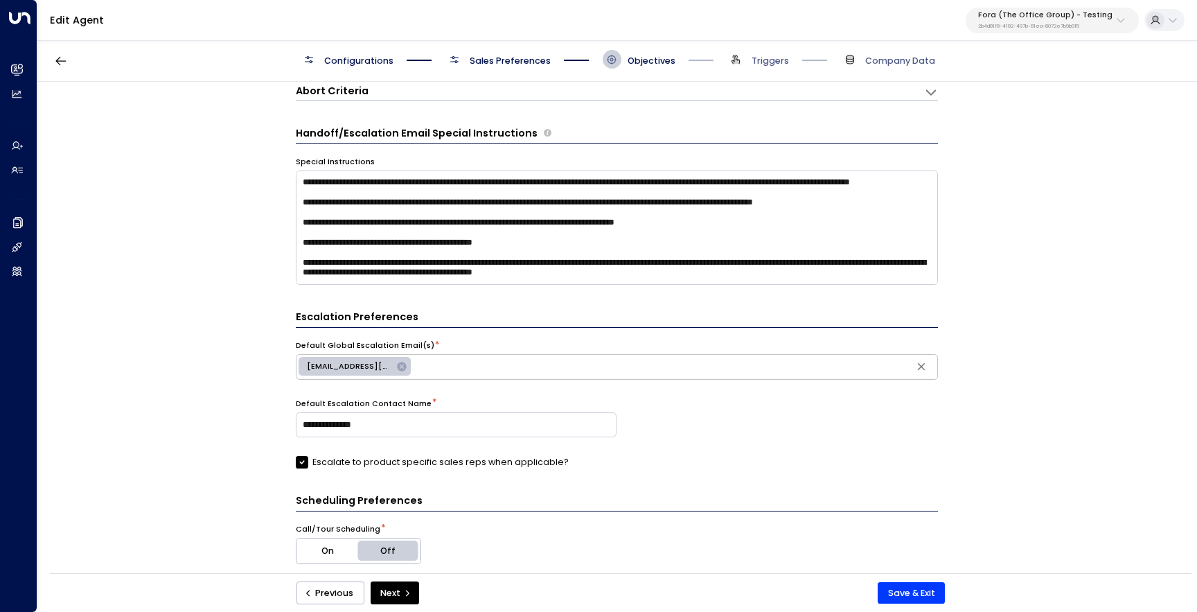
scroll to position [565, 0]
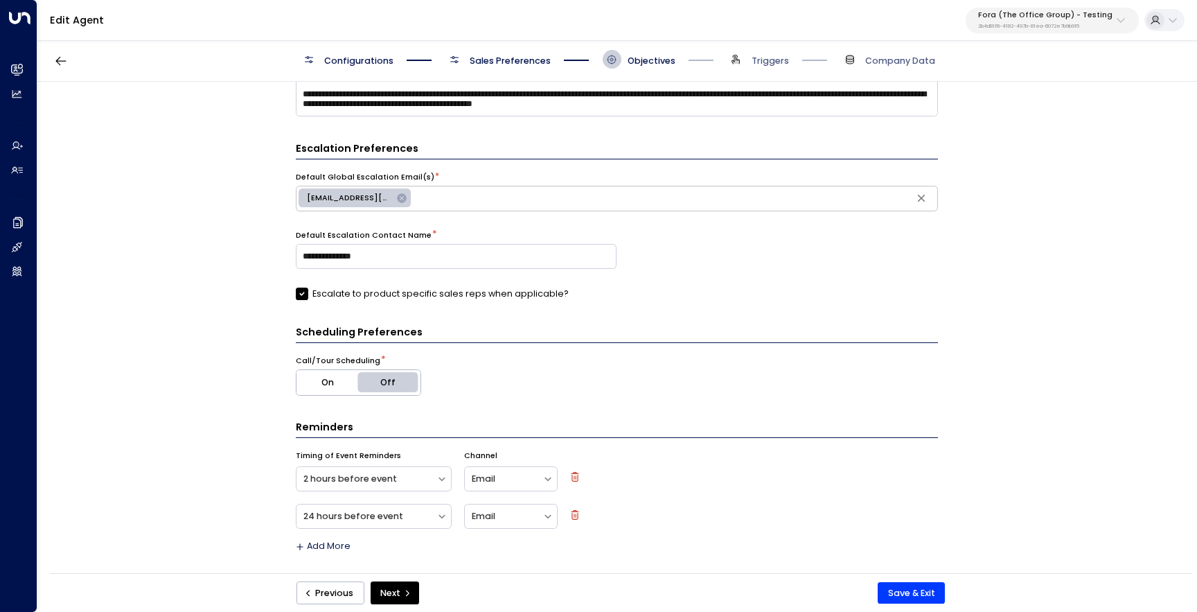
click at [396, 197] on icon at bounding box center [401, 198] width 11 height 11
click at [393, 196] on input "text" at bounding box center [617, 197] width 636 height 19
paste input "**********"
type input "**********"
click at [912, 594] on button "Save & Exit" at bounding box center [911, 593] width 67 height 22
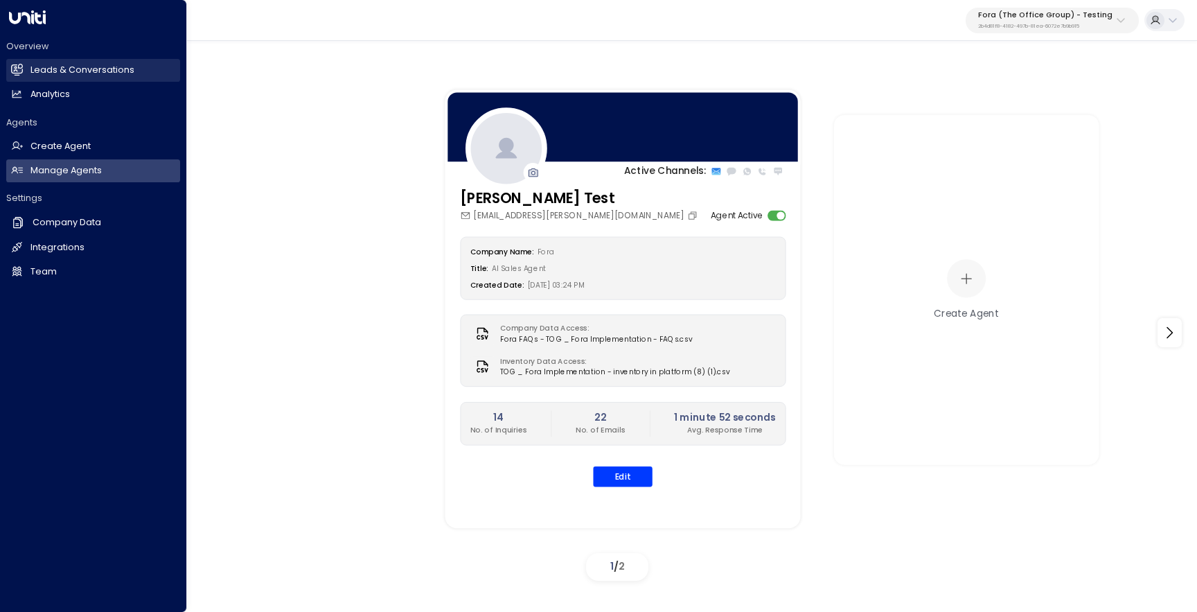
click at [19, 74] on icon at bounding box center [17, 70] width 12 height 12
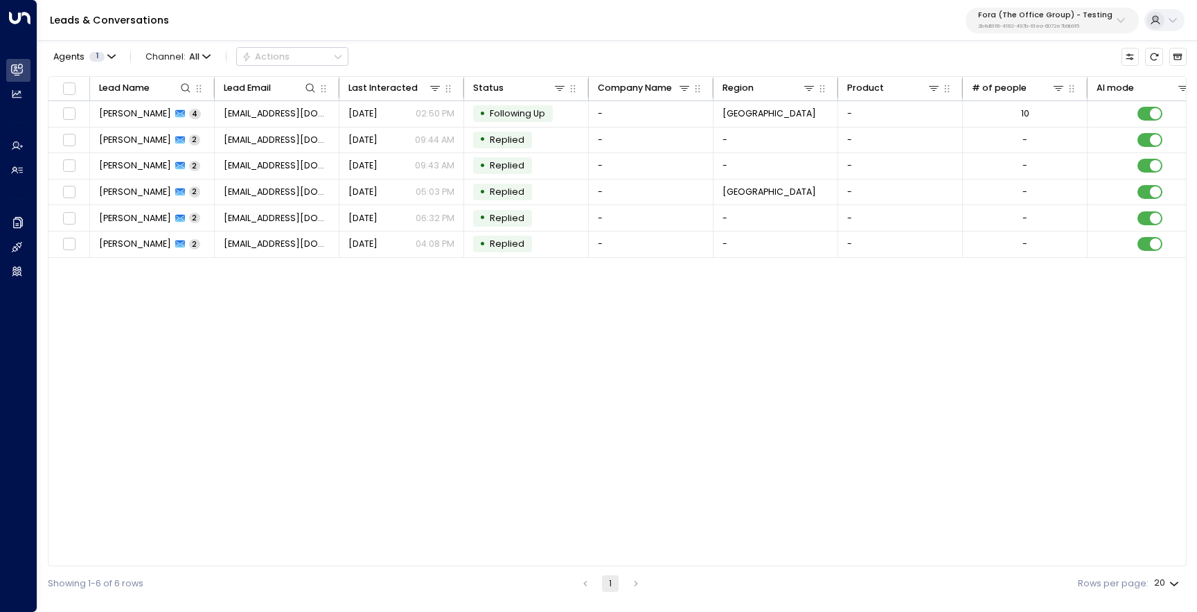
click at [1044, 26] on p "2b4d81f8-4182-497b-81ea-6072e7b9b915" at bounding box center [1045, 27] width 134 height 6
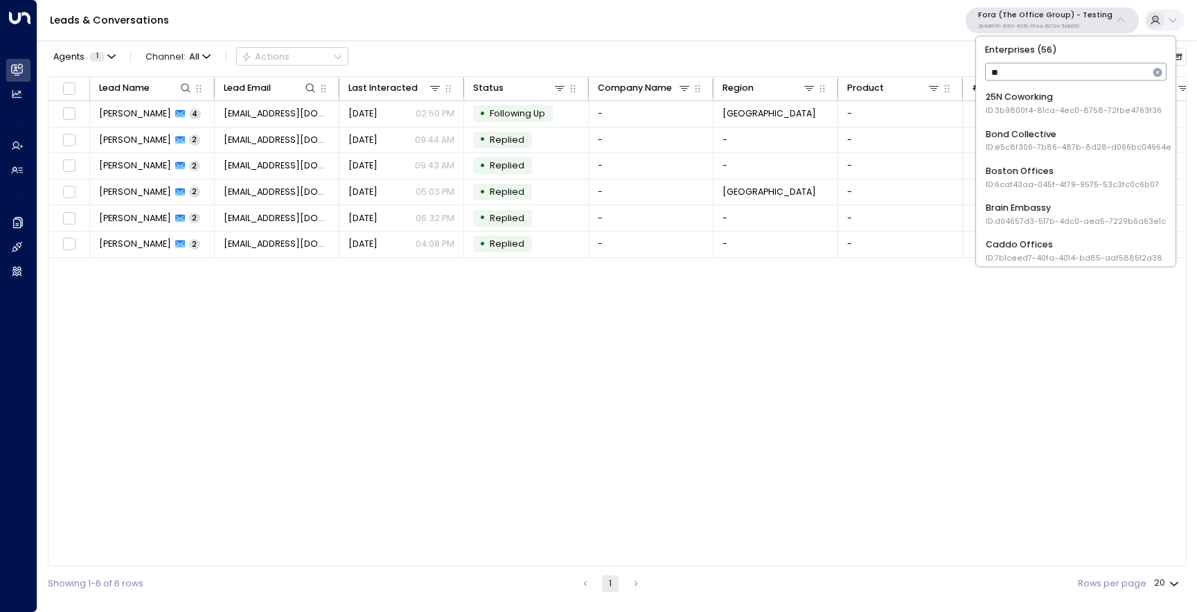
type input "***"
click at [1104, 111] on span "ID: e92915cb-7661-49f5-9dc1-5c58aae37760" at bounding box center [1072, 110] width 173 height 11
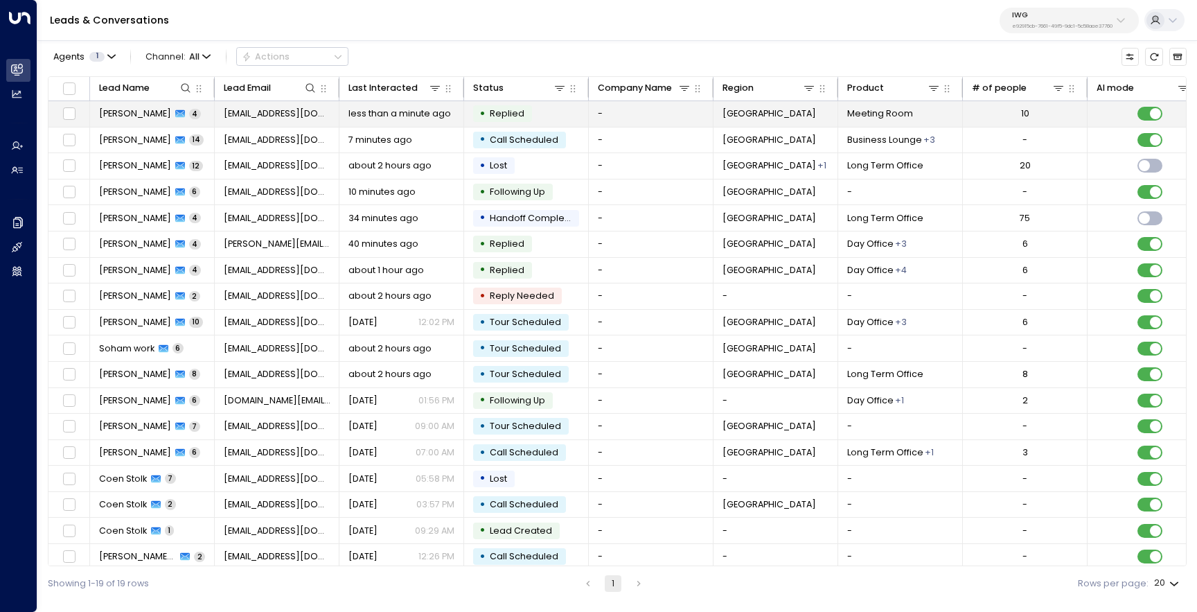
click at [161, 111] on td "AJ L 4" at bounding box center [152, 114] width 125 height 26
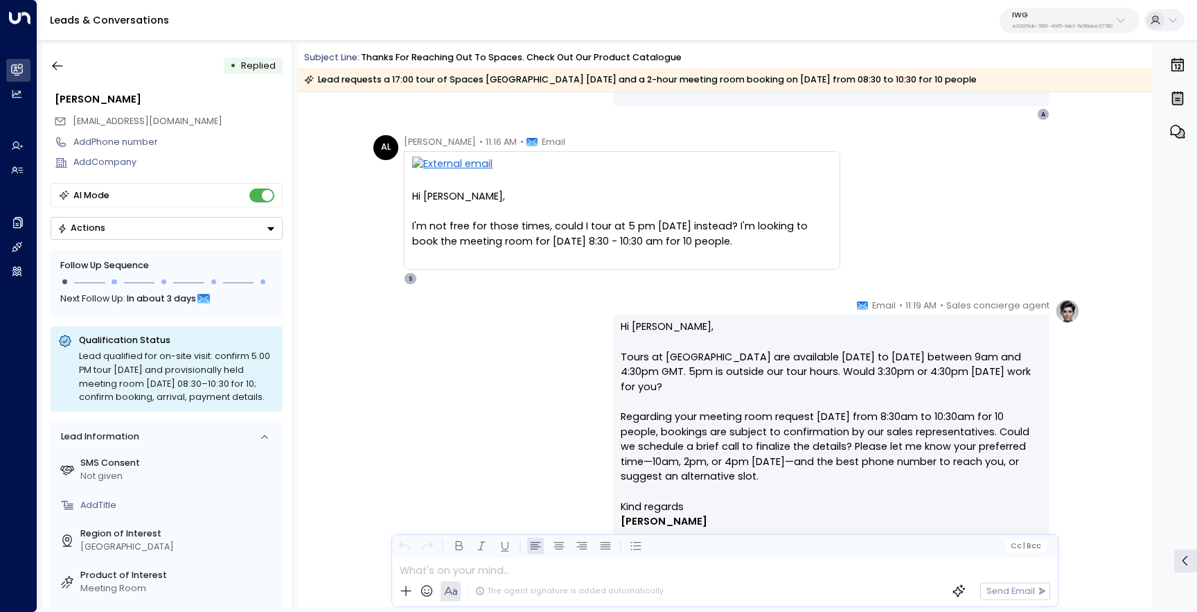
scroll to position [515, 0]
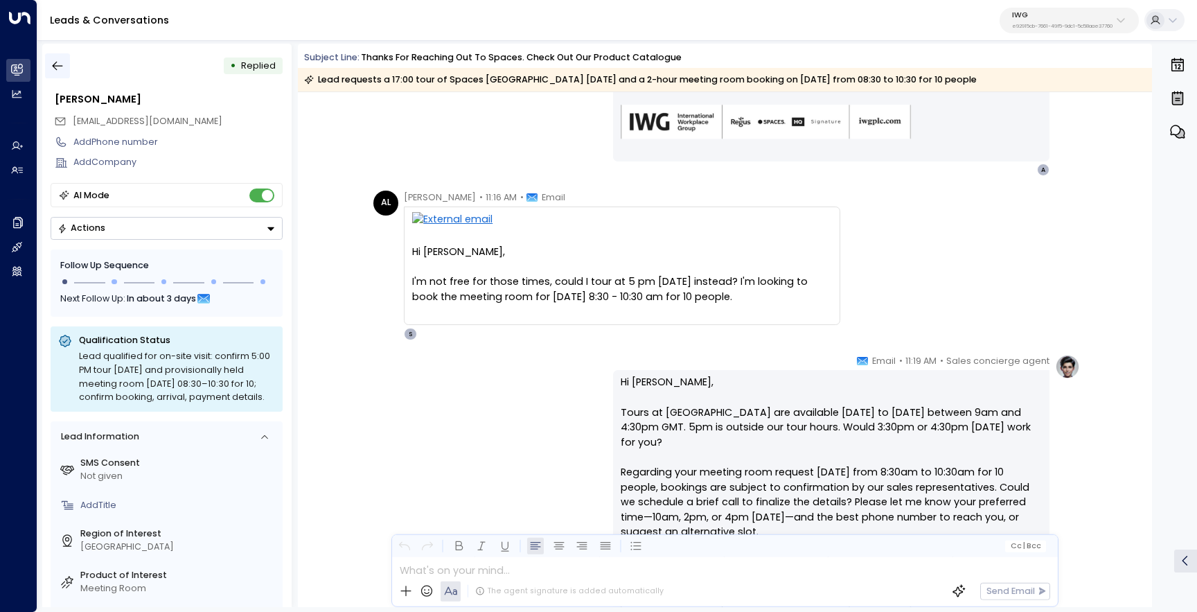
click at [59, 58] on button "button" at bounding box center [57, 65] width 25 height 25
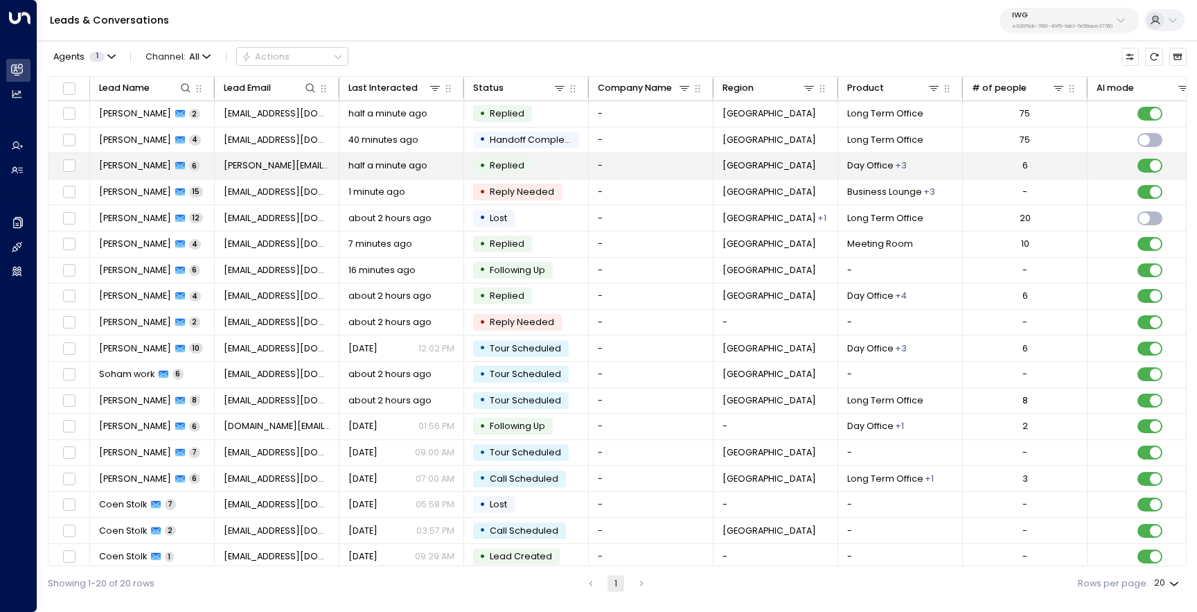
click at [125, 166] on span "[PERSON_NAME]" at bounding box center [135, 165] width 72 height 12
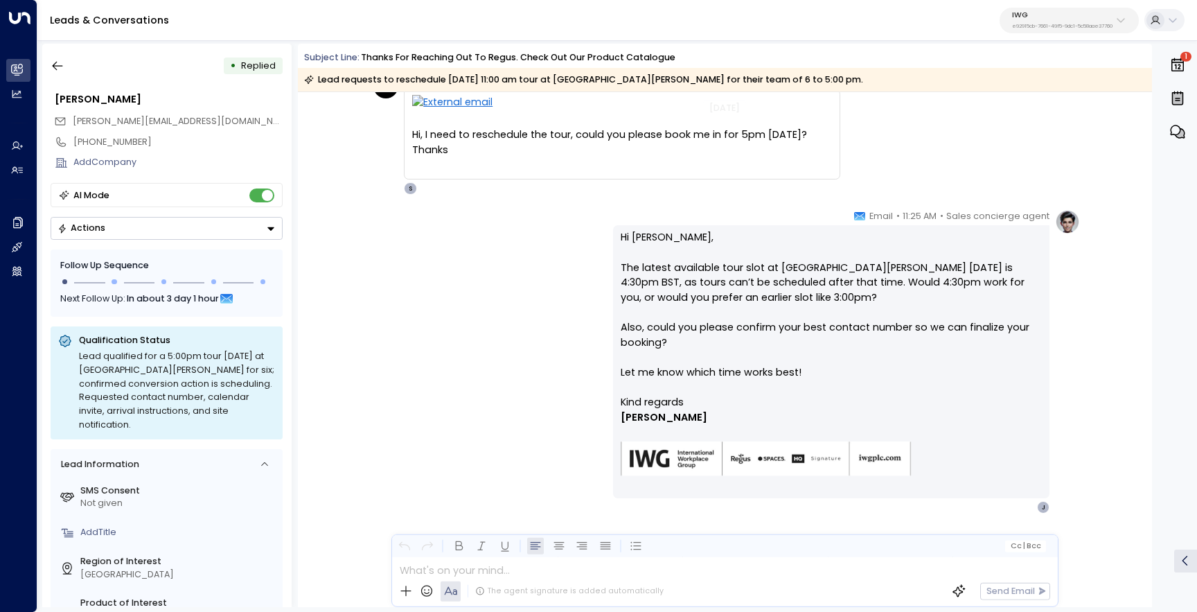
scroll to position [1061, 0]
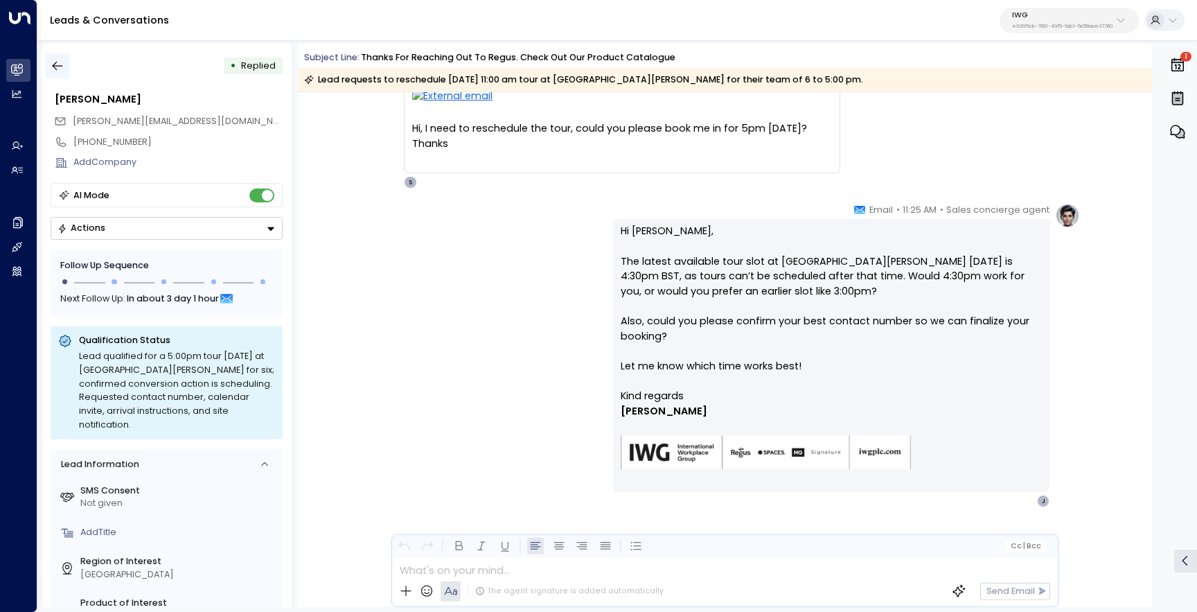
click at [58, 64] on icon "button" at bounding box center [58, 66] width 14 height 14
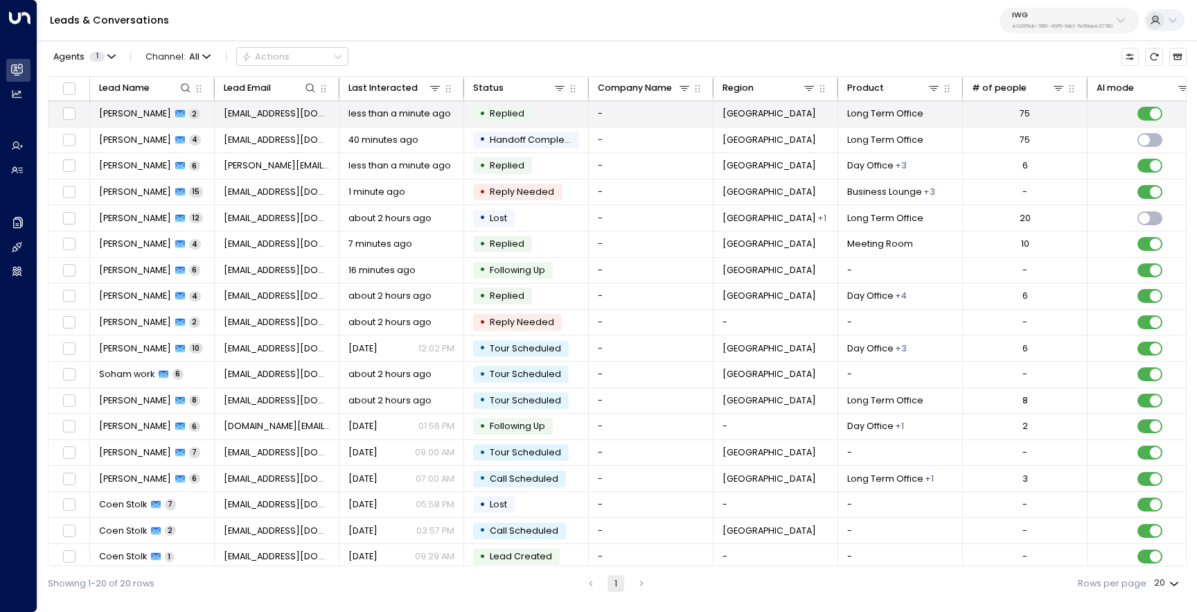
click at [124, 122] on td "Nick 2" at bounding box center [152, 114] width 125 height 26
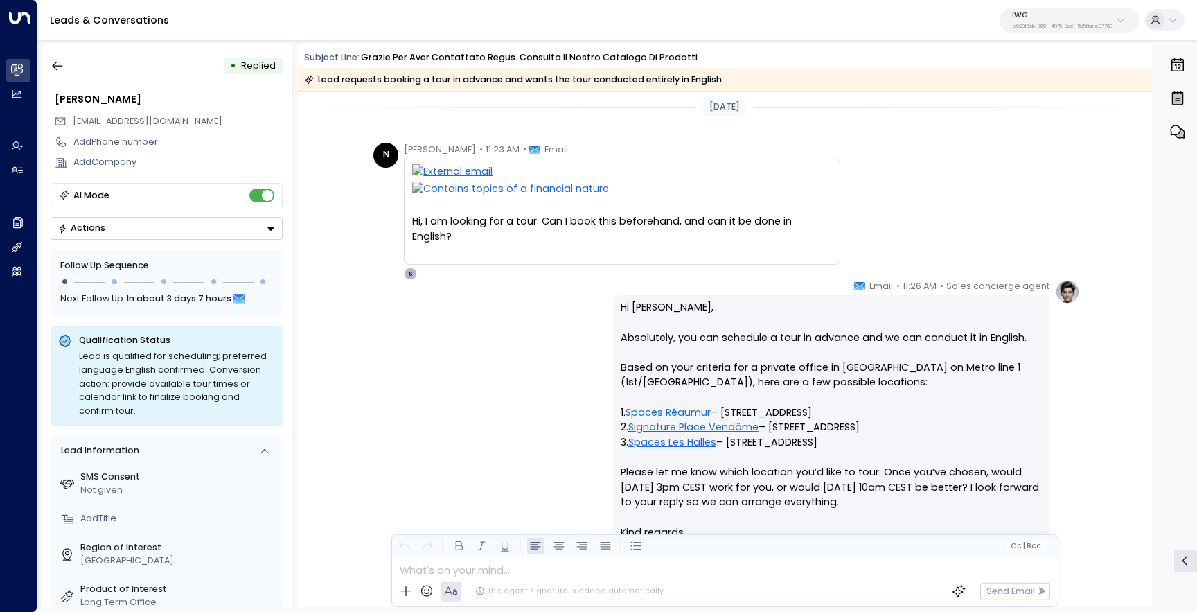
scroll to position [7, 0]
click at [66, 65] on button "button" at bounding box center [57, 65] width 25 height 25
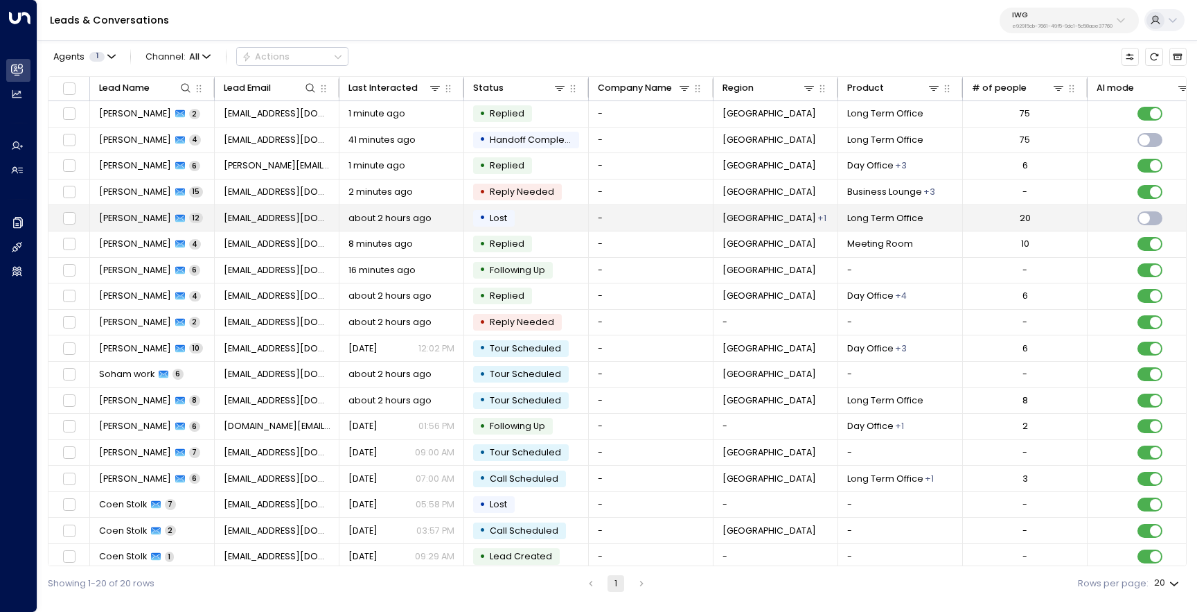
click at [118, 215] on span "[PERSON_NAME]" at bounding box center [135, 218] width 72 height 12
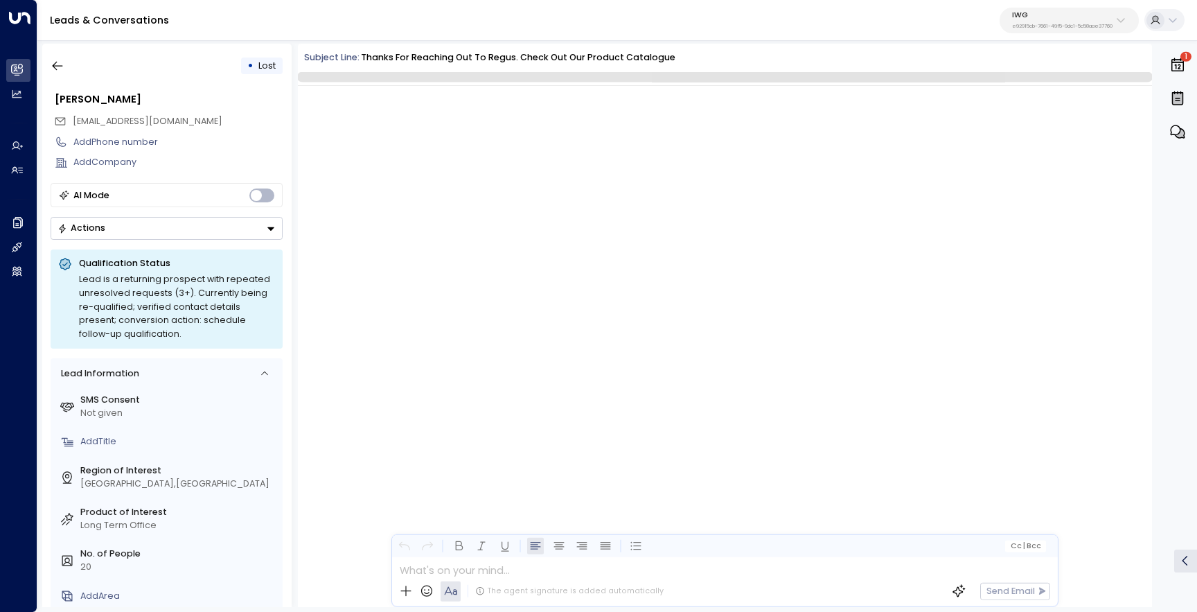
scroll to position [2916, 0]
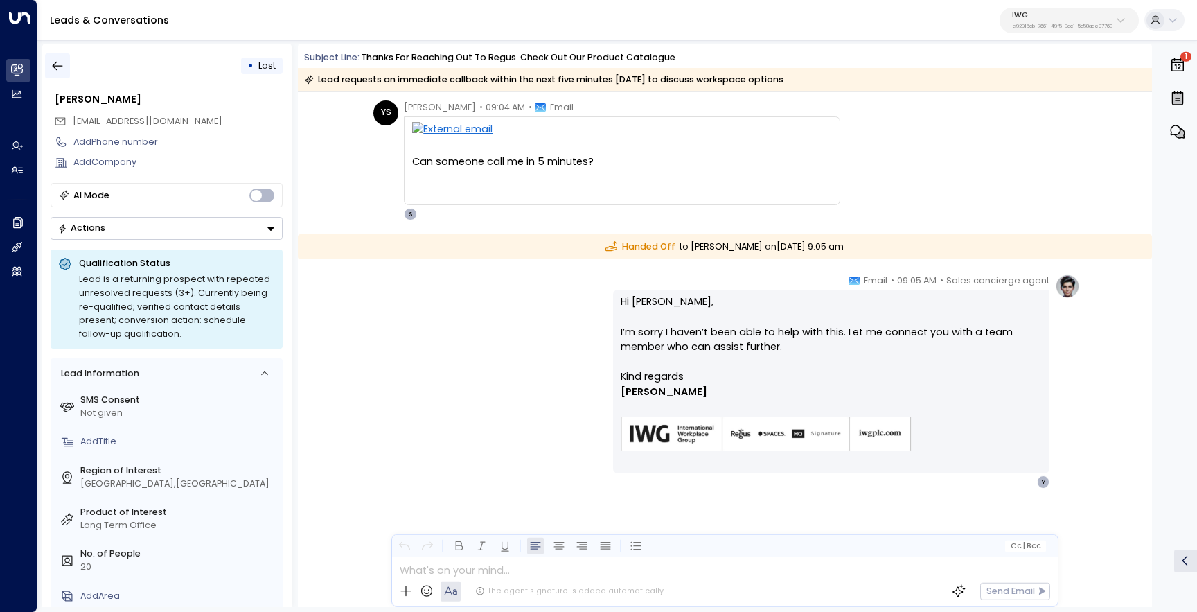
click at [69, 71] on button "button" at bounding box center [57, 65] width 25 height 25
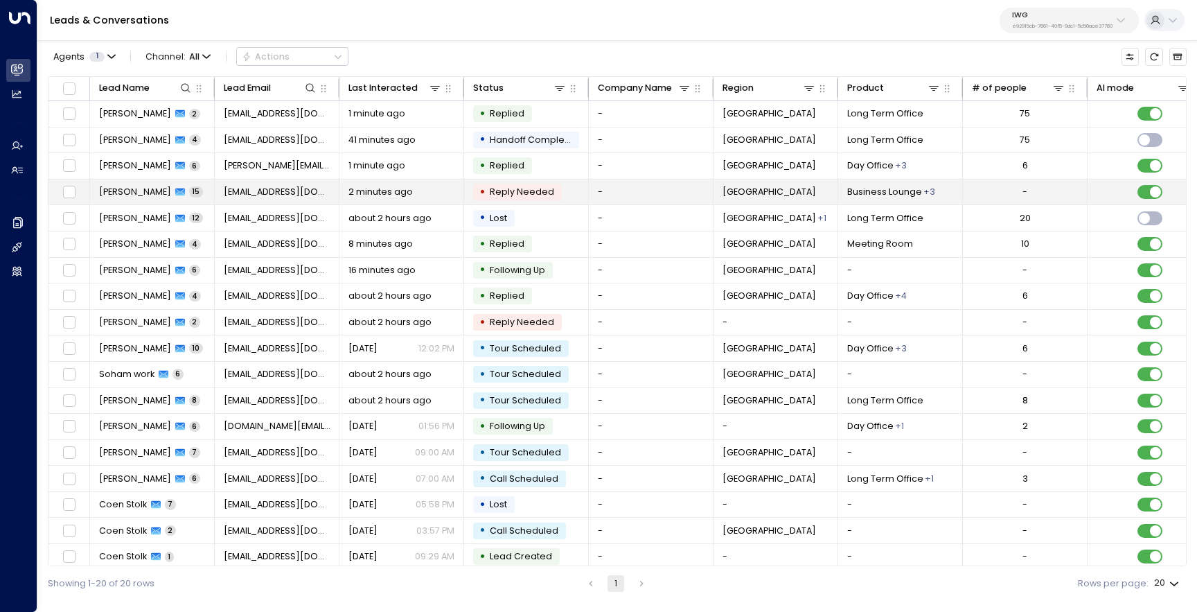
click at [137, 188] on span "[PERSON_NAME]" at bounding box center [135, 192] width 72 height 12
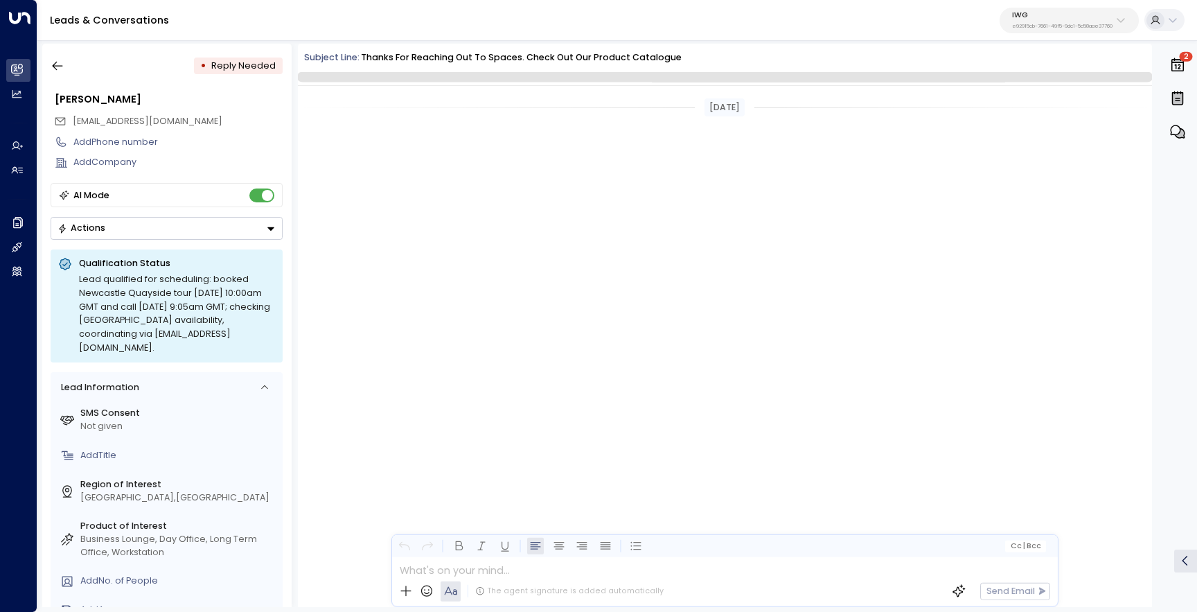
scroll to position [4080, 0]
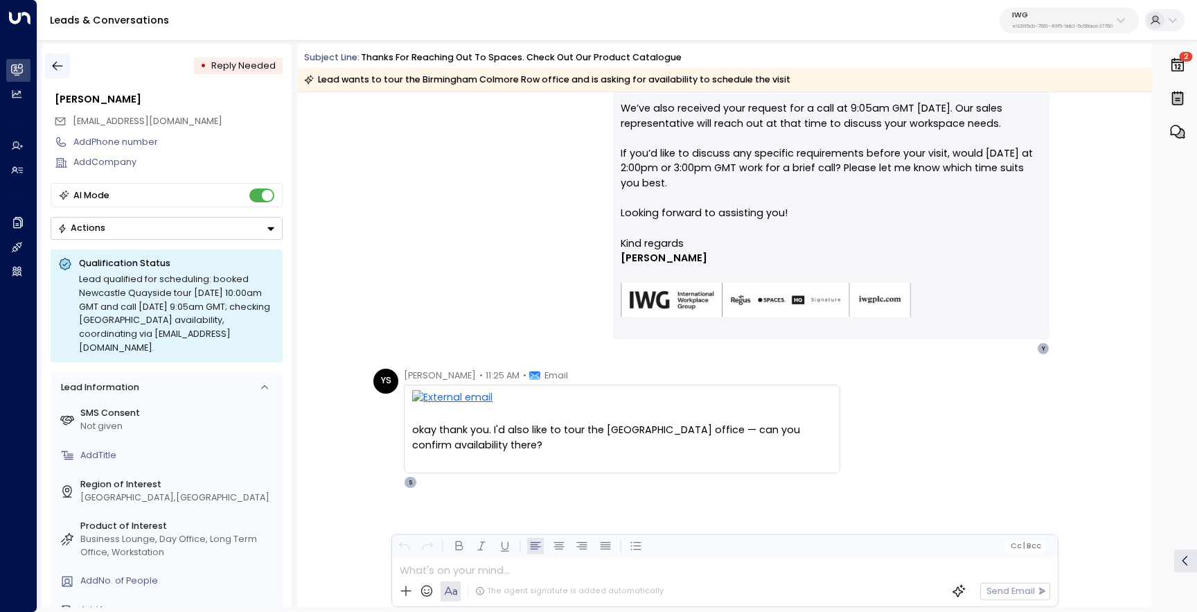
click at [47, 71] on button "button" at bounding box center [57, 65] width 25 height 25
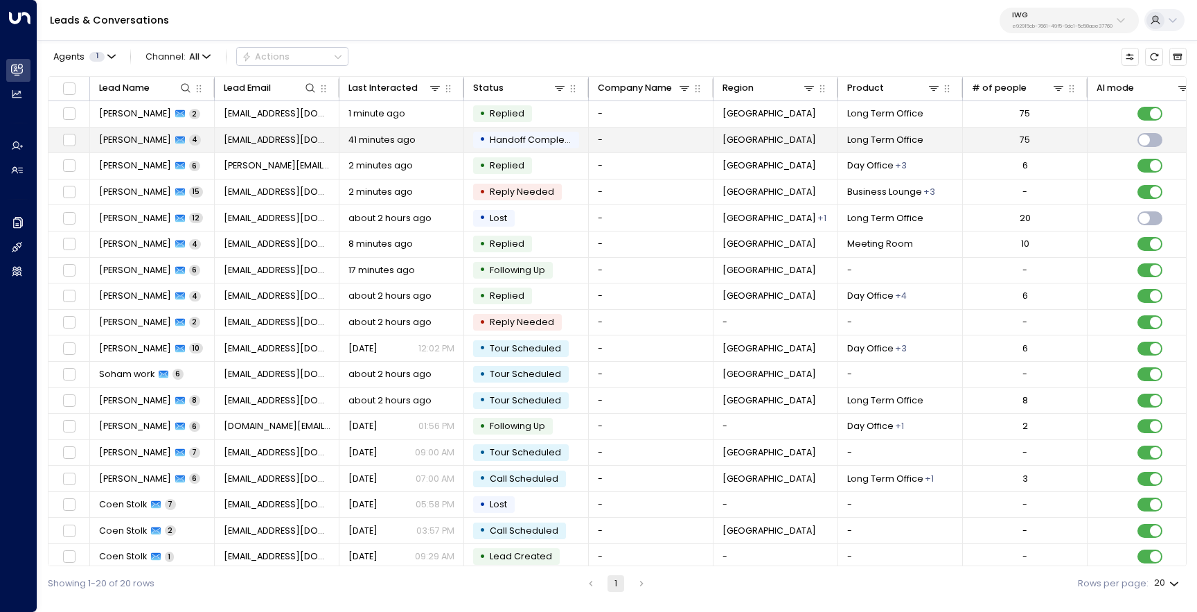
click at [111, 144] on span "[PERSON_NAME]" at bounding box center [135, 140] width 72 height 12
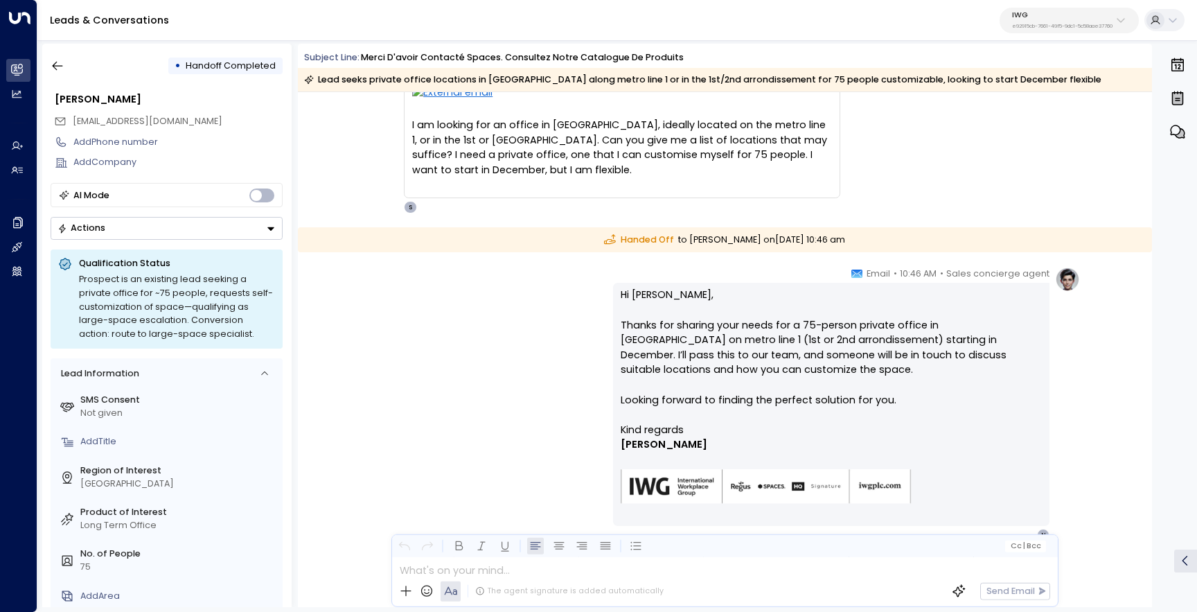
scroll to position [605, 0]
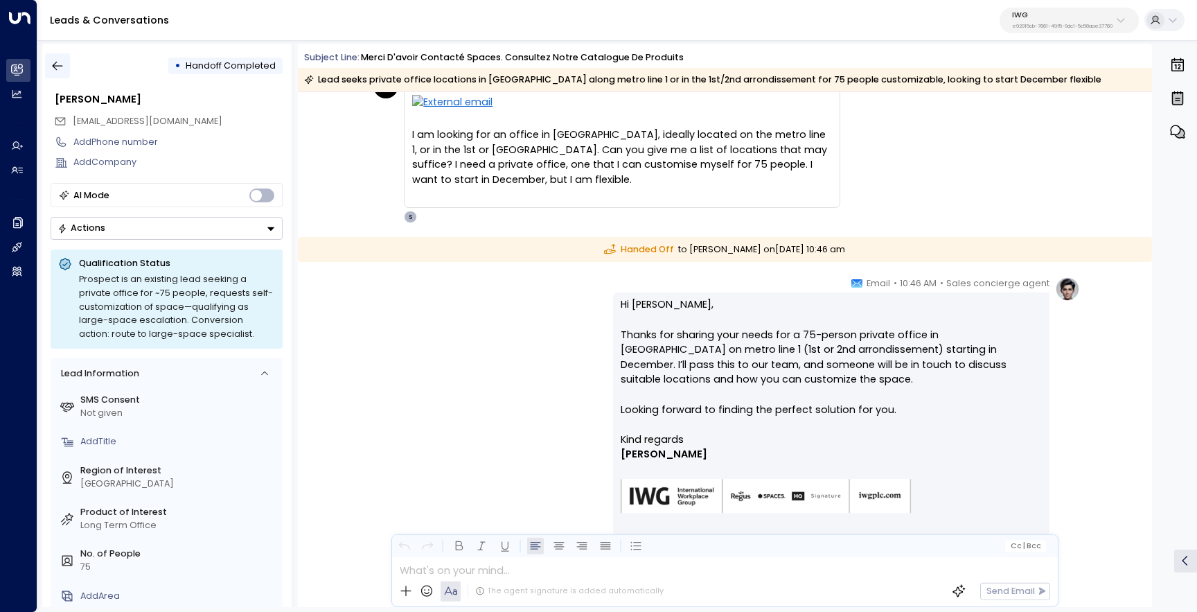
click at [58, 67] on icon "button" at bounding box center [58, 66] width 14 height 14
